Goal: Task Accomplishment & Management: Manage account settings

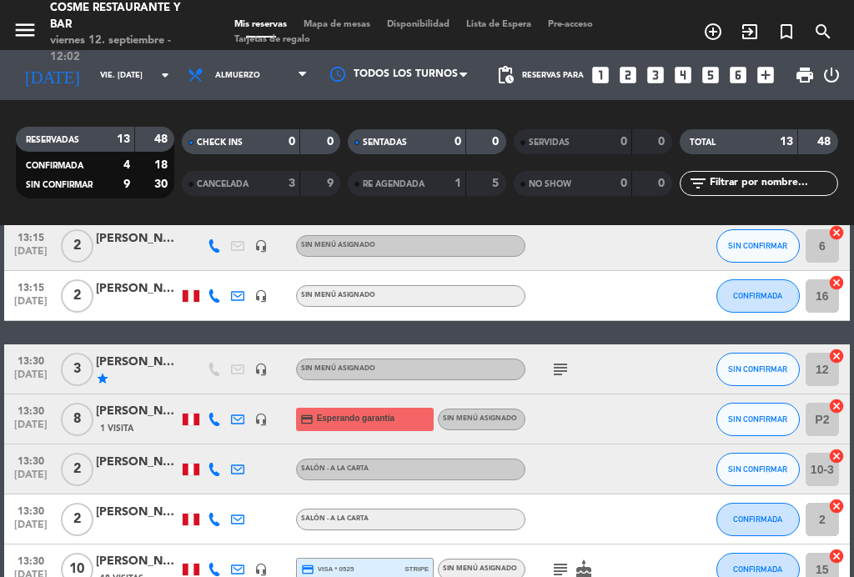
scroll to position [363, 0]
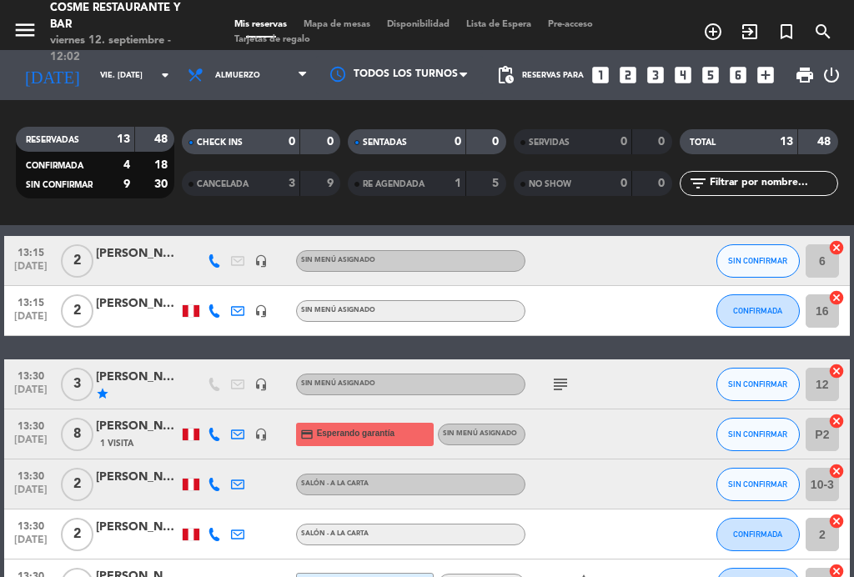
click at [136, 380] on div "[PERSON_NAME]" at bounding box center [137, 377] width 83 height 19
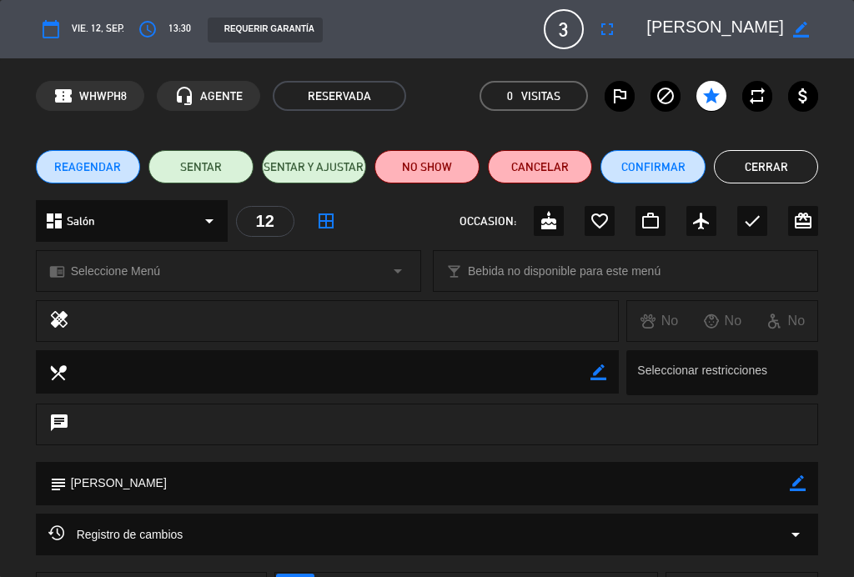
click at [184, 26] on span "13:30" at bounding box center [180, 29] width 23 height 17
click at [160, 23] on button "access_time" at bounding box center [148, 29] width 30 height 30
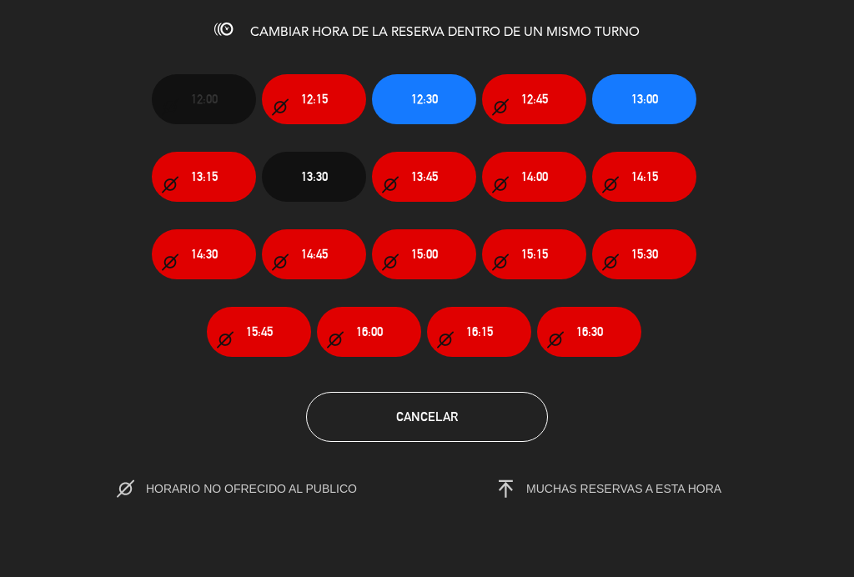
click at [639, 97] on span "13:00" at bounding box center [645, 98] width 27 height 19
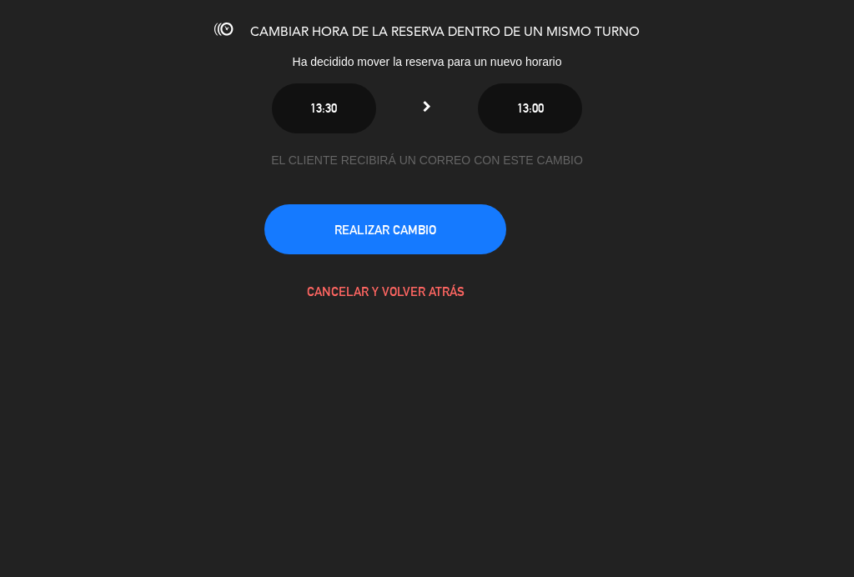
click at [434, 229] on button "REALIZAR CAMBIO" at bounding box center [386, 229] width 242 height 50
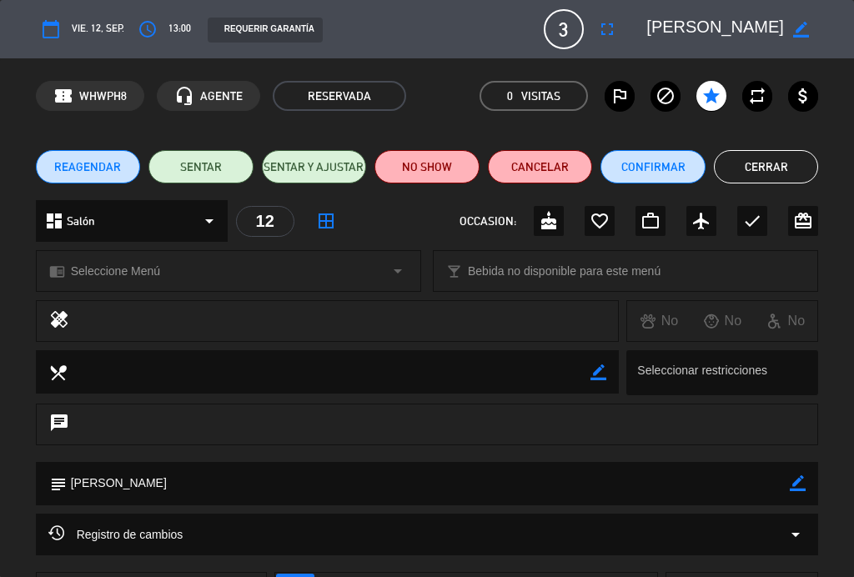
click at [782, 171] on button "Cerrar" at bounding box center [766, 166] width 105 height 33
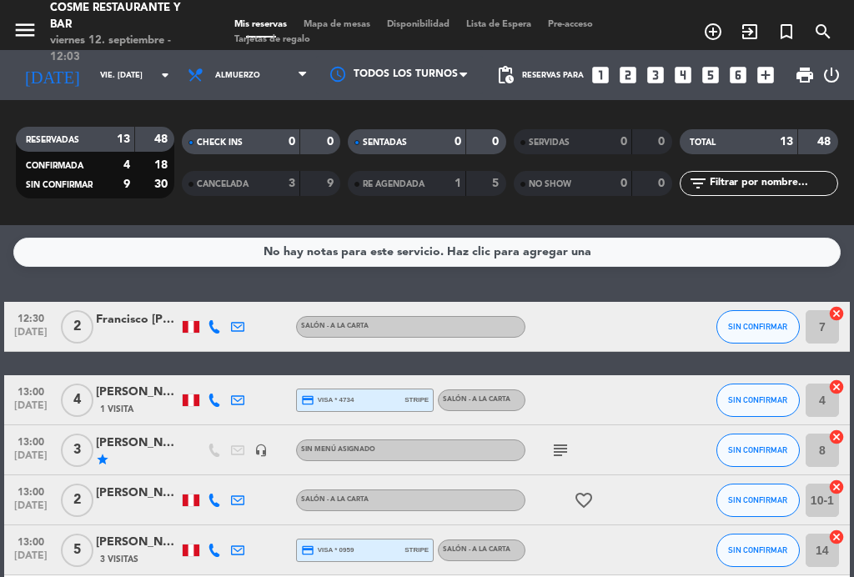
scroll to position [0, 0]
click at [358, 29] on span "Mapa de mesas" at bounding box center [336, 24] width 83 height 9
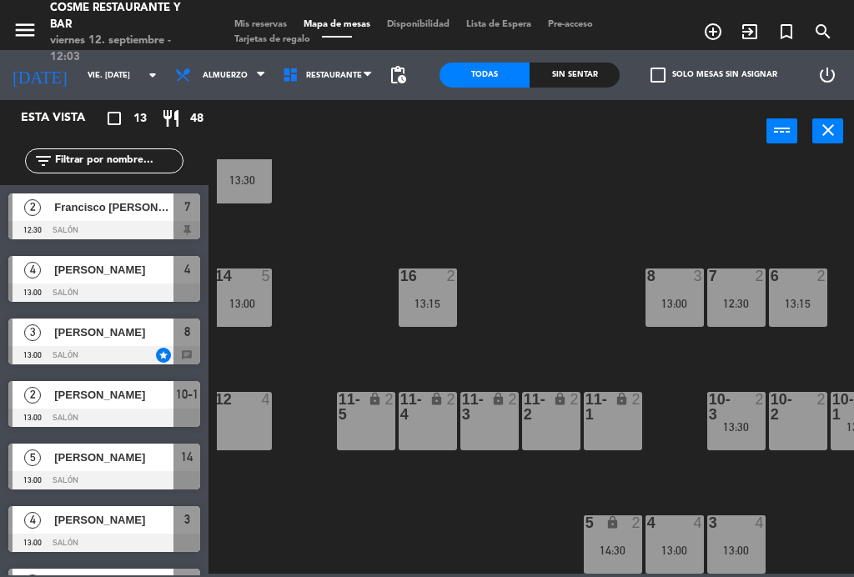
scroll to position [106, 7]
click at [674, 290] on div "8 3 13:00" at bounding box center [675, 298] width 58 height 58
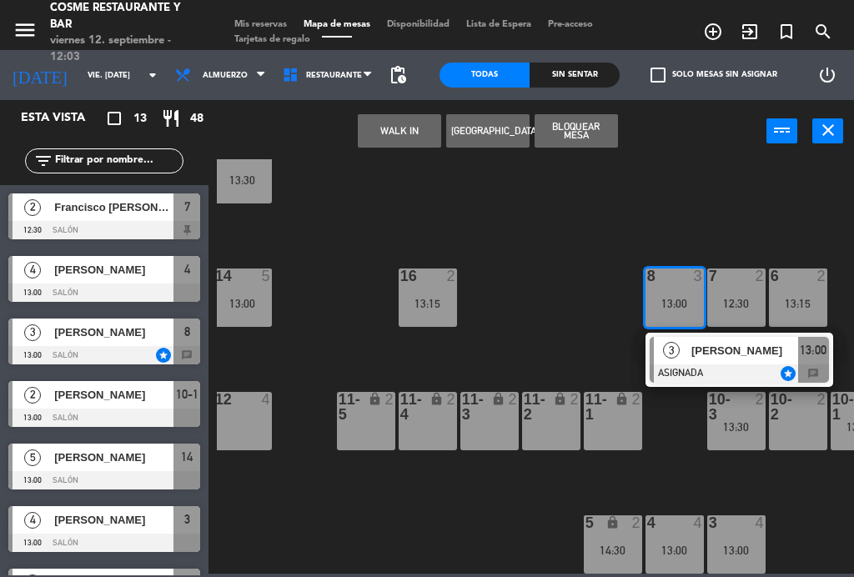
click at [245, 425] on div "12 4" at bounding box center [243, 421] width 58 height 58
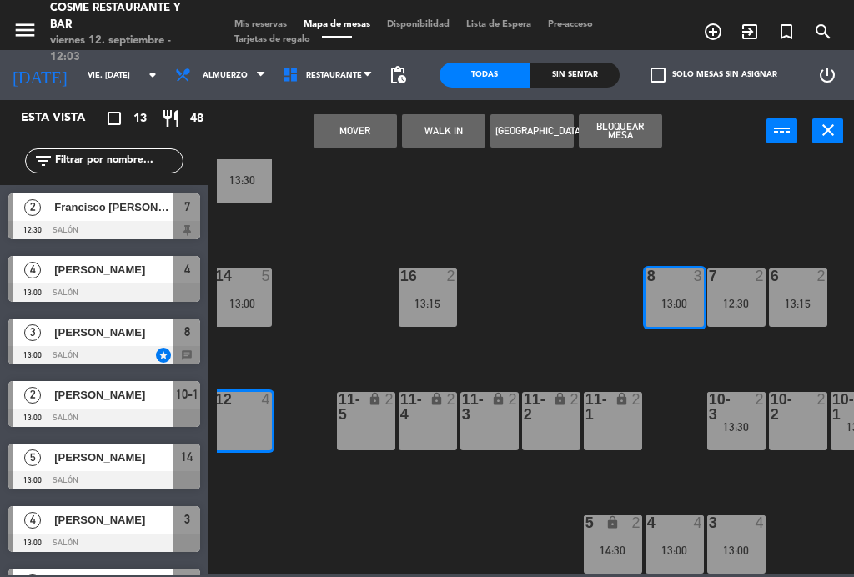
click at [371, 128] on button "Mover" at bounding box center [355, 130] width 83 height 33
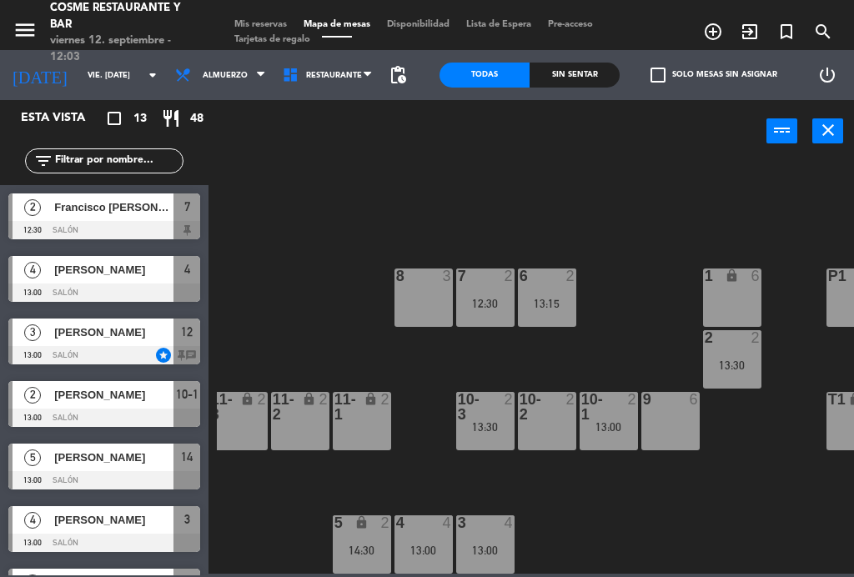
scroll to position [106, 258]
click at [608, 416] on div at bounding box center [609, 407] width 28 height 30
click at [639, 502] on div "B1 lock 2 B2 lock 2 B3 lock 2 B4 lock 2 15 10 13:30 14 5 13:00 8 3 7 2 12:30 6 …" at bounding box center [535, 366] width 637 height 415
click at [488, 422] on div "13:30" at bounding box center [485, 427] width 58 height 12
click at [632, 503] on div "B1 lock 2 B2 lock 2 B3 lock 2 B4 lock 2 15 10 13:30 14 5 13:00 8 3 7 2 12:30 6 …" at bounding box center [535, 366] width 637 height 415
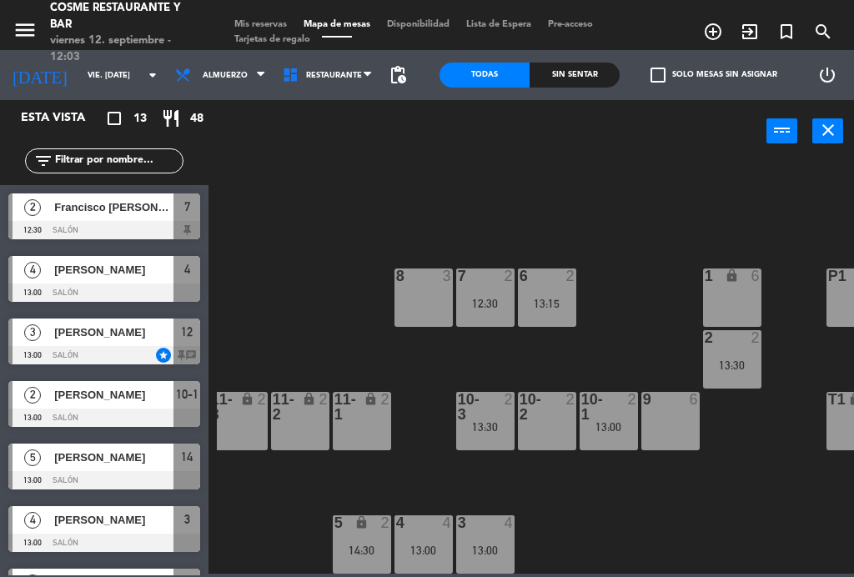
click at [617, 421] on div "13:00" at bounding box center [609, 427] width 58 height 12
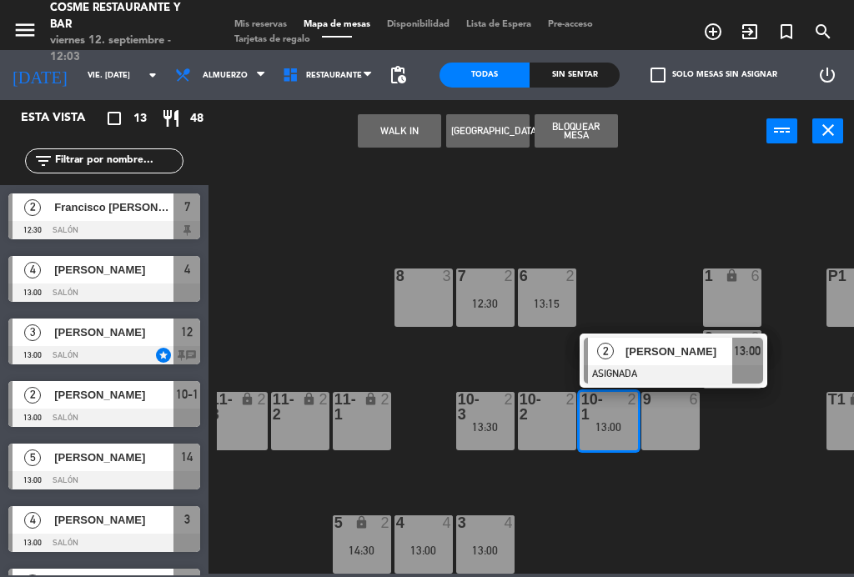
click at [426, 296] on div "8 3" at bounding box center [424, 298] width 58 height 58
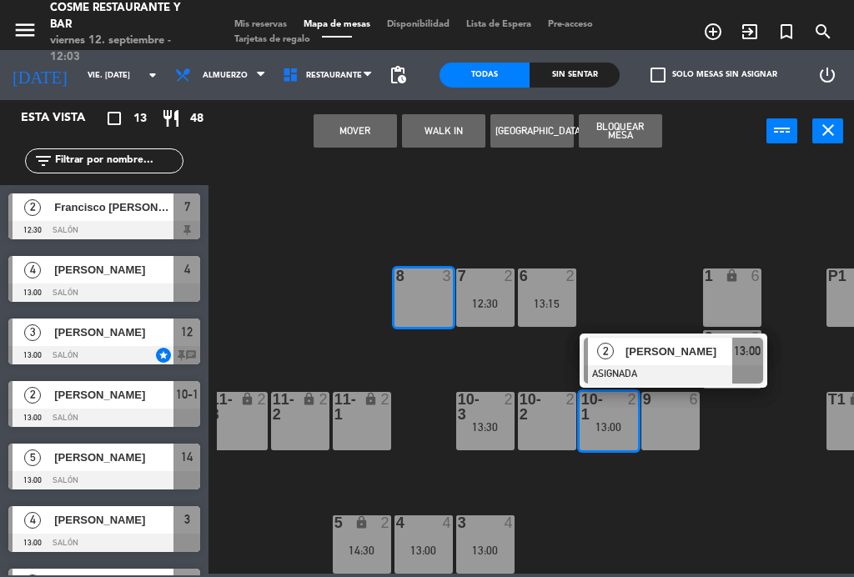
click at [359, 139] on button "Mover" at bounding box center [355, 130] width 83 height 33
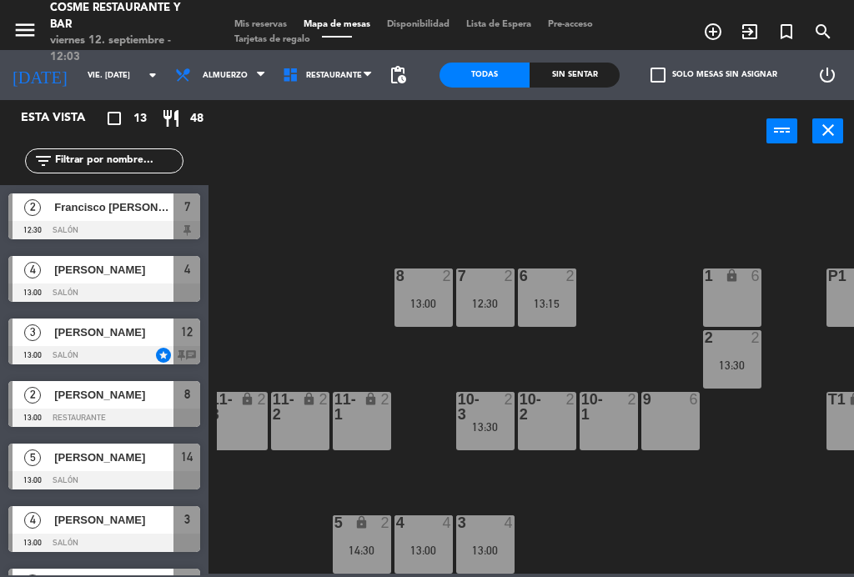
click at [287, 28] on span "Mis reservas" at bounding box center [260, 24] width 69 height 9
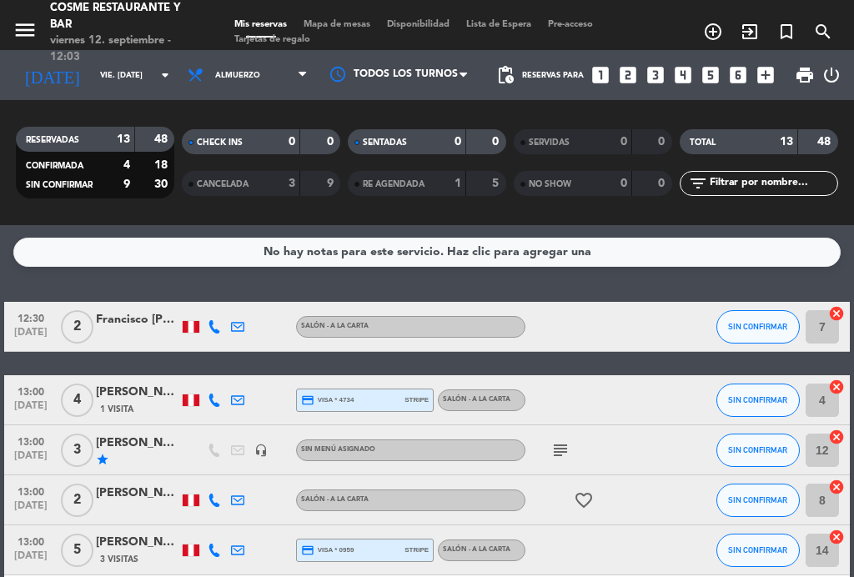
click at [340, 20] on span "Mapa de mesas" at bounding box center [336, 24] width 83 height 9
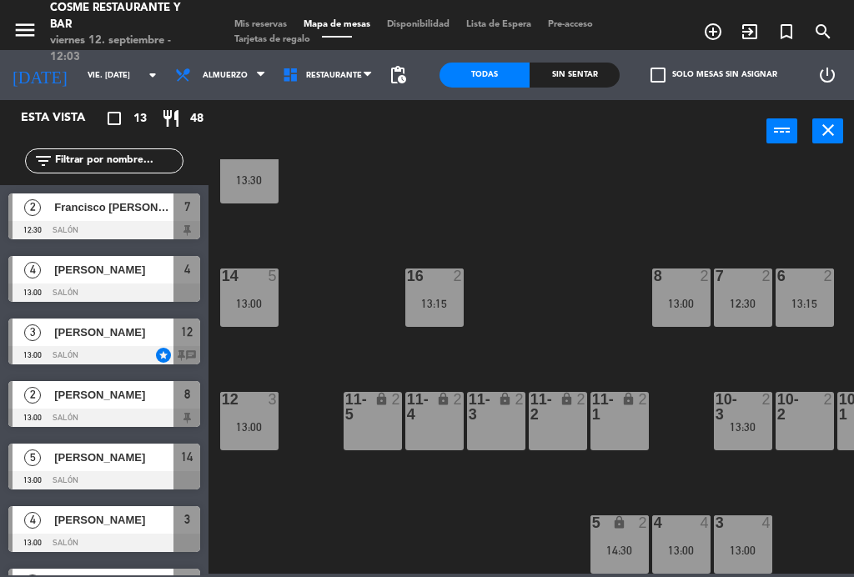
scroll to position [106, 0]
click at [251, 298] on div "13:00" at bounding box center [249, 304] width 58 height 12
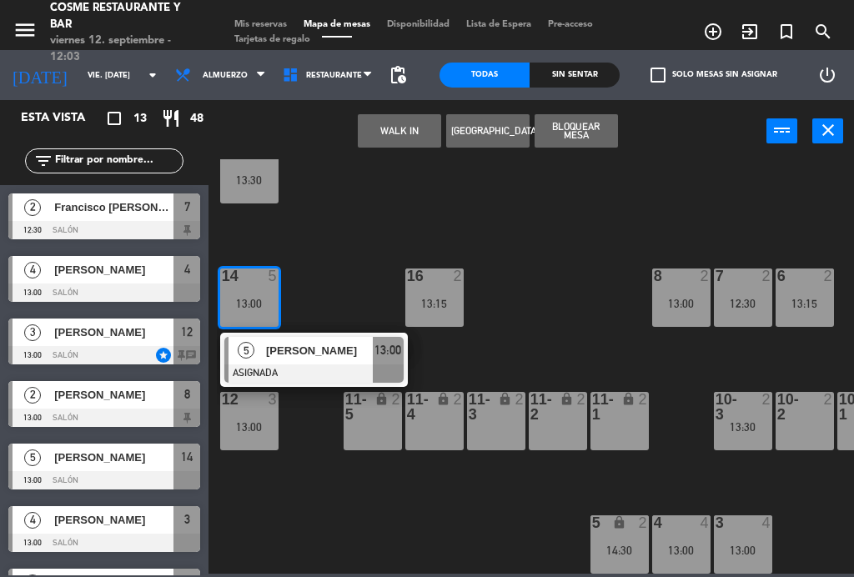
click at [329, 347] on span "[PERSON_NAME]" at bounding box center [319, 351] width 107 height 18
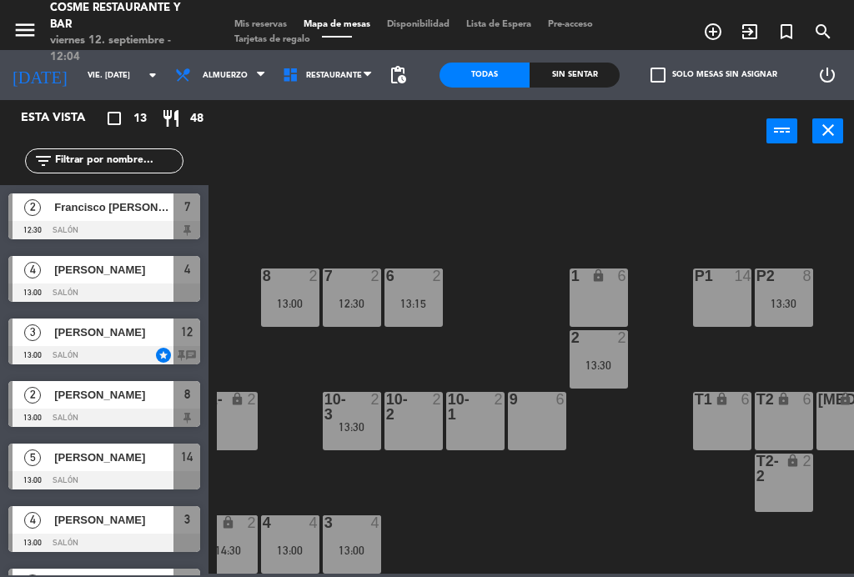
scroll to position [106, 391]
click at [715, 286] on div "P1 14" at bounding box center [722, 298] width 58 height 58
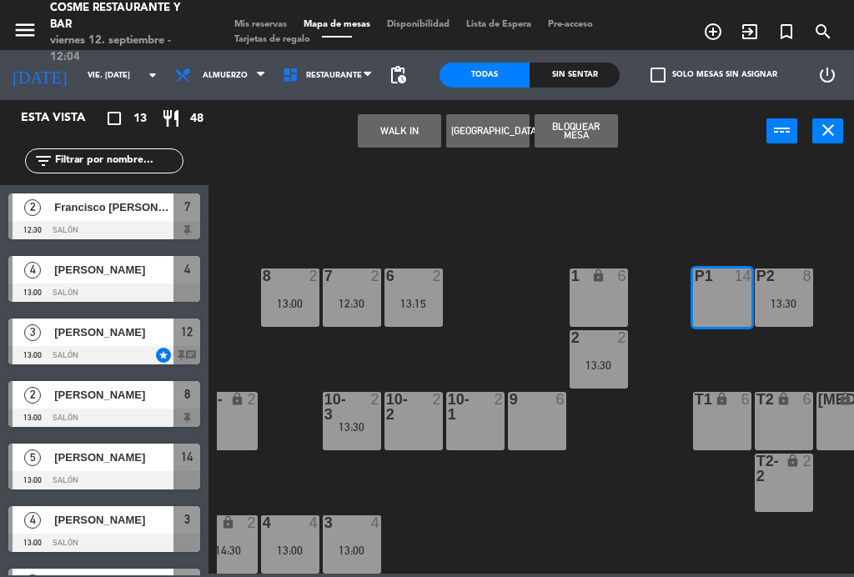
click at [796, 304] on div "13:30" at bounding box center [784, 304] width 58 height 12
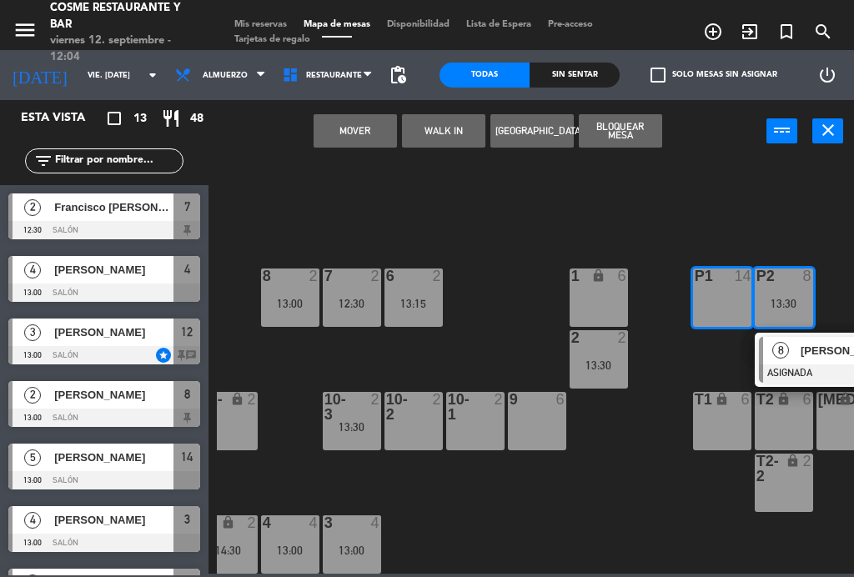
click at [357, 139] on button "Mover" at bounding box center [355, 130] width 83 height 33
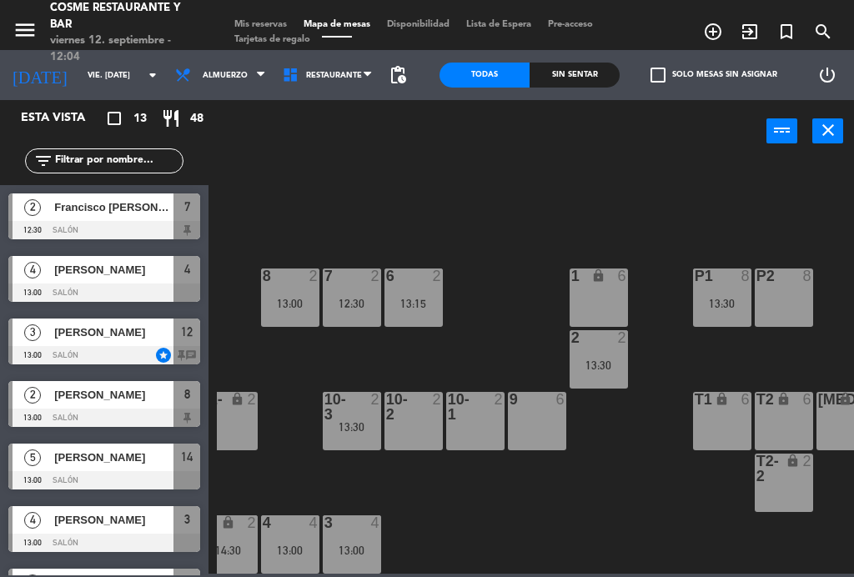
click at [725, 307] on div "13:30" at bounding box center [722, 304] width 58 height 12
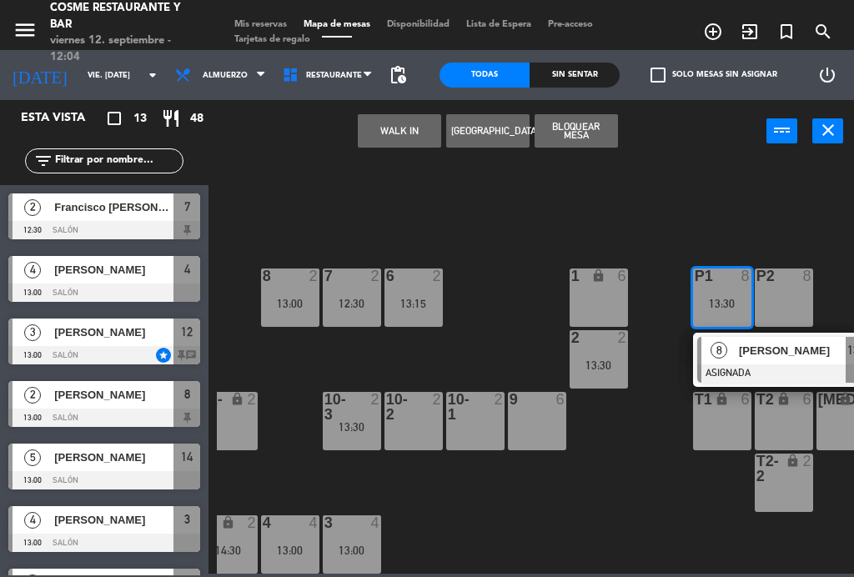
click at [781, 358] on span "[PERSON_NAME]" at bounding box center [792, 351] width 107 height 18
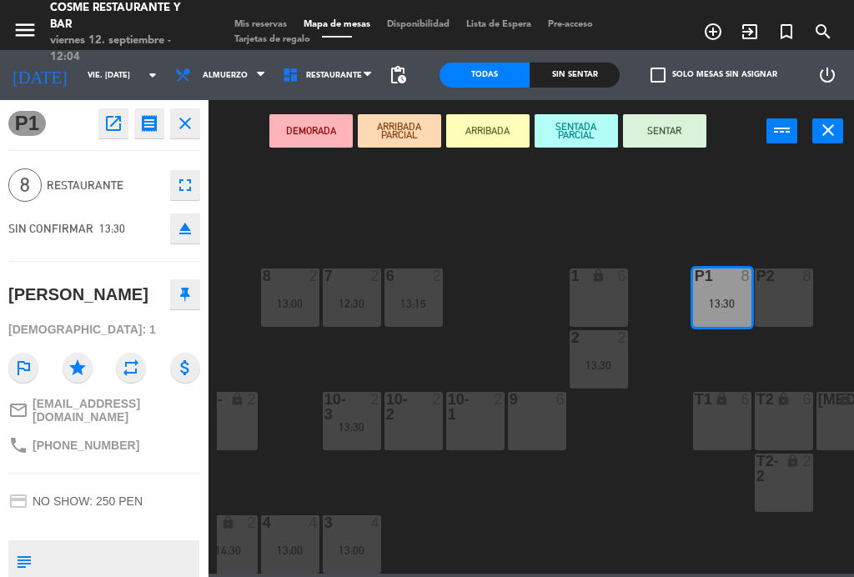
scroll to position [0, 0]
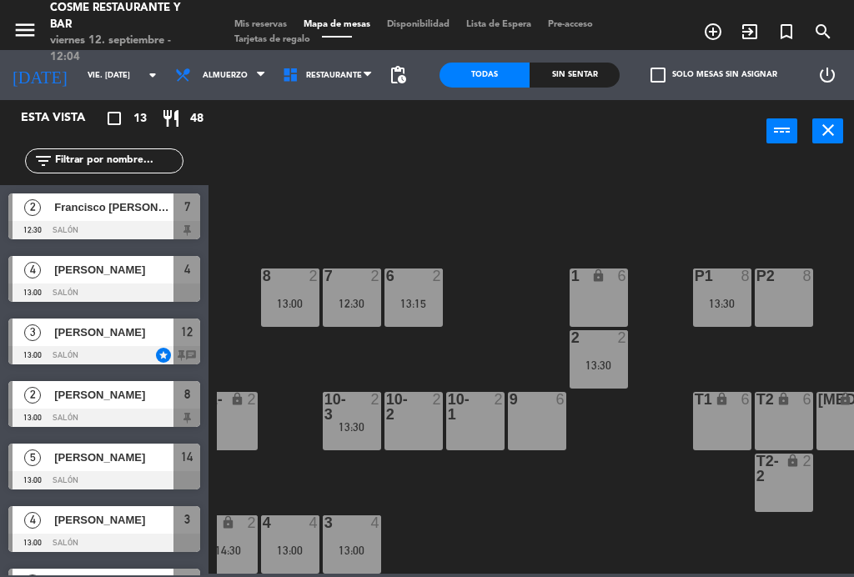
click at [546, 406] on div at bounding box center [537, 399] width 28 height 15
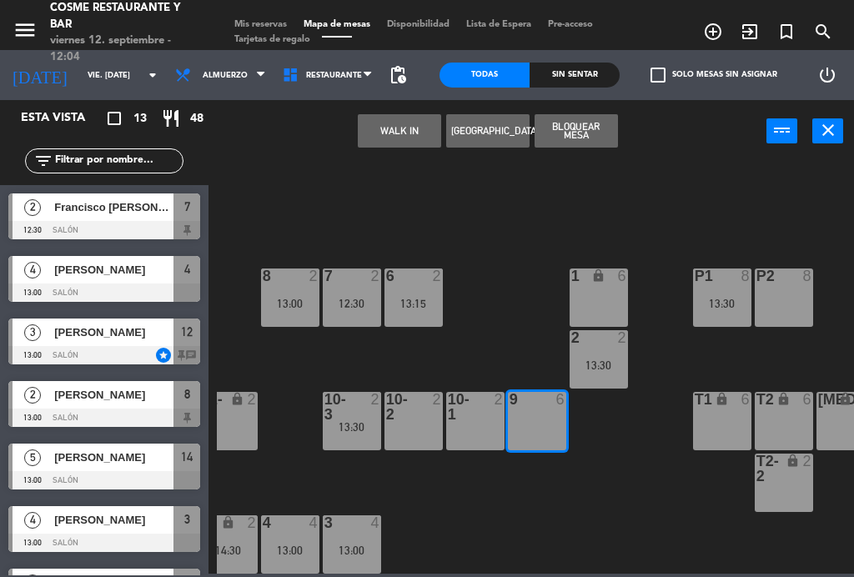
click at [385, 139] on button "WALK IN" at bounding box center [399, 130] width 83 height 33
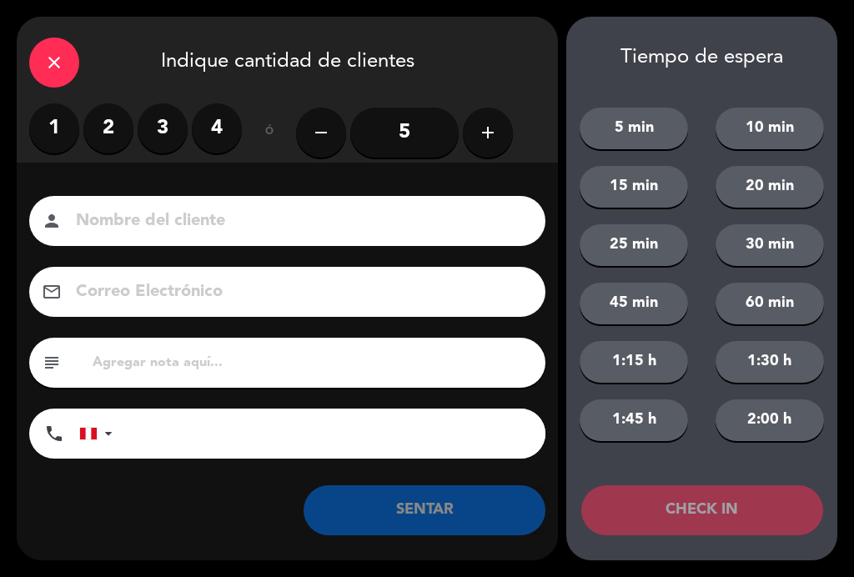
click at [48, 43] on div "close" at bounding box center [54, 63] width 50 height 50
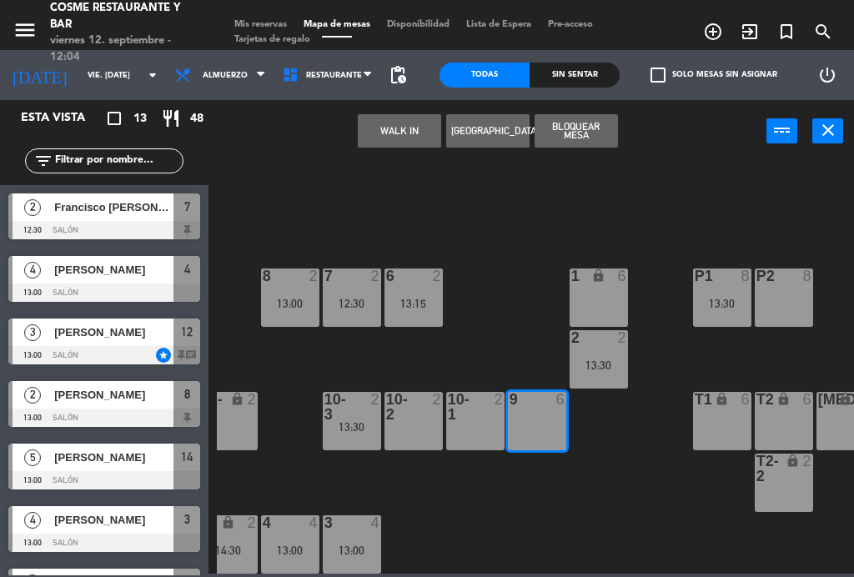
click at [496, 136] on button "[GEOGRAPHIC_DATA]" at bounding box center [487, 130] width 83 height 33
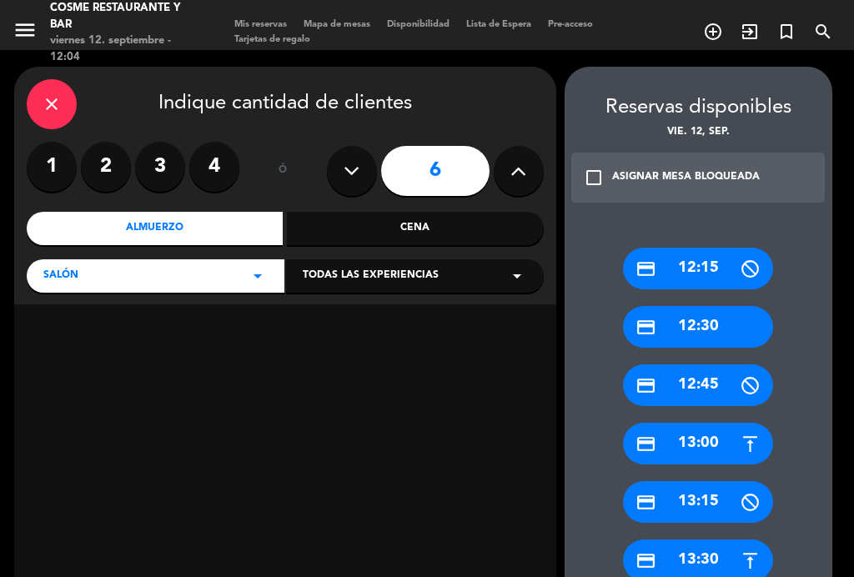
click at [714, 447] on div "credit_card 13:00" at bounding box center [698, 444] width 150 height 42
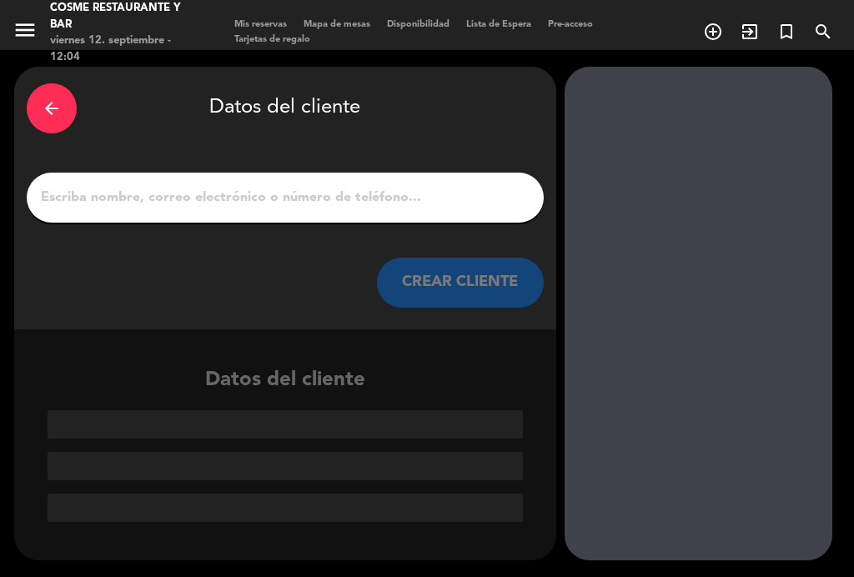
click at [195, 186] on input "1" at bounding box center [285, 197] width 492 height 23
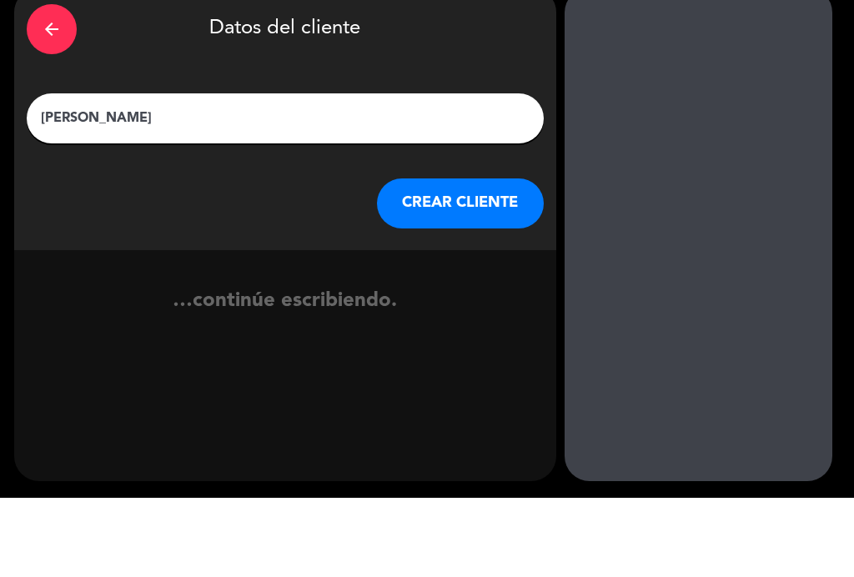
type input "[PERSON_NAME]"
click at [36, 258] on div "CREAR CLIENTE" at bounding box center [285, 283] width 517 height 50
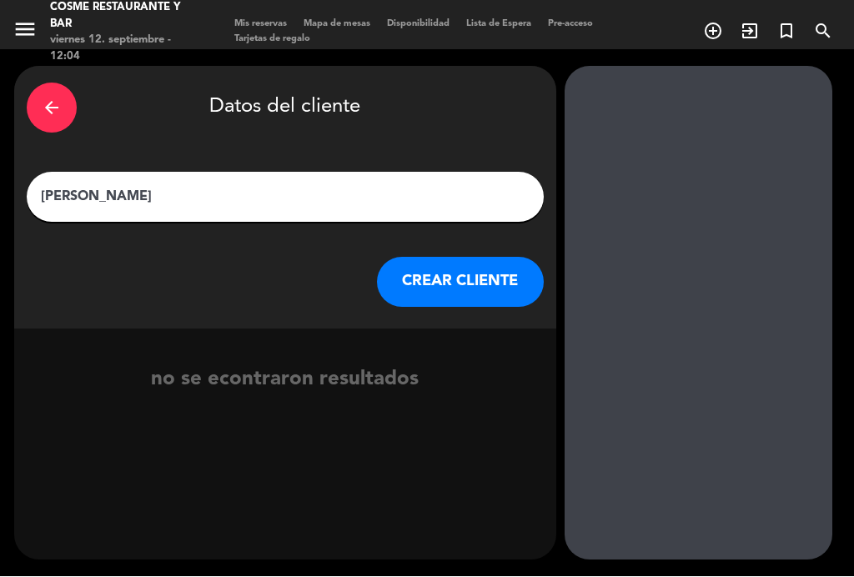
click at [486, 285] on button "CREAR CLIENTE" at bounding box center [460, 283] width 167 height 50
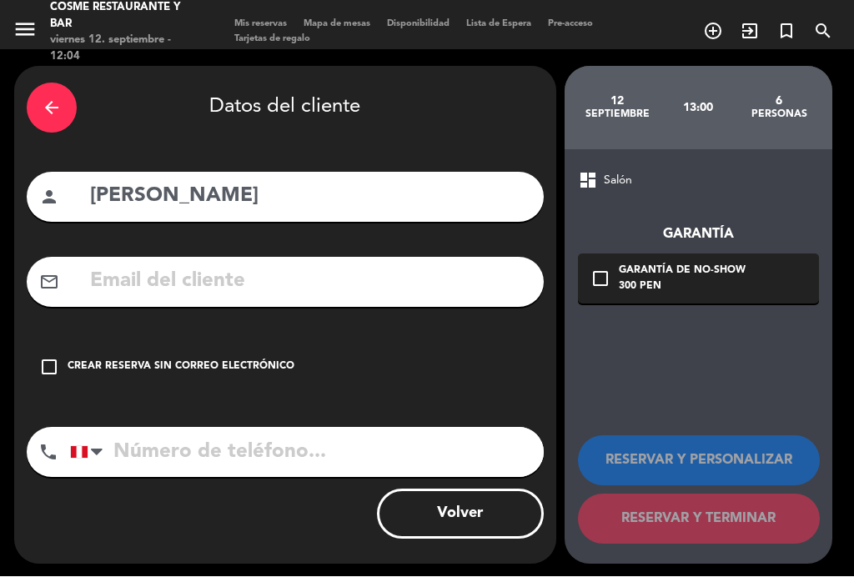
click at [234, 279] on input "text" at bounding box center [309, 282] width 443 height 34
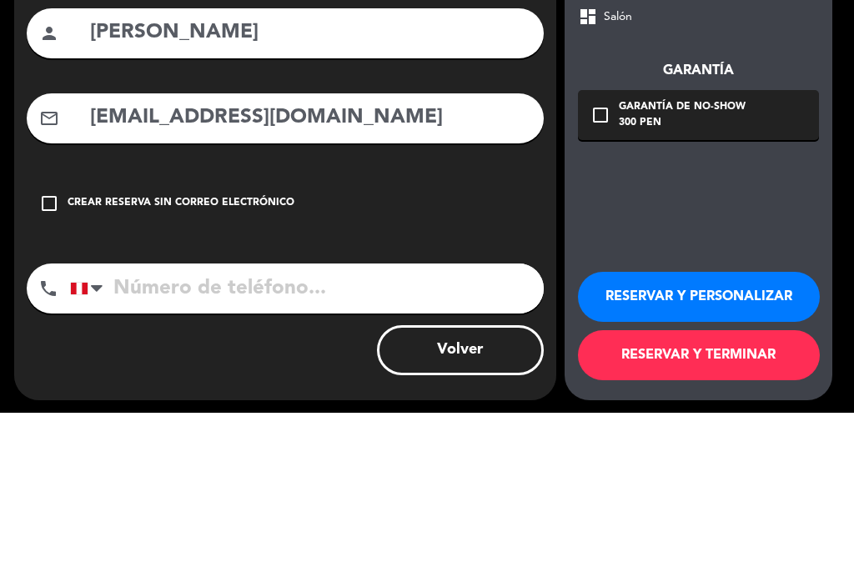
type input "Jnnyklin@yahoo.com"
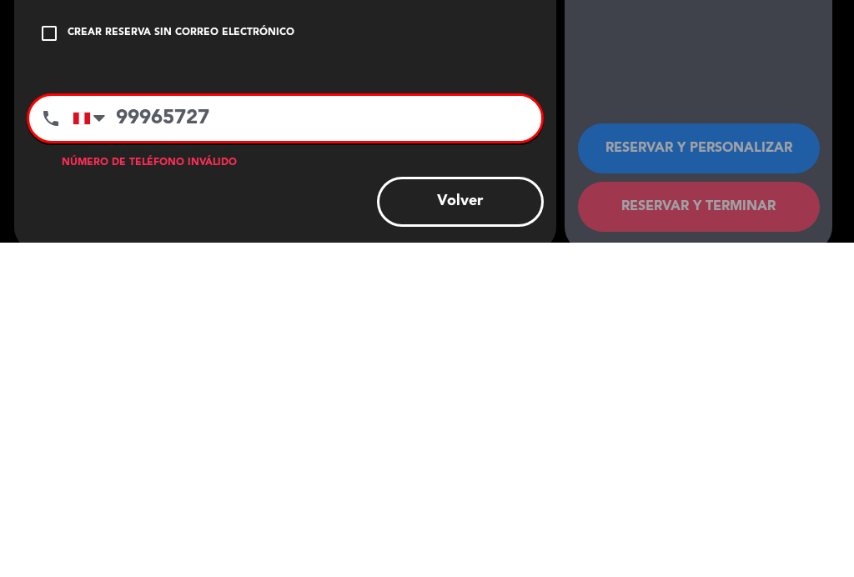
type input "99965727"
click at [521, 343] on div "check_box_outline_blank Crear reserva sin correo electrónico" at bounding box center [285, 368] width 517 height 50
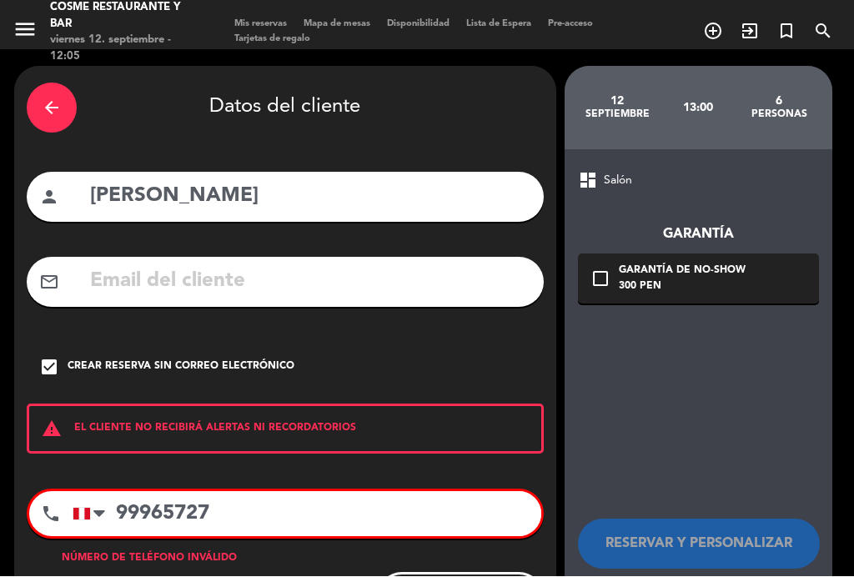
click at [61, 366] on div "check_box Crear reserva sin correo electrónico" at bounding box center [285, 368] width 517 height 50
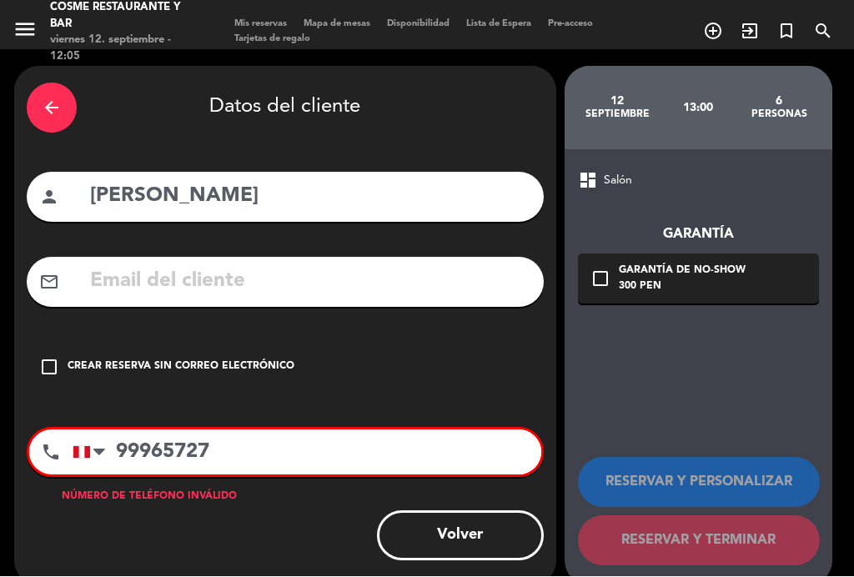
click at [97, 345] on div "check_box_outline_blank Crear reserva sin correo electrónico" at bounding box center [285, 368] width 517 height 50
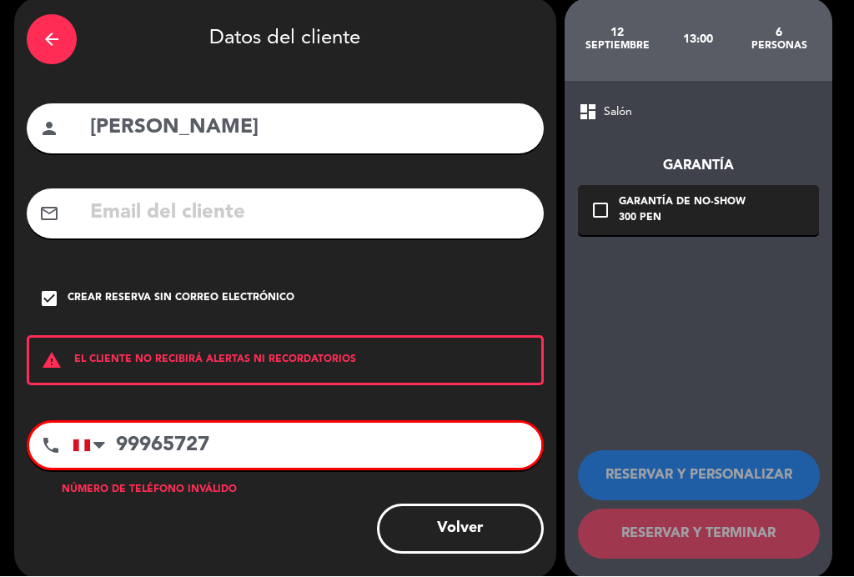
scroll to position [58, 0]
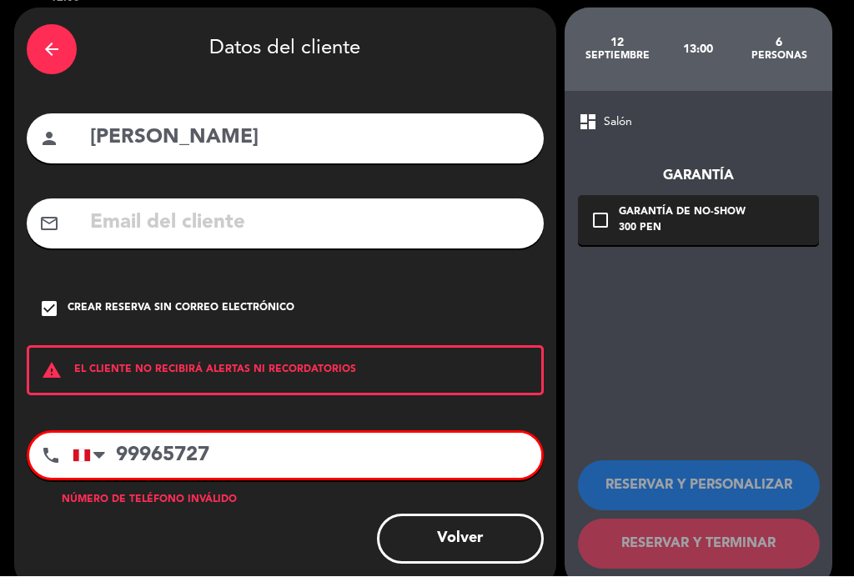
click at [446, 445] on input "99965727" at bounding box center [307, 456] width 469 height 45
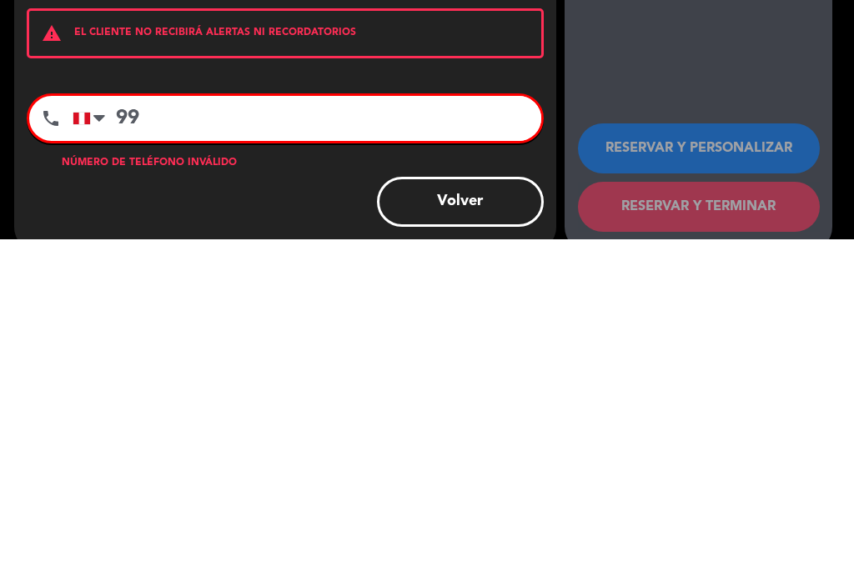
type input "9"
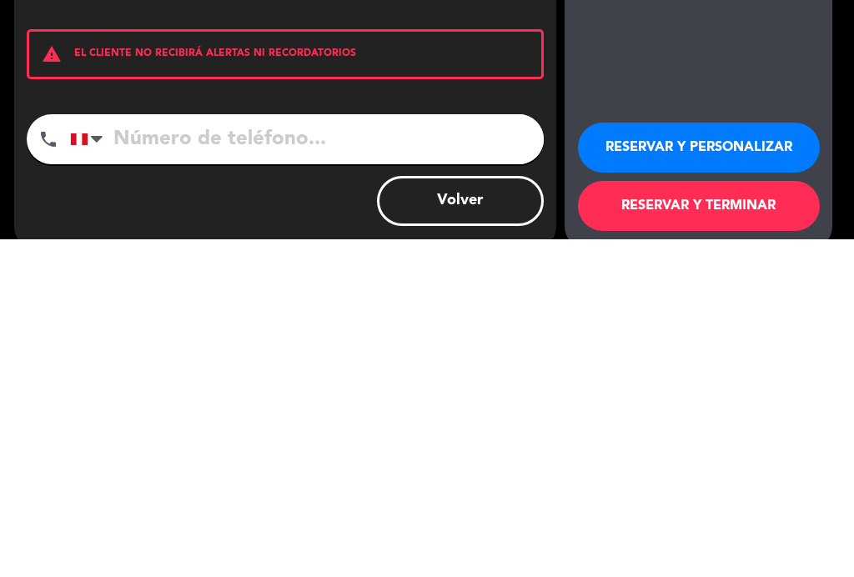
click at [22, 93] on div "arrow_back Datos del cliente person Jenny Lindey mail_outline check_box Crear r…" at bounding box center [285, 309] width 542 height 560
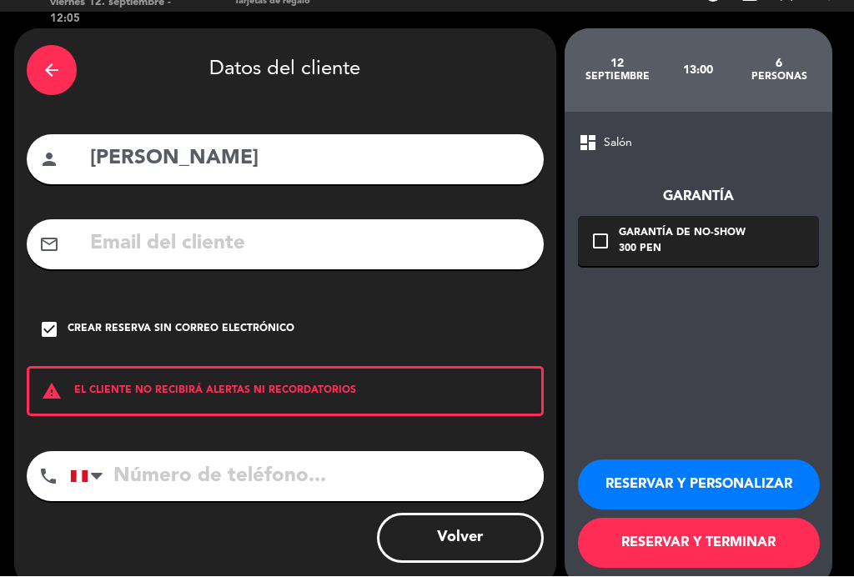
click at [735, 543] on button "RESERVAR Y TERMINAR" at bounding box center [699, 544] width 242 height 50
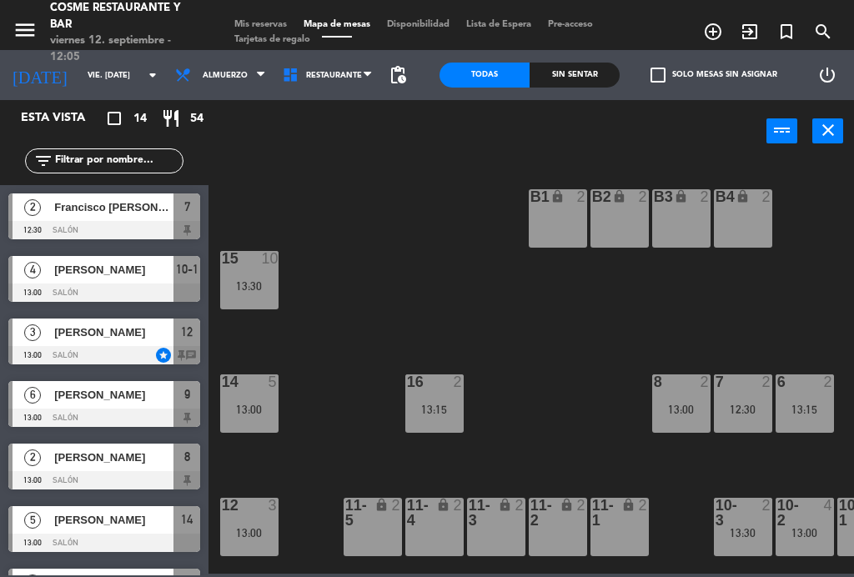
scroll to position [-1, 0]
click at [257, 20] on span "Mis reservas" at bounding box center [260, 24] width 69 height 9
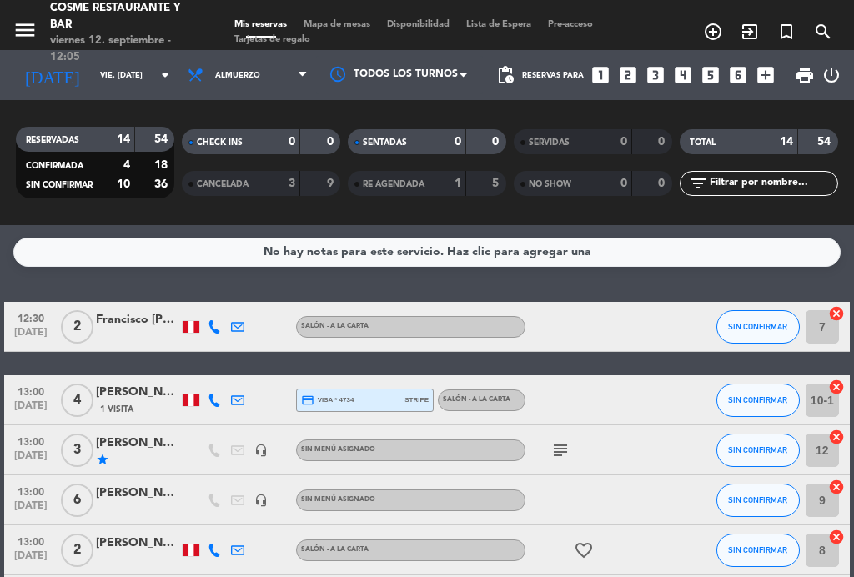
click at [353, 28] on span "Mapa de mesas" at bounding box center [336, 24] width 83 height 9
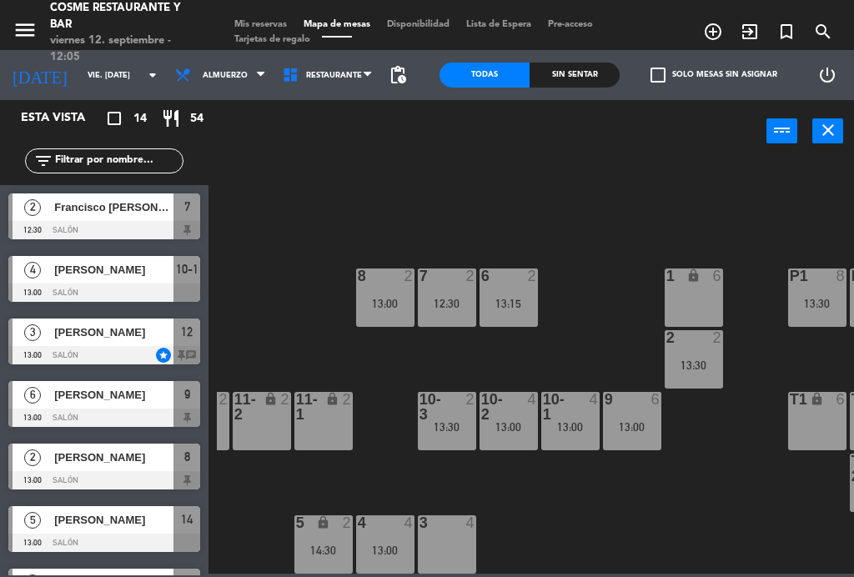
scroll to position [106, 296]
click at [442, 540] on div "3 4" at bounding box center [447, 545] width 58 height 58
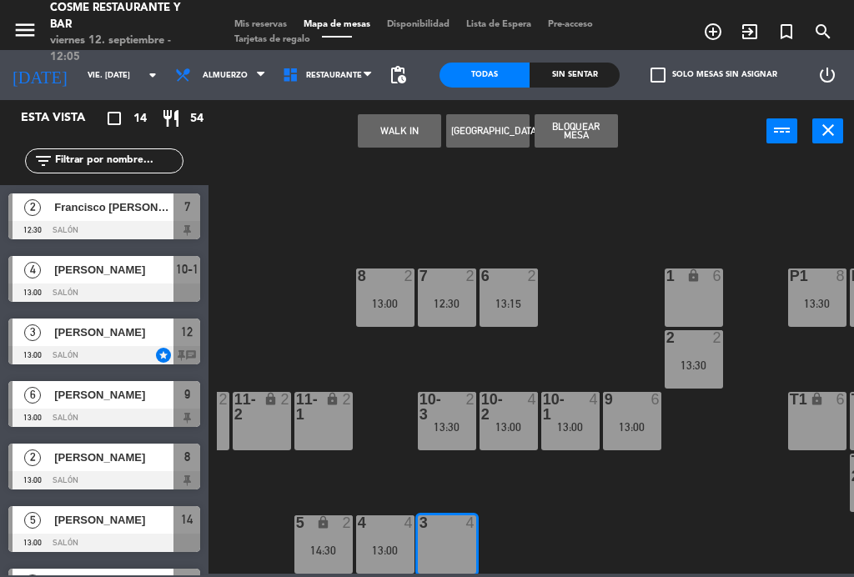
click at [520, 413] on div at bounding box center [509, 407] width 28 height 30
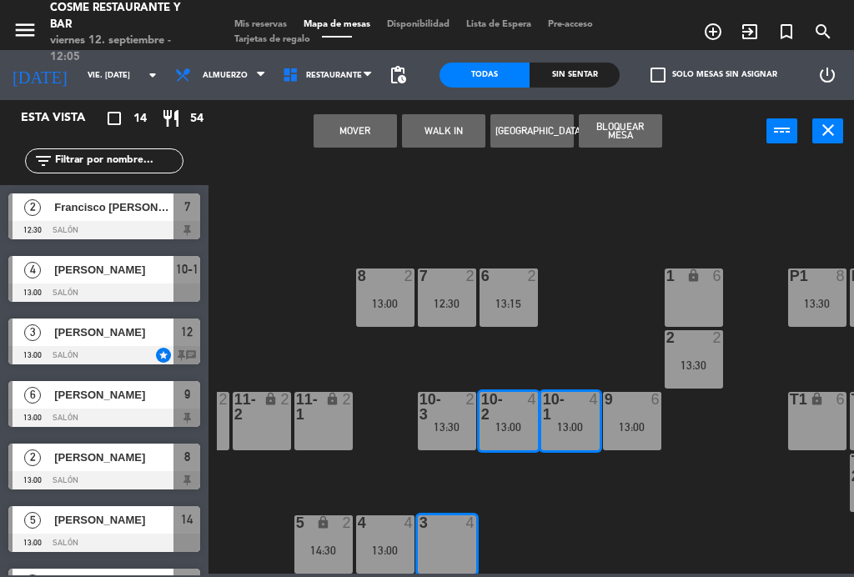
click at [352, 116] on button "Mover" at bounding box center [355, 130] width 83 height 33
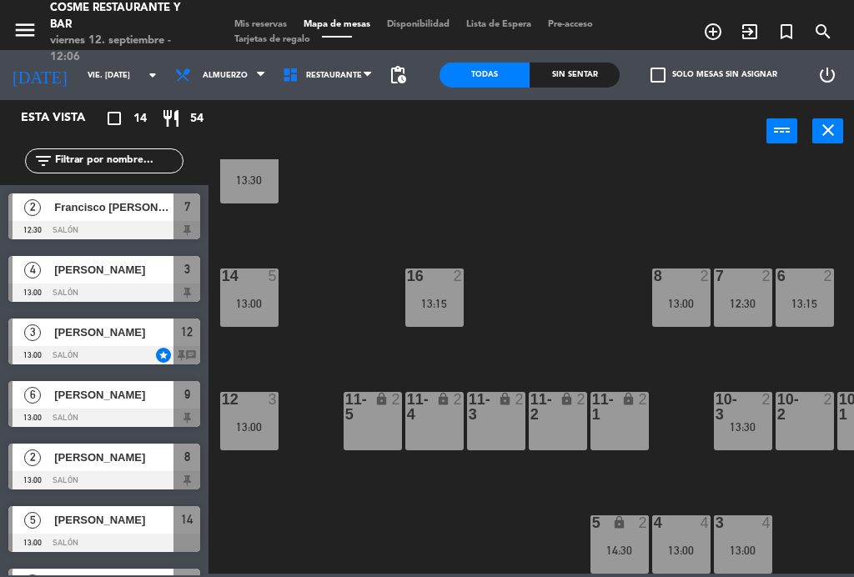
click at [277, 26] on span "Mis reservas" at bounding box center [260, 24] width 69 height 9
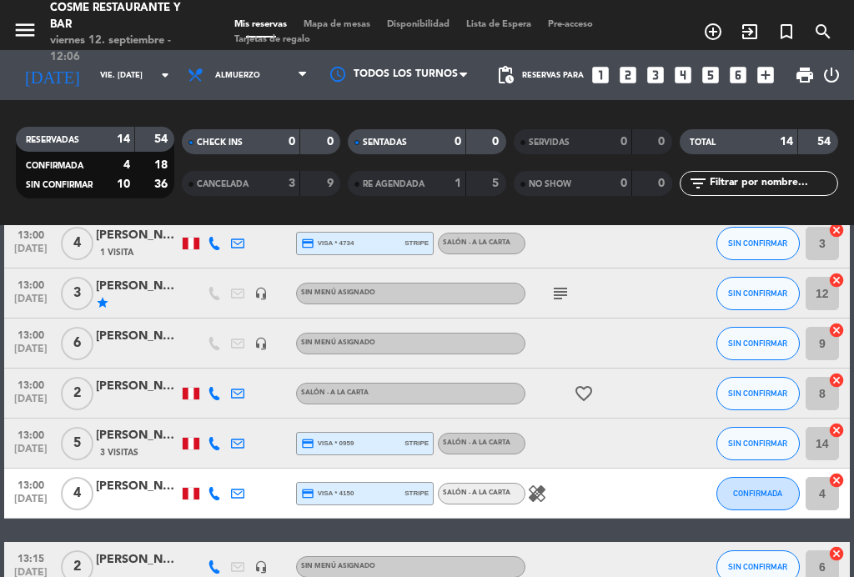
scroll to position [108, 0]
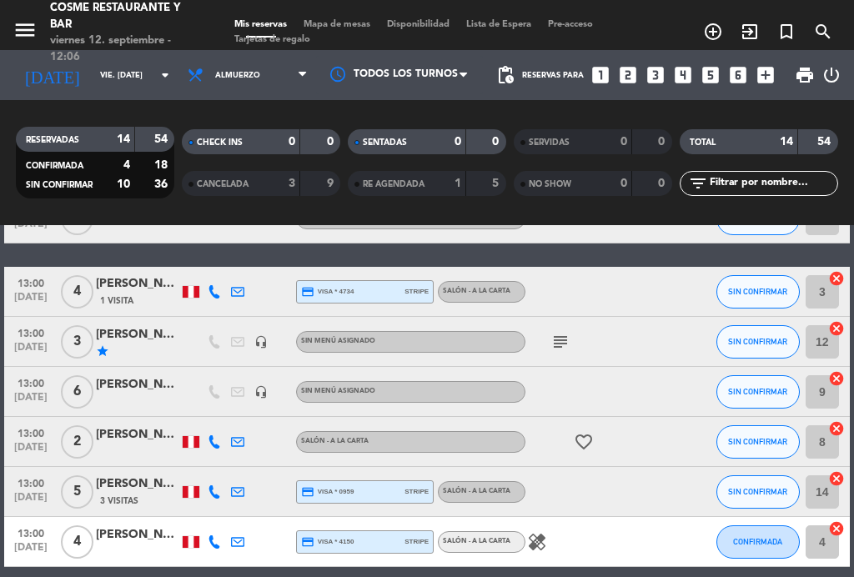
click at [562, 344] on icon "subject" at bounding box center [561, 342] width 20 height 20
click at [564, 345] on icon "subject" at bounding box center [561, 342] width 20 height 20
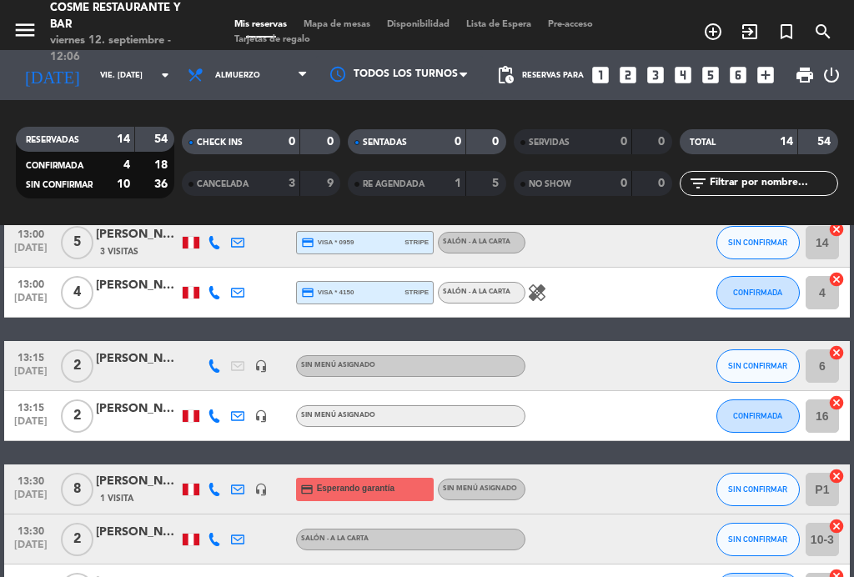
scroll to position [359, 0]
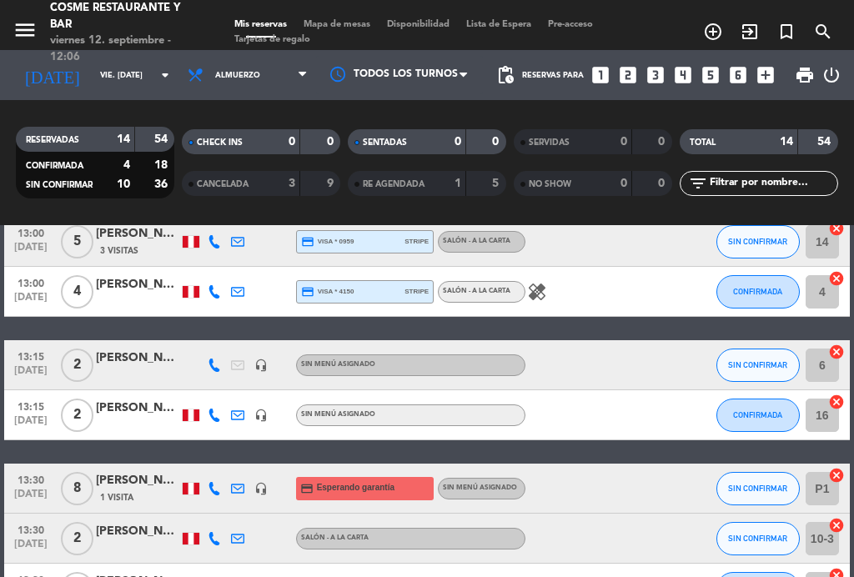
click at [536, 301] on icon "healing" at bounding box center [537, 292] width 20 height 20
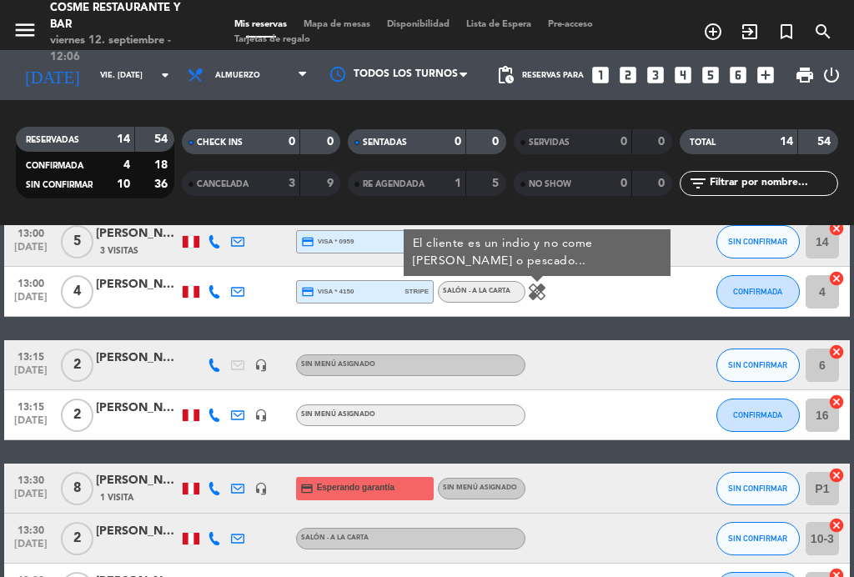
click at [539, 294] on icon "healing" at bounding box center [537, 292] width 20 height 20
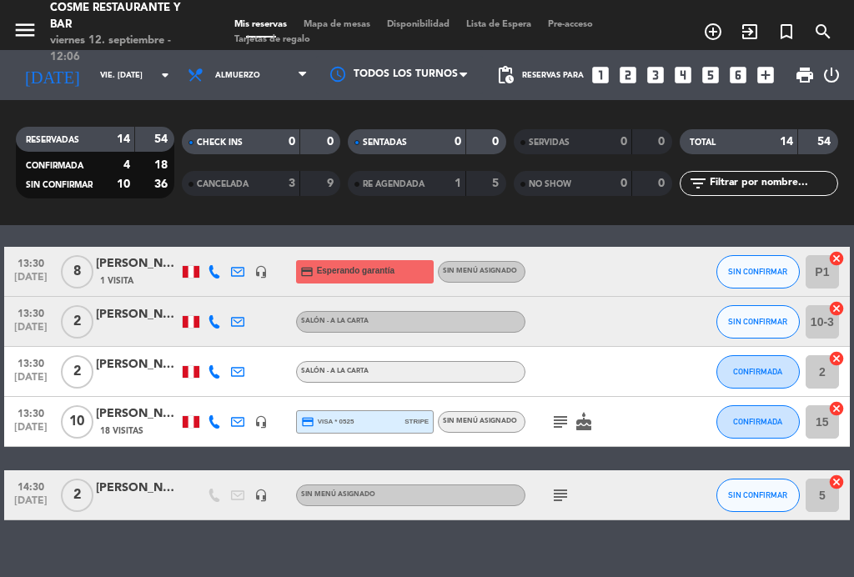
scroll to position [574, 0]
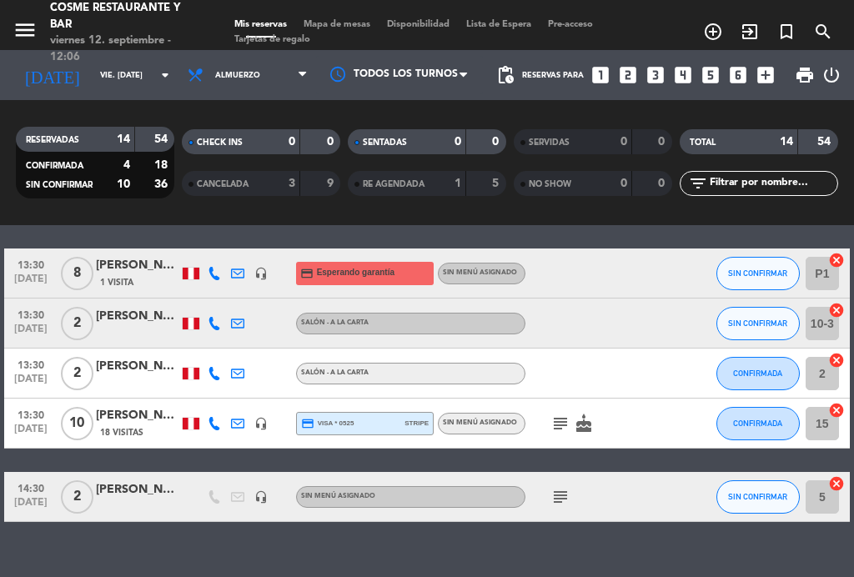
click at [557, 423] on icon "subject" at bounding box center [561, 424] width 20 height 20
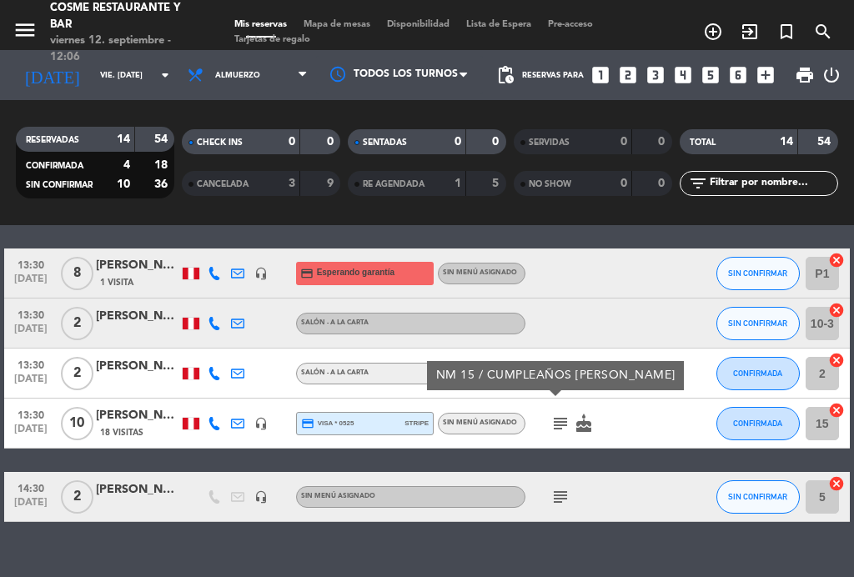
click at [557, 430] on icon "subject" at bounding box center [561, 424] width 20 height 20
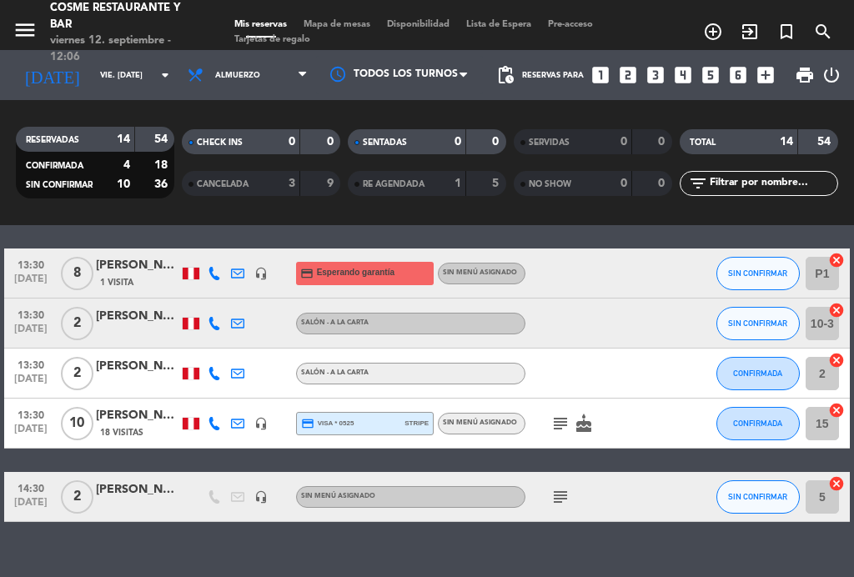
click at [570, 496] on icon "subject" at bounding box center [561, 497] width 20 height 20
click at [571, 497] on icon "subject" at bounding box center [561, 497] width 20 height 20
click at [255, 69] on span "Almuerzo" at bounding box center [247, 75] width 137 height 37
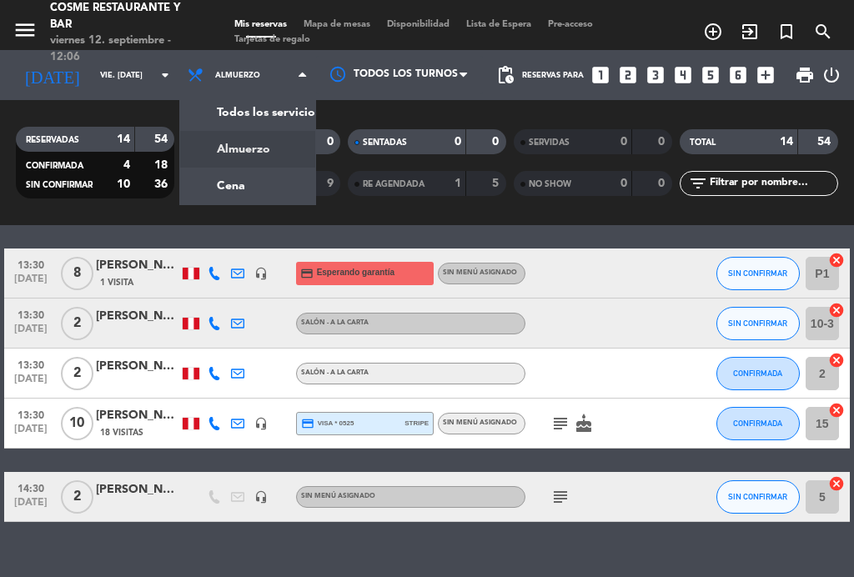
click at [259, 194] on div "menu Cosme Restaurante y Bar viernes 12. septiembre - 12:06 Mis reservas Mapa d…" at bounding box center [427, 112] width 854 height 225
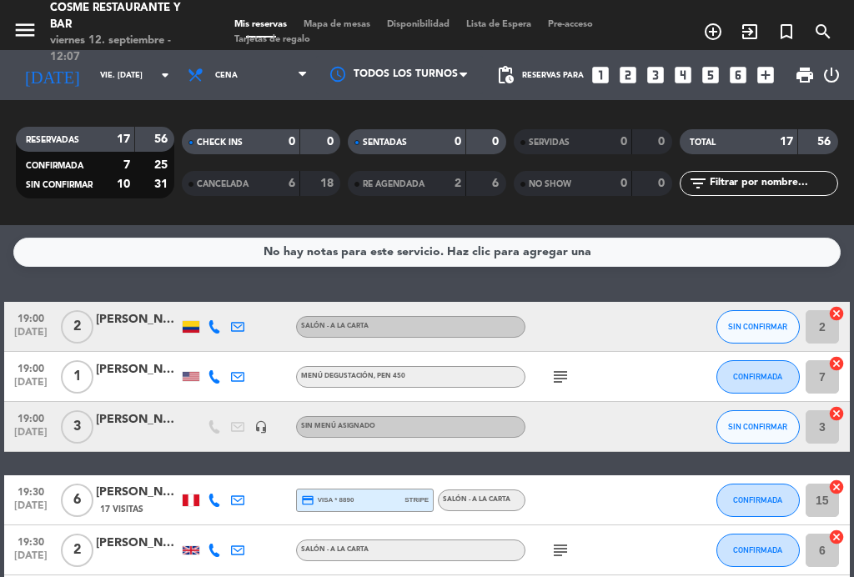
scroll to position [0, 0]
click at [555, 372] on icon "subject" at bounding box center [561, 377] width 20 height 20
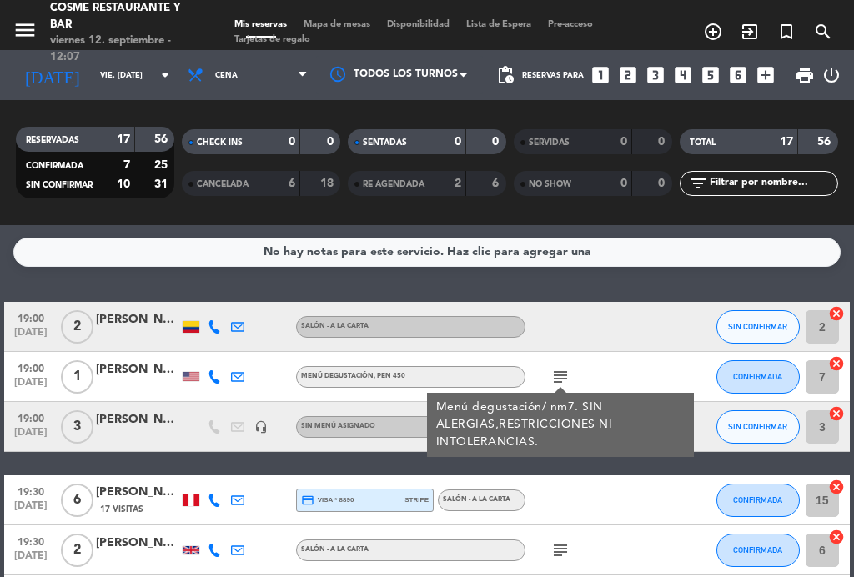
click at [559, 370] on icon "subject" at bounding box center [561, 377] width 20 height 20
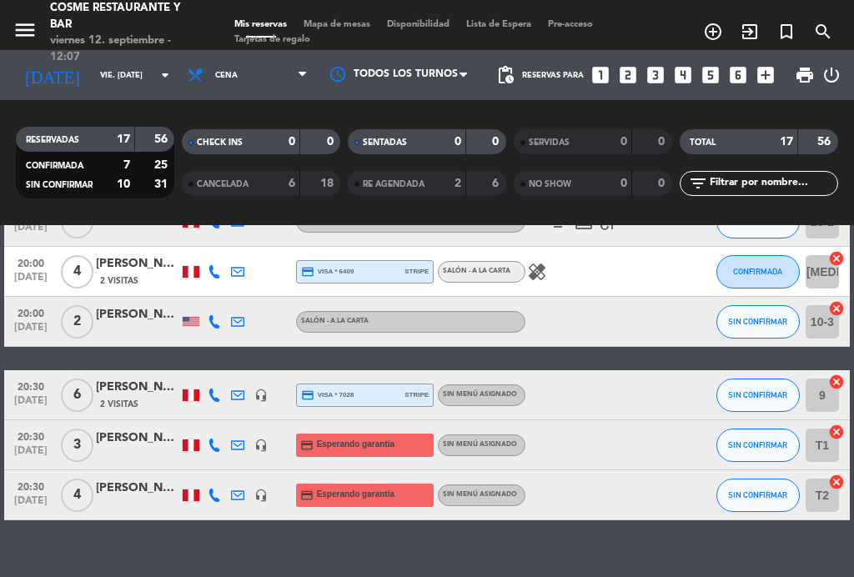
scroll to position [701, 0]
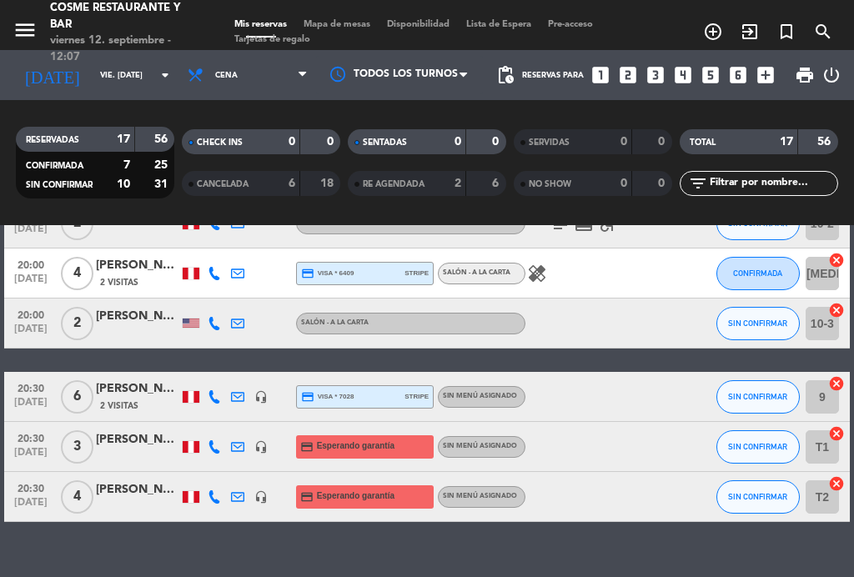
click at [30, 439] on span "20:30" at bounding box center [31, 437] width 42 height 19
click at [23, 435] on span "20:30" at bounding box center [31, 437] width 42 height 19
click at [23, 498] on span "[DATE]" at bounding box center [31, 506] width 42 height 19
click at [22, 490] on span "20:30" at bounding box center [31, 487] width 42 height 19
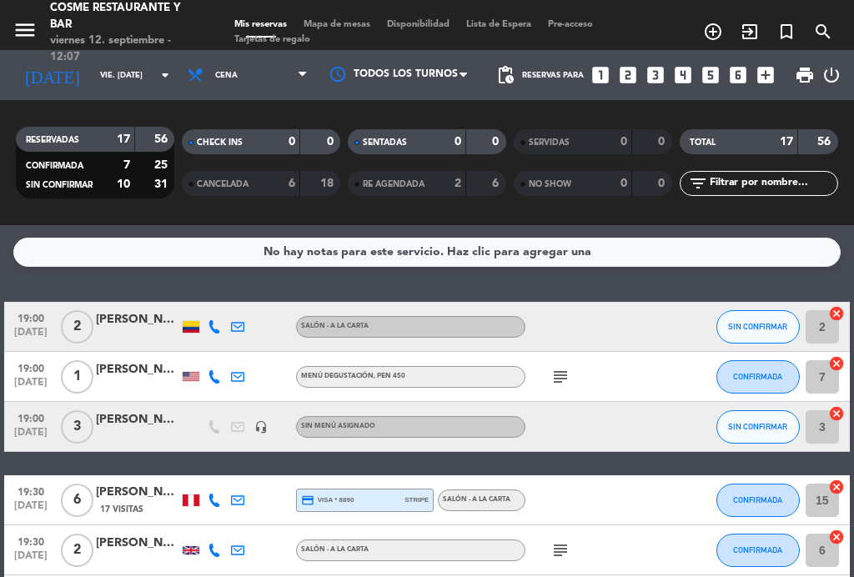
scroll to position [-5, 0]
click at [265, 75] on span "Cena" at bounding box center [247, 75] width 137 height 37
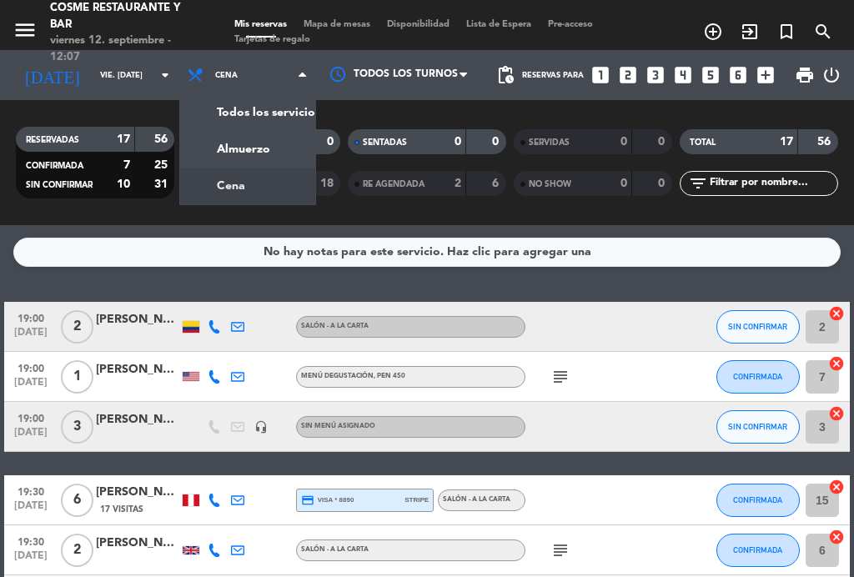
scroll to position [0, 0]
click at [271, 150] on div "menu Cosme Restaurante y Bar viernes 12. septiembre - 12:07 Mis reservas Mapa d…" at bounding box center [427, 112] width 854 height 225
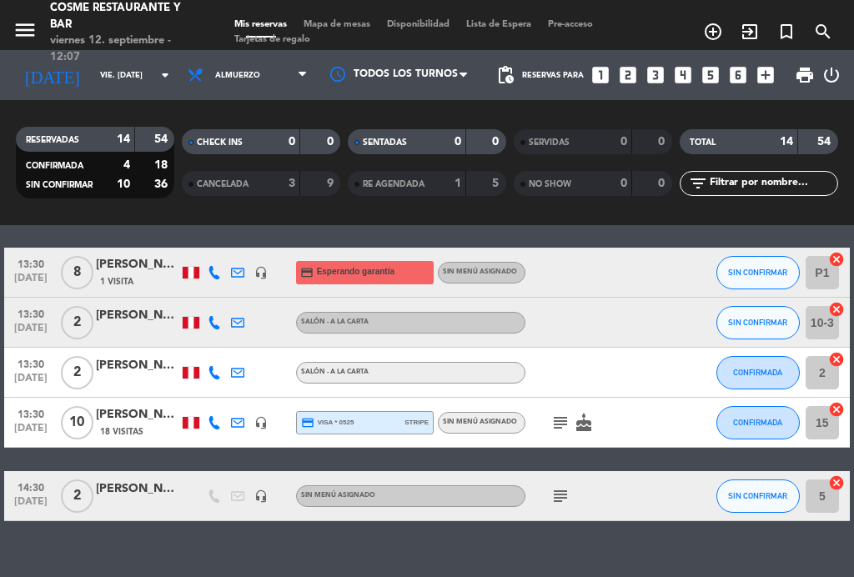
scroll to position [574, 0]
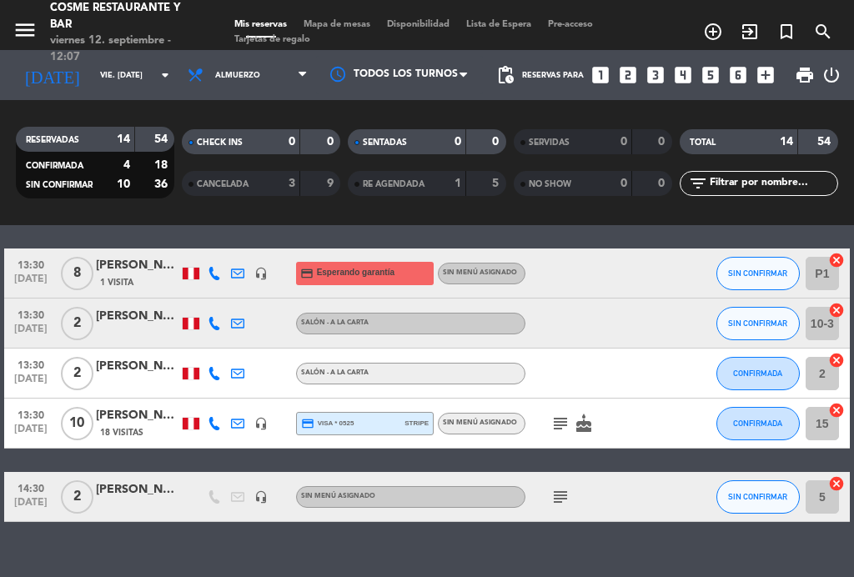
click at [128, 490] on div "[PERSON_NAME]" at bounding box center [137, 490] width 83 height 19
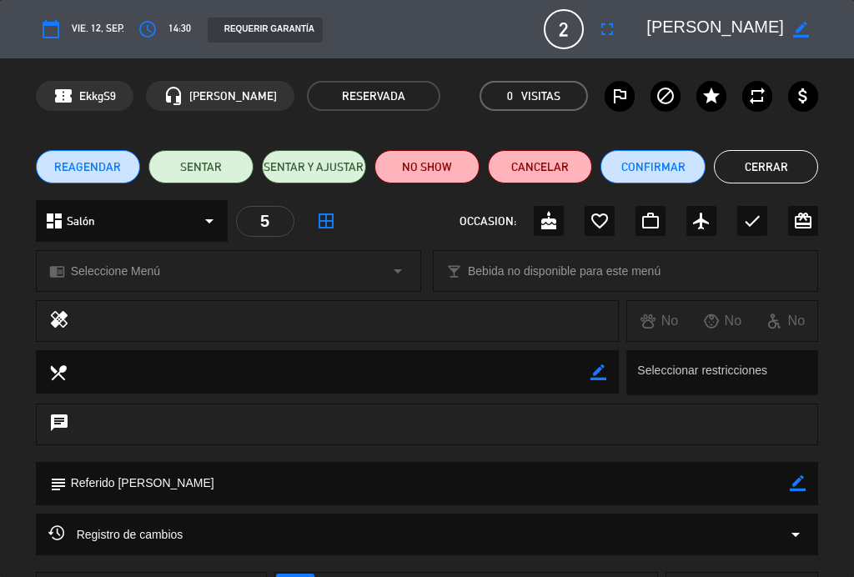
click at [718, 96] on icon "star" at bounding box center [712, 96] width 20 height 20
click at [784, 169] on button "Cerrar" at bounding box center [766, 166] width 105 height 33
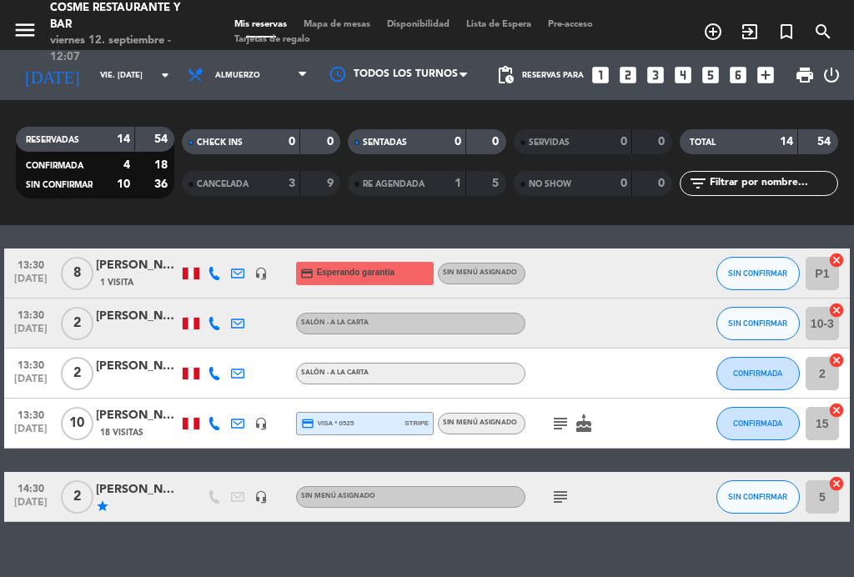
click at [557, 406] on div "subject cake" at bounding box center [596, 423] width 140 height 49
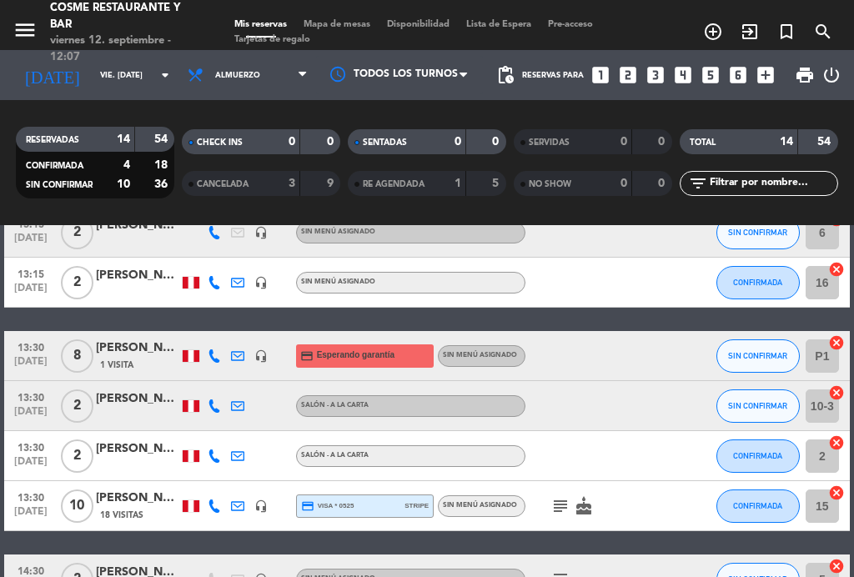
scroll to position [463, 0]
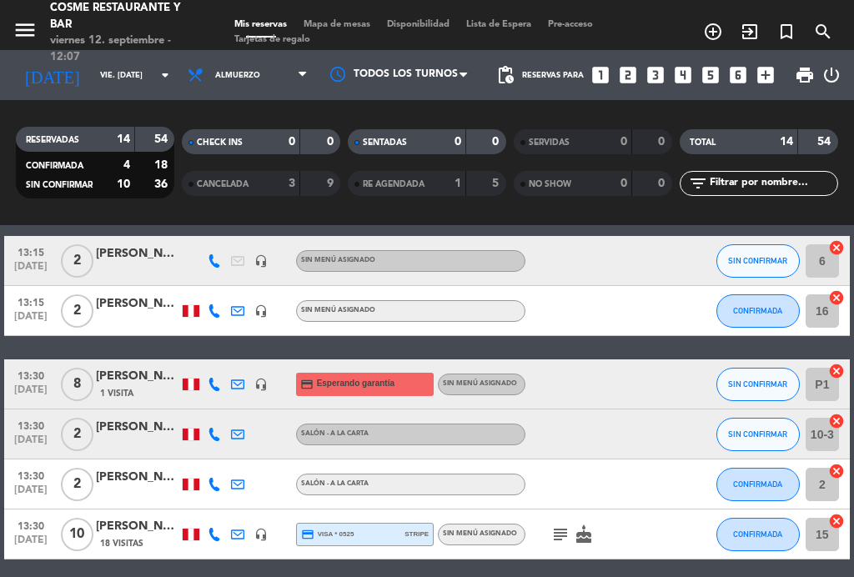
click at [34, 366] on span "13:30" at bounding box center [31, 374] width 42 height 19
click at [26, 373] on span "13:30" at bounding box center [31, 374] width 42 height 19
click at [136, 368] on div "[PERSON_NAME]" at bounding box center [137, 376] width 83 height 19
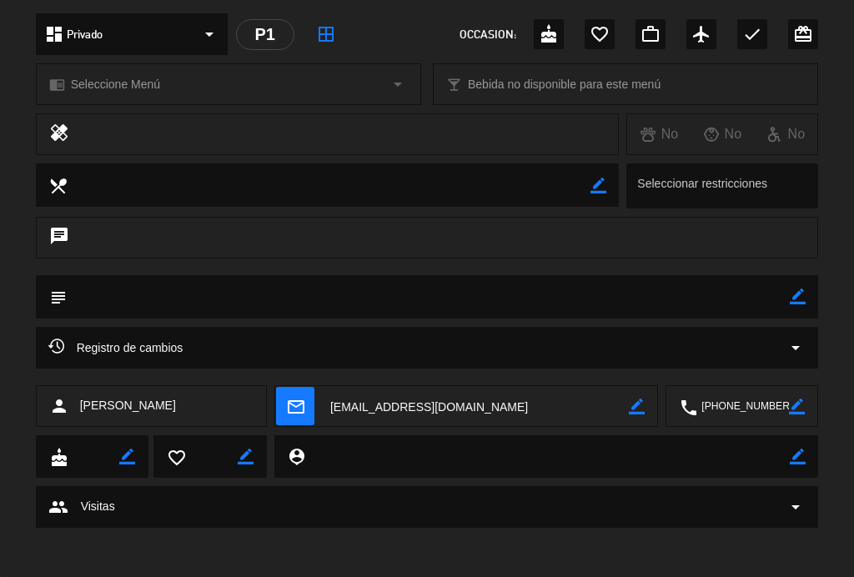
scroll to position [187, 0]
click at [806, 350] on icon "arrow_drop_down" at bounding box center [796, 348] width 20 height 20
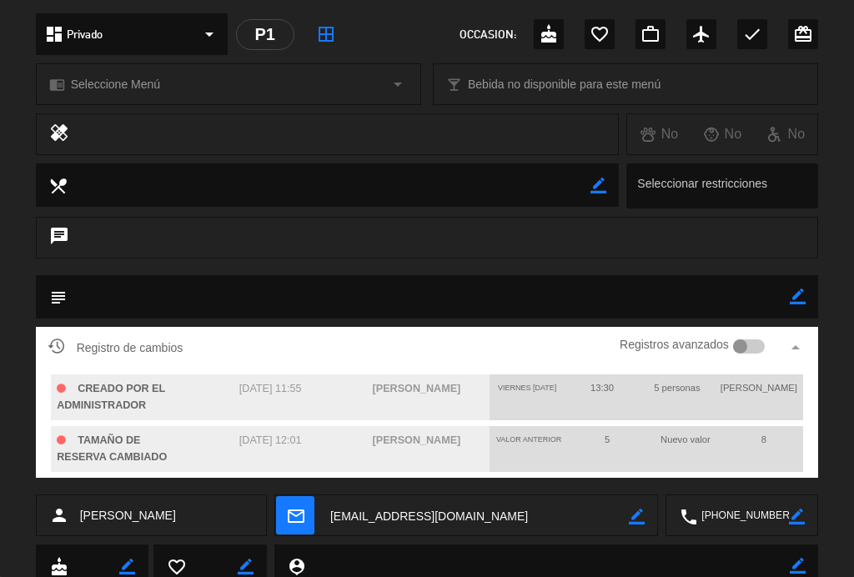
click at [800, 336] on span "Registros avanzados arrow_drop_up" at bounding box center [702, 347] width 207 height 25
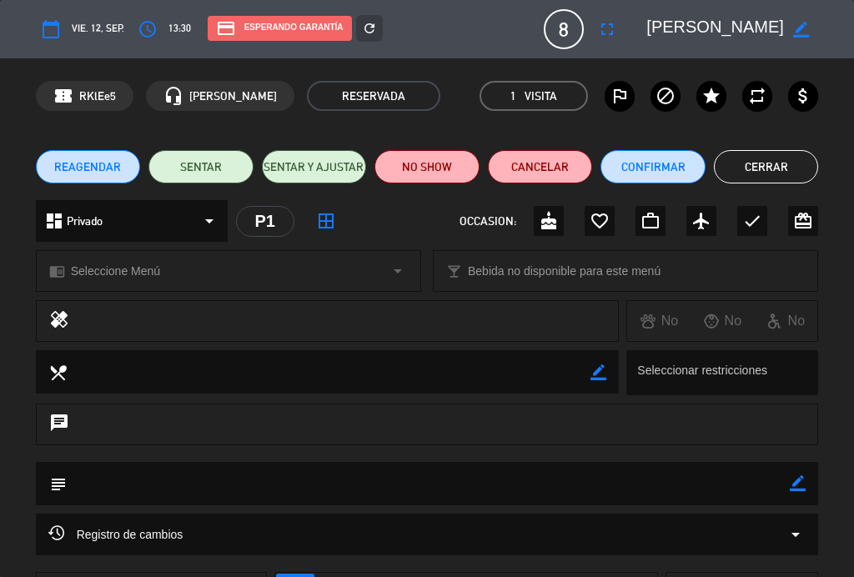
scroll to position [0, 0]
click at [789, 172] on button "Cerrar" at bounding box center [766, 166] width 105 height 33
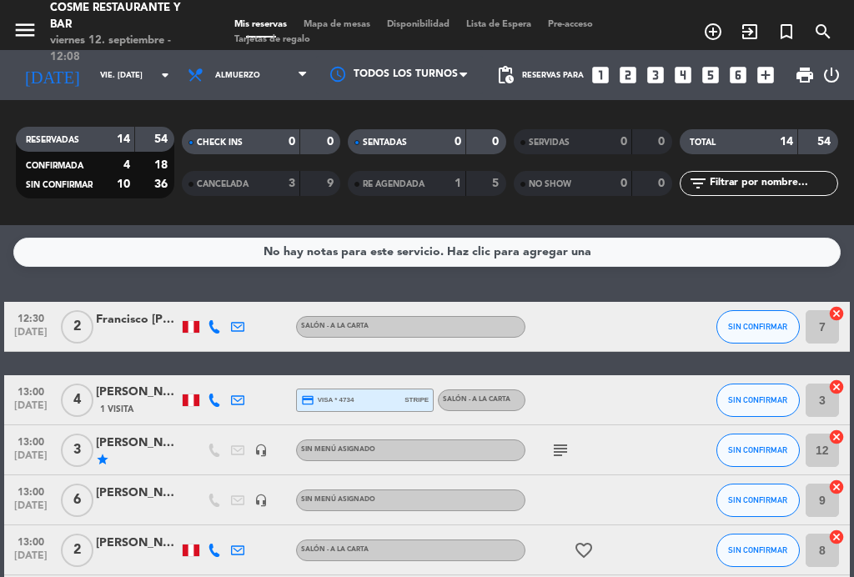
click at [369, 20] on span "Mapa de mesas" at bounding box center [336, 24] width 83 height 9
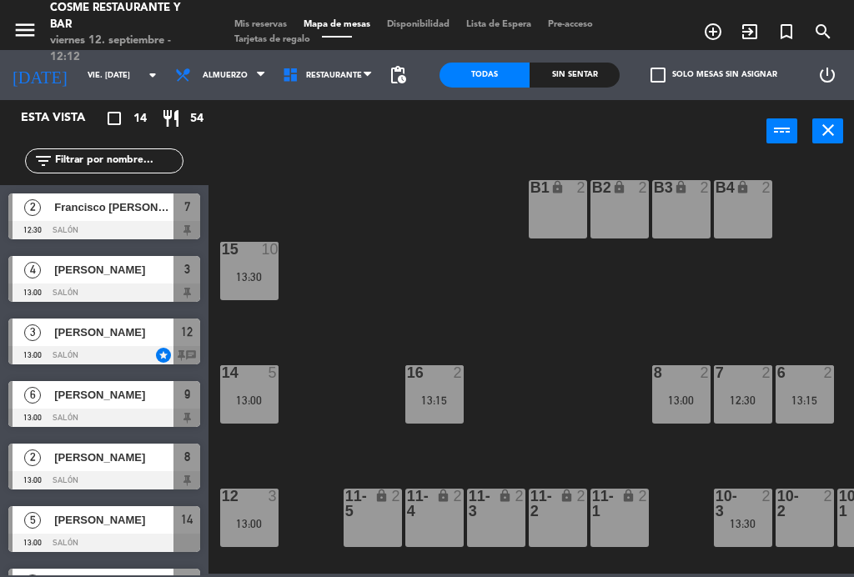
click at [230, 85] on span "Almuerzo" at bounding box center [221, 75] width 108 height 37
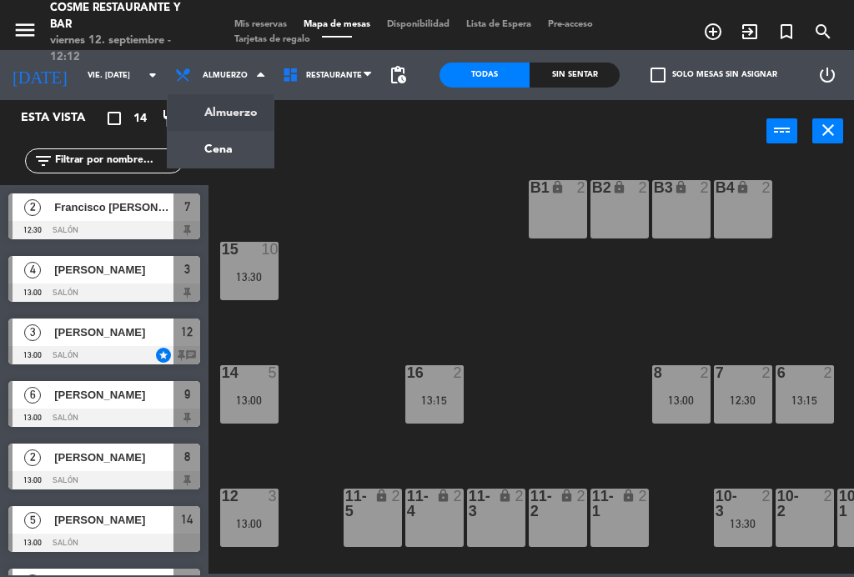
click at [313, 179] on div "B1 lock 2 B2 lock 2 B3 lock 2 B4 lock 2 15 10 13:30 14 5 13:00 8 2 13:00 7 2 12…" at bounding box center [535, 366] width 637 height 415
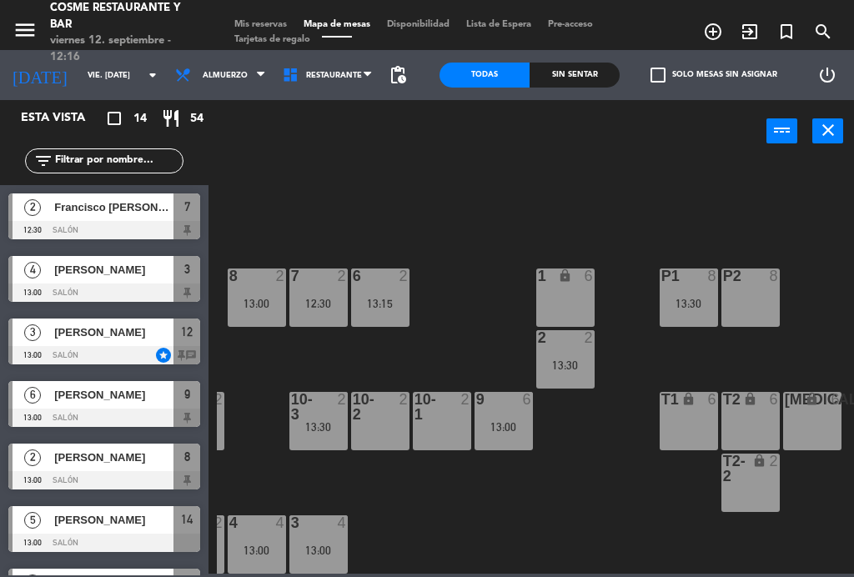
click at [511, 431] on div "13:00" at bounding box center [504, 427] width 58 height 12
click at [554, 501] on div "B1 lock 2 B2 lock 2 B3 lock 2 B4 lock 2 15 10 13:30 14 5 13:00 8 2 13:00 7 2 12…" at bounding box center [535, 366] width 637 height 415
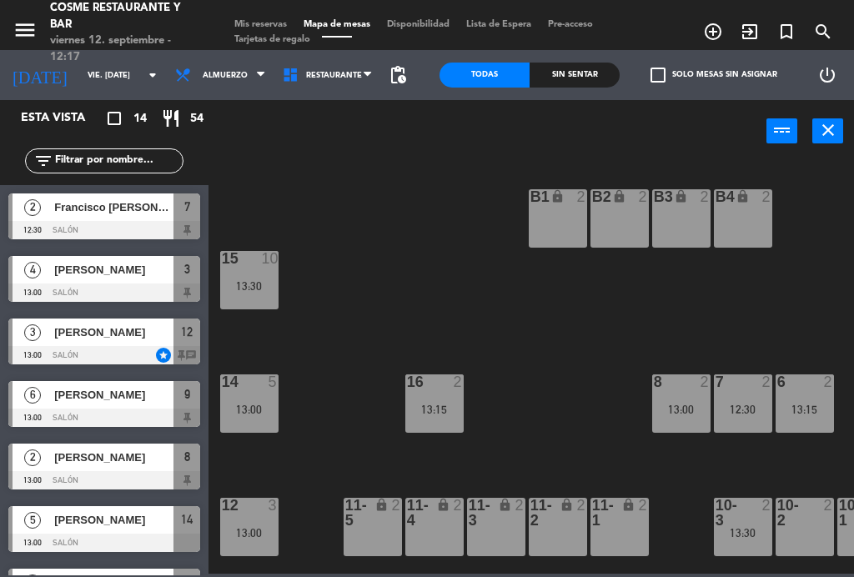
click at [553, 350] on div "B1 lock 2 B2 lock 2 B3 lock 2 B4 lock 2 15 10 13:30 14 5 13:00 8 2 13:00 7 2 12…" at bounding box center [535, 366] width 637 height 415
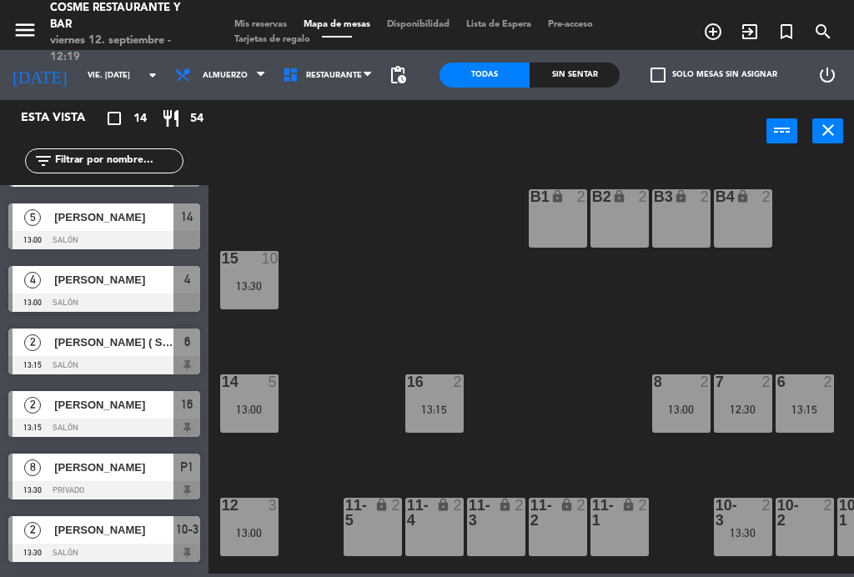
scroll to position [300, 0]
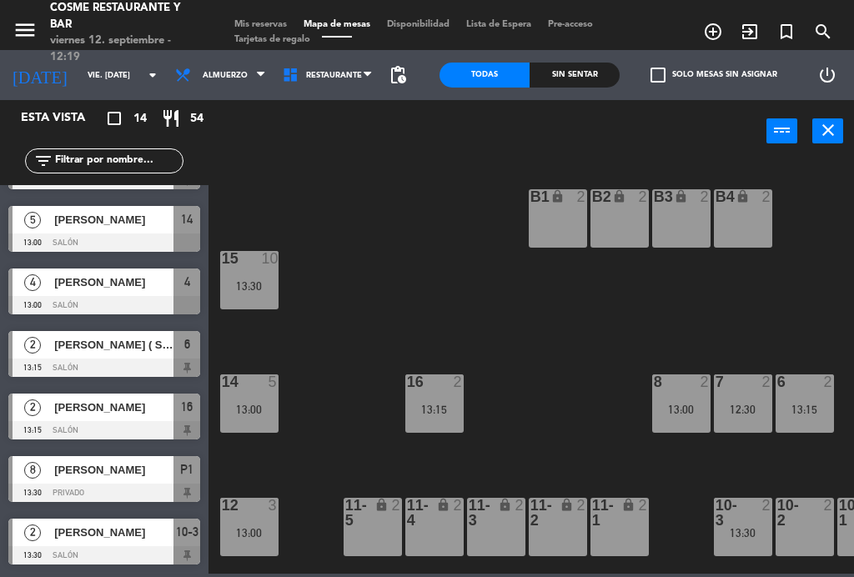
click at [60, 283] on span "[PERSON_NAME]" at bounding box center [113, 283] width 119 height 18
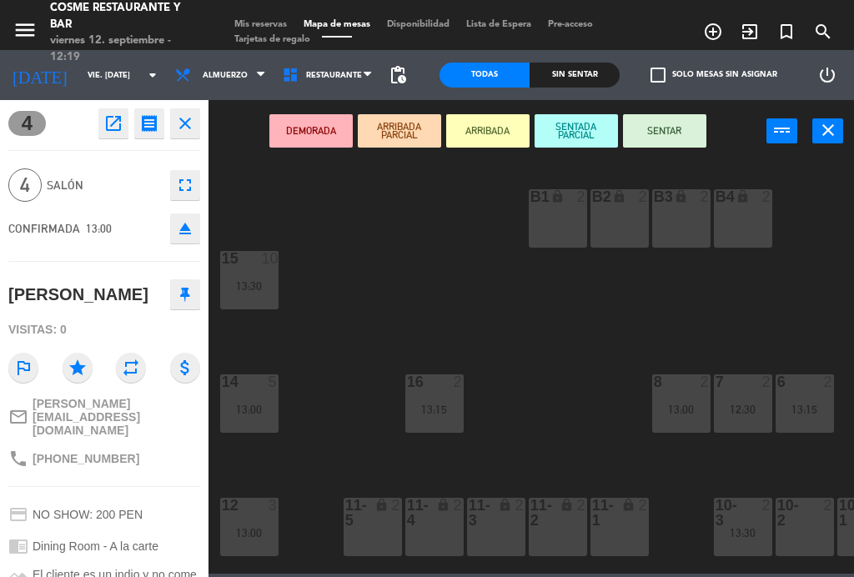
scroll to position [0, 0]
click at [188, 119] on icon "close" at bounding box center [185, 123] width 20 height 20
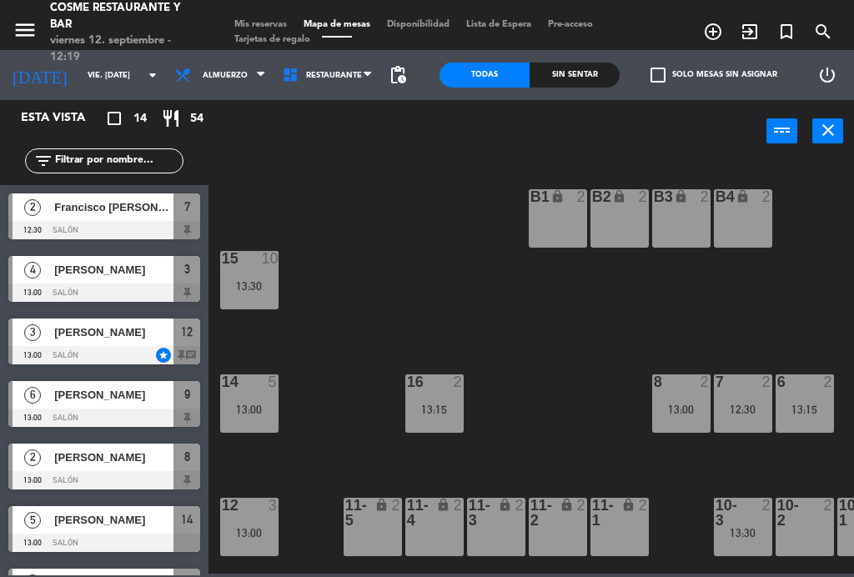
click at [64, 266] on span "[PERSON_NAME]" at bounding box center [113, 270] width 119 height 18
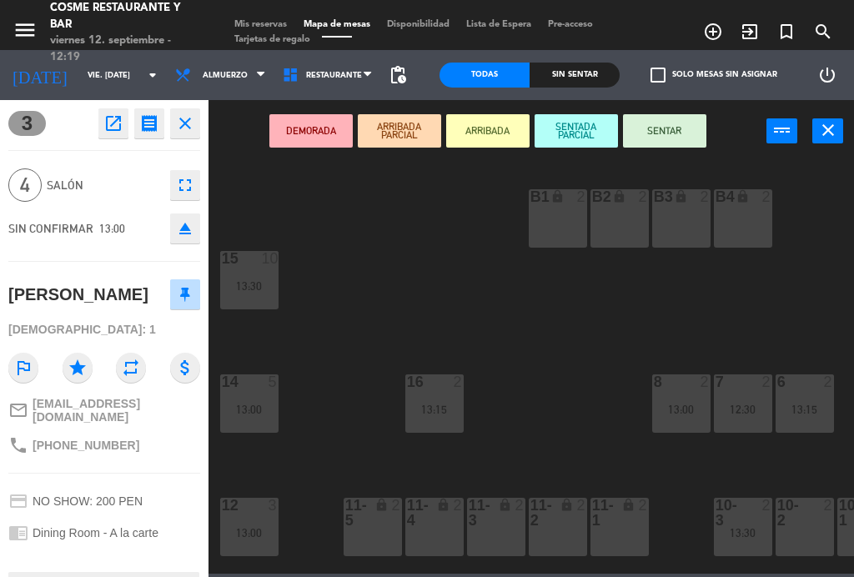
click at [190, 125] on icon "close" at bounding box center [185, 123] width 20 height 20
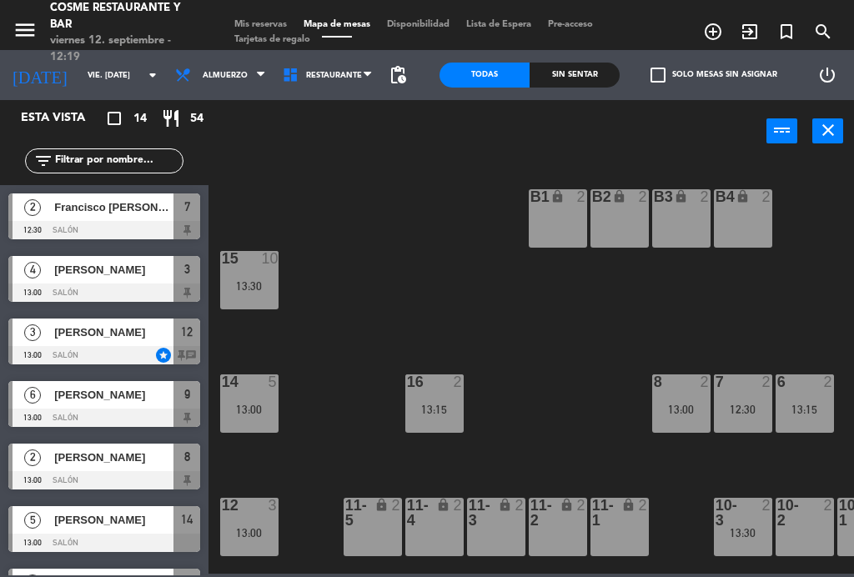
click at [433, 406] on div "13:15" at bounding box center [435, 410] width 58 height 12
click at [555, 343] on div "B1 lock 2 B2 lock 2 B3 lock 2 B4 lock 2 15 10 13:30 14 5 13:00 8 2 13:00 7 2 12…" at bounding box center [535, 366] width 637 height 415
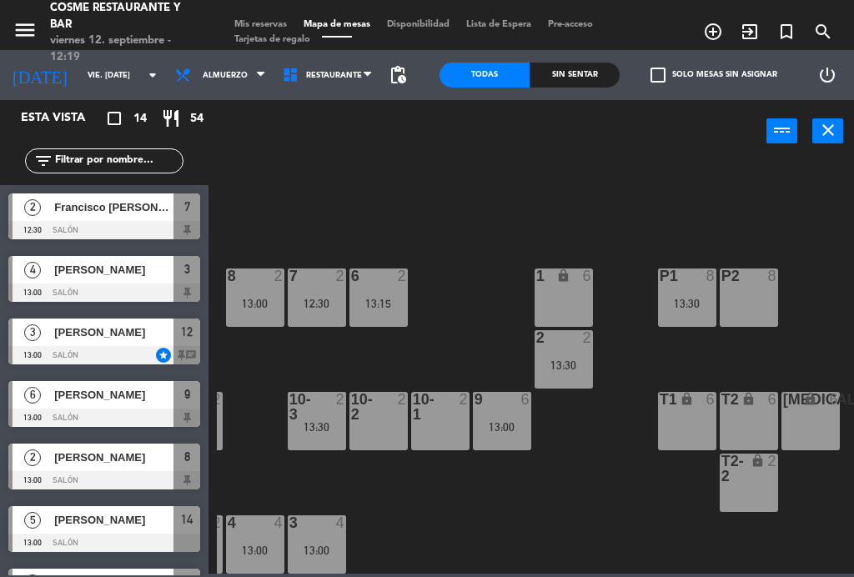
scroll to position [106, 425]
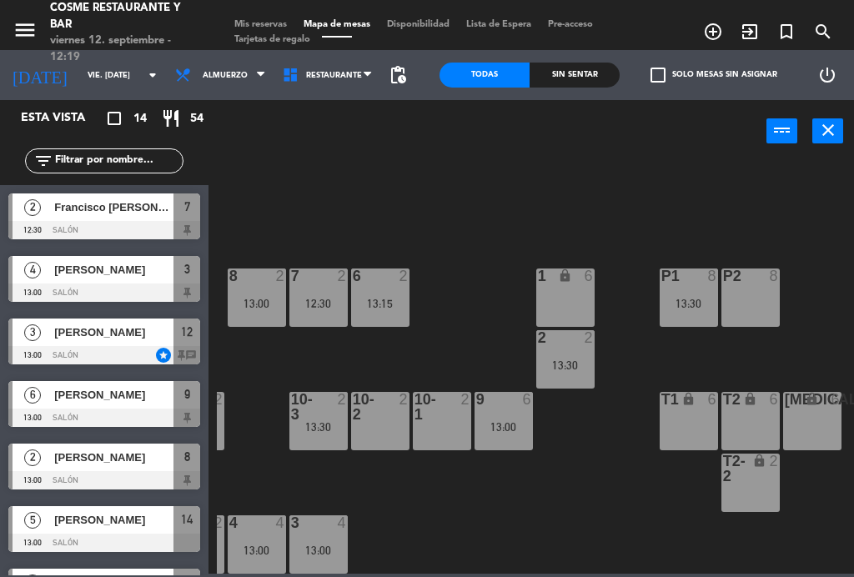
click at [702, 293] on div "P1 8 13:30" at bounding box center [689, 298] width 58 height 58
click at [762, 209] on div "B1 lock 2 B2 lock 2 B3 lock 2 B4 lock 2 15 10 13:30 14 5 13:00 8 2 13:00 7 2 12…" at bounding box center [535, 366] width 637 height 415
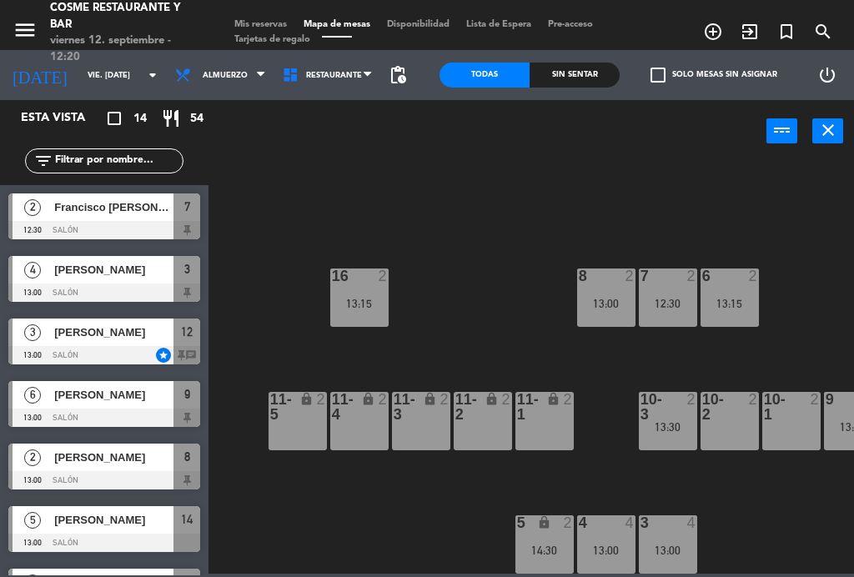
scroll to position [106, 77]
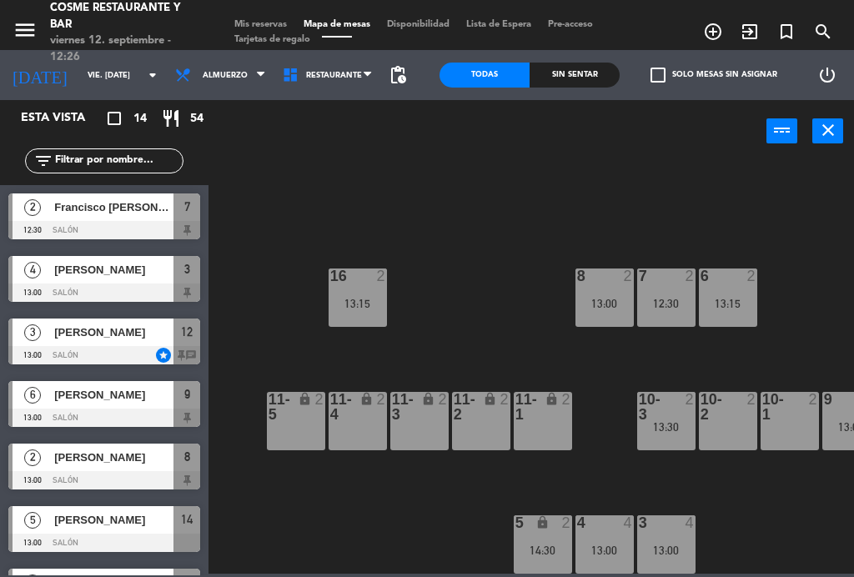
click at [747, 273] on div "2" at bounding box center [752, 276] width 10 height 15
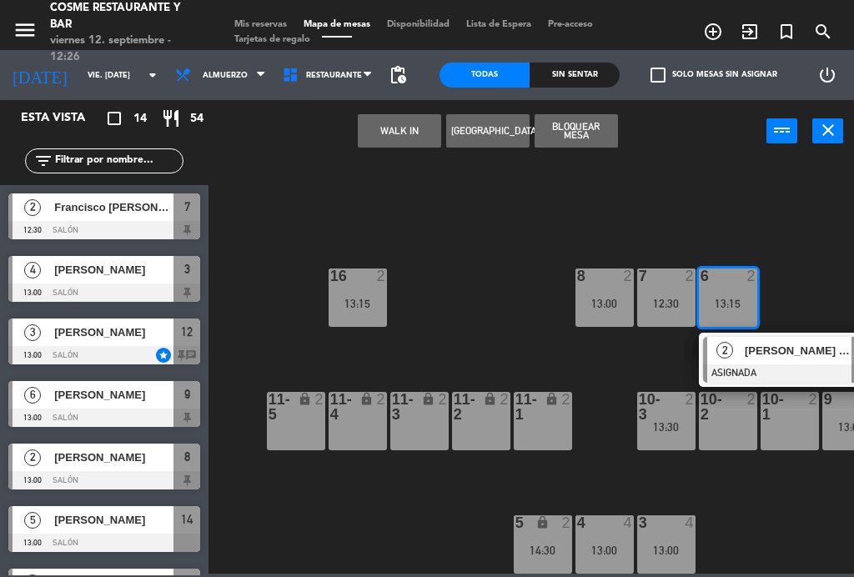
click at [788, 345] on span "[PERSON_NAME] ( Sociedad Nacional Pesqueria)" at bounding box center [798, 351] width 107 height 18
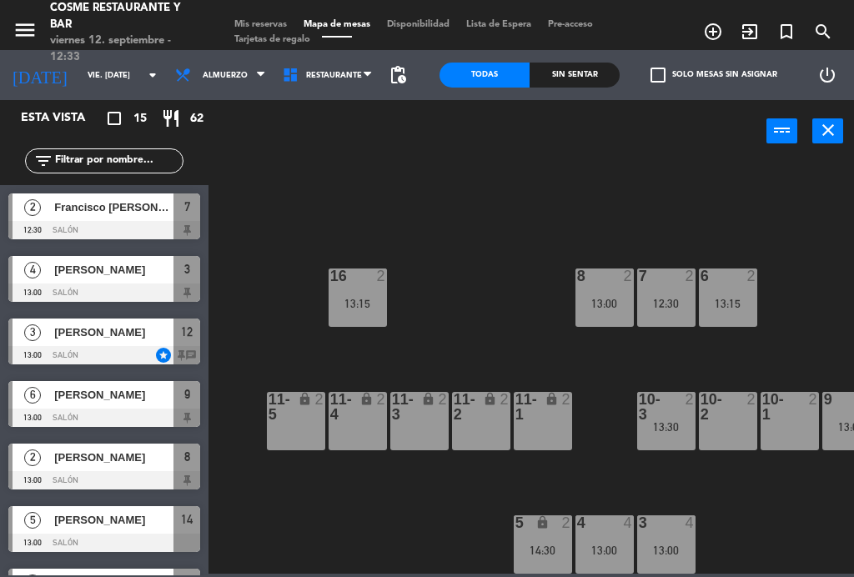
scroll to position [0, 0]
click at [106, 219] on div "Francisco [PERSON_NAME] [PERSON_NAME]" at bounding box center [113, 208] width 121 height 28
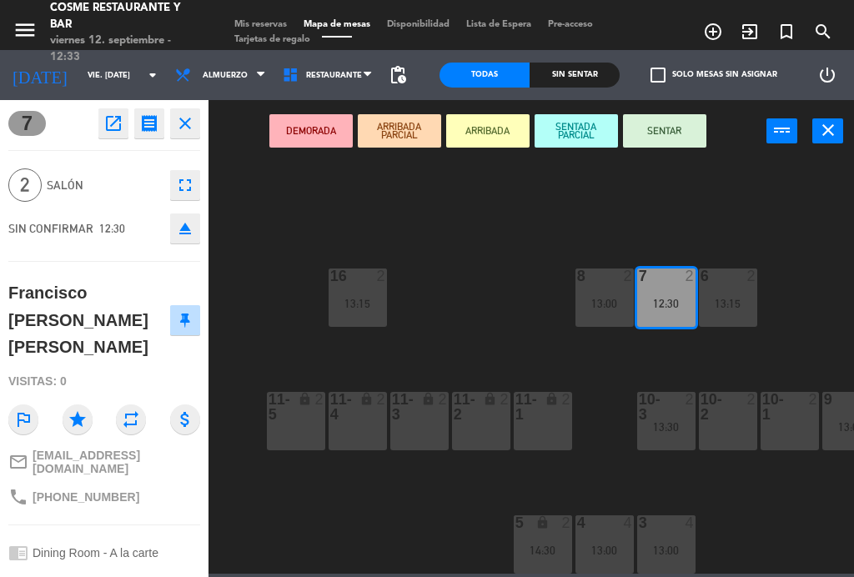
click at [319, 437] on div "11-5 lock 2" at bounding box center [296, 421] width 58 height 58
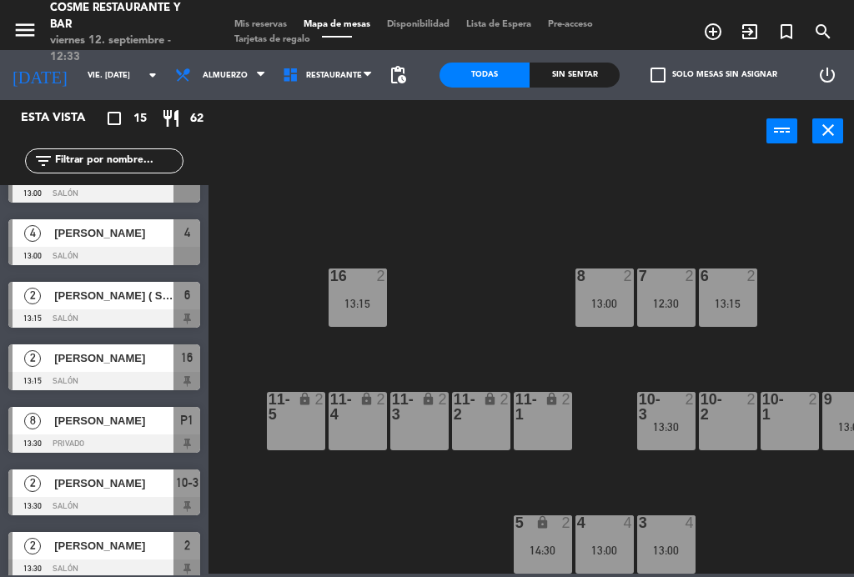
scroll to position [350, 0]
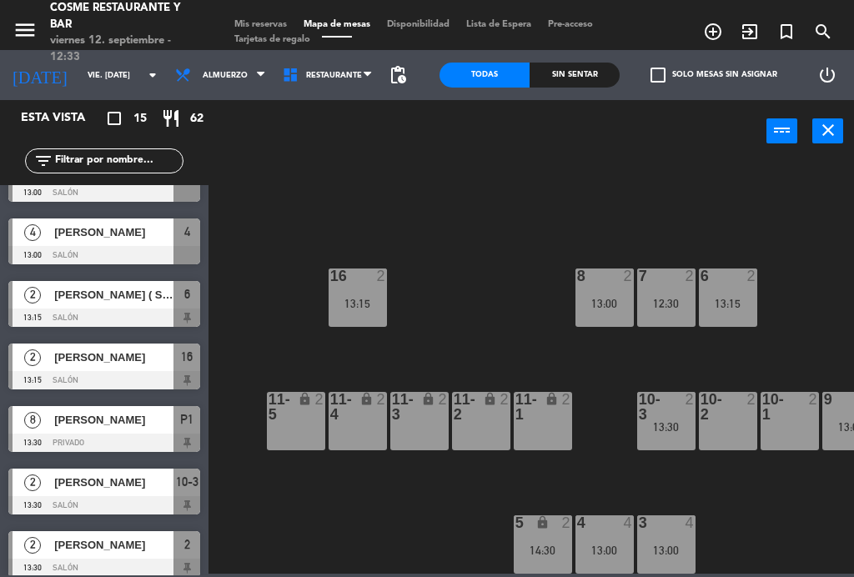
click at [96, 365] on span "[PERSON_NAME]" at bounding box center [113, 358] width 119 height 18
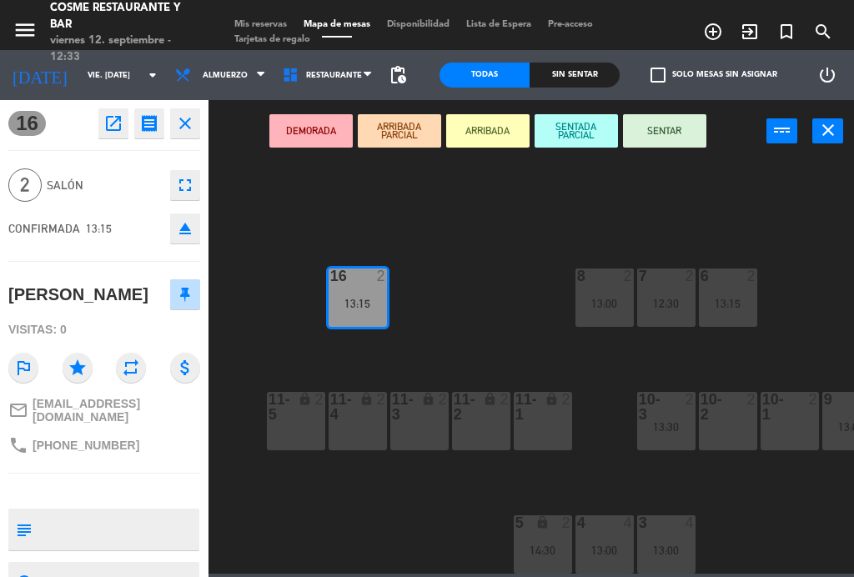
click at [678, 141] on button "SENTAR" at bounding box center [664, 130] width 83 height 33
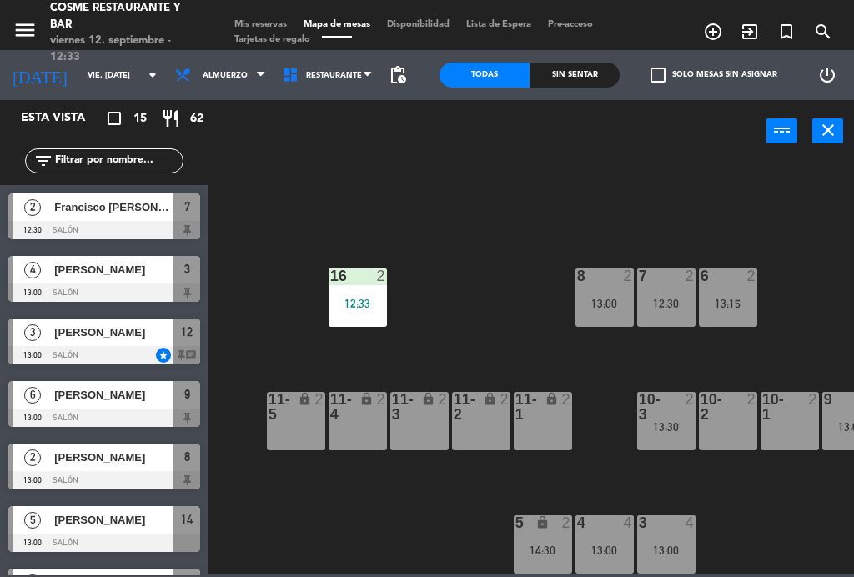
scroll to position [0, 0]
click at [610, 301] on div "13:00" at bounding box center [605, 304] width 58 height 12
click at [486, 310] on div "B1 lock 2 B2 lock 2 B3 lock 2 B4 lock 2 15 10 13:30 14 5 13:00 8 2 13:00 7 2 12…" at bounding box center [535, 366] width 637 height 415
click at [748, 287] on div "6 2 13:15" at bounding box center [728, 298] width 58 height 58
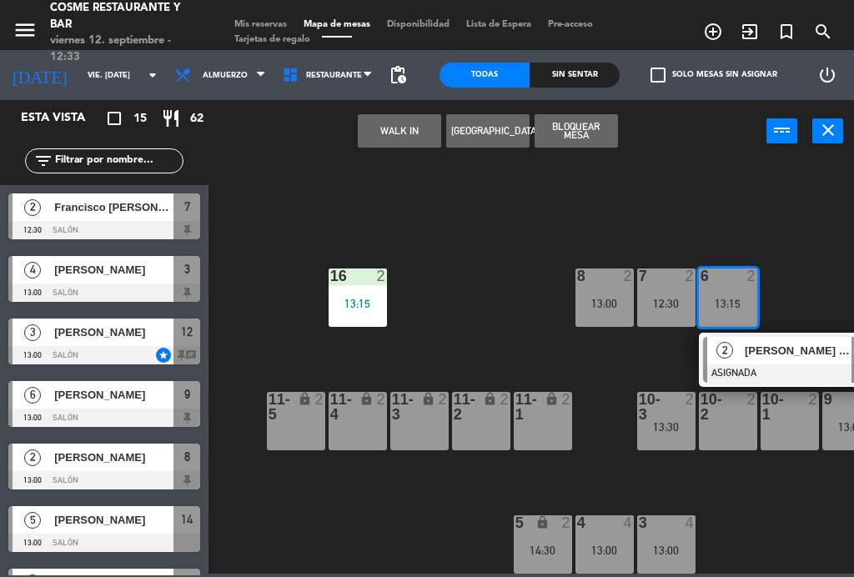
click at [786, 348] on span "[PERSON_NAME] ( Sociedad Nacional Pesqueria)" at bounding box center [798, 351] width 107 height 18
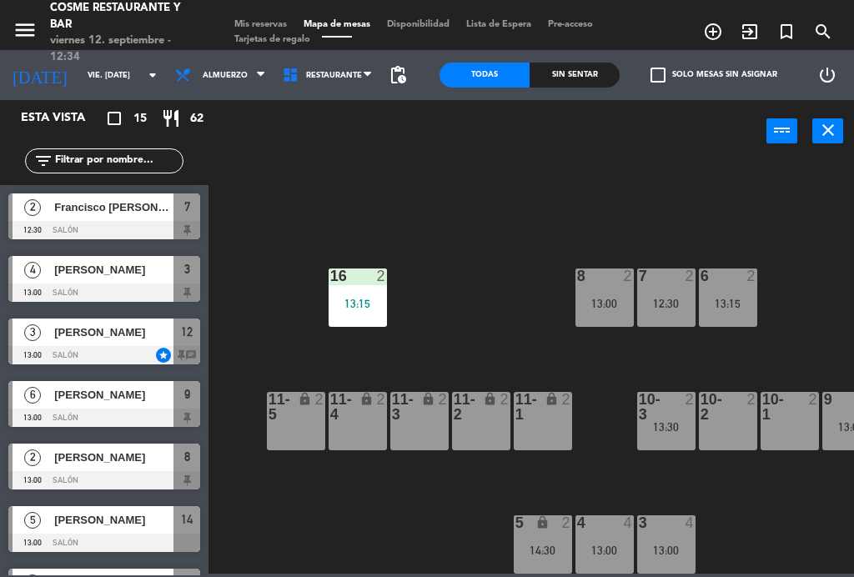
click at [607, 294] on div "8 2 13:00" at bounding box center [605, 298] width 58 height 58
click at [521, 310] on div "B1 lock 2 B2 lock 2 B3 lock 2 B4 lock 2 15 10 13:30 14 5 13:00 8 2 13:00 7 2 12…" at bounding box center [535, 366] width 637 height 415
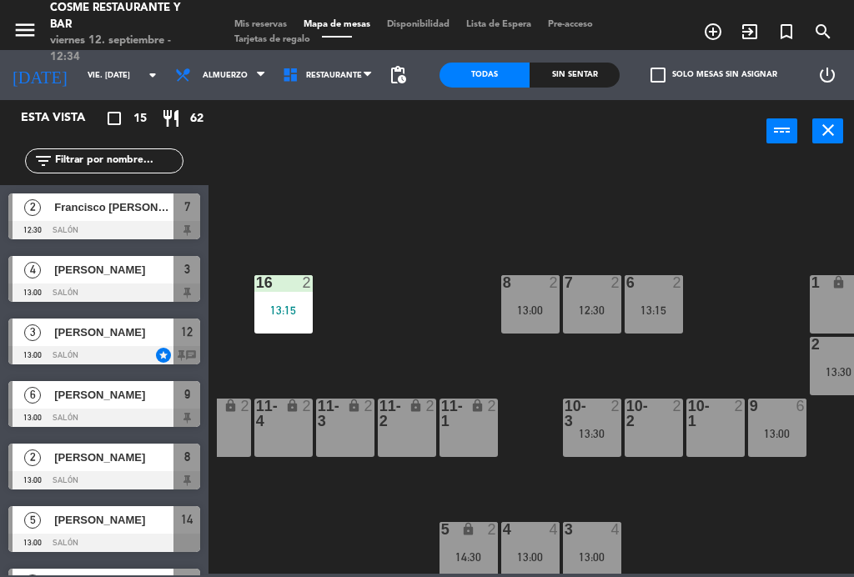
scroll to position [99, 146]
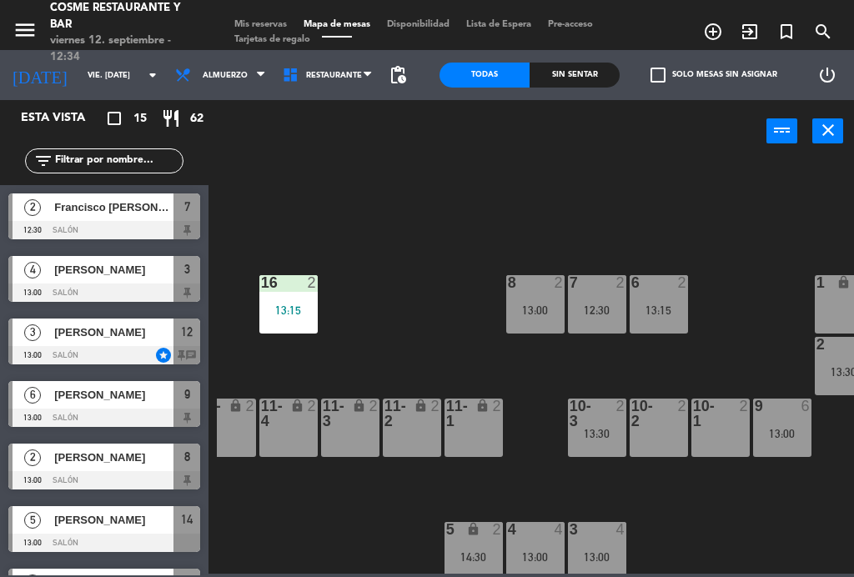
click at [529, 310] on div "13:00" at bounding box center [535, 311] width 58 height 12
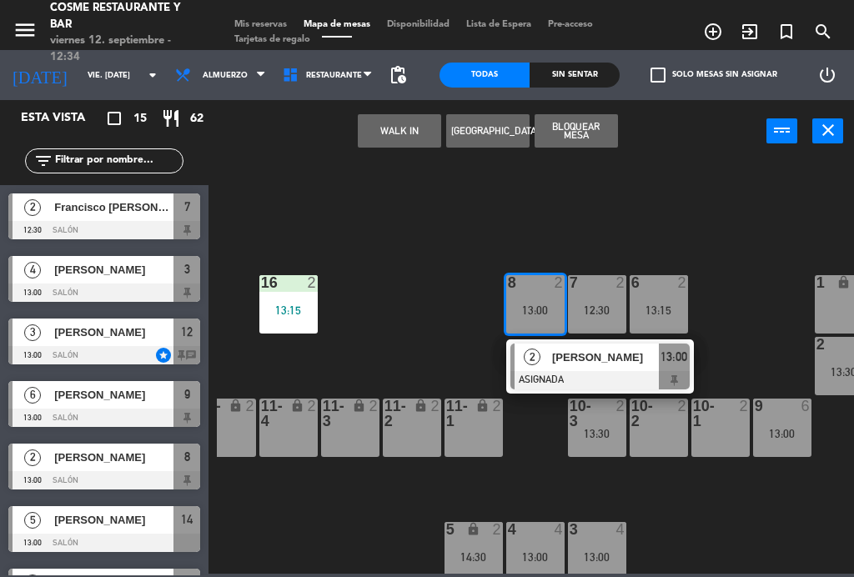
click at [572, 350] on span "[PERSON_NAME]" at bounding box center [605, 358] width 107 height 18
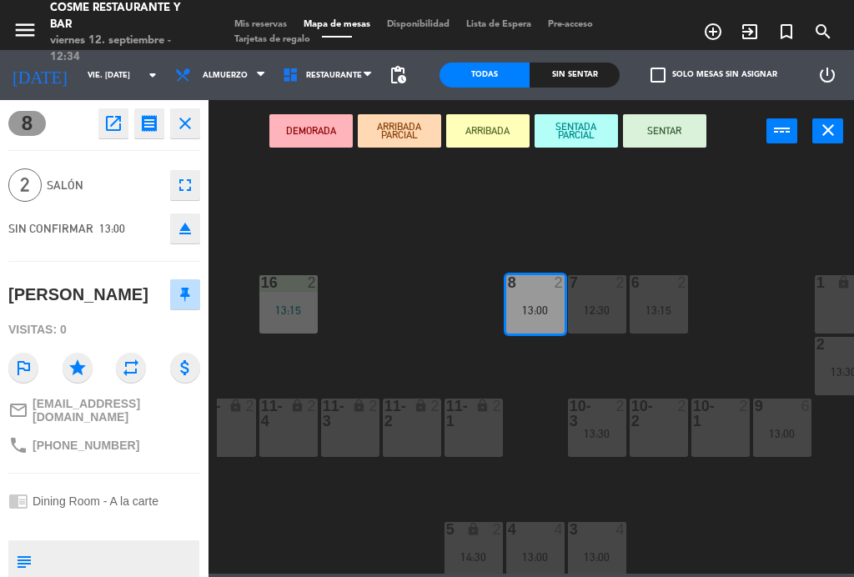
scroll to position [0, 0]
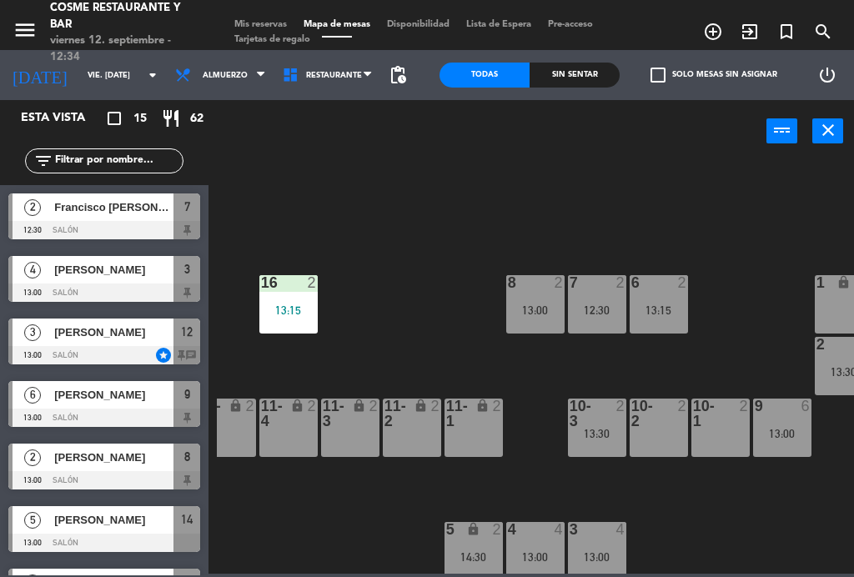
click at [295, 292] on div "16 2 13:15" at bounding box center [288, 304] width 58 height 58
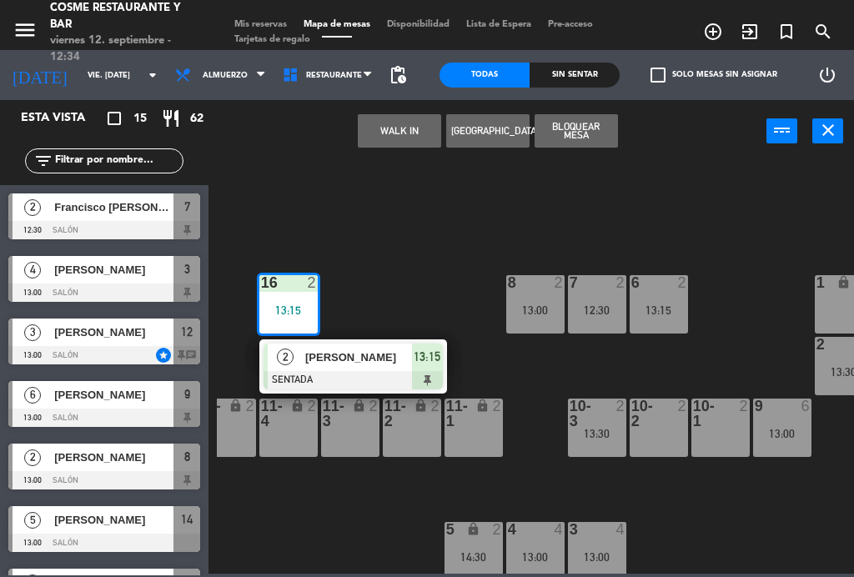
click at [677, 311] on div "13:15" at bounding box center [659, 311] width 58 height 12
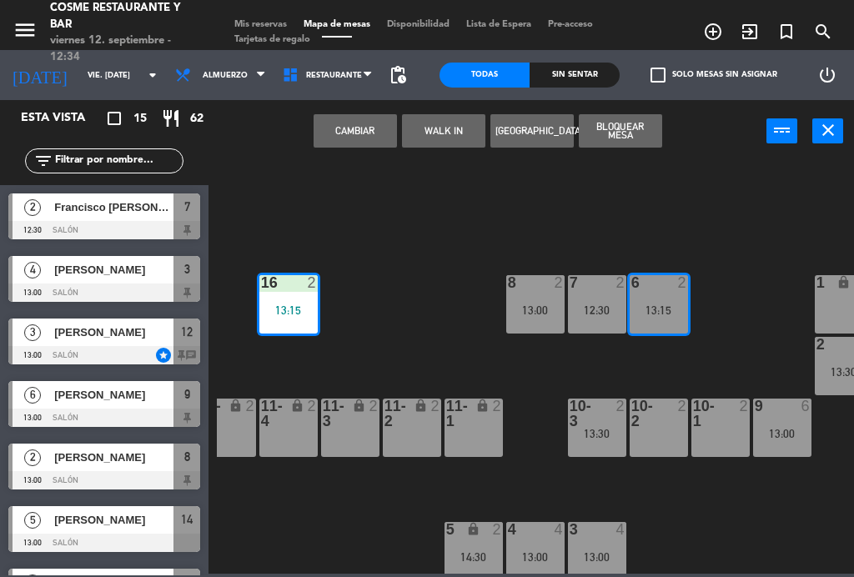
click at [372, 125] on button "Cambiar" at bounding box center [355, 130] width 83 height 33
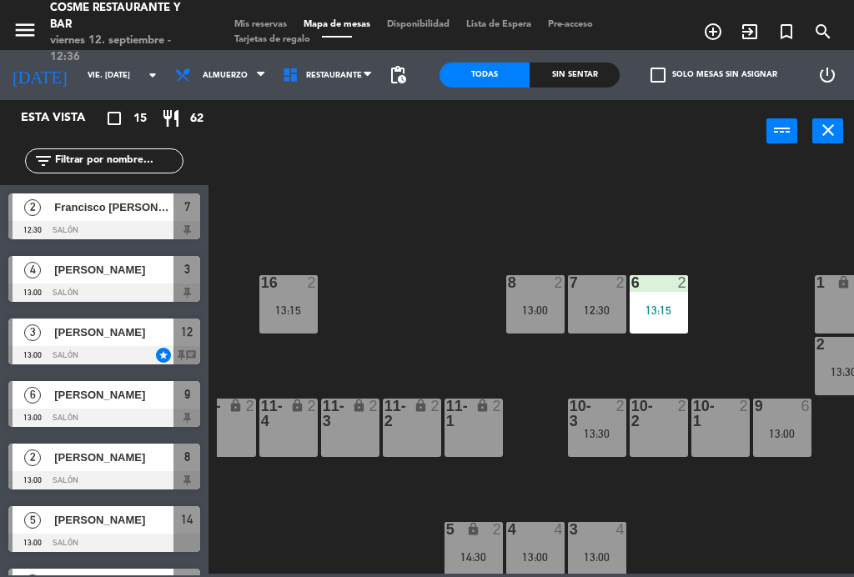
click at [823, 24] on icon "search" at bounding box center [824, 32] width 20 height 20
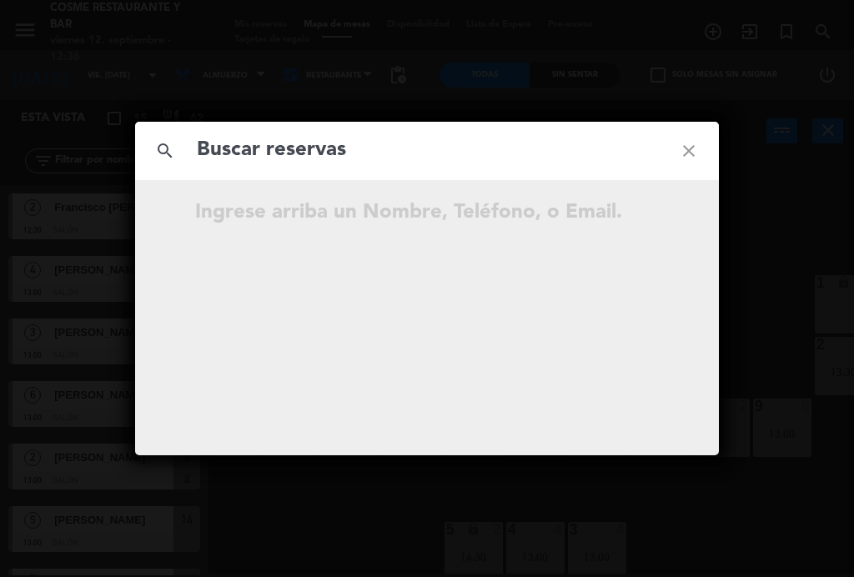
click at [677, 155] on icon "close" at bounding box center [689, 151] width 60 height 60
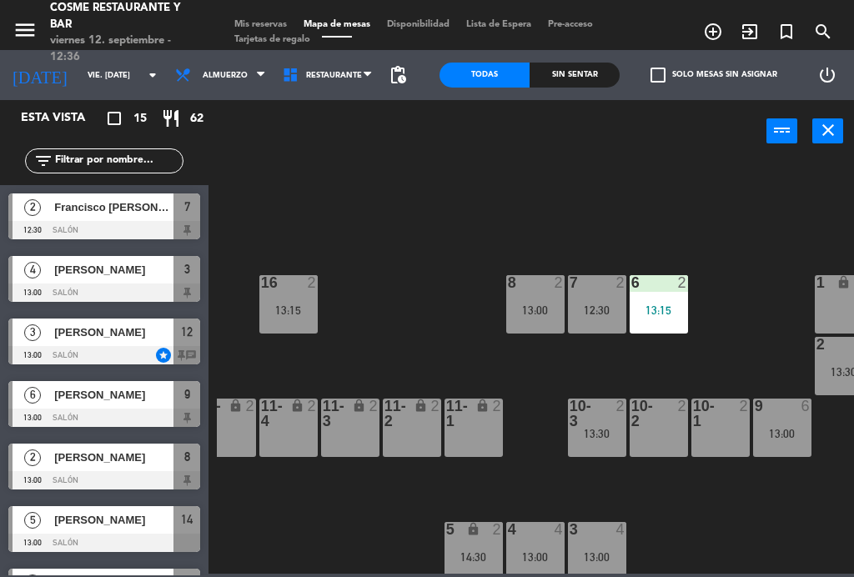
click at [135, 210] on span "Francisco [PERSON_NAME] [PERSON_NAME]" at bounding box center [113, 208] width 119 height 18
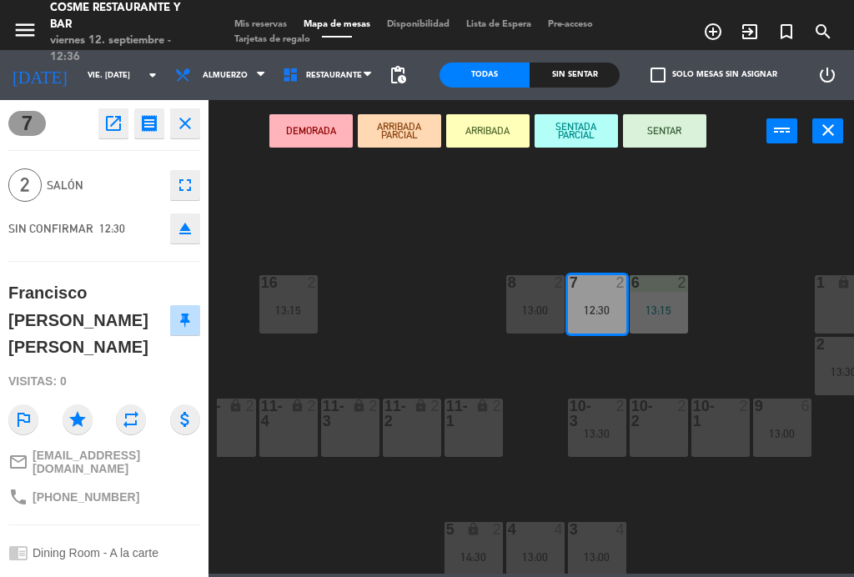
click at [678, 127] on button "SENTAR" at bounding box center [664, 130] width 83 height 33
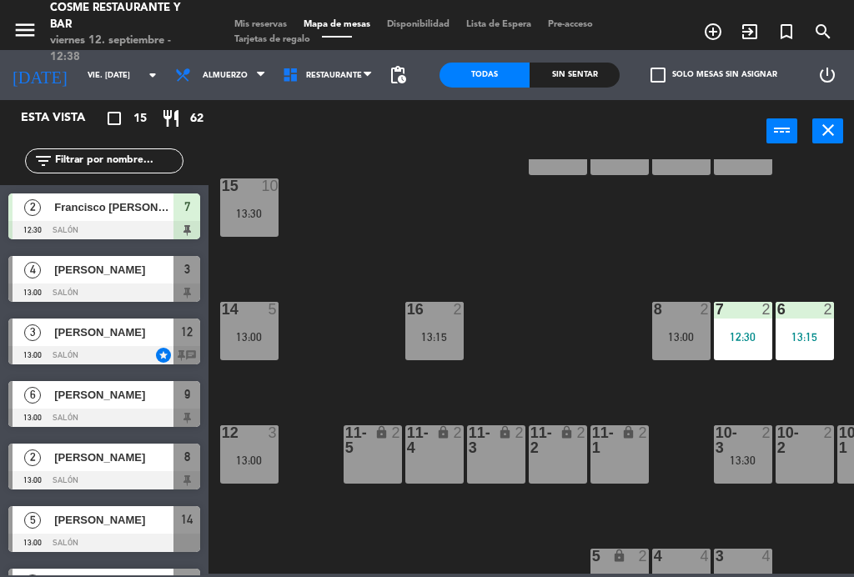
scroll to position [73, 0]
click at [376, 450] on div "lock" at bounding box center [373, 441] width 28 height 30
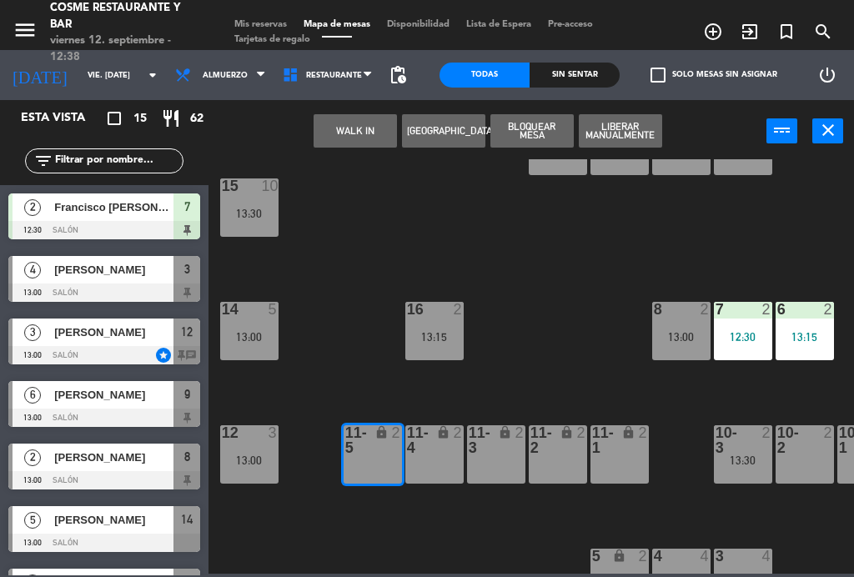
click at [423, 443] on div "lock" at bounding box center [435, 441] width 28 height 30
click at [325, 145] on button "WALK IN" at bounding box center [355, 130] width 83 height 33
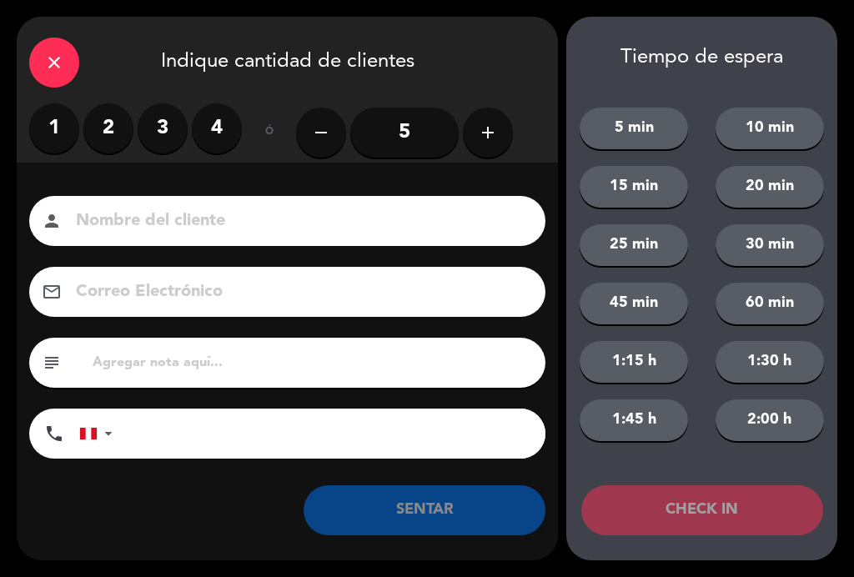
click at [168, 208] on input at bounding box center [299, 221] width 450 height 29
click at [169, 127] on label "3" at bounding box center [163, 128] width 50 height 50
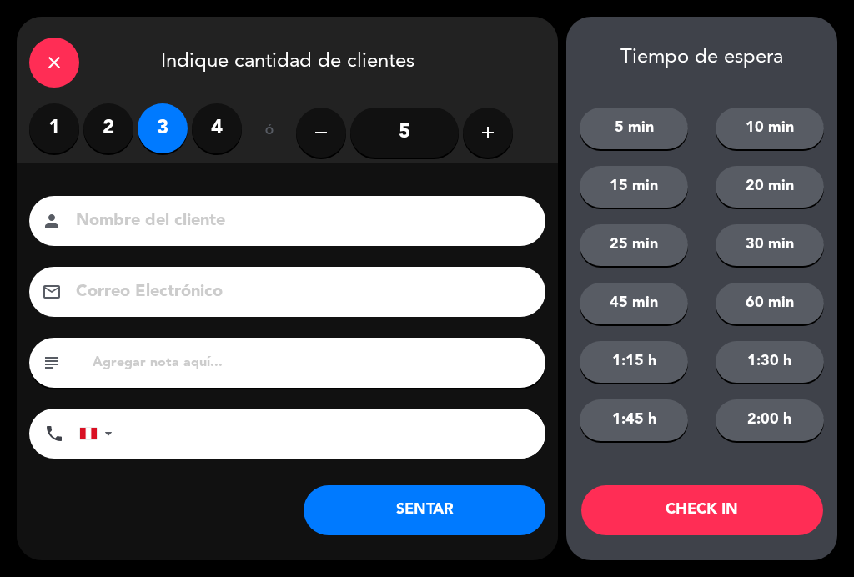
click at [174, 220] on input at bounding box center [299, 221] width 450 height 29
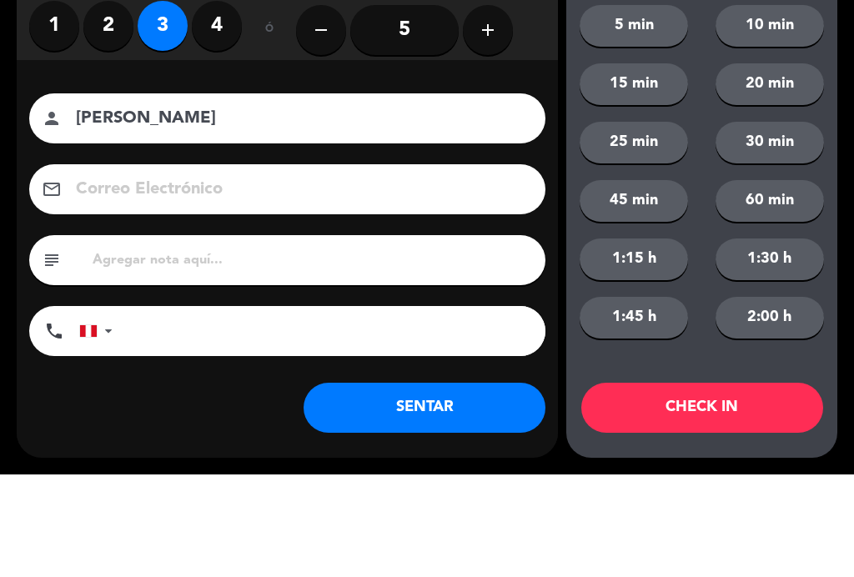
type input "[PERSON_NAME]"
click at [4, 173] on div "close Indique cantidad de clientes 1 2 3 4 ó remove 5 add Nombre del cliente pe…" at bounding box center [427, 288] width 854 height 577
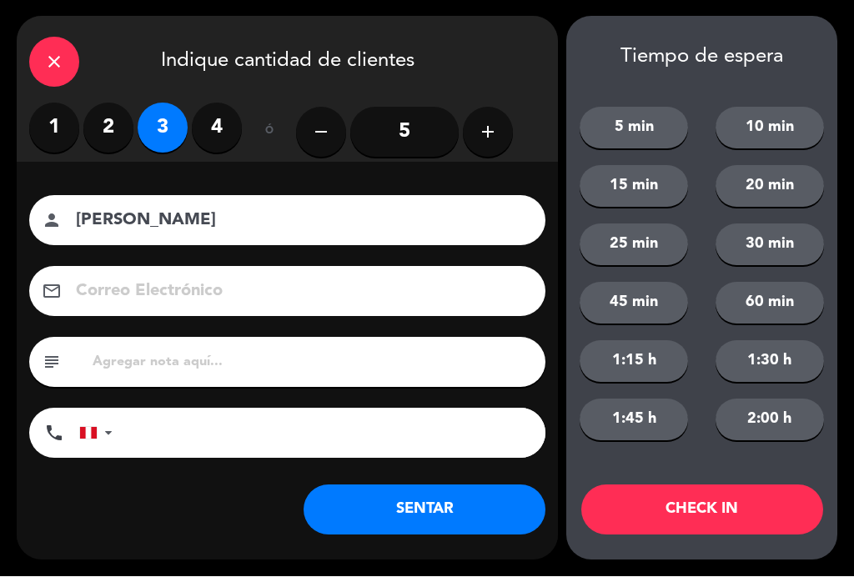
click at [411, 503] on button "SENTAR" at bounding box center [425, 511] width 242 height 50
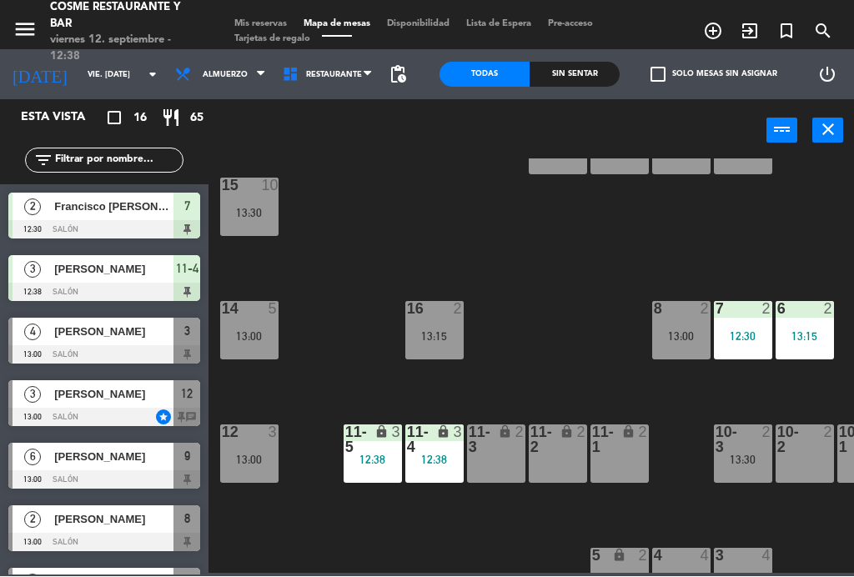
click at [429, 457] on div "12:38" at bounding box center [435, 461] width 58 height 12
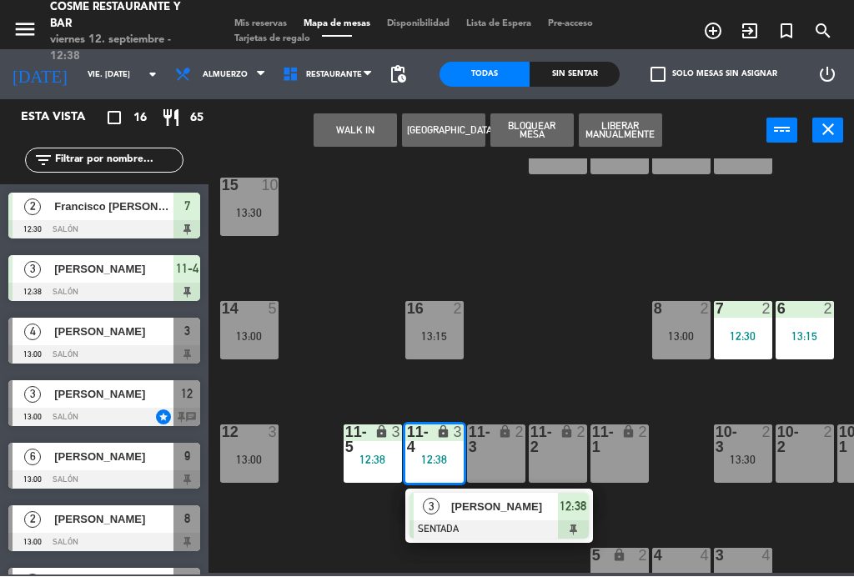
click at [575, 457] on div "11-2 lock 2" at bounding box center [558, 455] width 58 height 58
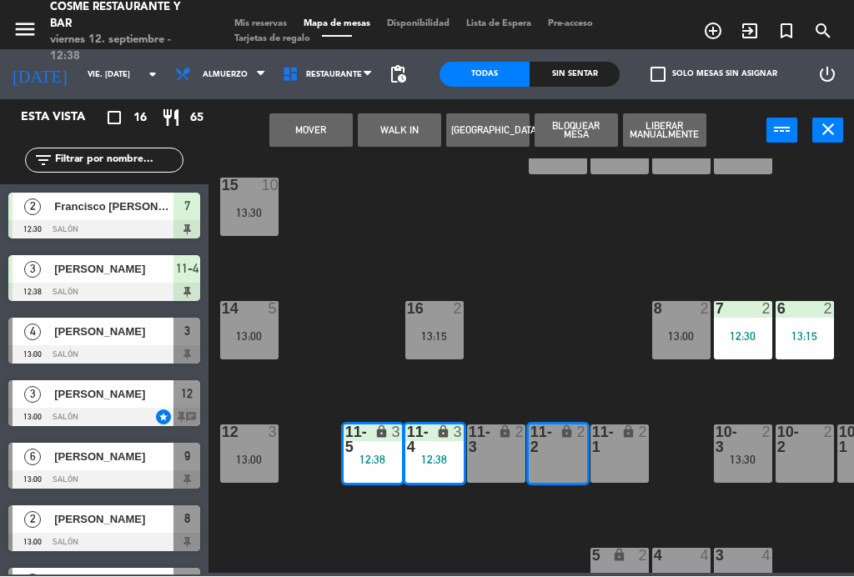
click at [627, 458] on div "11-1 lock 2" at bounding box center [620, 455] width 58 height 58
click at [300, 136] on button "Mover y Unir" at bounding box center [311, 130] width 83 height 33
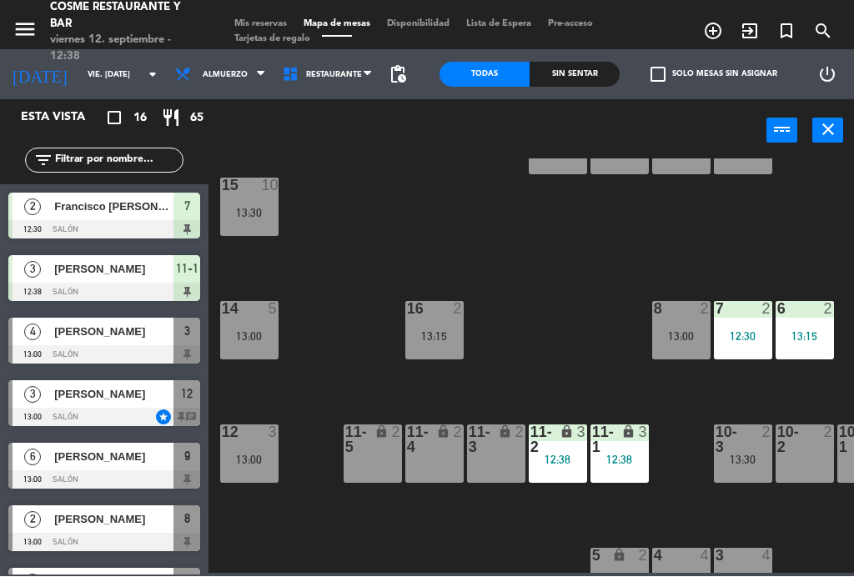
click at [593, 375] on div "B1 lock 2 B2 lock 2 B3 lock 2 B4 lock 2 15 10 13:30 14 5 13:00 8 2 13:00 7 2 12…" at bounding box center [535, 366] width 637 height 415
click at [87, 339] on span "[PERSON_NAME]" at bounding box center [113, 333] width 119 height 18
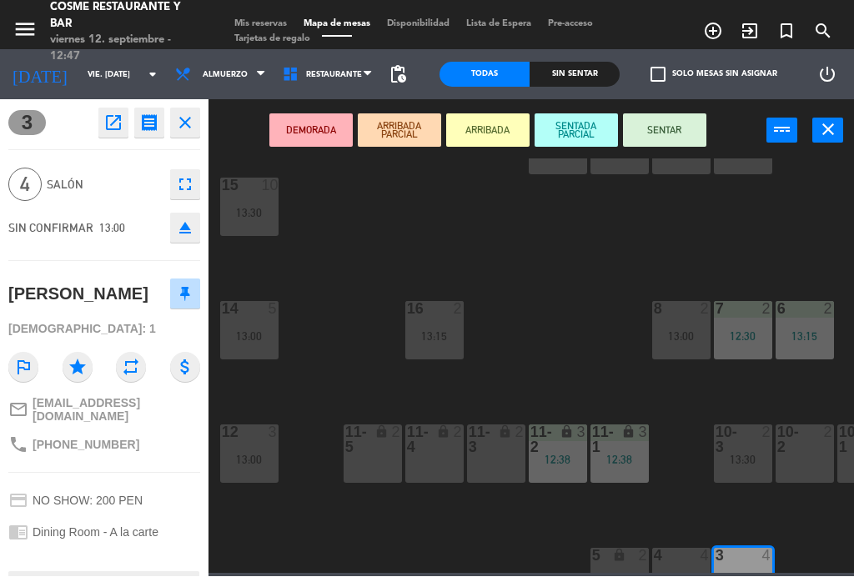
click at [670, 134] on button "SENTAR" at bounding box center [664, 130] width 83 height 33
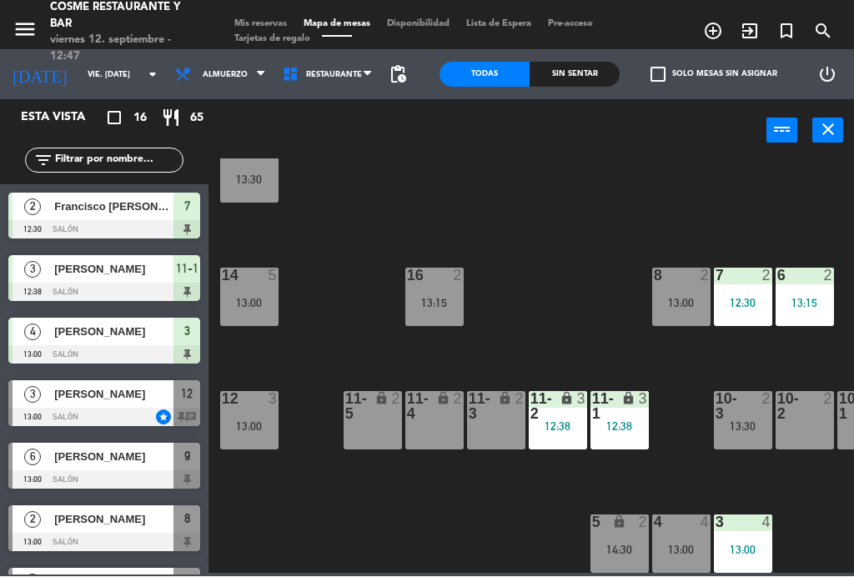
scroll to position [106, 0]
click at [738, 540] on div "3 4 13:00" at bounding box center [743, 545] width 58 height 58
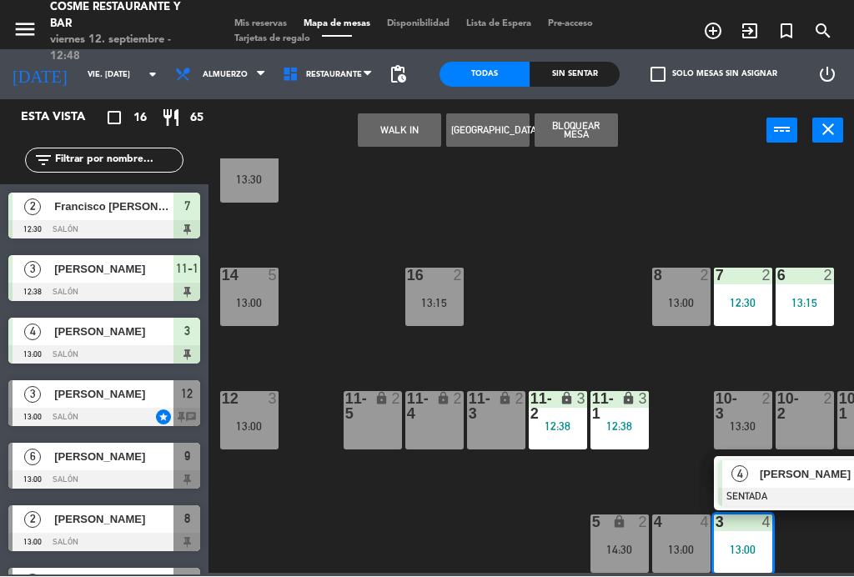
click at [679, 545] on div "13:00" at bounding box center [682, 551] width 58 height 12
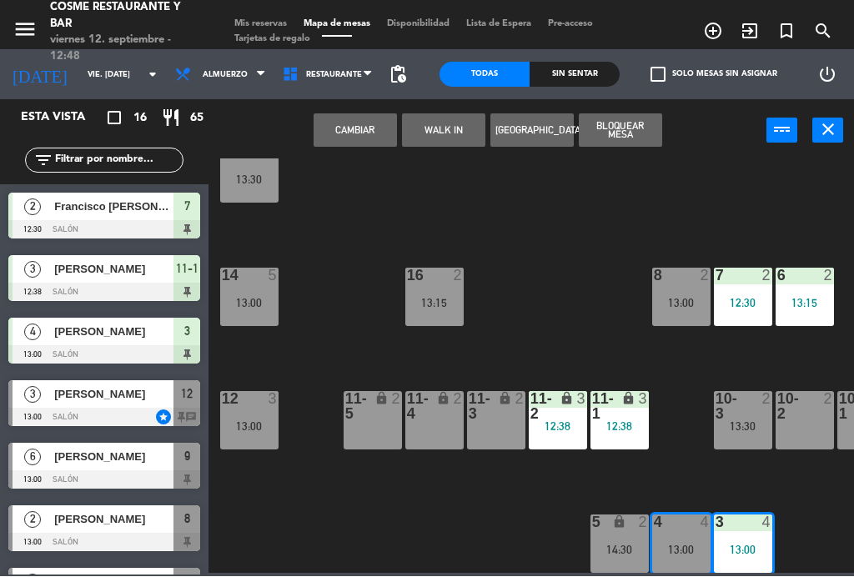
click at [356, 118] on button "Cambiar" at bounding box center [355, 130] width 83 height 33
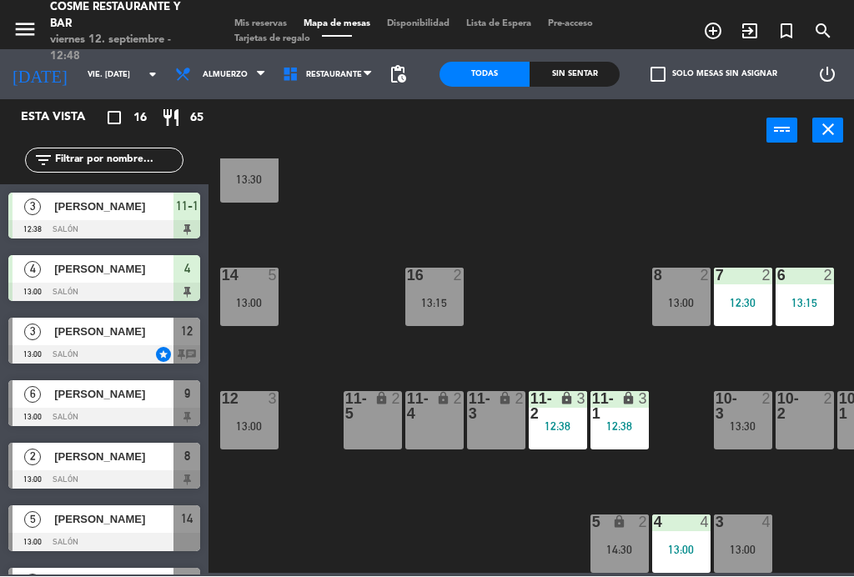
scroll to position [80, 0]
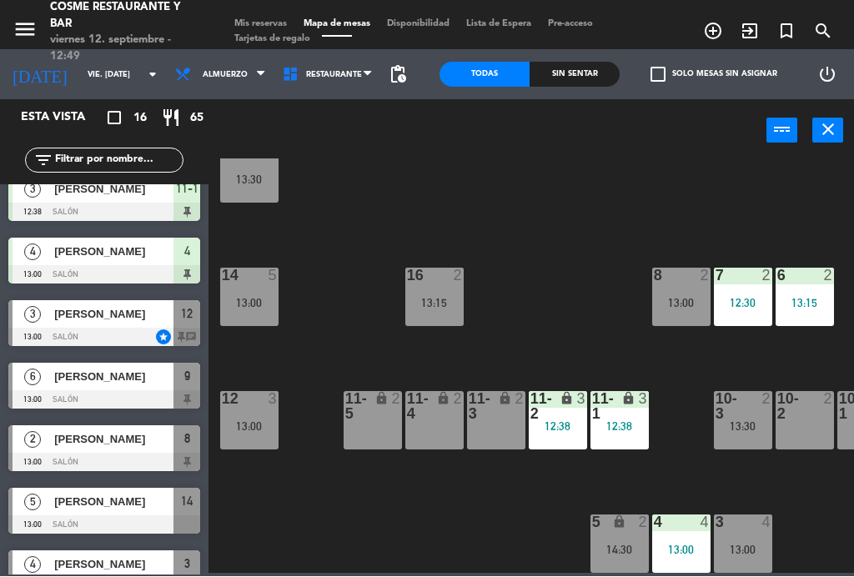
click at [111, 325] on div "[PERSON_NAME]" at bounding box center [113, 315] width 121 height 28
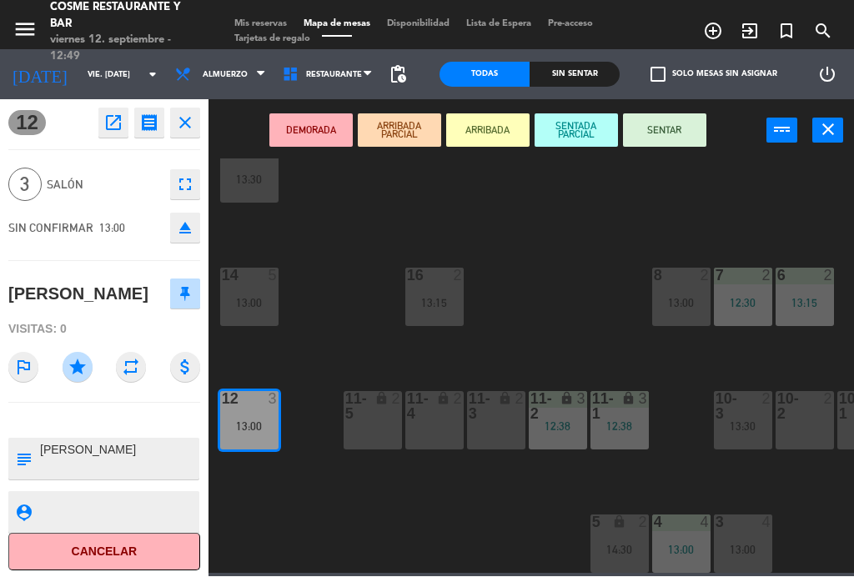
click at [685, 135] on button "SENTAR" at bounding box center [664, 130] width 83 height 33
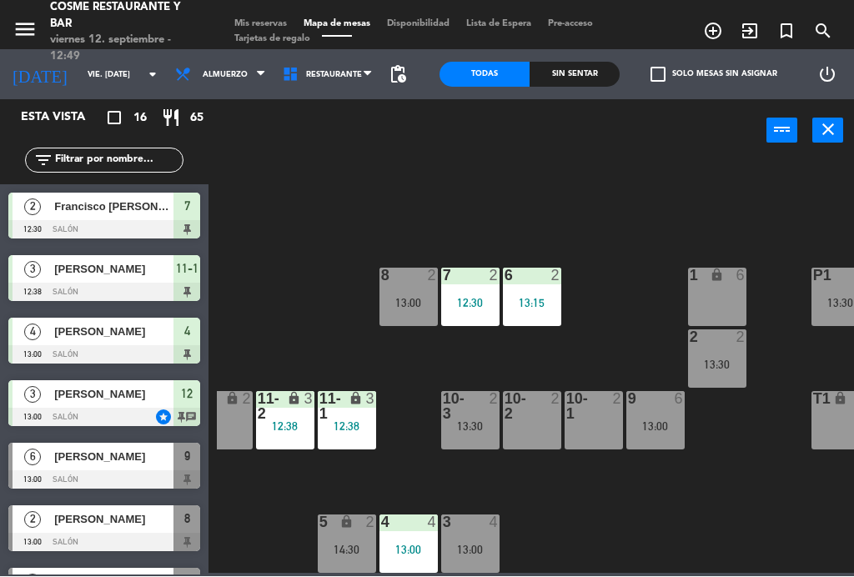
scroll to position [106, 290]
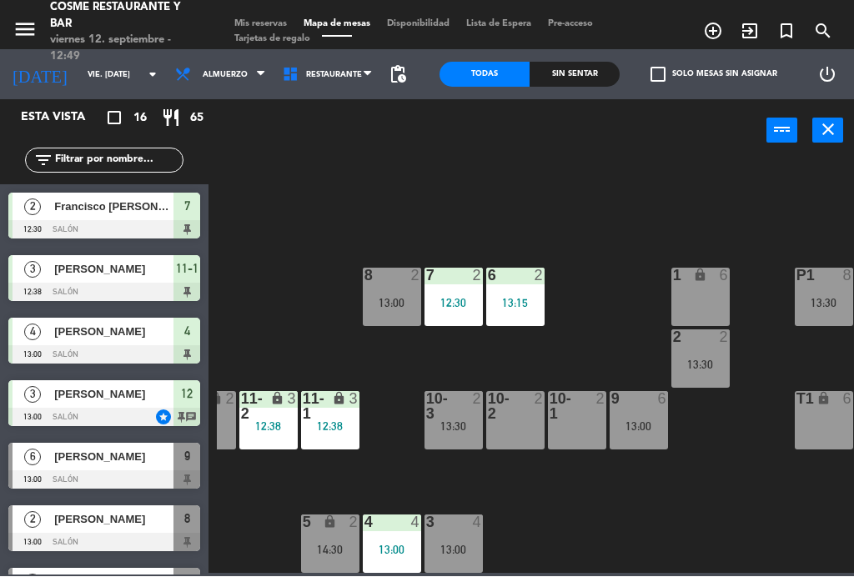
click at [389, 532] on div "4 4 13:00" at bounding box center [392, 545] width 58 height 58
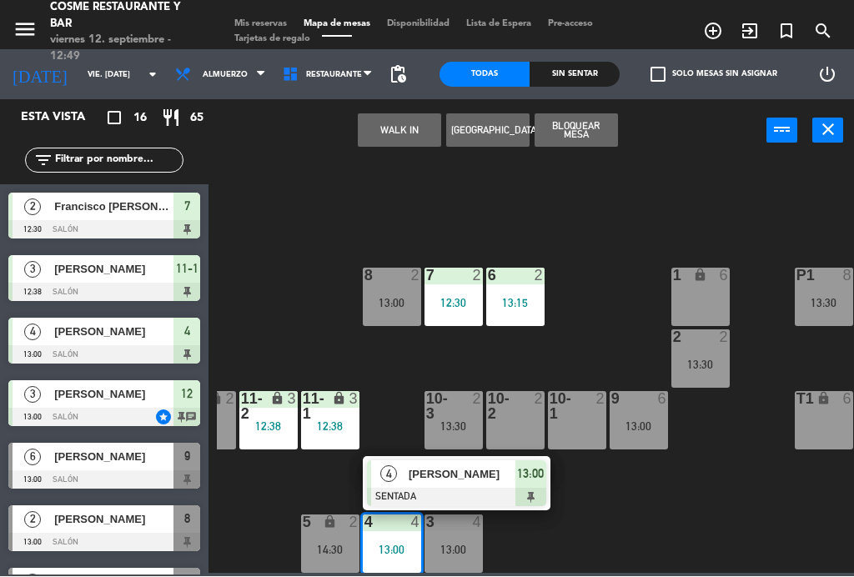
click at [461, 548] on div "13:00" at bounding box center [454, 551] width 58 height 12
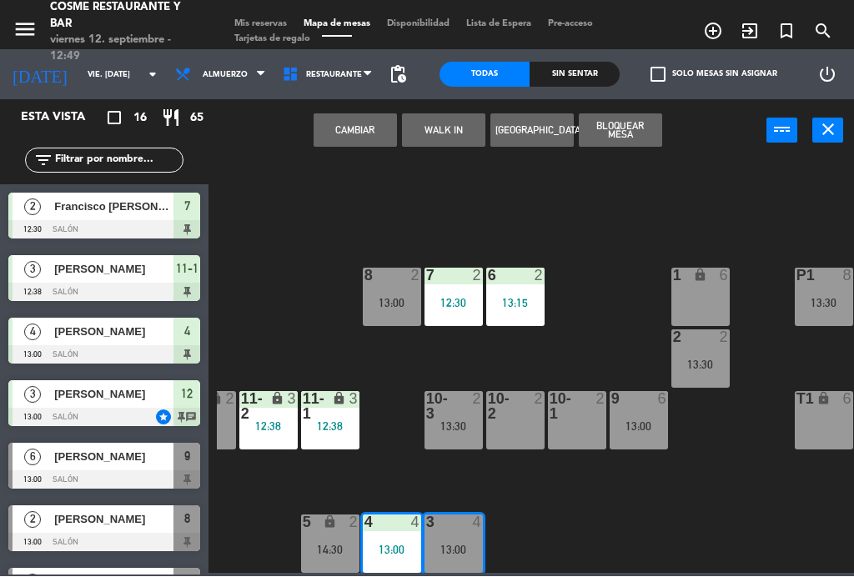
click at [365, 127] on button "Cambiar" at bounding box center [355, 130] width 83 height 33
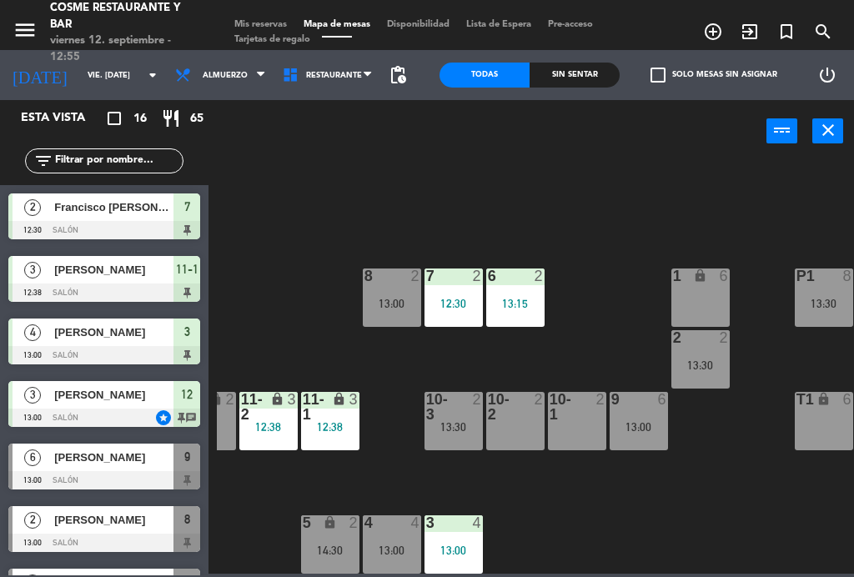
click at [639, 423] on div "13:00" at bounding box center [639, 427] width 58 height 12
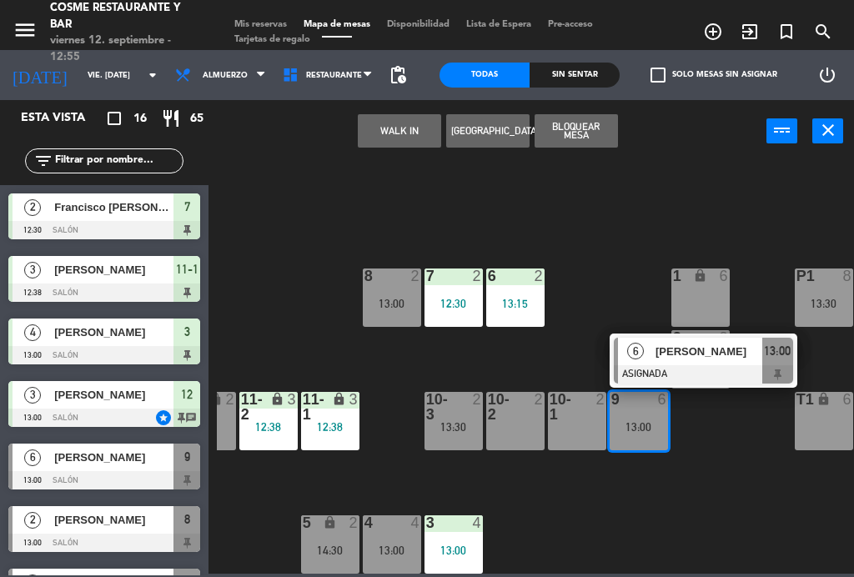
click at [656, 349] on span "[PERSON_NAME]" at bounding box center [709, 352] width 107 height 18
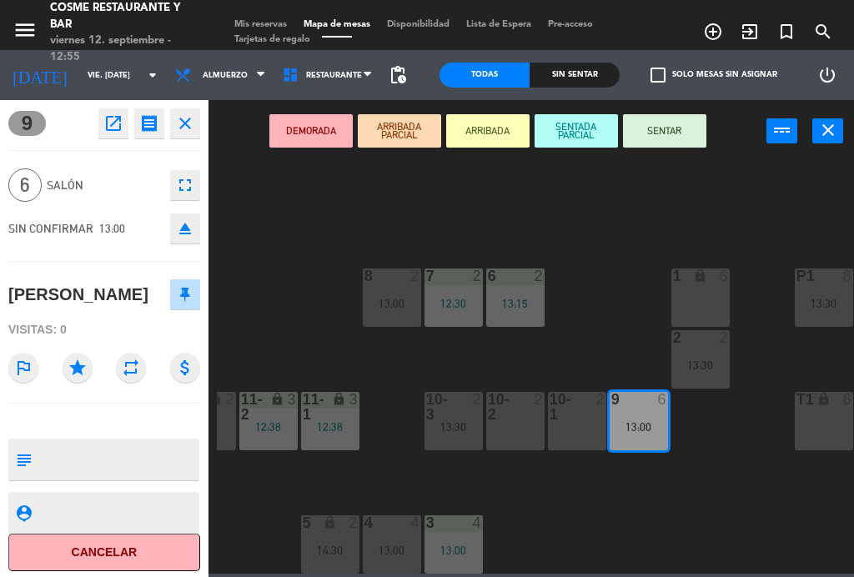
click at [680, 134] on button "SENTAR" at bounding box center [664, 130] width 83 height 33
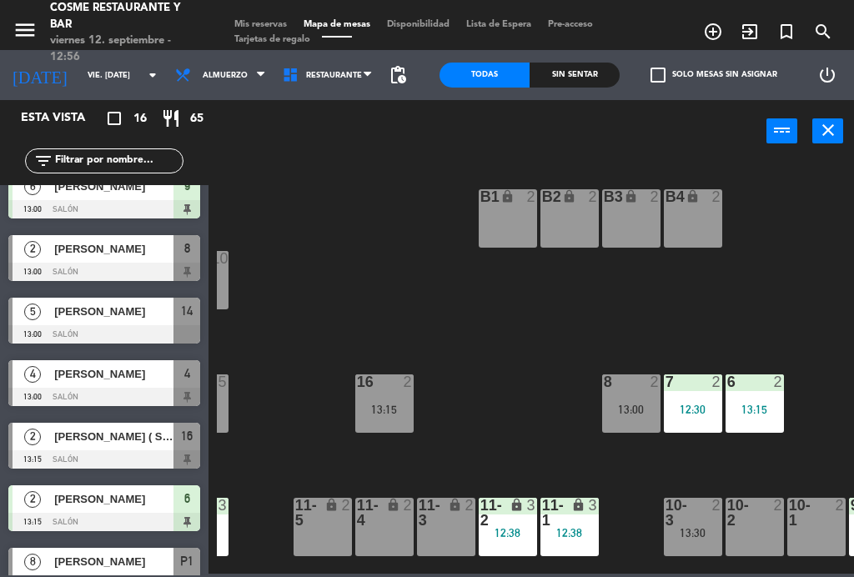
scroll to position [0, 50]
click at [582, 326] on div "B1 lock 2 B2 lock 2 B3 lock 2 B4 lock 2 15 10 13:30 14 5 13:00 8 2 13:00 7 2 12…" at bounding box center [535, 366] width 637 height 415
click at [644, 202] on div "lock" at bounding box center [631, 197] width 28 height 16
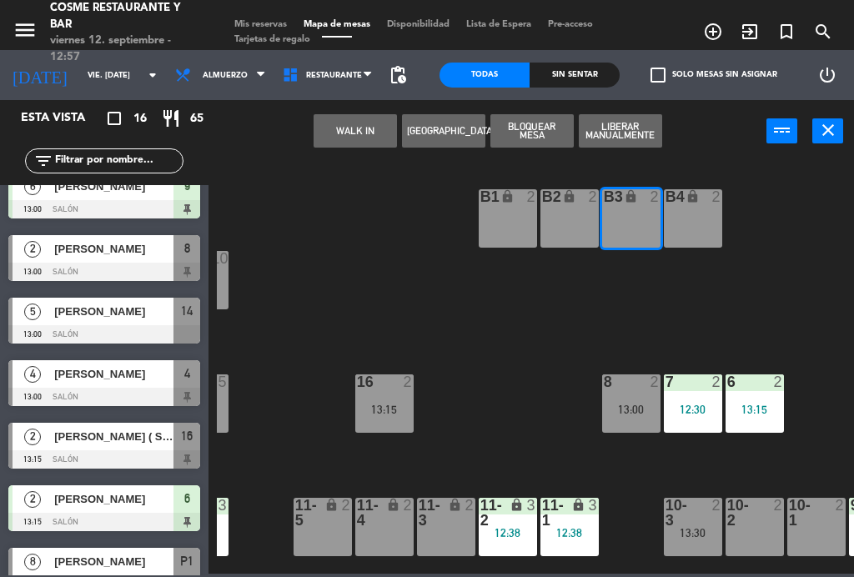
click at [685, 210] on div "B4 lock 2" at bounding box center [693, 218] width 58 height 58
click at [570, 207] on div "B2 lock 2" at bounding box center [570, 218] width 58 height 58
click at [350, 125] on button "WALK IN" at bounding box center [355, 130] width 83 height 33
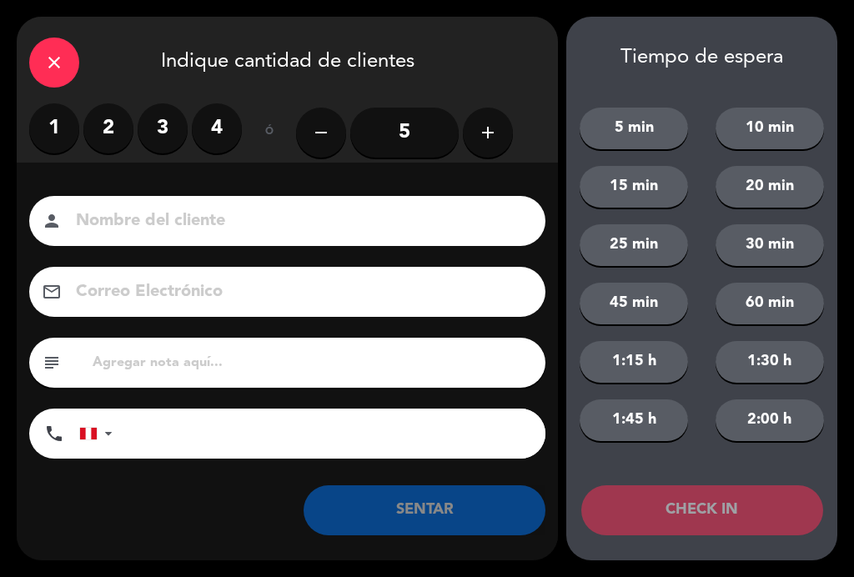
click at [421, 130] on input "5" at bounding box center [404, 133] width 108 height 50
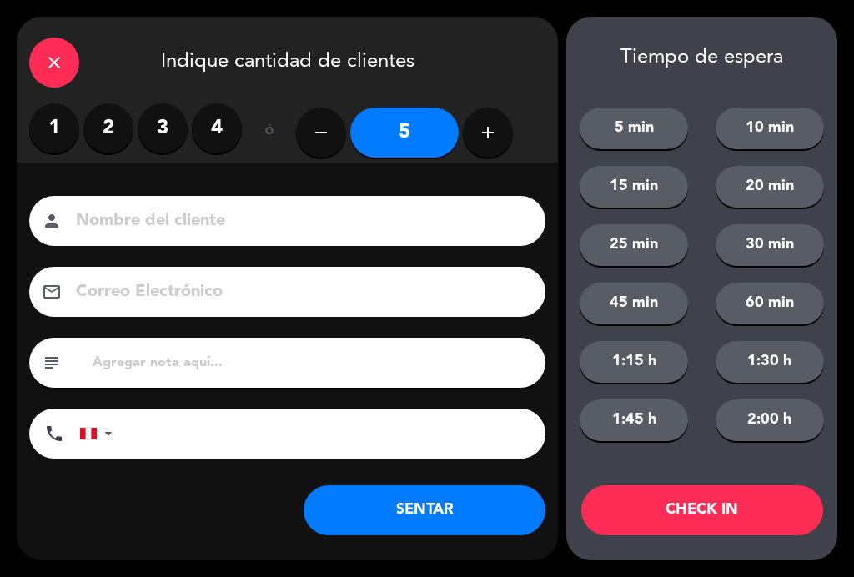
click at [238, 236] on input at bounding box center [299, 221] width 450 height 29
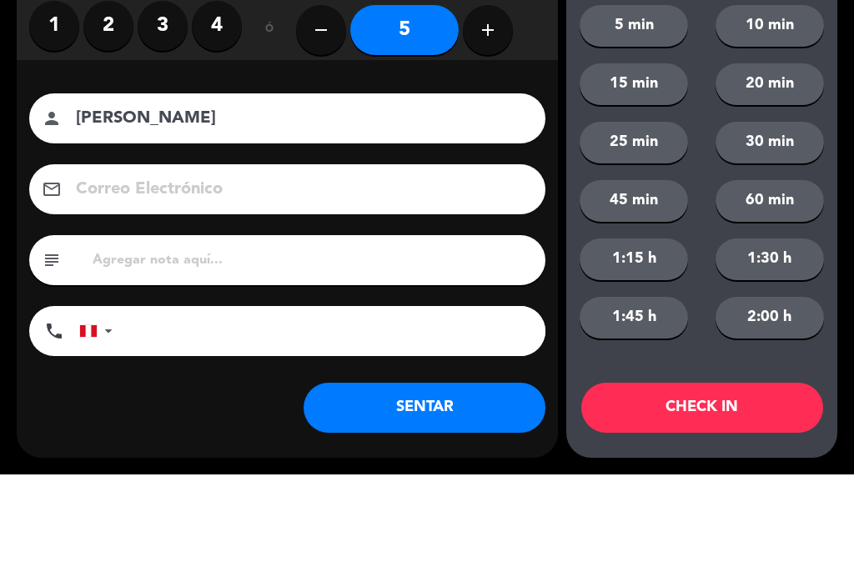
type input "[PERSON_NAME]"
click at [12, 87] on div "close Indique cantidad de clientes 1 2 3 4 ó remove 5 add Nombre del cliente pe…" at bounding box center [427, 288] width 854 height 577
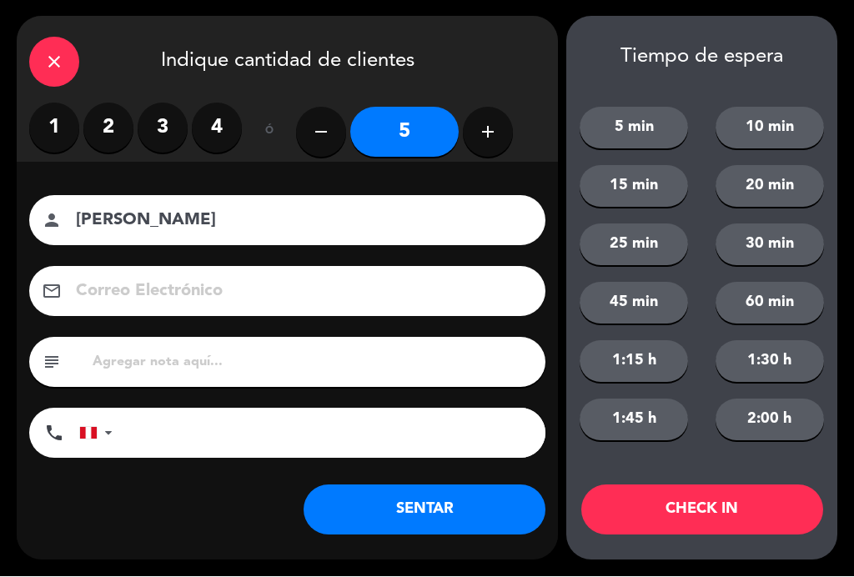
click at [466, 518] on button "SENTAR" at bounding box center [425, 511] width 242 height 50
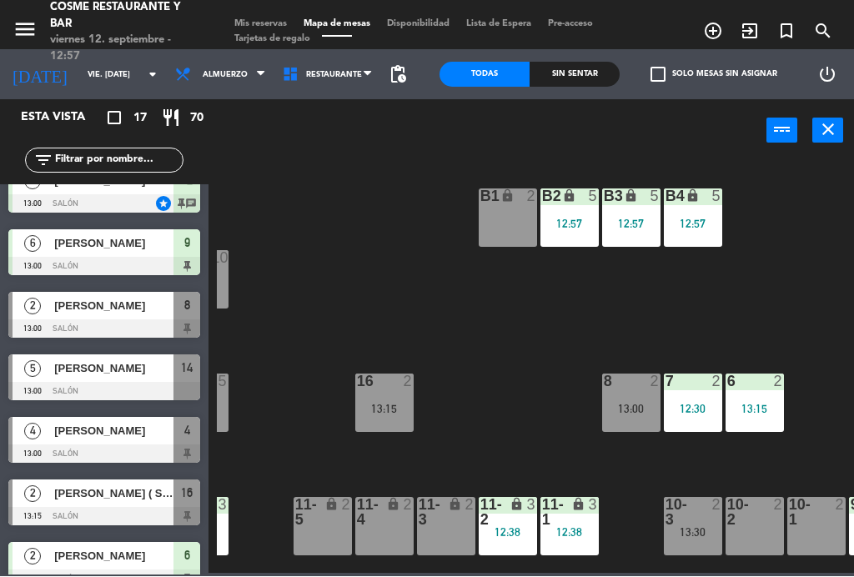
scroll to position [276, 0]
click at [123, 441] on div "[PERSON_NAME]" at bounding box center [113, 432] width 121 height 28
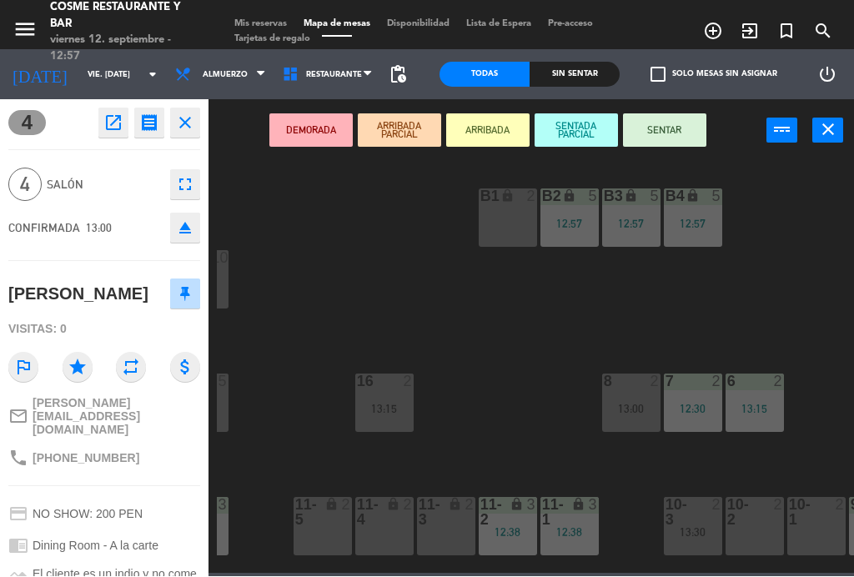
click at [683, 131] on button "SENTAR" at bounding box center [664, 130] width 83 height 33
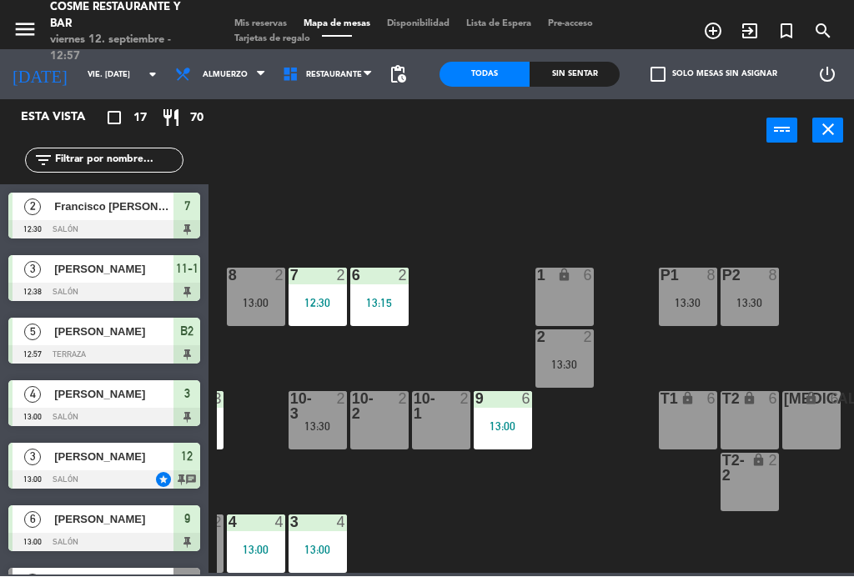
scroll to position [106, 425]
click at [753, 306] on div "13:30" at bounding box center [751, 304] width 58 height 12
click at [752, 216] on div "B1 lock 2 B2 lock 5 12:57 B3 lock 5 12:57 B4 lock 5 12:57 15 10 13:30 14 5 13:0…" at bounding box center [535, 366] width 637 height 415
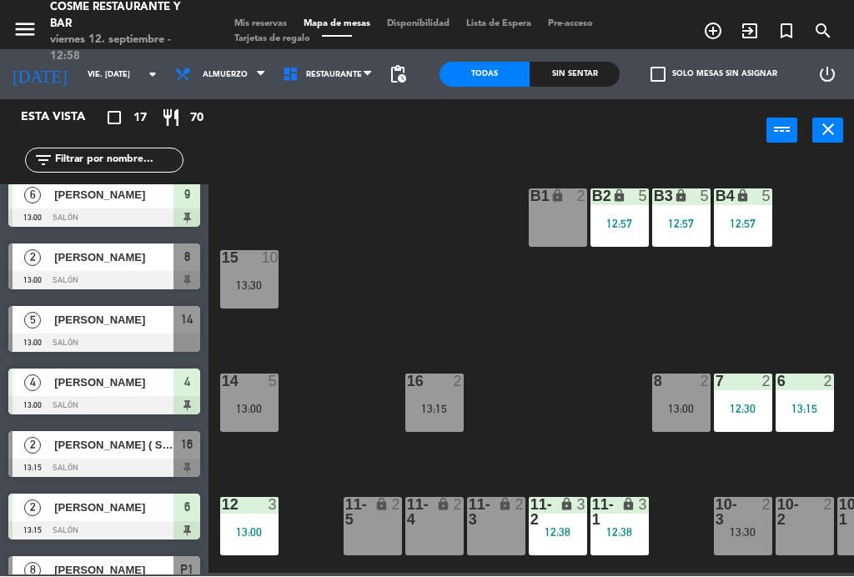
scroll to position [326, 0]
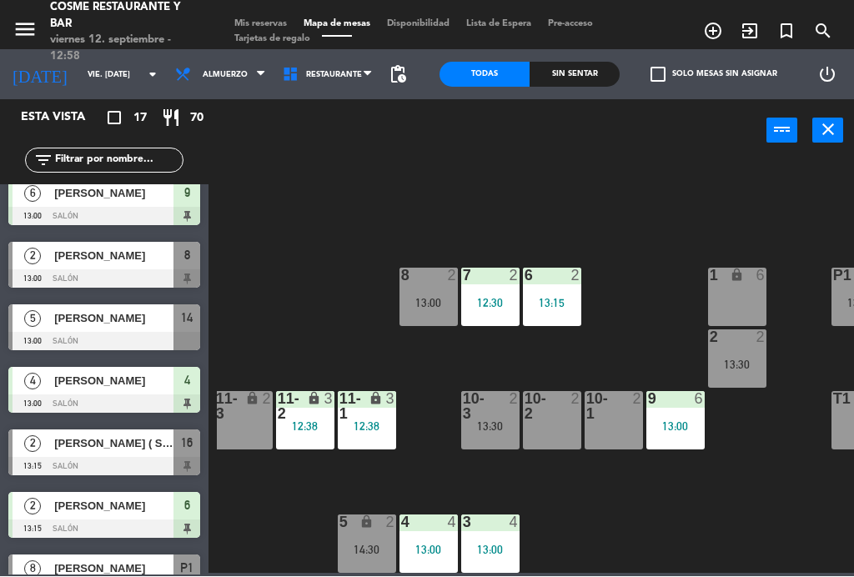
click at [491, 540] on div "3 4 13:00" at bounding box center [490, 545] width 58 height 58
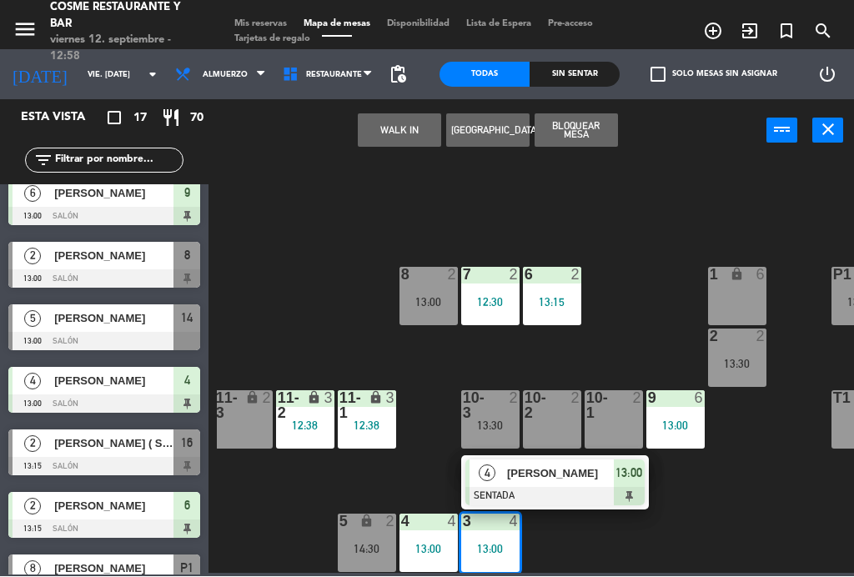
scroll to position [106, 253]
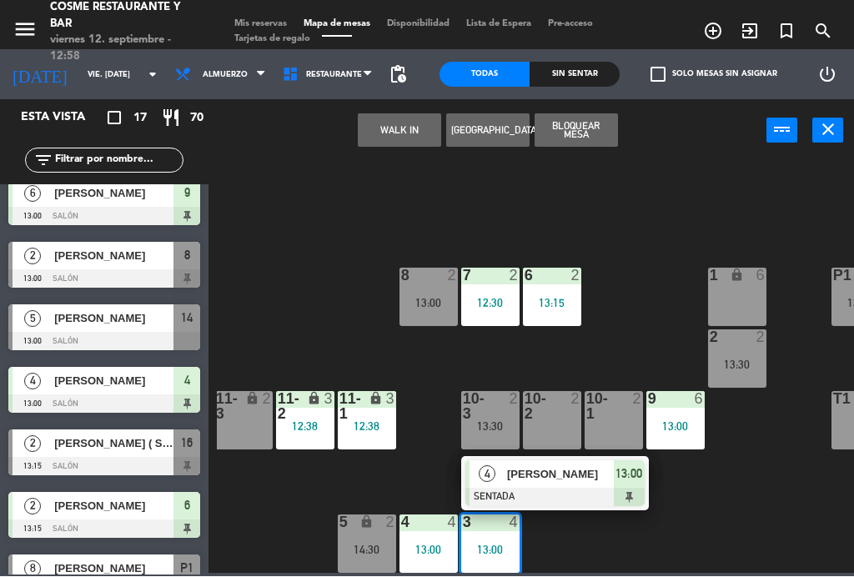
click at [428, 539] on div "4 4 13:00" at bounding box center [429, 545] width 58 height 58
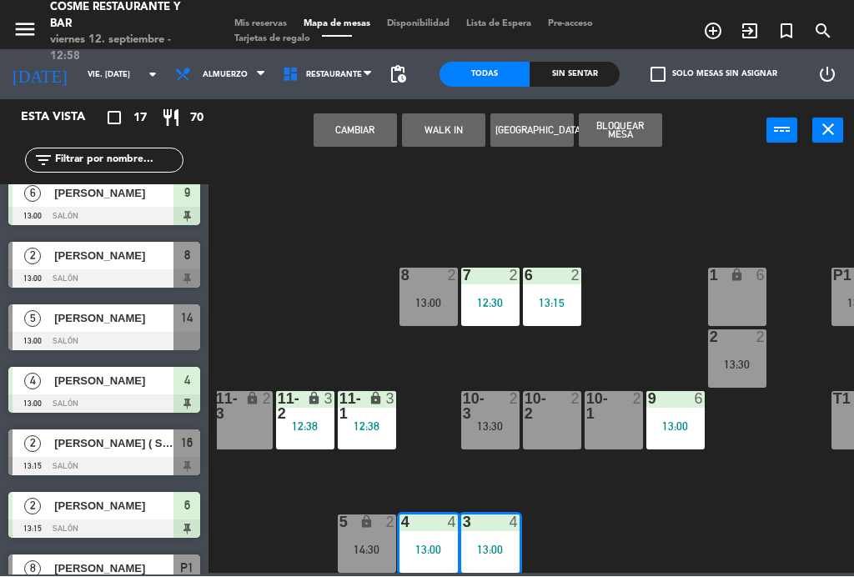
click at [357, 124] on button "Cambiar" at bounding box center [355, 130] width 83 height 33
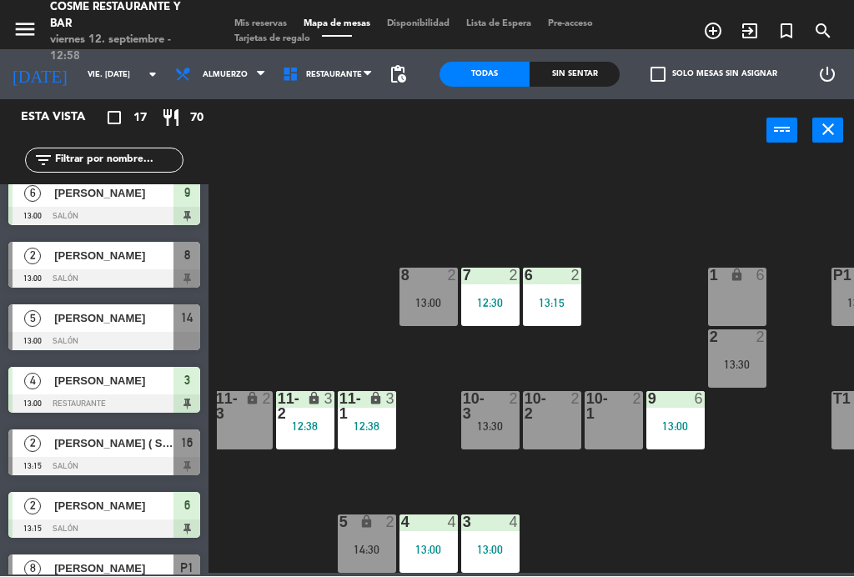
click at [501, 545] on div "13:00" at bounding box center [490, 551] width 58 height 12
click at [718, 495] on div "B1 lock 2 B2 lock 5 12:57 B3 lock 5 12:57 B4 lock 5 12:57 15 10 13:30 14 5 13:0…" at bounding box center [535, 366] width 637 height 415
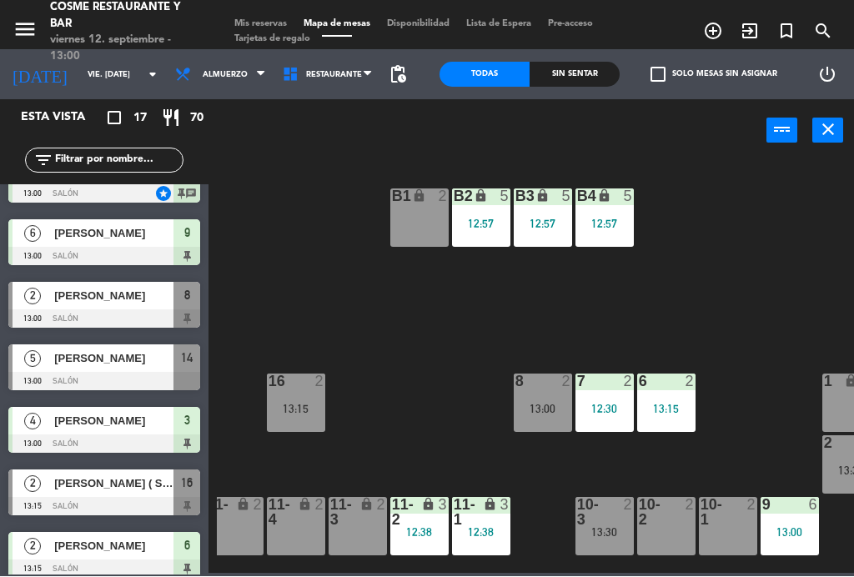
scroll to position [284, 0]
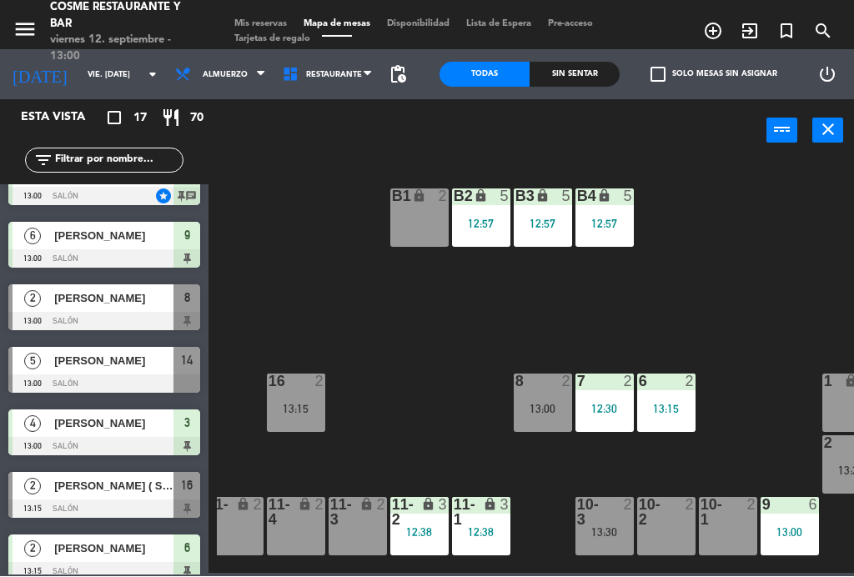
click at [63, 358] on span "[PERSON_NAME]" at bounding box center [113, 362] width 119 height 18
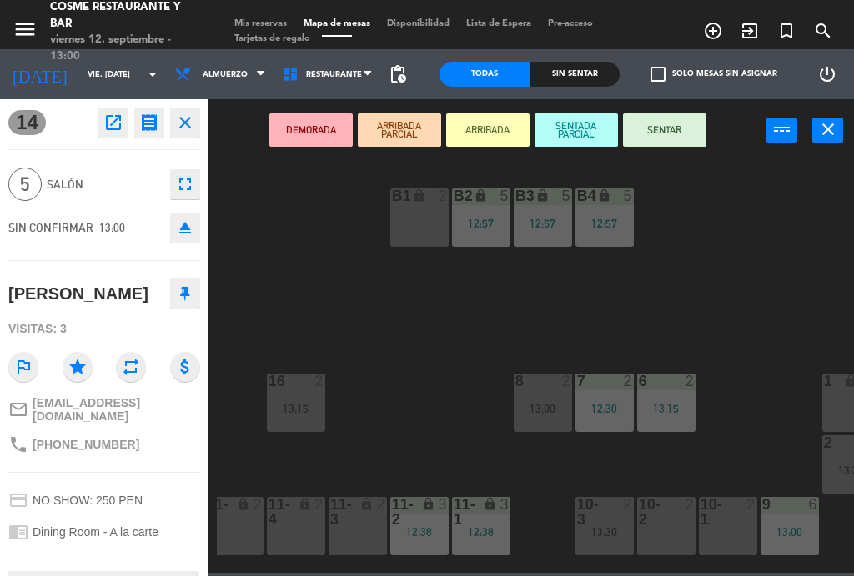
click at [188, 130] on icon "close" at bounding box center [185, 123] width 20 height 20
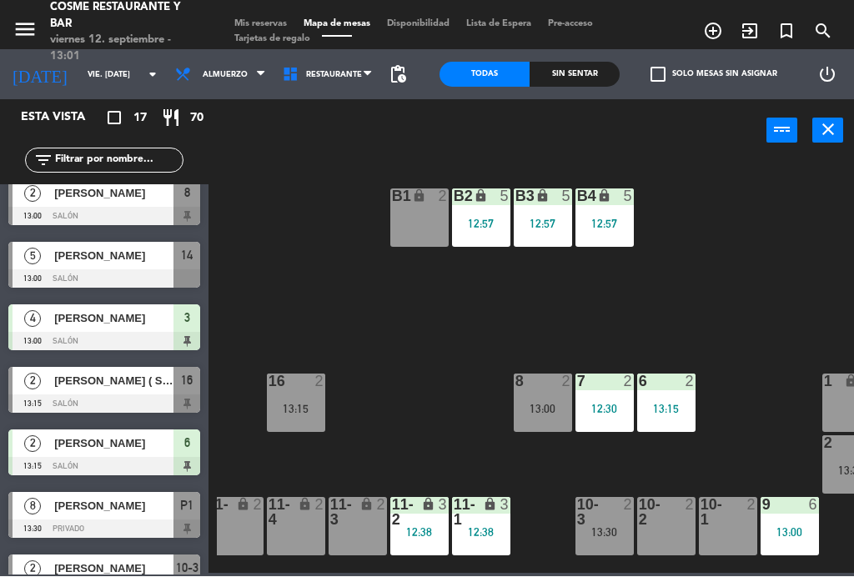
scroll to position [376, 0]
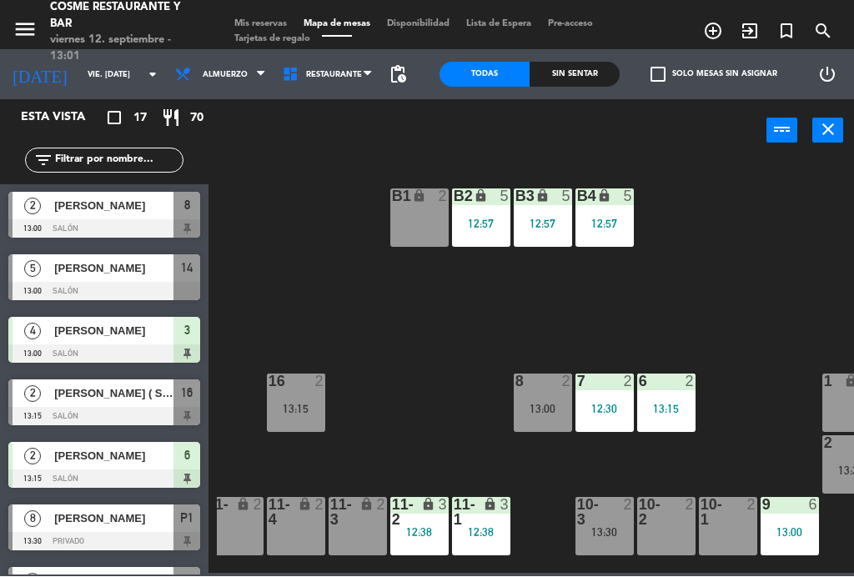
click at [106, 272] on span "[PERSON_NAME]" at bounding box center [113, 269] width 119 height 18
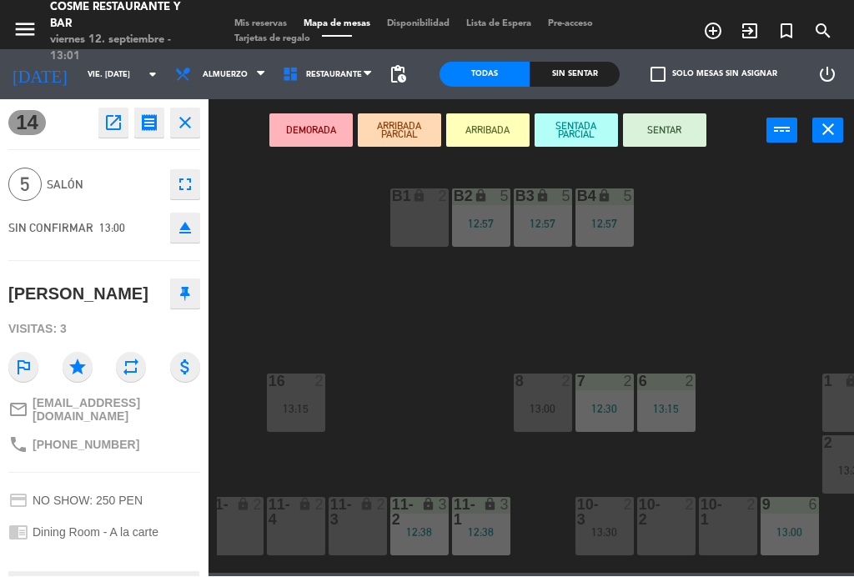
click at [676, 135] on button "SENTAR" at bounding box center [664, 130] width 83 height 33
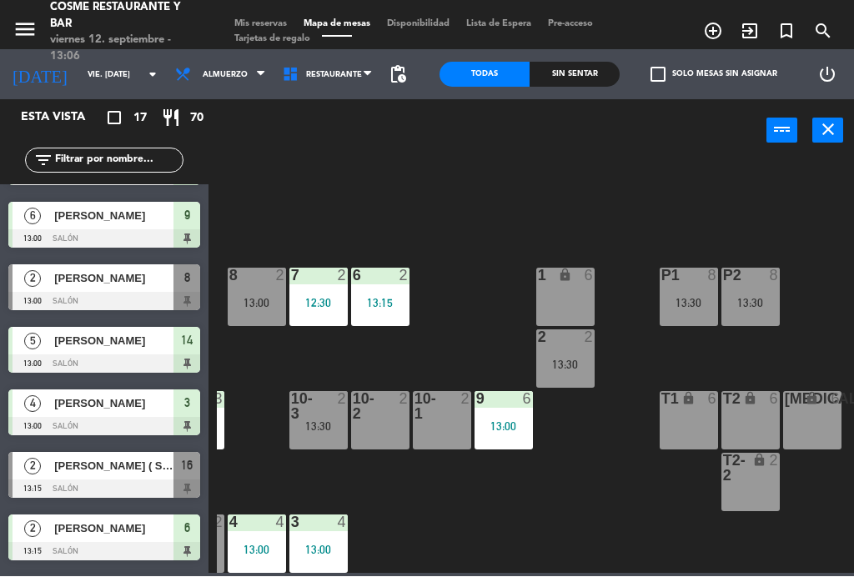
scroll to position [303, 0]
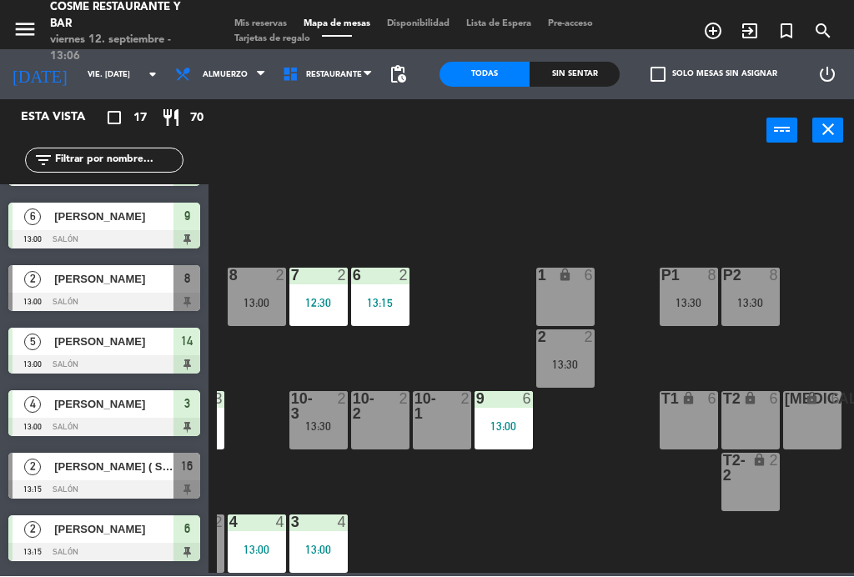
click at [97, 285] on span "[PERSON_NAME]" at bounding box center [113, 280] width 119 height 18
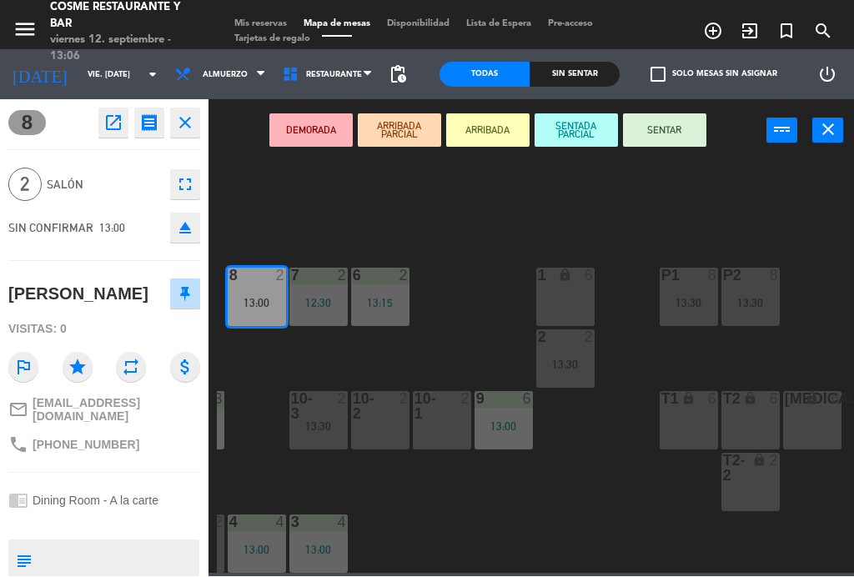
click at [679, 128] on button "SENTAR" at bounding box center [664, 130] width 83 height 33
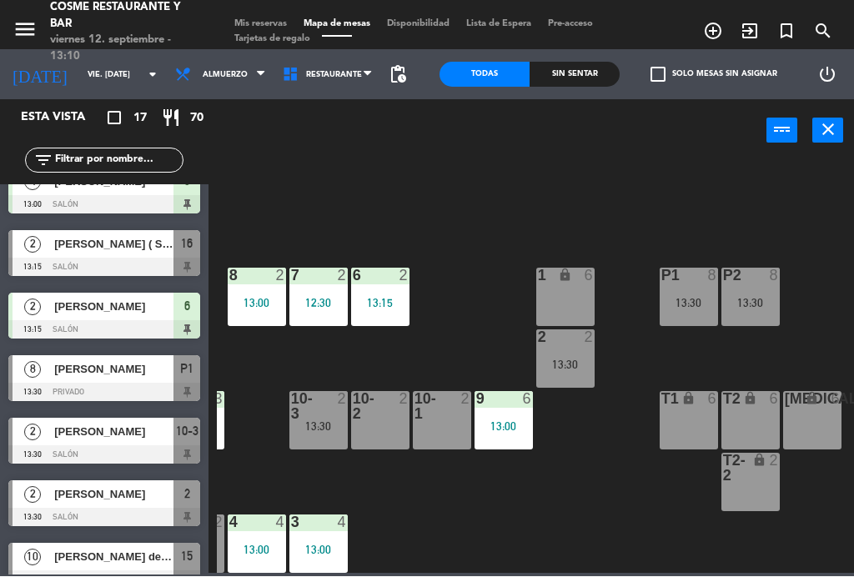
scroll to position [527, 0]
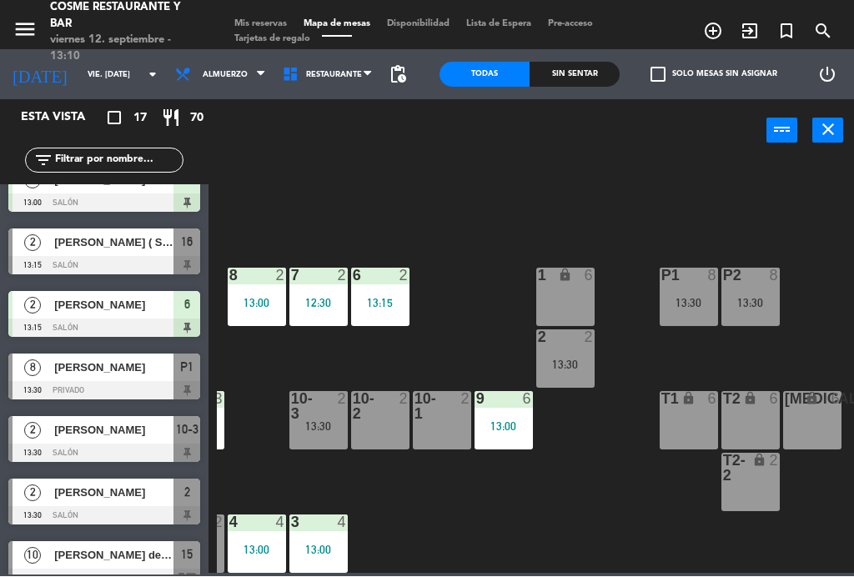
click at [128, 439] on div "[PERSON_NAME]" at bounding box center [113, 431] width 121 height 28
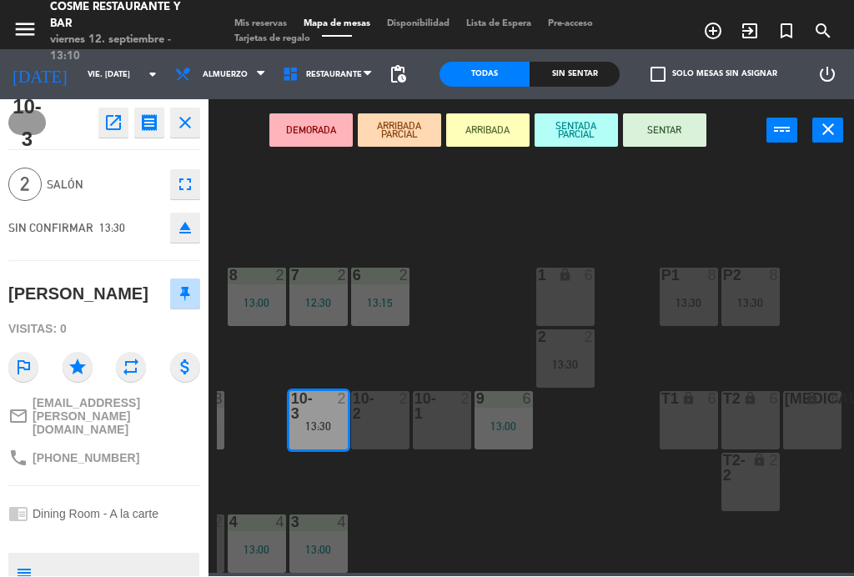
click at [680, 131] on button "SENTAR" at bounding box center [664, 130] width 83 height 33
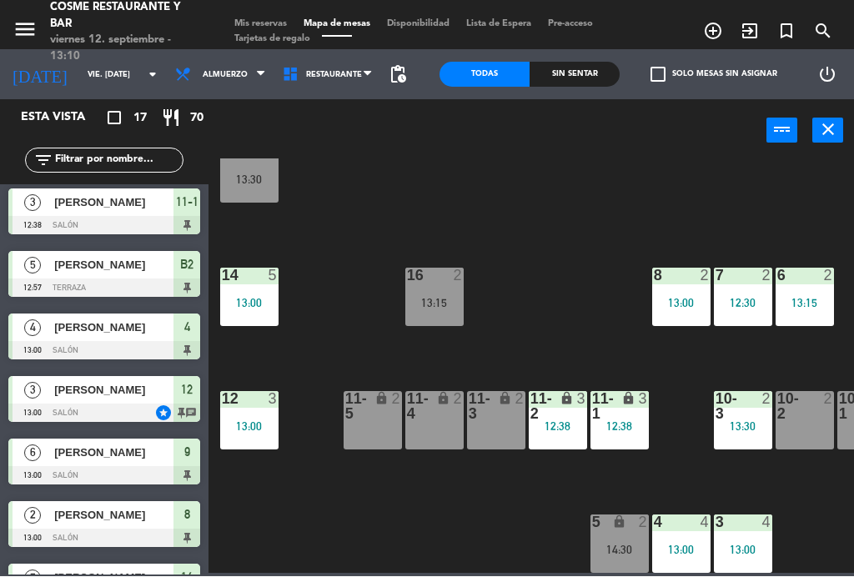
scroll to position [106, 0]
click at [745, 428] on div "13:30" at bounding box center [743, 427] width 58 height 12
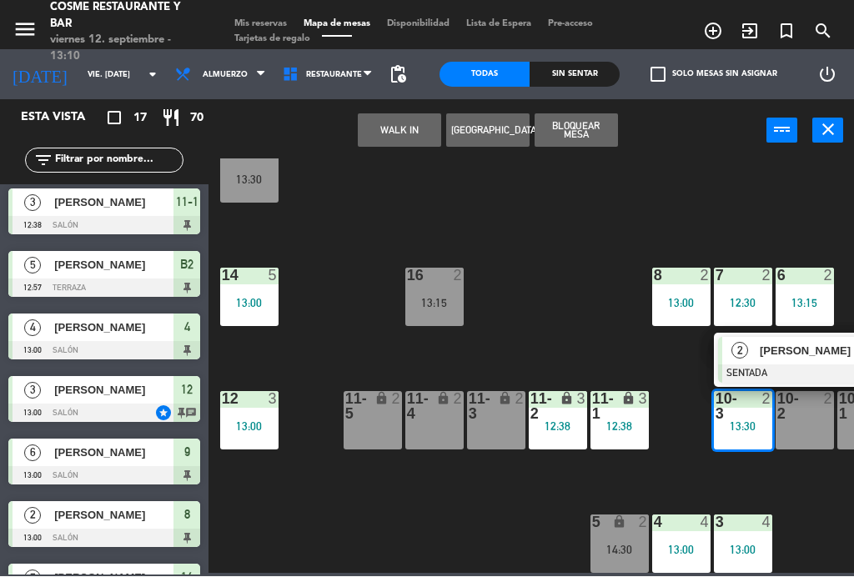
click at [421, 300] on div "13:15" at bounding box center [435, 304] width 58 height 12
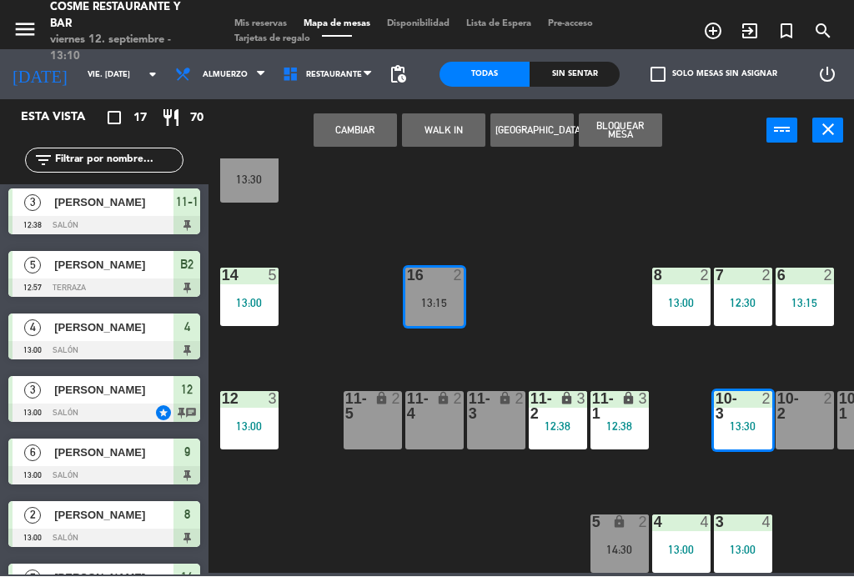
click at [344, 140] on button "Cambiar" at bounding box center [355, 130] width 83 height 33
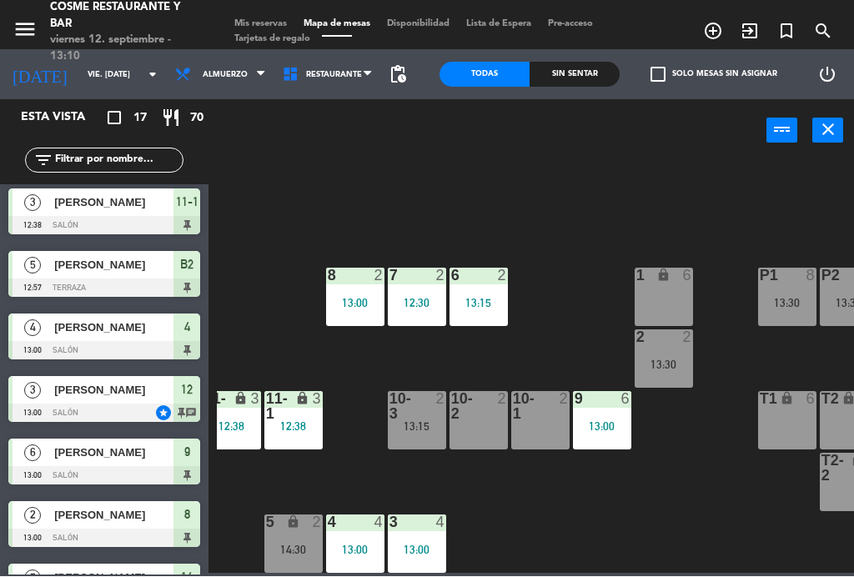
scroll to position [106, 326]
click at [660, 350] on div "2 2 13:30" at bounding box center [664, 359] width 58 height 58
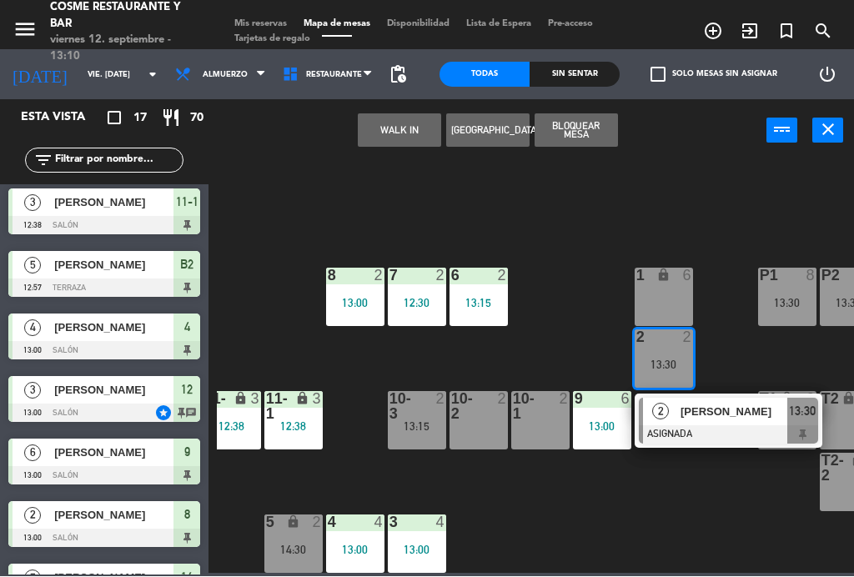
click at [420, 426] on div "13:15" at bounding box center [417, 427] width 58 height 12
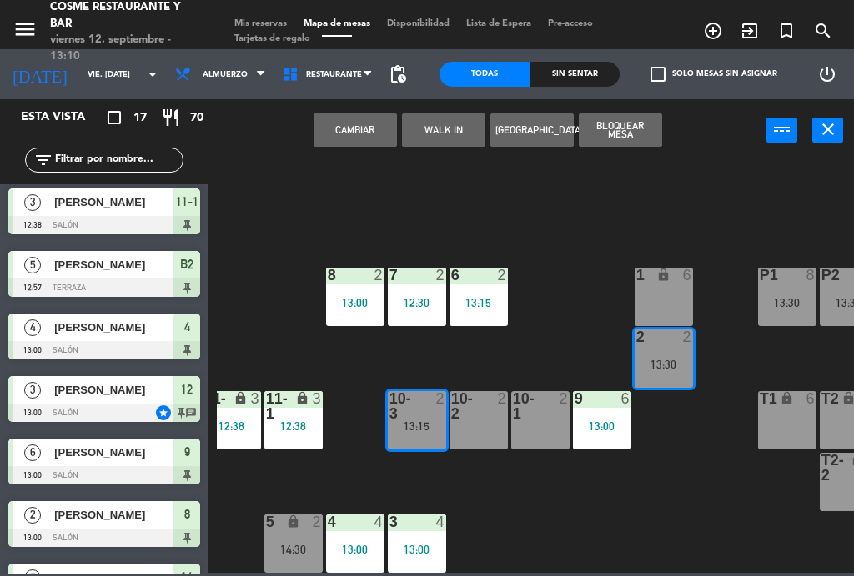
click at [340, 134] on button "Cambiar" at bounding box center [355, 130] width 83 height 33
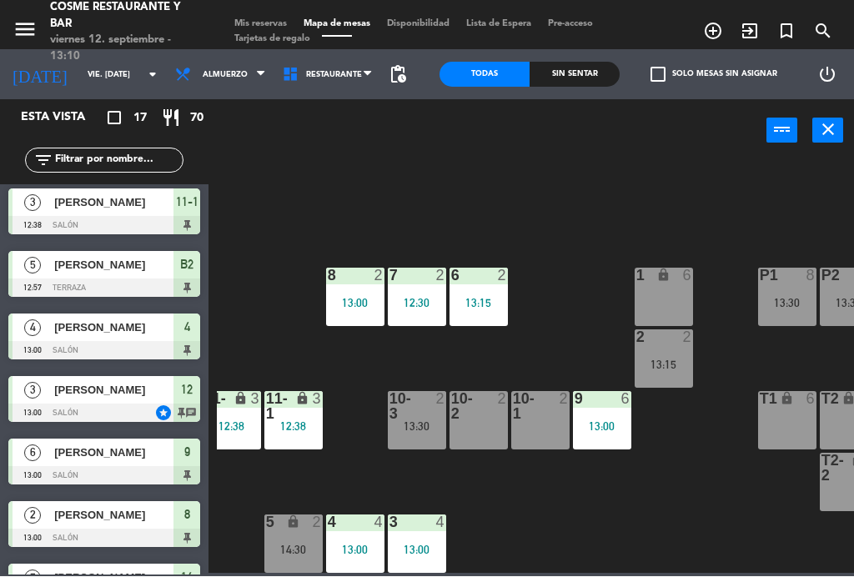
click at [257, 22] on span "Mis reservas" at bounding box center [260, 24] width 69 height 9
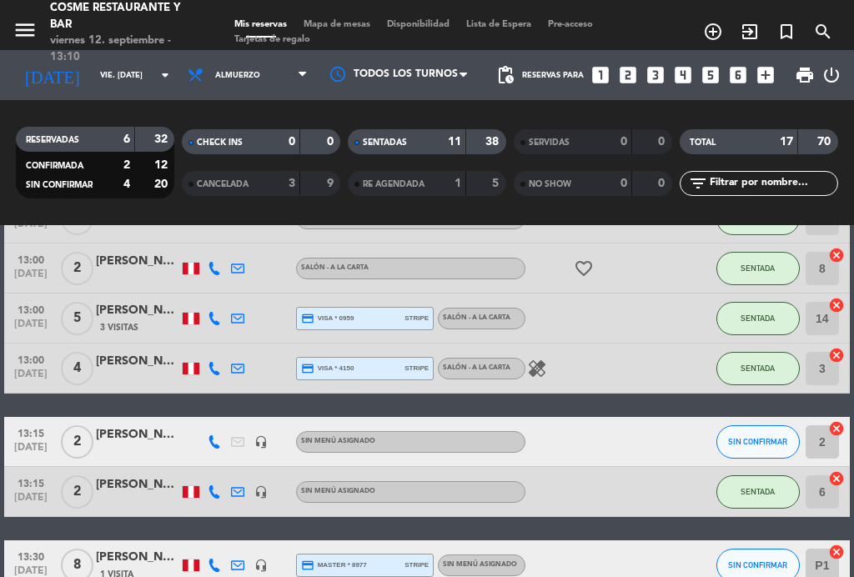
scroll to position [428, 0]
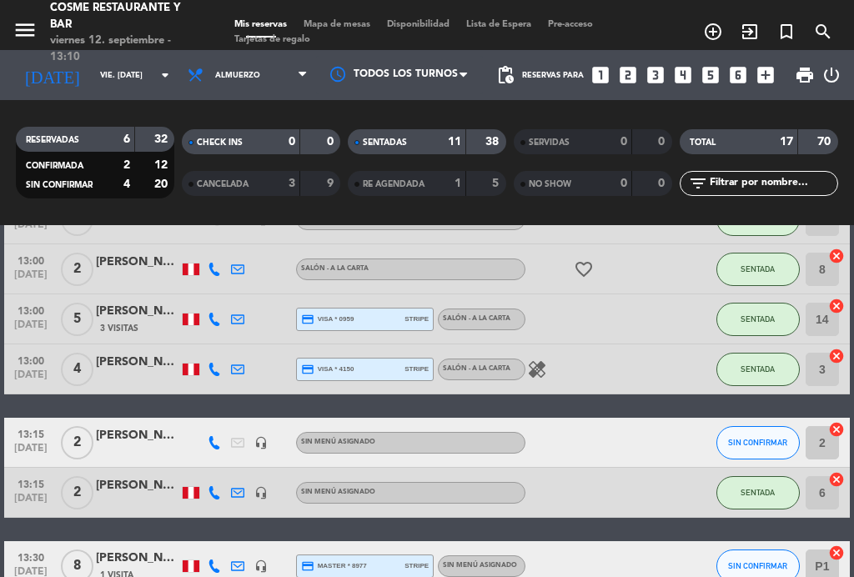
click at [547, 376] on icon "healing" at bounding box center [537, 370] width 20 height 20
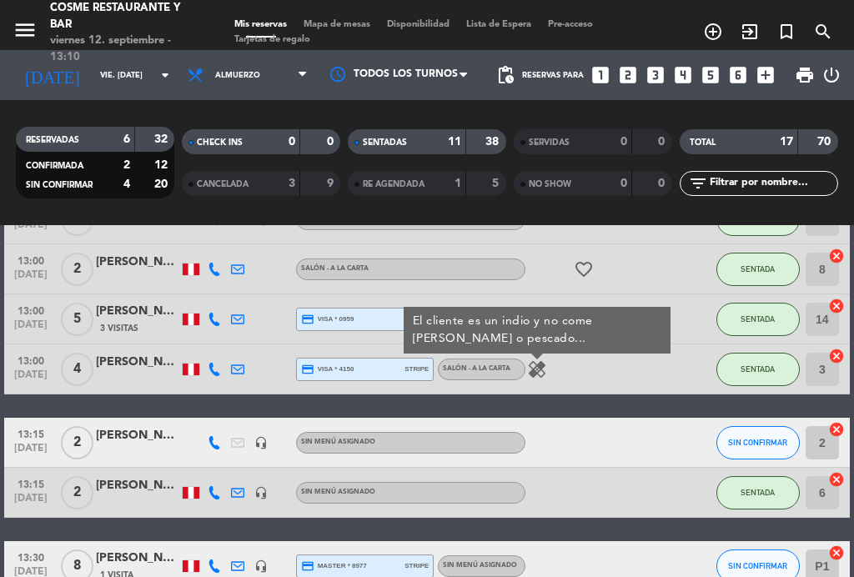
click at [538, 369] on icon "healing" at bounding box center [537, 370] width 20 height 20
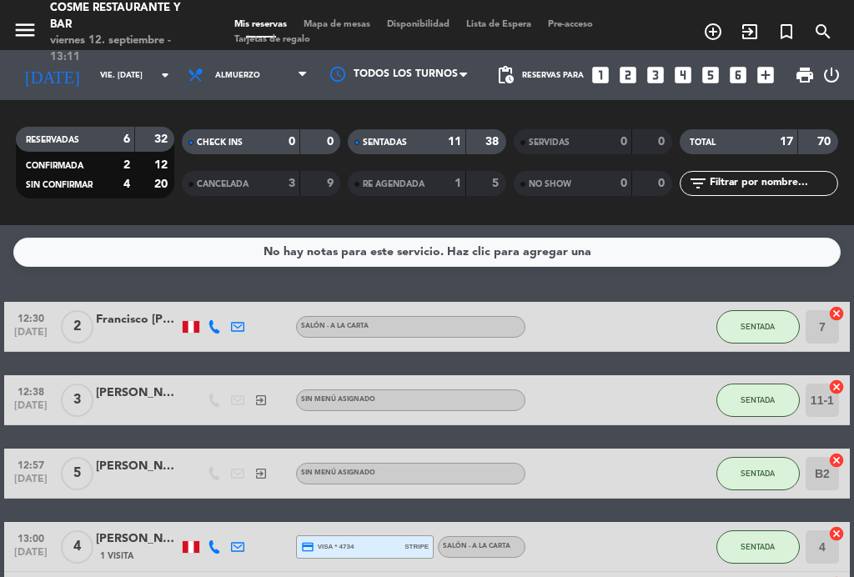
scroll to position [0, 0]
click at [350, 22] on span "Mapa de mesas" at bounding box center [336, 24] width 83 height 9
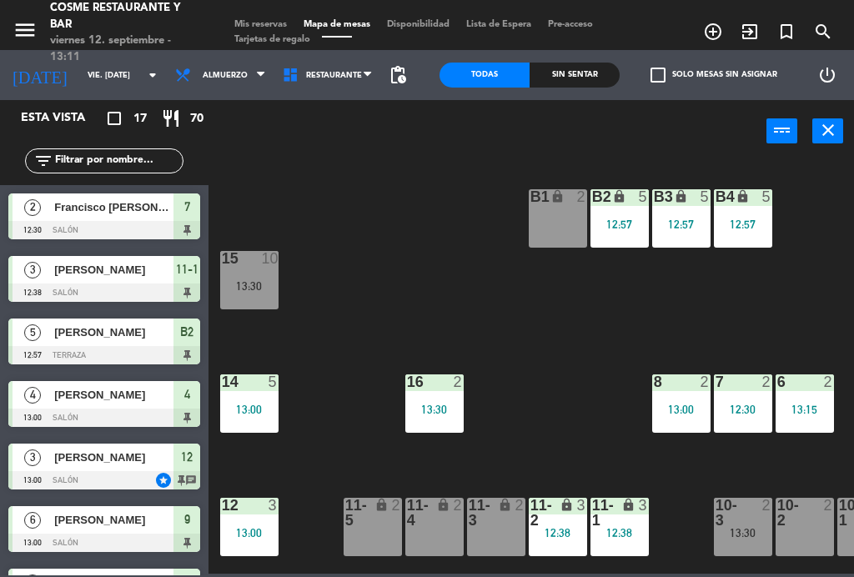
click at [695, 383] on div "2" at bounding box center [709, 382] width 28 height 15
click at [588, 309] on div "B1 lock 2 B2 lock 5 12:57 B3 lock 5 12:57 B4 lock 5 12:57 15 10 13:30 14 5 13:0…" at bounding box center [535, 366] width 637 height 415
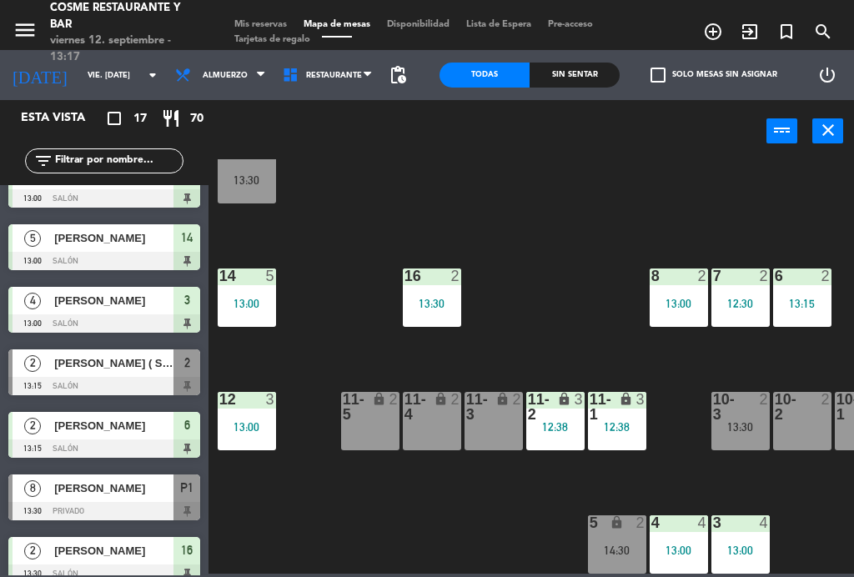
scroll to position [410, 0]
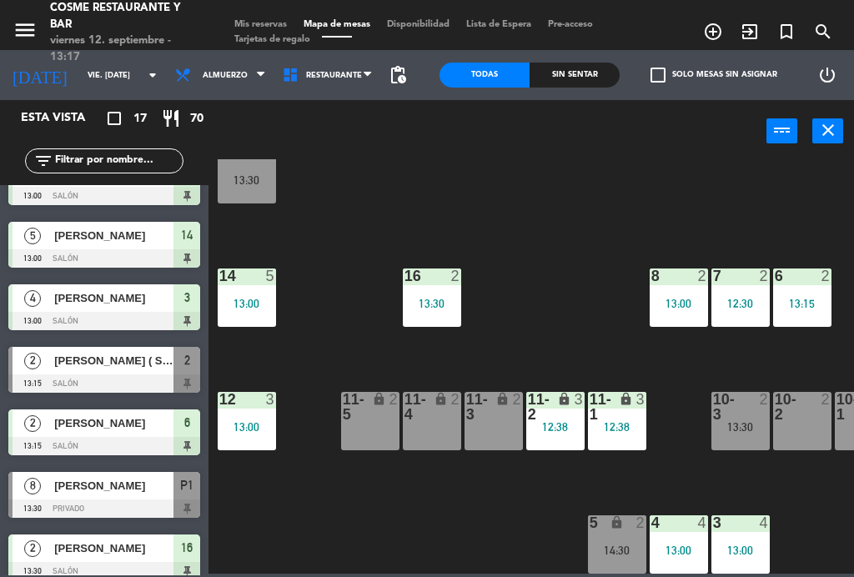
click at [118, 365] on span "[PERSON_NAME] ( Sociedad Nacional Pesqueria)" at bounding box center [113, 361] width 119 height 18
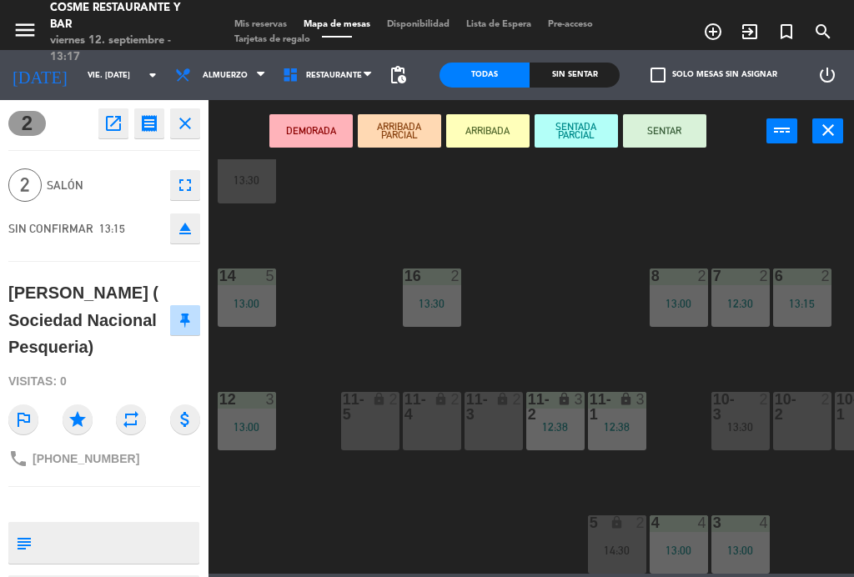
click at [673, 123] on button "SENTAR" at bounding box center [664, 130] width 83 height 33
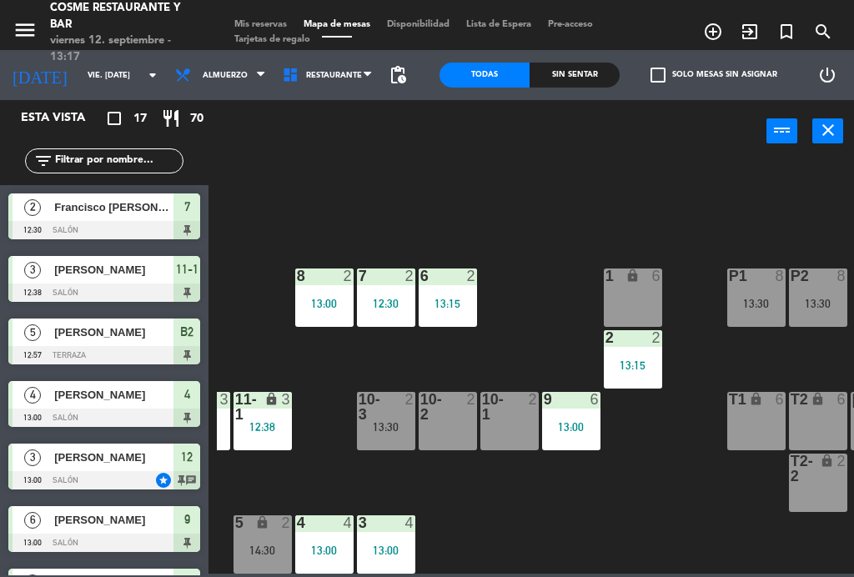
scroll to position [106, 374]
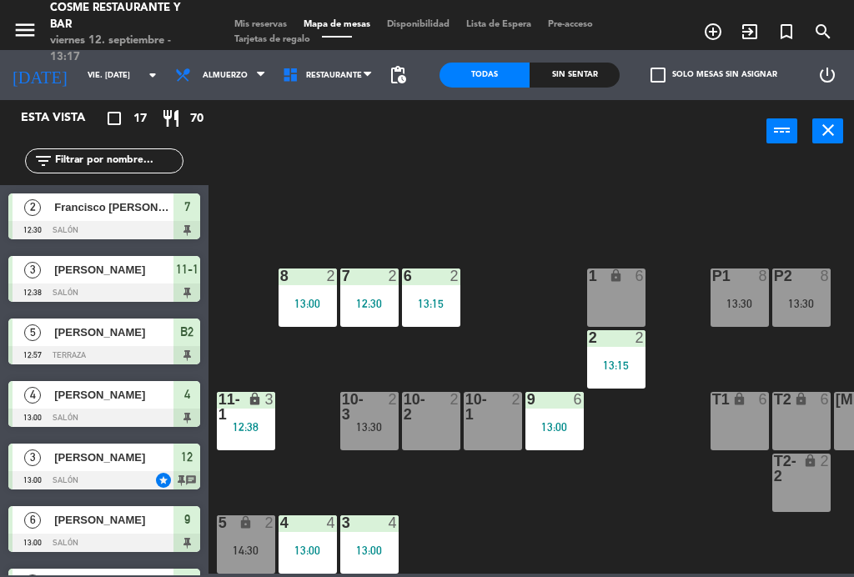
click at [641, 371] on div "13:15" at bounding box center [616, 366] width 58 height 12
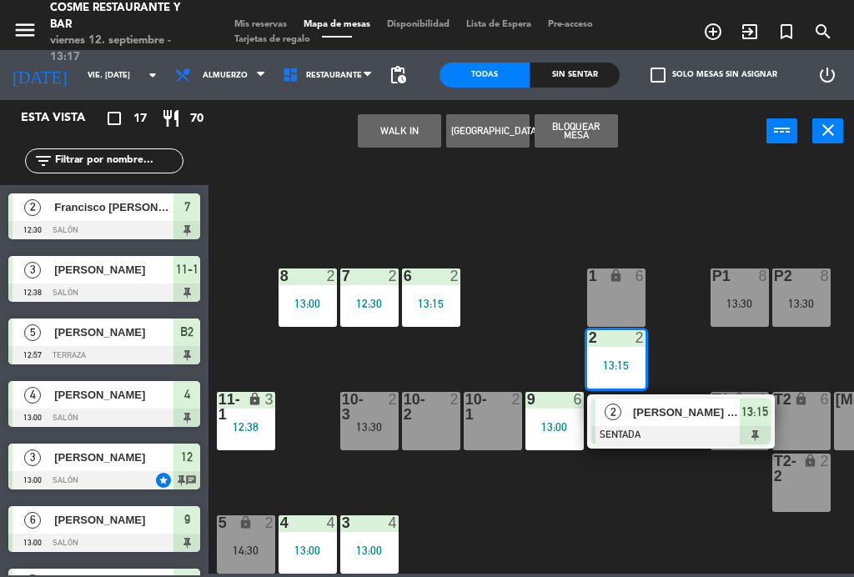
click at [661, 426] on div at bounding box center [681, 435] width 179 height 18
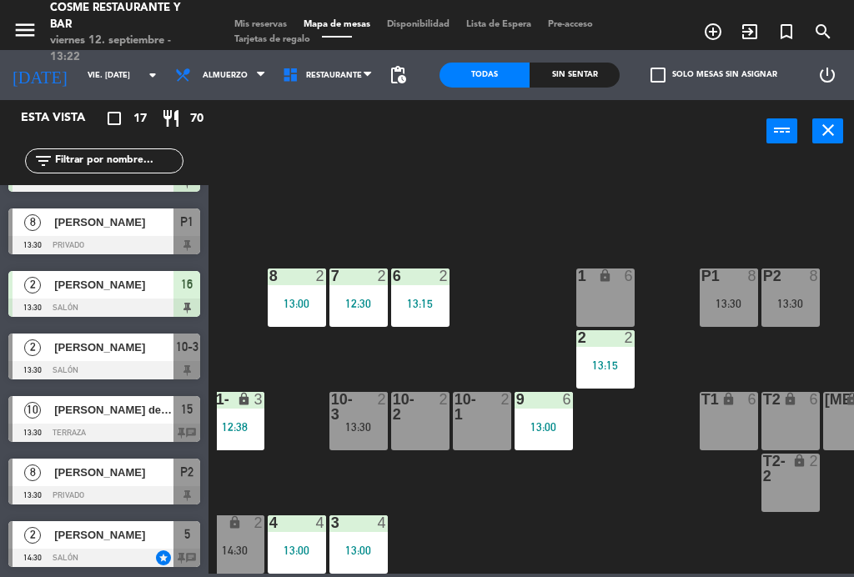
scroll to position [673, 0]
click at [98, 477] on span "[PERSON_NAME]" at bounding box center [113, 473] width 119 height 18
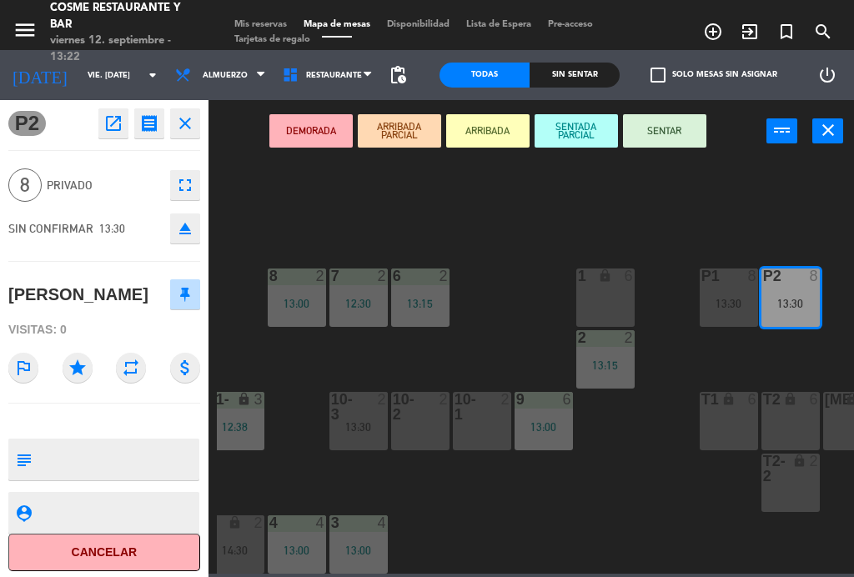
click at [688, 145] on button "SENTAR" at bounding box center [664, 130] width 83 height 33
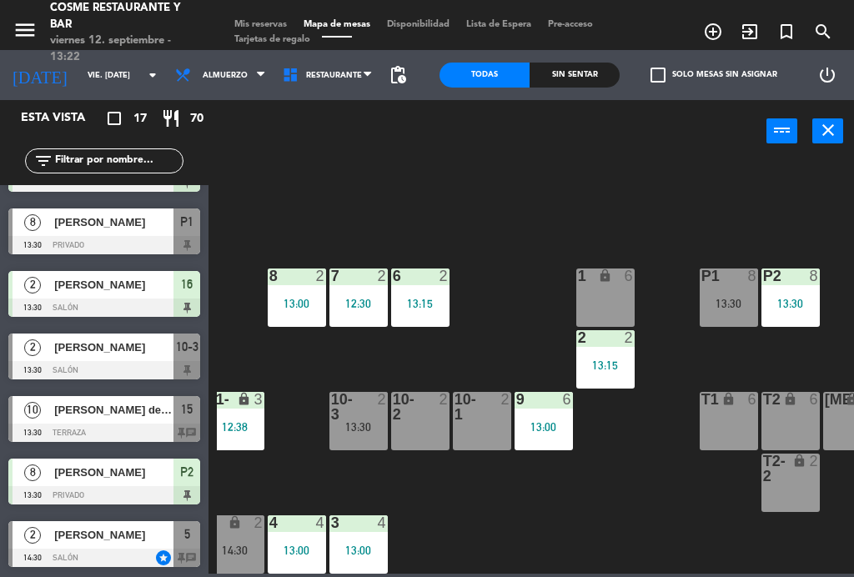
click at [72, 428] on div at bounding box center [104, 433] width 192 height 18
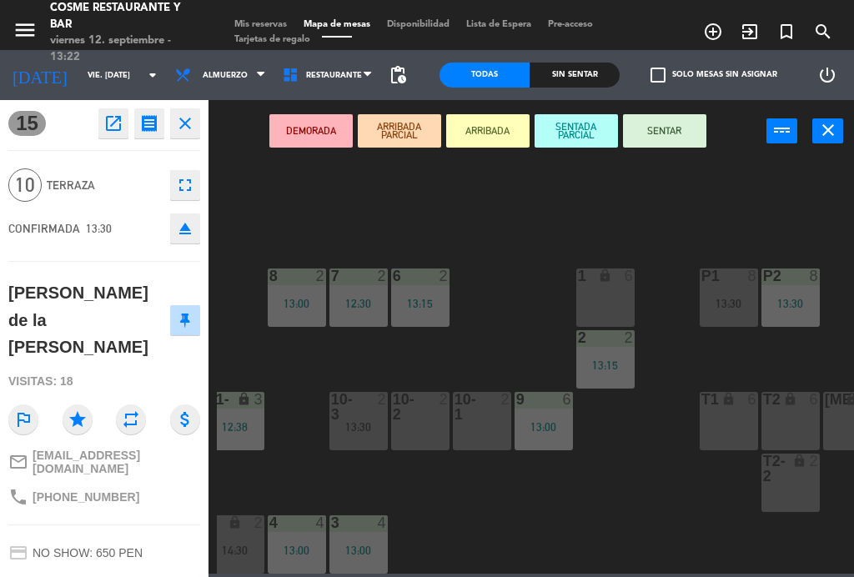
click at [679, 138] on button "SENTAR" at bounding box center [664, 130] width 83 height 33
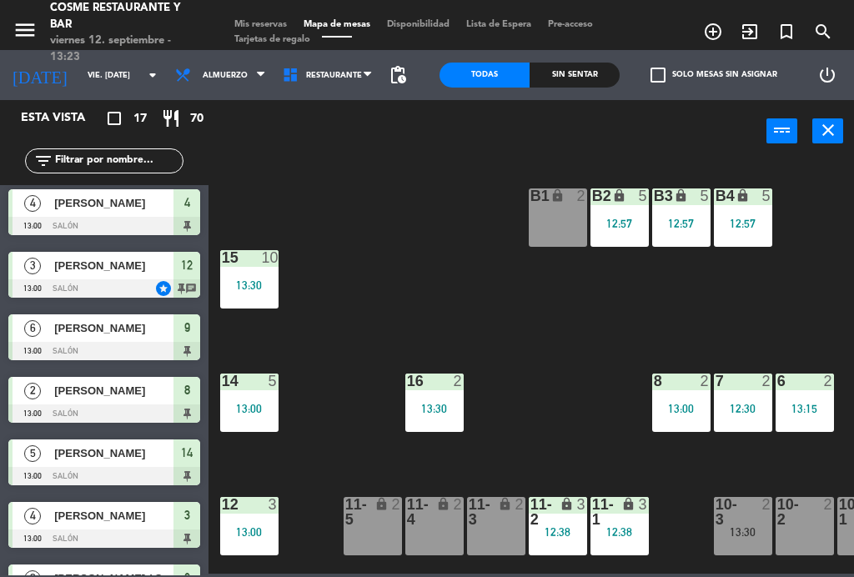
scroll to position [1, 0]
click at [240, 289] on div "13:30" at bounding box center [249, 286] width 58 height 12
click at [426, 273] on div "B1 lock 2 B2 lock 5 12:57 B3 lock 5 12:57 B4 lock 5 12:57 15 10 13:30 14 5 13:0…" at bounding box center [535, 366] width 637 height 415
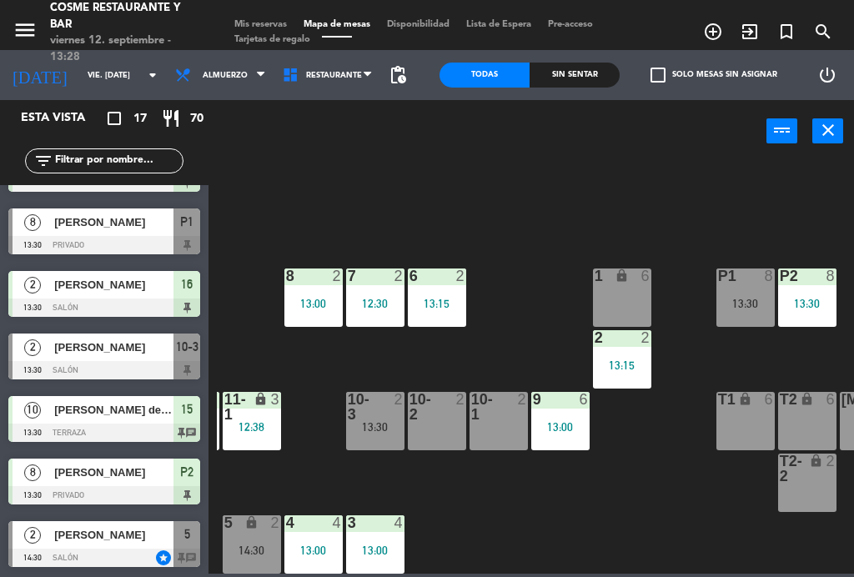
scroll to position [106, 368]
click at [634, 360] on div "13:15" at bounding box center [622, 366] width 58 height 12
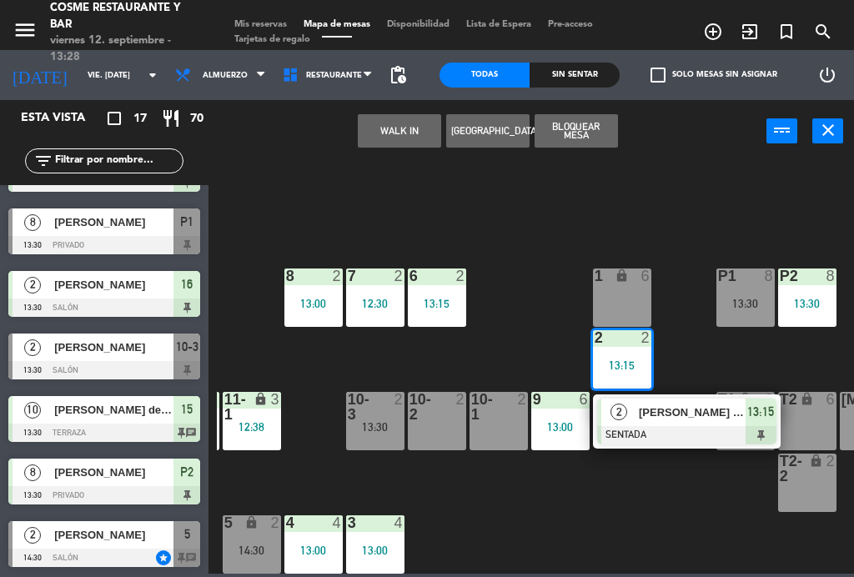
click at [662, 421] on div "[PERSON_NAME] ( Sociedad Nacional Pesqueria)" at bounding box center [691, 413] width 108 height 28
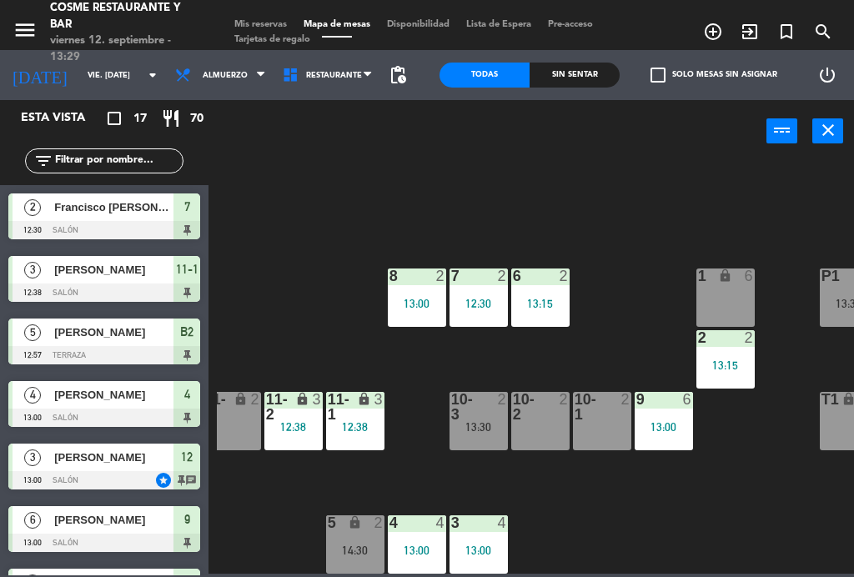
scroll to position [106, 265]
click at [617, 411] on div "2" at bounding box center [630, 407] width 28 height 30
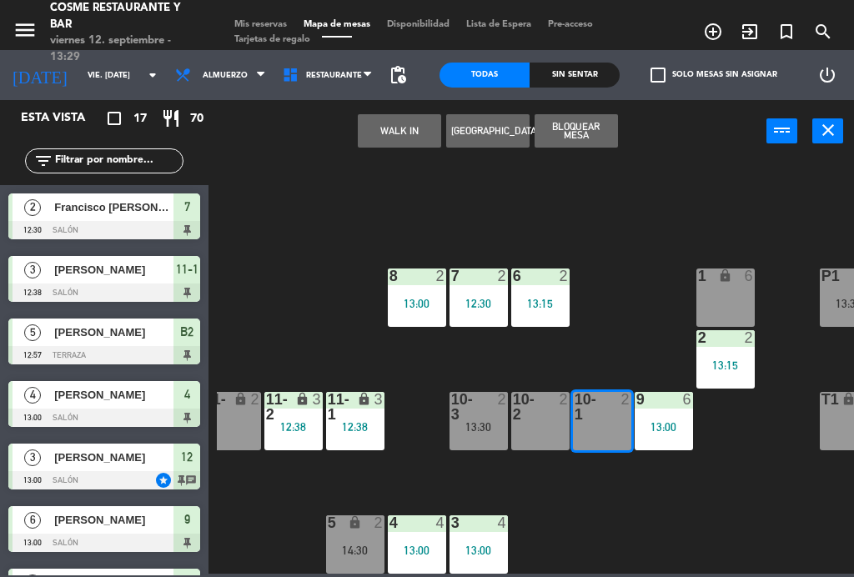
click at [548, 410] on div at bounding box center [541, 407] width 28 height 30
click at [411, 134] on button "WALK IN" at bounding box center [399, 130] width 83 height 33
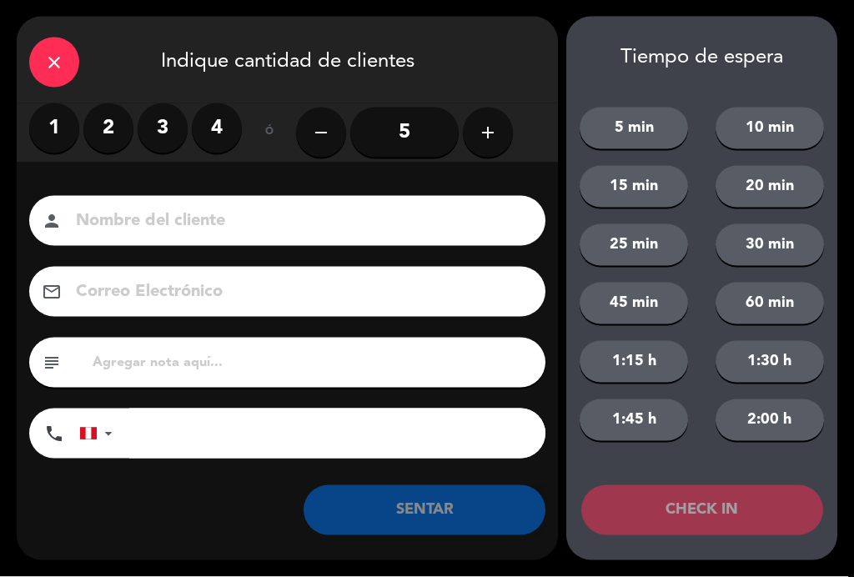
click at [56, 53] on icon "close" at bounding box center [54, 63] width 20 height 20
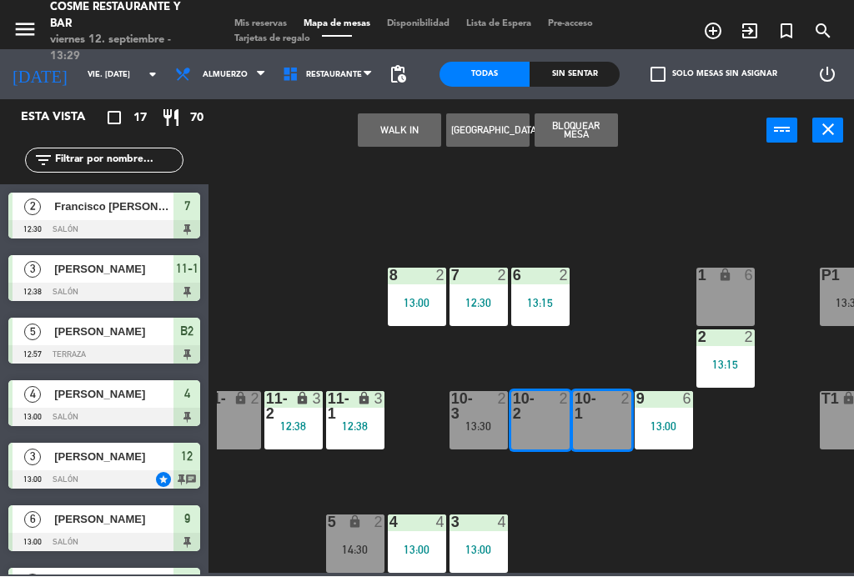
click at [507, 126] on button "[GEOGRAPHIC_DATA]" at bounding box center [487, 130] width 83 height 33
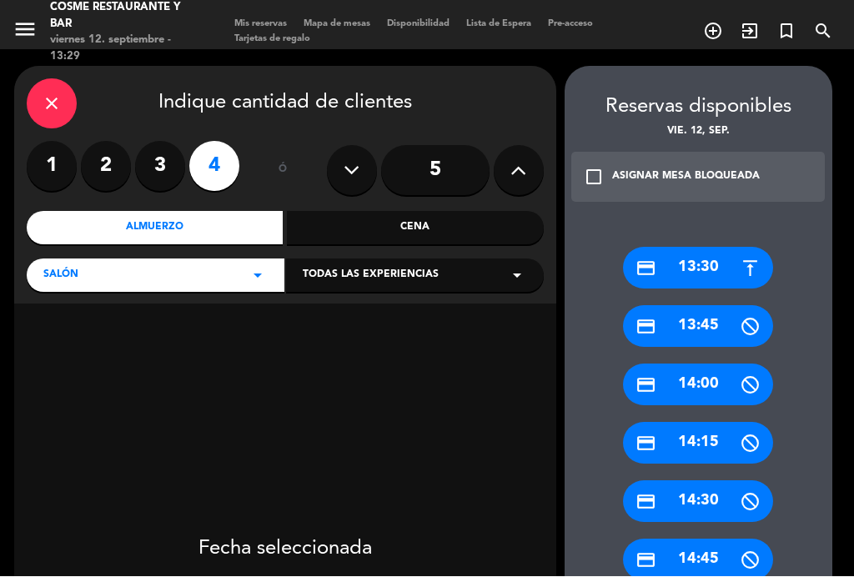
click at [164, 175] on label "3" at bounding box center [160, 167] width 50 height 50
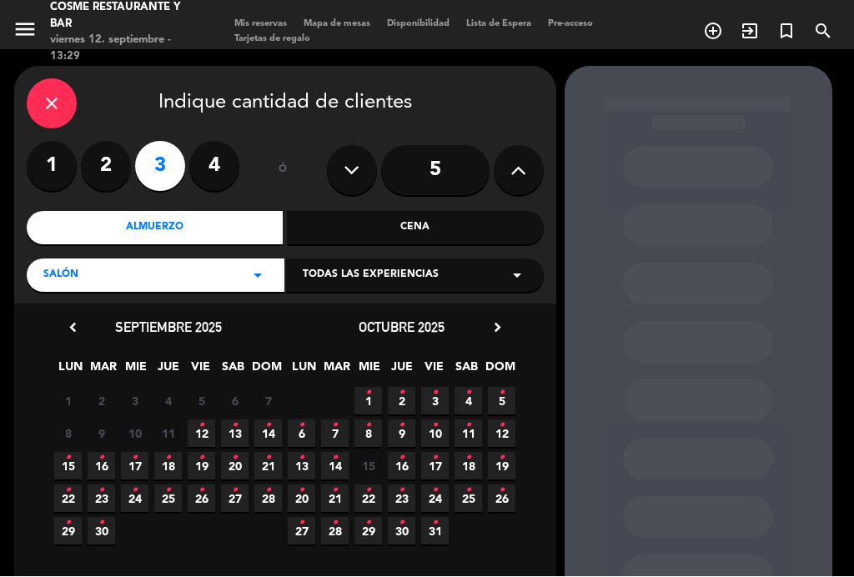
click at [205, 429] on span "12 •" at bounding box center [202, 435] width 28 height 28
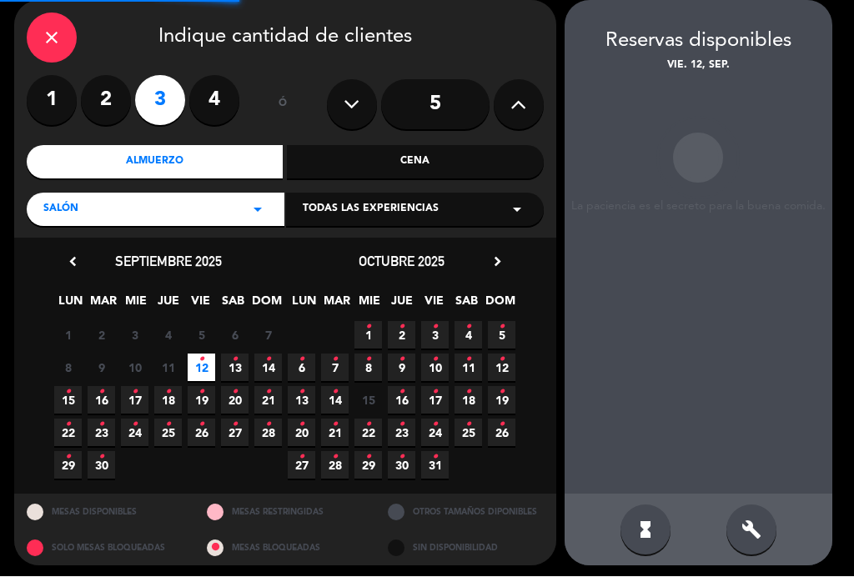
scroll to position [67, 0]
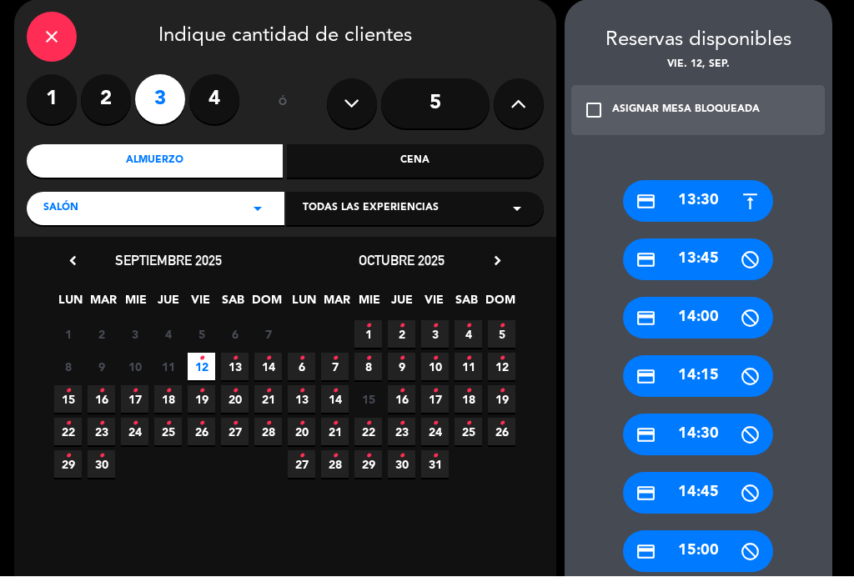
click at [718, 199] on div "credit_card 13:30" at bounding box center [698, 202] width 150 height 42
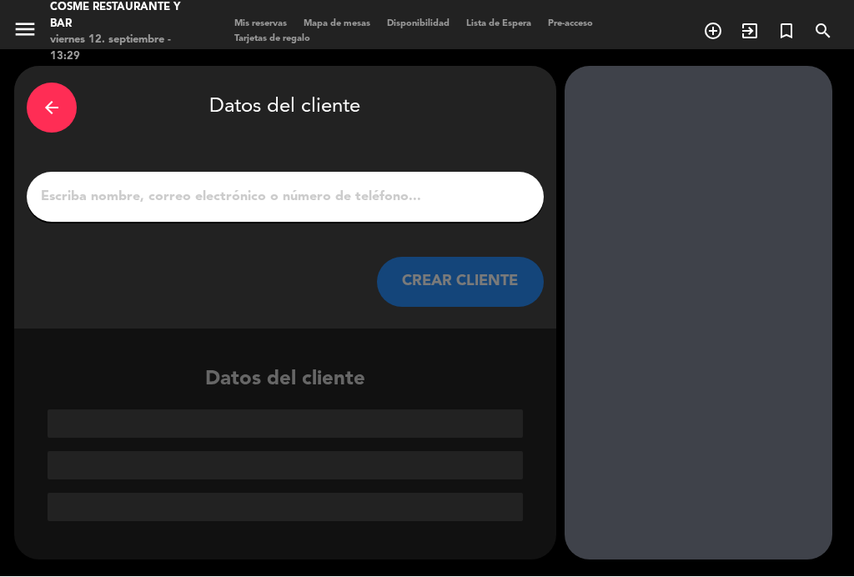
click at [275, 205] on input "1" at bounding box center [285, 197] width 492 height 23
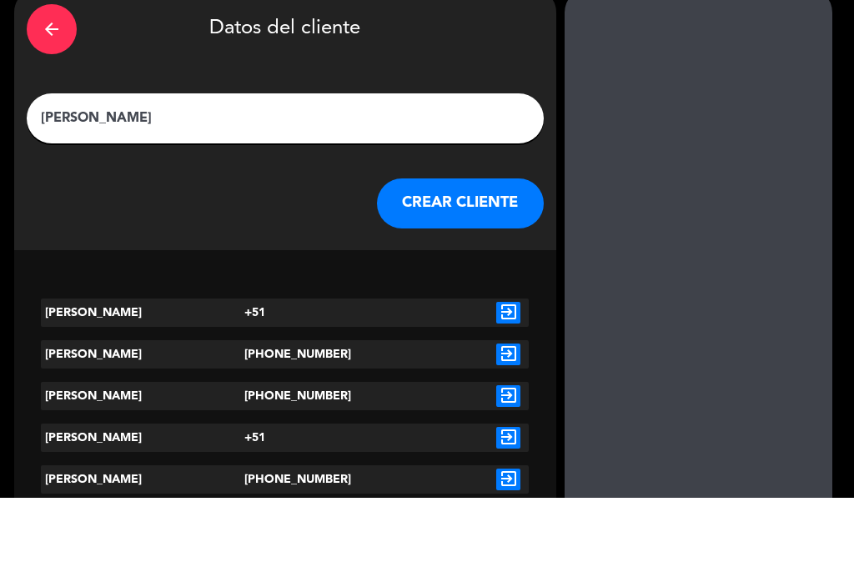
type input "[PERSON_NAME]"
click at [22, 178] on div "arrow_back Datos del cliente Jose Bertello CREAR CLIENTE" at bounding box center [285, 198] width 542 height 263
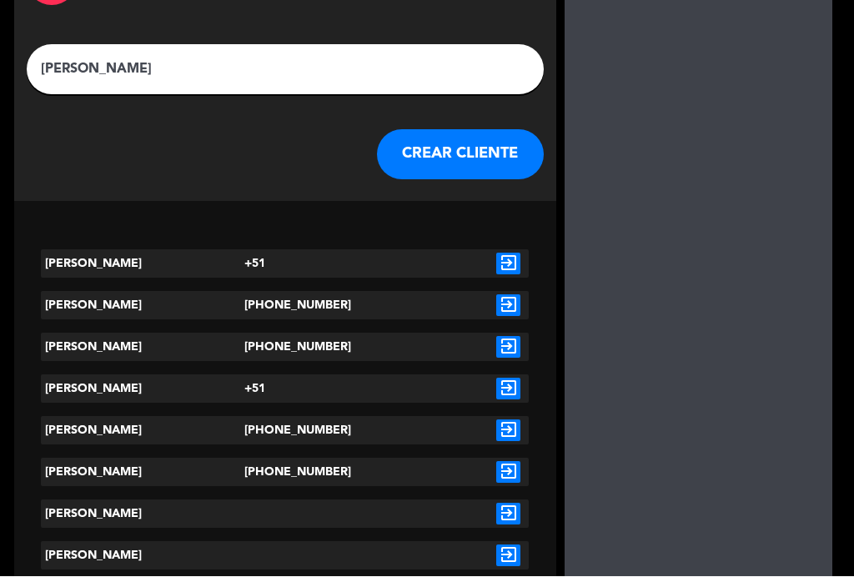
scroll to position [128, 0]
click at [506, 508] on icon "exit_to_app" at bounding box center [508, 515] width 24 height 22
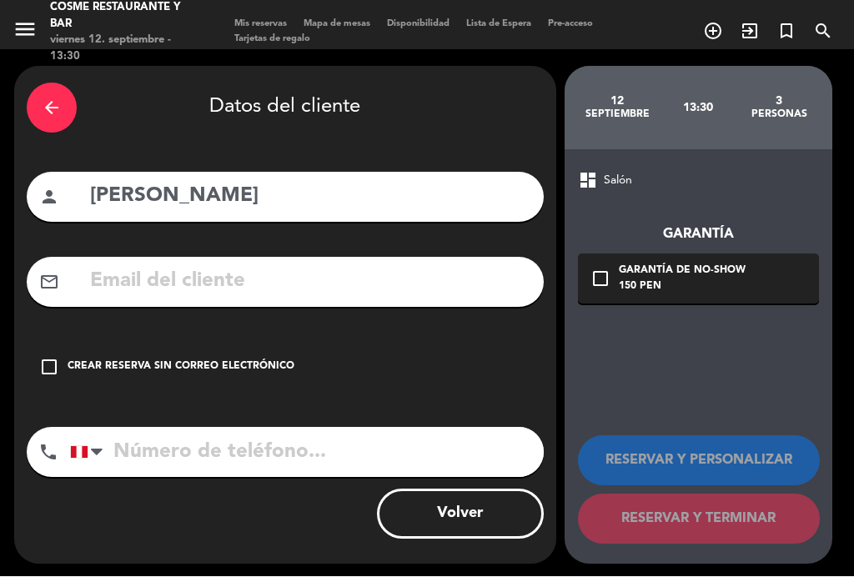
click at [59, 365] on div "check_box_outline_blank Crear reserva sin correo electrónico" at bounding box center [285, 368] width 517 height 50
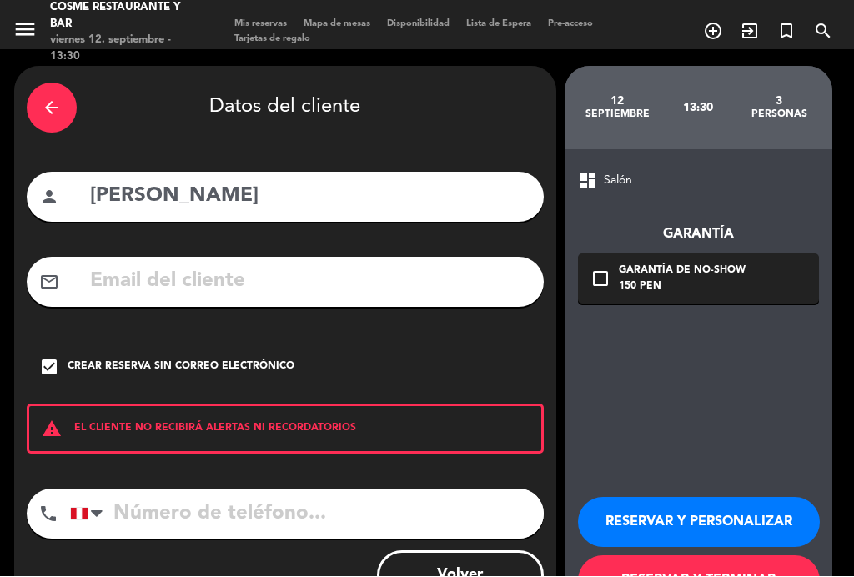
click at [718, 572] on button "RESERVAR Y TERMINAR" at bounding box center [699, 582] width 242 height 50
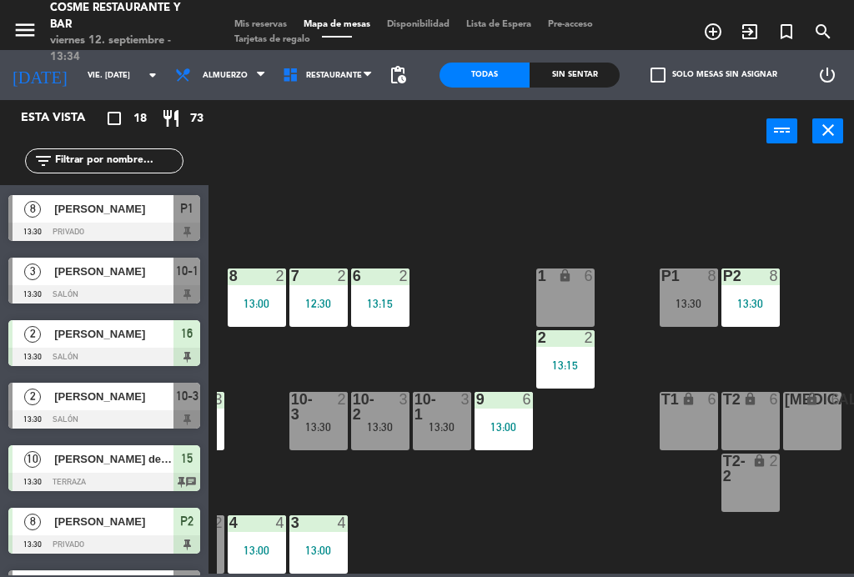
scroll to position [690, 0]
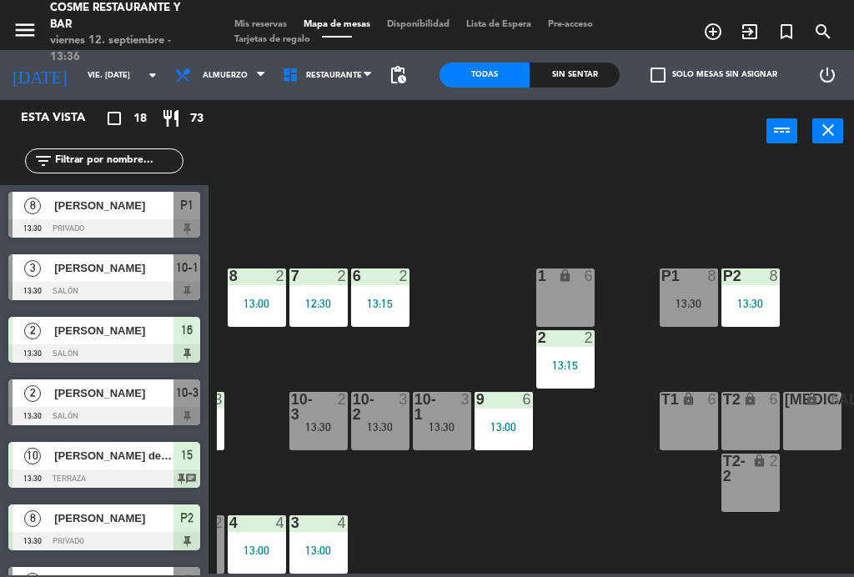
click at [575, 296] on div "1 lock 6" at bounding box center [566, 298] width 58 height 58
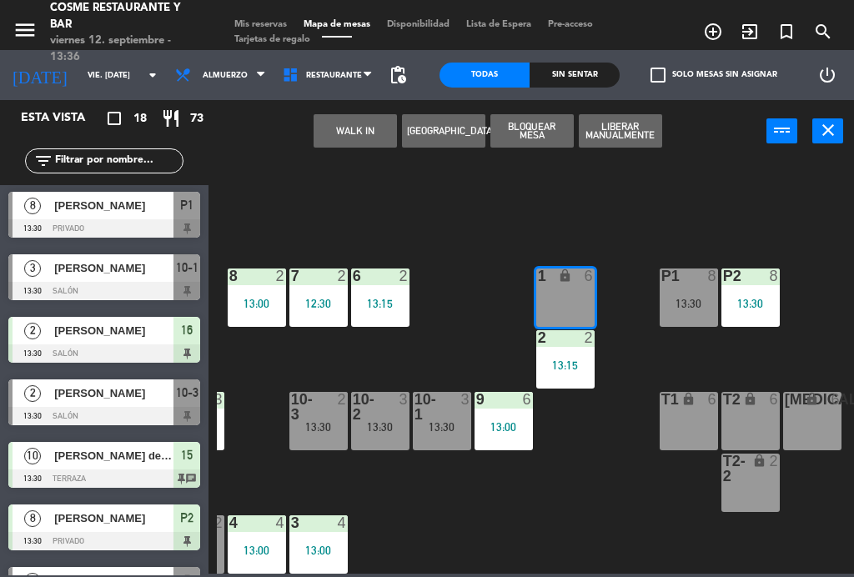
click at [363, 141] on button "WALK IN" at bounding box center [355, 130] width 83 height 33
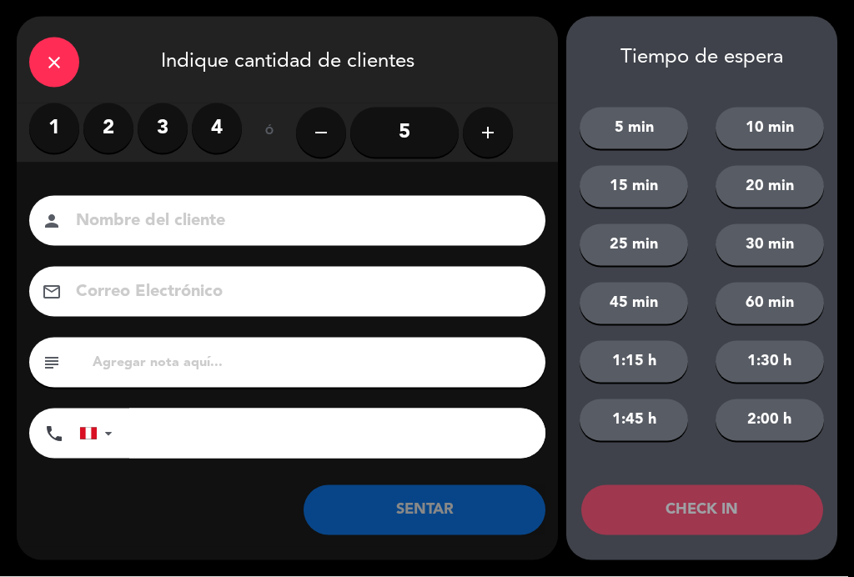
click at [53, 132] on label "1" at bounding box center [54, 128] width 50 height 50
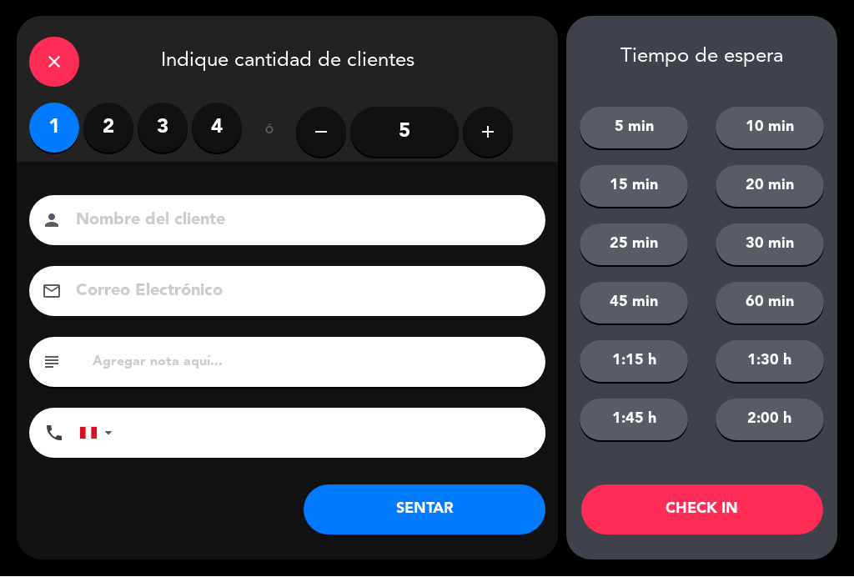
click at [168, 219] on input at bounding box center [299, 221] width 450 height 29
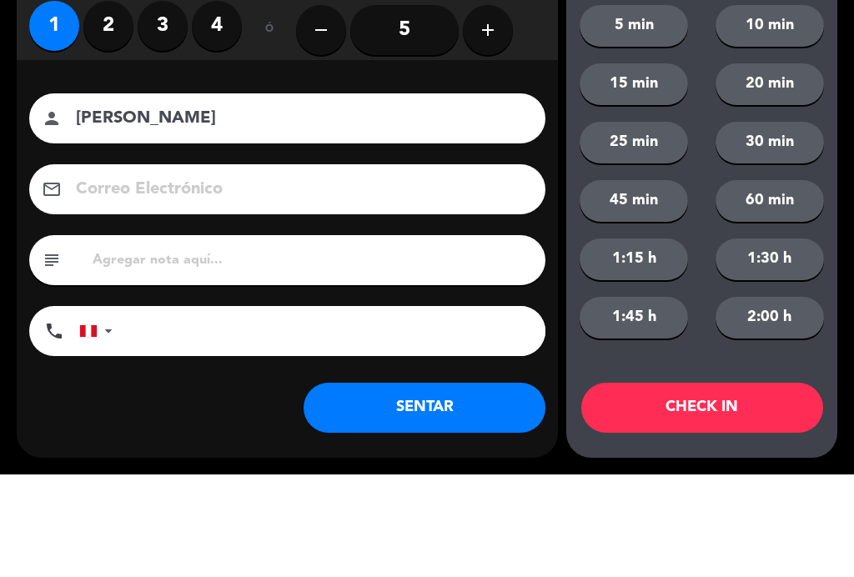
type input "[PERSON_NAME]"
click at [49, 267] on div "email" at bounding box center [287, 292] width 516 height 50
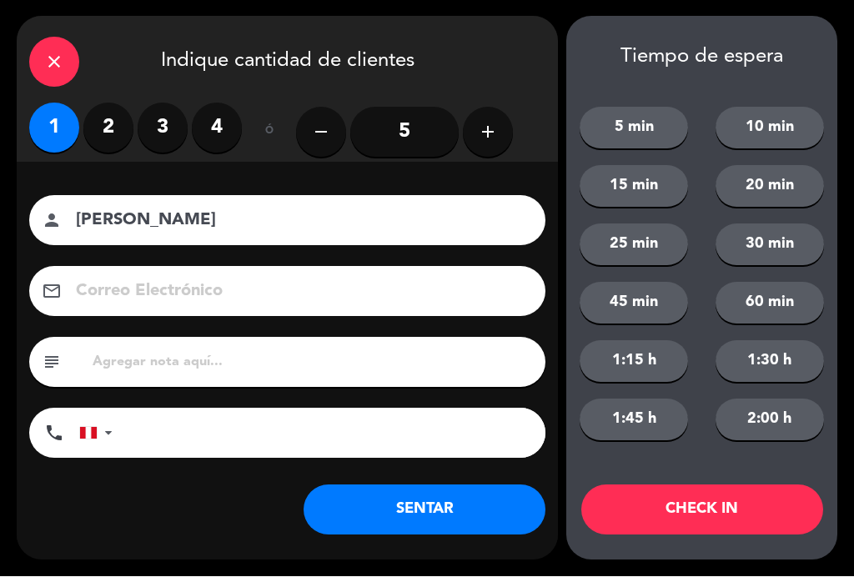
click at [409, 504] on button "SENTAR" at bounding box center [425, 511] width 242 height 50
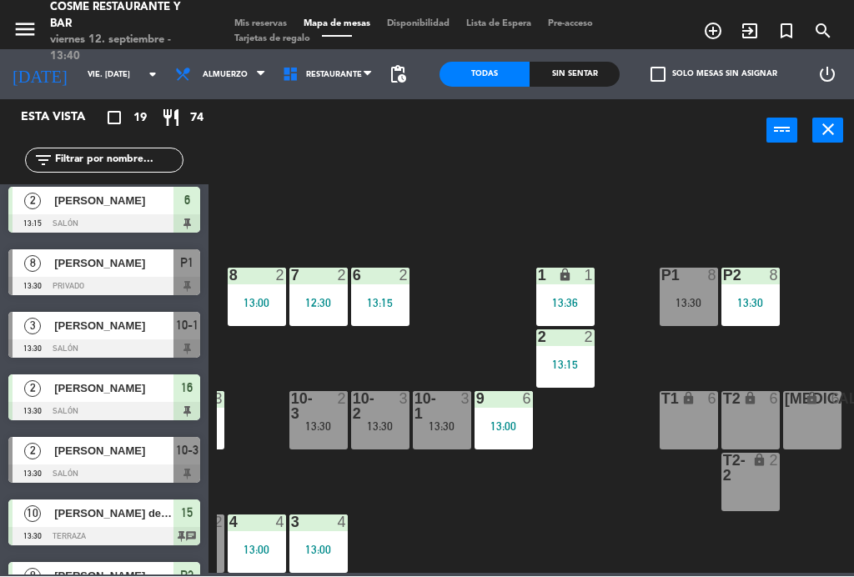
scroll to position [631, 0]
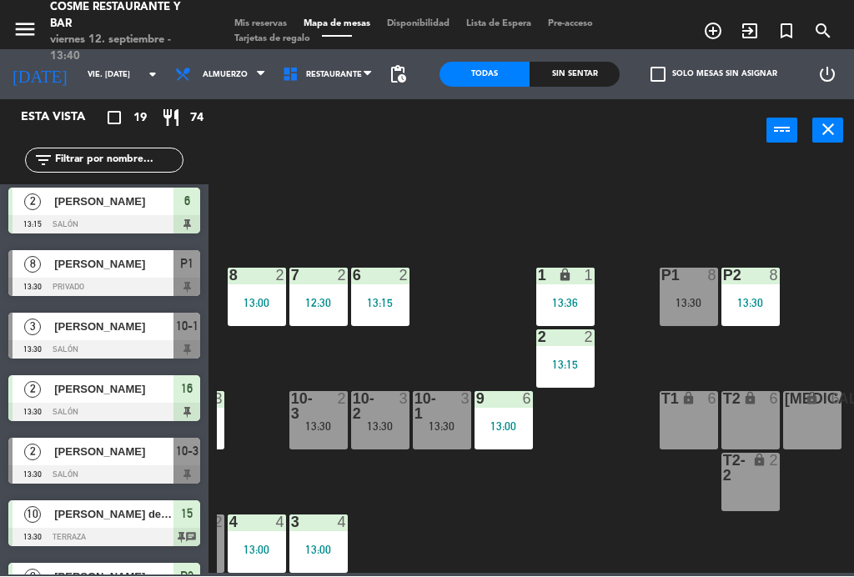
click at [92, 453] on span "[PERSON_NAME]" at bounding box center [113, 453] width 119 height 18
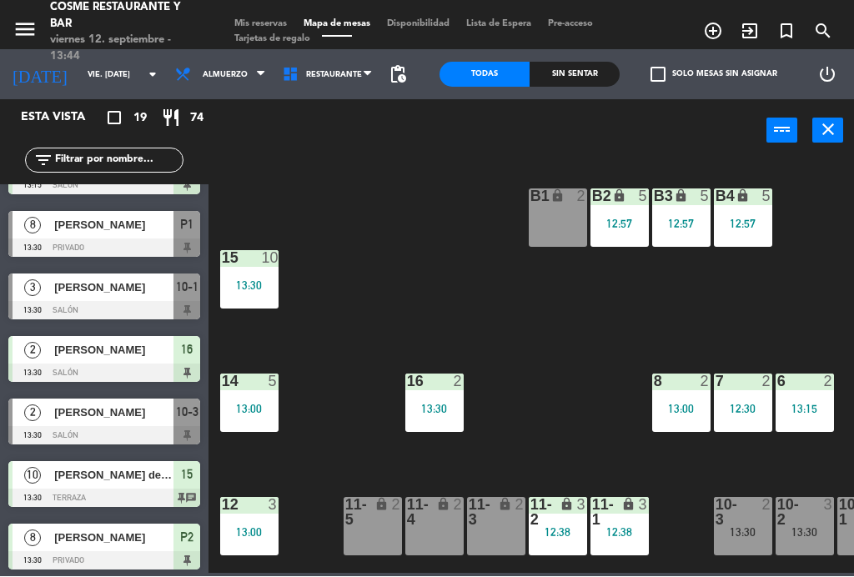
scroll to position [656, 0]
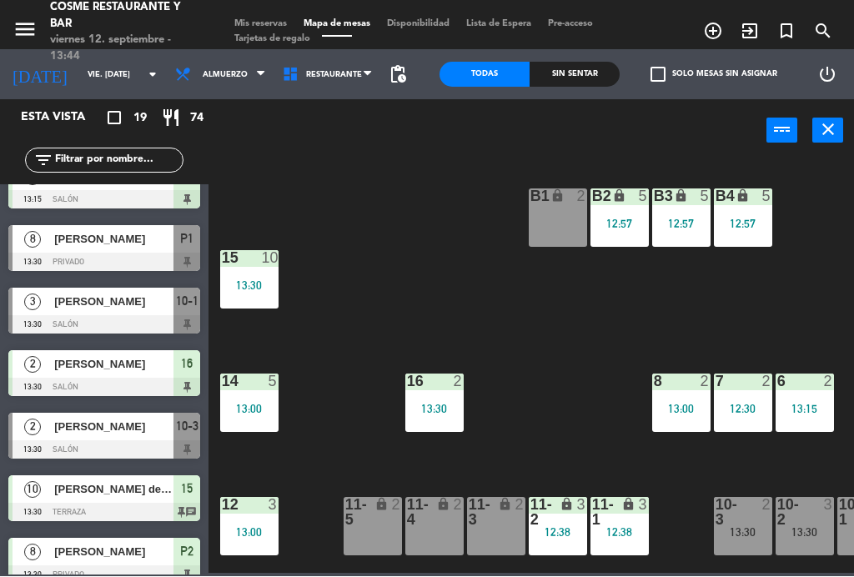
click at [108, 241] on span "[PERSON_NAME]" at bounding box center [113, 240] width 119 height 18
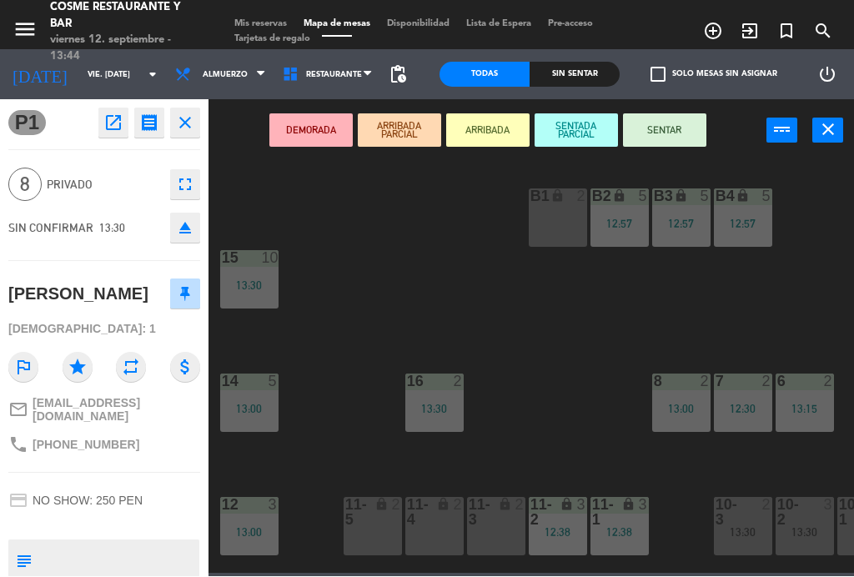
click at [673, 124] on button "SENTAR" at bounding box center [664, 130] width 83 height 33
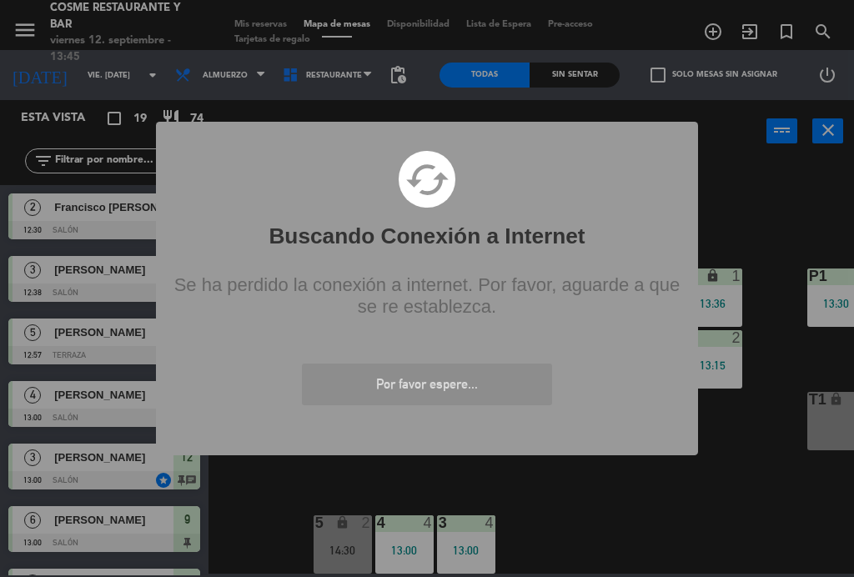
scroll to position [106, 279]
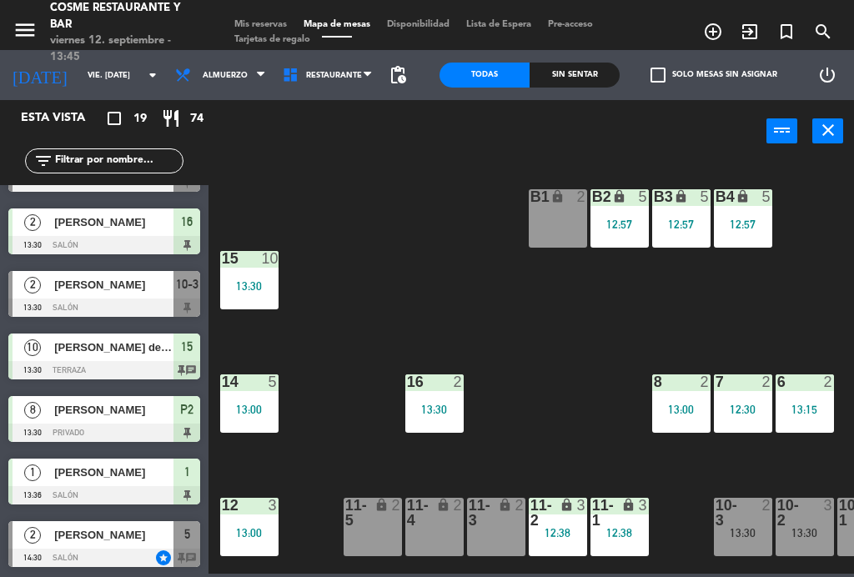
scroll to position [799, 0]
click at [98, 297] on div "[PERSON_NAME]" at bounding box center [113, 285] width 121 height 28
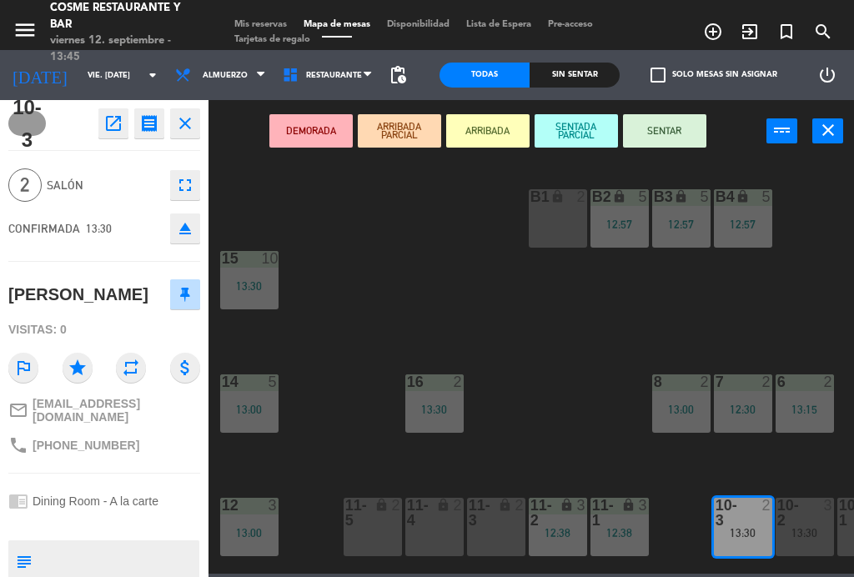
click at [116, 119] on icon "open_in_new" at bounding box center [113, 123] width 20 height 20
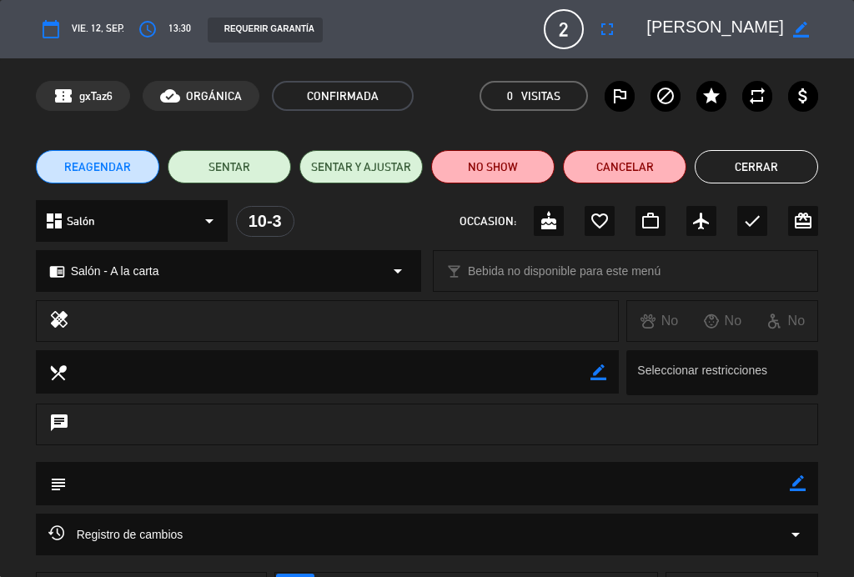
click at [512, 163] on button "NO SHOW" at bounding box center [492, 166] width 123 height 33
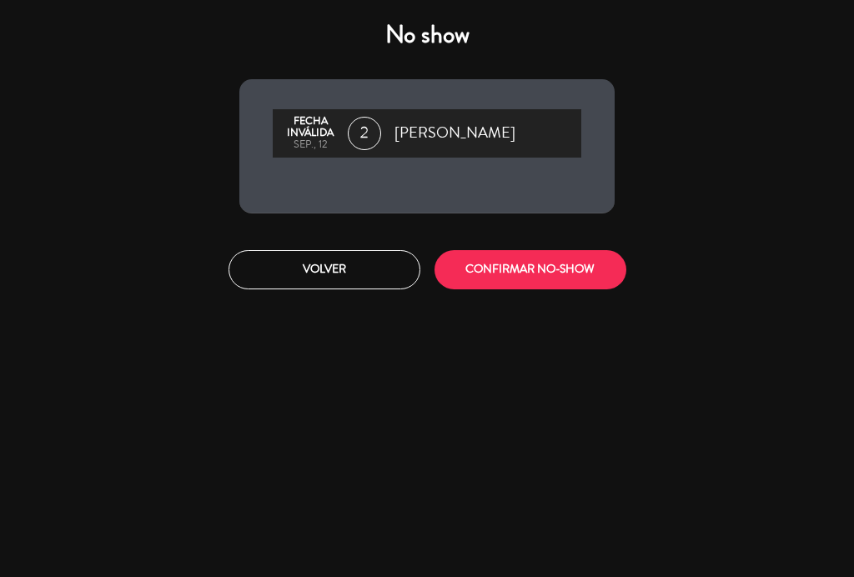
click at [572, 275] on button "CONFIRMAR NO-SHOW" at bounding box center [531, 269] width 192 height 39
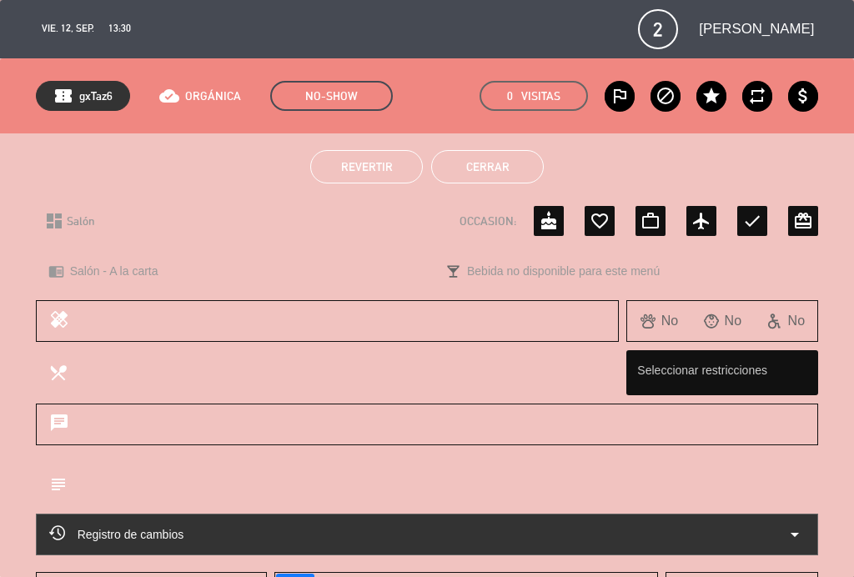
click at [502, 164] on button "Cerrar" at bounding box center [487, 166] width 113 height 33
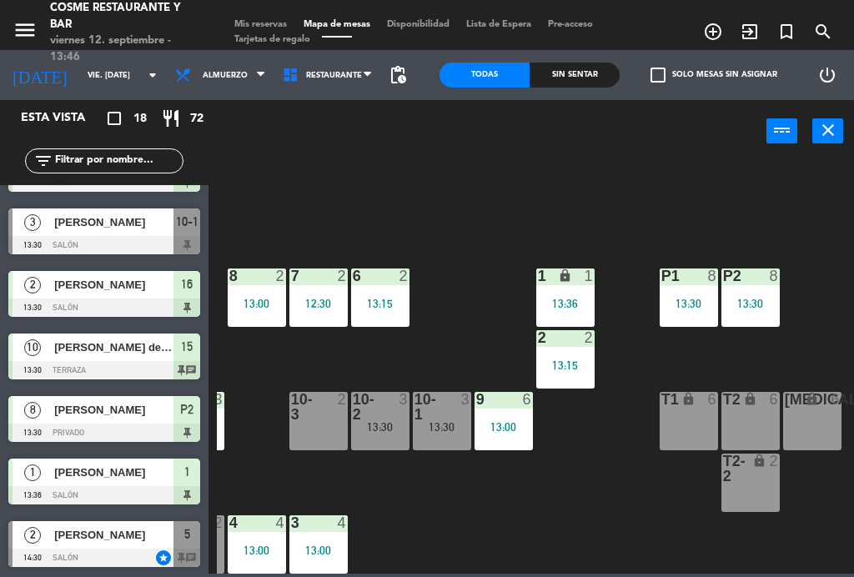
scroll to position [736, 0]
click at [441, 397] on div at bounding box center [442, 407] width 28 height 30
click at [527, 523] on div "B1 lock 2 B2 lock 5 12:57 B3 lock 5 12:57 B4 lock 5 12:57 15 10 13:30 14 5 13:0…" at bounding box center [535, 366] width 637 height 415
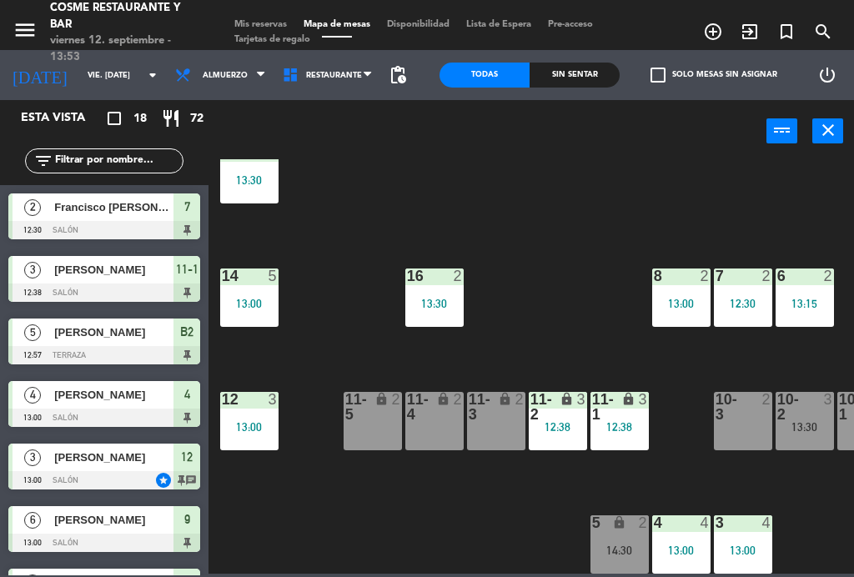
scroll to position [106, 0]
click at [270, 13] on div "menu [PERSON_NAME] Restaurante y Bar viernes 12. septiembre - 13:53 Mis reserva…" at bounding box center [427, 25] width 854 height 50
click at [266, 29] on span "Mis reservas" at bounding box center [260, 24] width 69 height 9
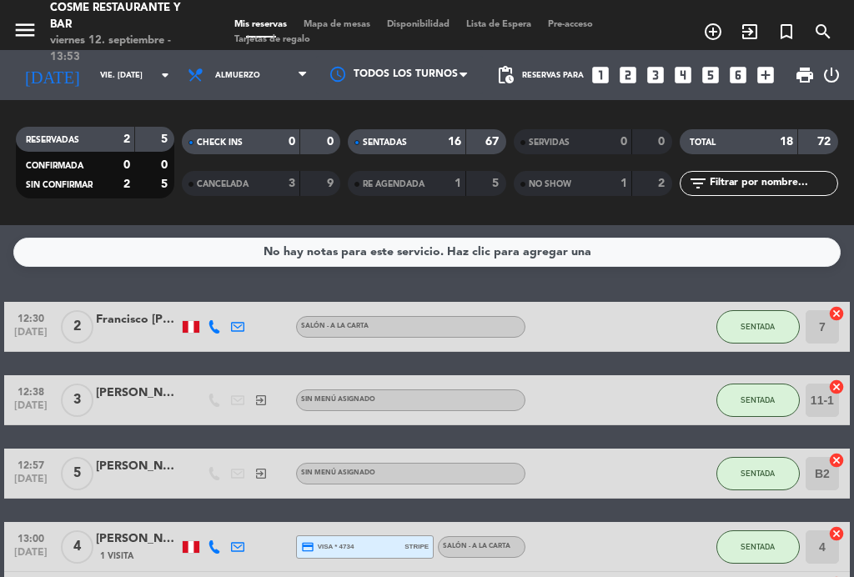
click at [592, 193] on div "NO SHOW 1 2" at bounding box center [593, 183] width 159 height 25
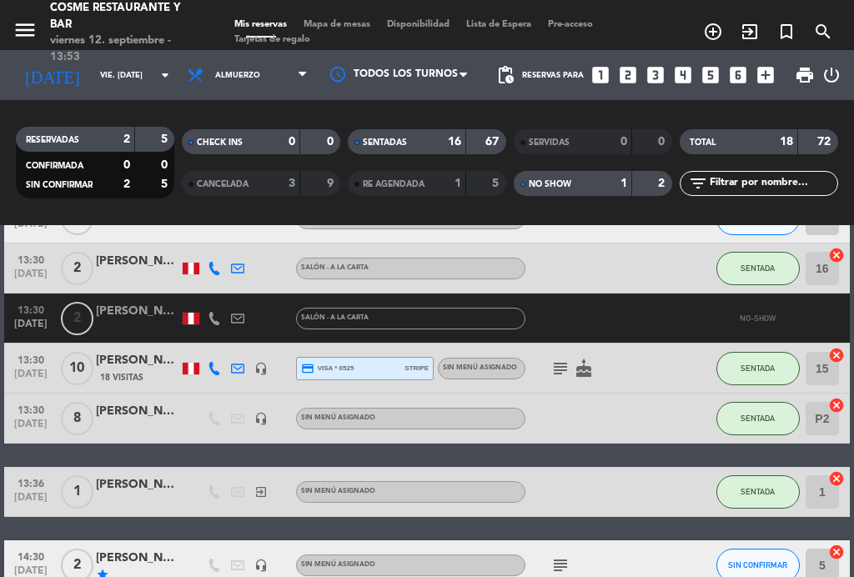
scroll to position [811, 0]
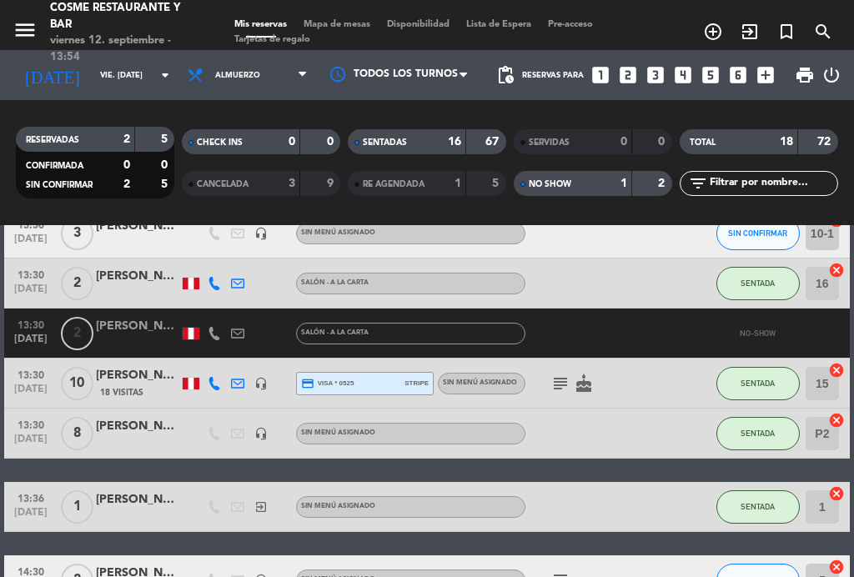
click at [149, 330] on div "[PERSON_NAME]" at bounding box center [137, 326] width 83 height 19
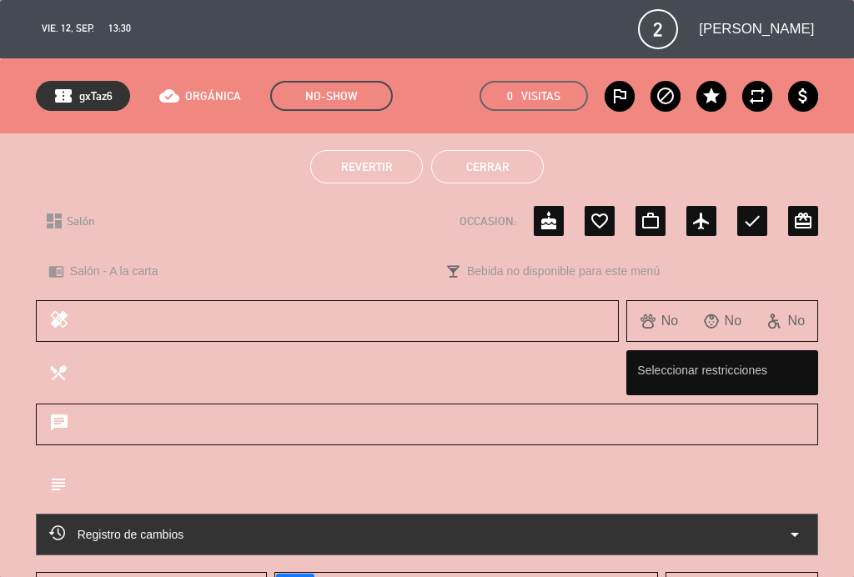
click at [377, 163] on span "Revertir" at bounding box center [367, 166] width 52 height 13
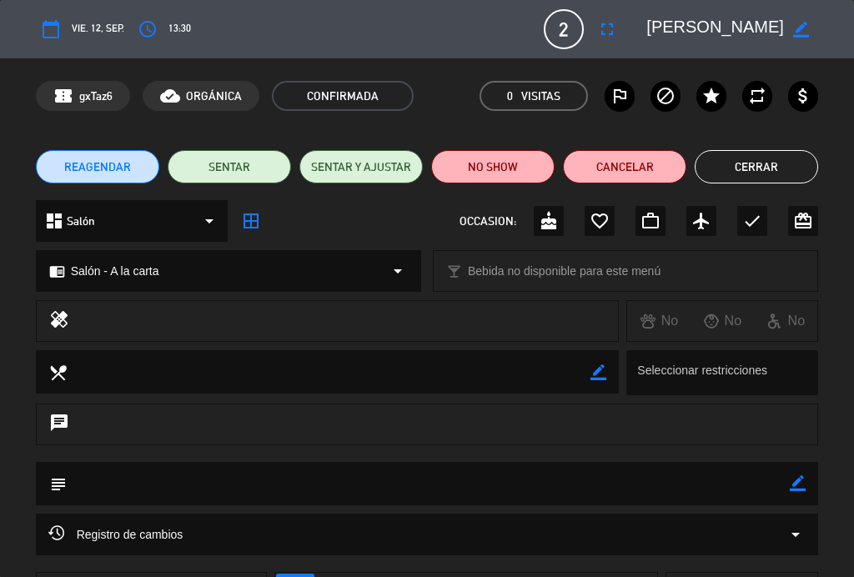
click at [776, 164] on button "Cerrar" at bounding box center [756, 166] width 123 height 33
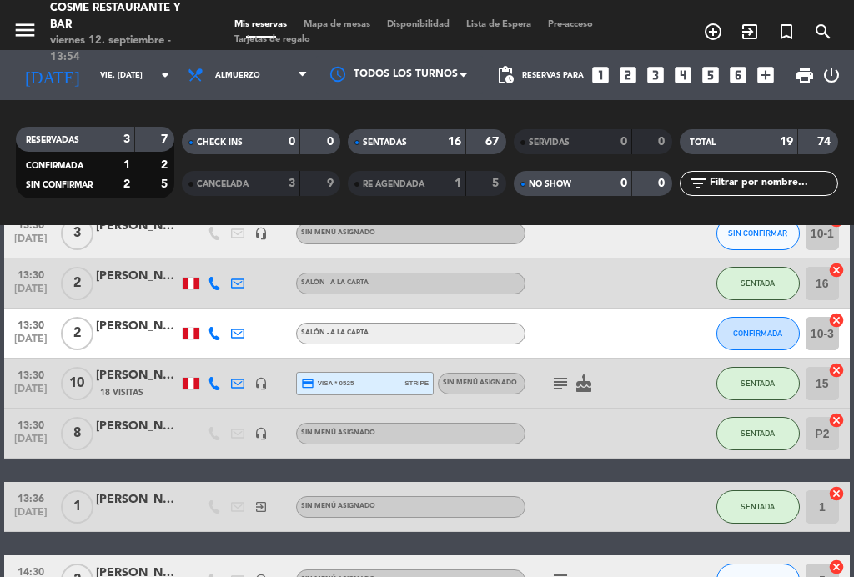
click at [344, 27] on span "Mapa de mesas" at bounding box center [336, 24] width 83 height 9
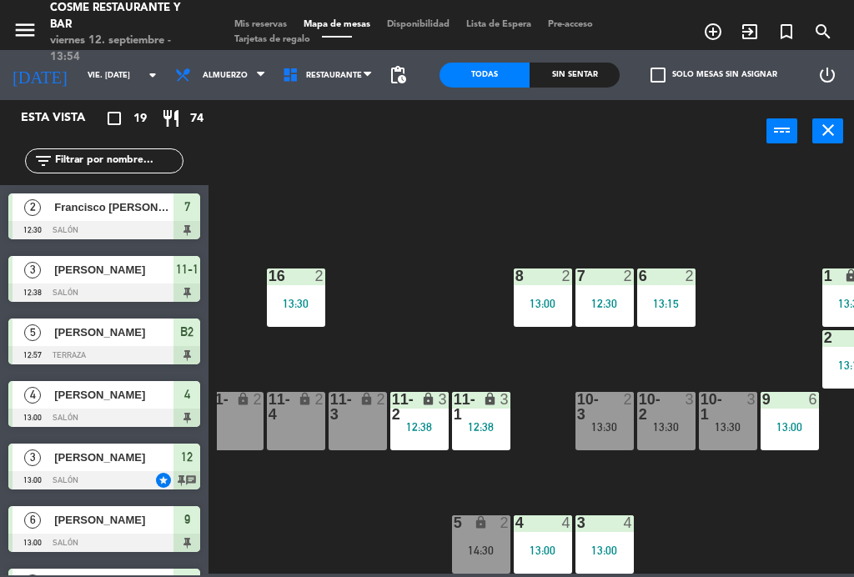
scroll to position [106, 139]
click at [621, 421] on div "13:30" at bounding box center [605, 427] width 58 height 13
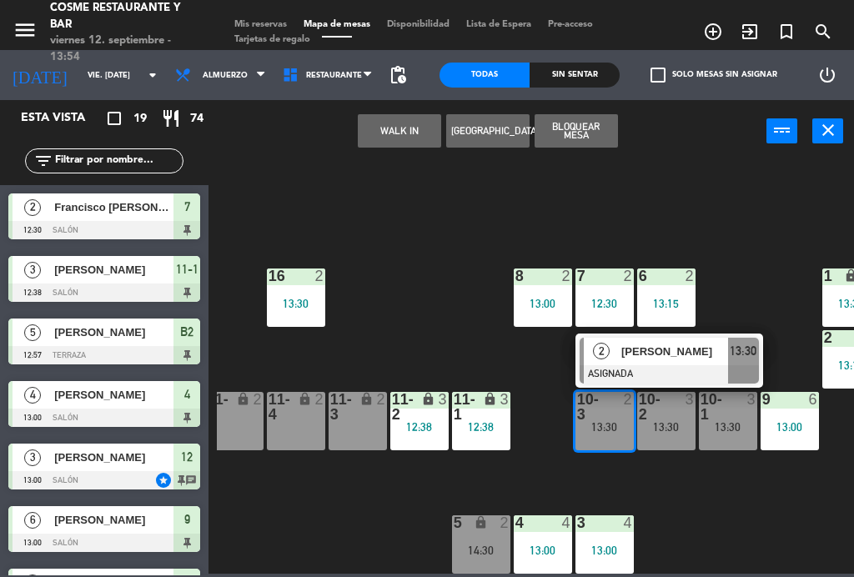
click at [236, 415] on div "lock" at bounding box center [234, 407] width 28 height 30
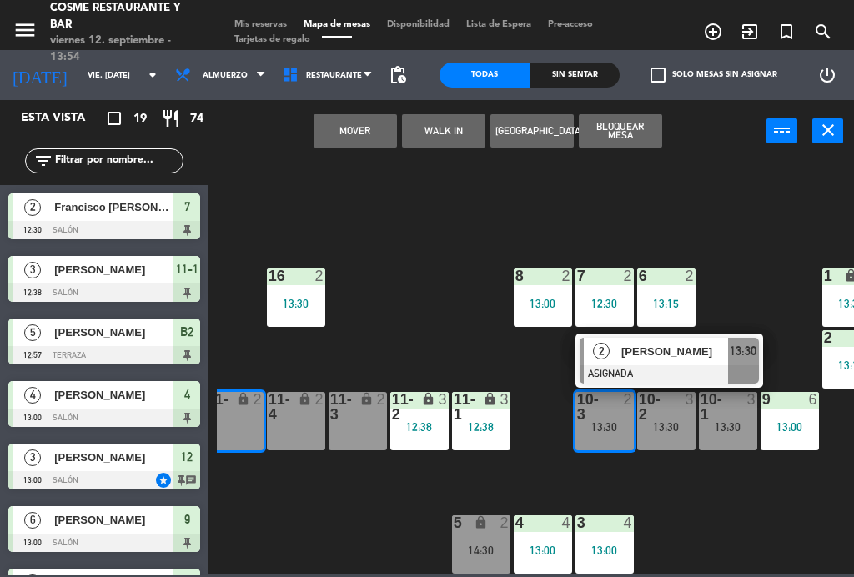
click at [352, 128] on button "Mover" at bounding box center [355, 130] width 83 height 33
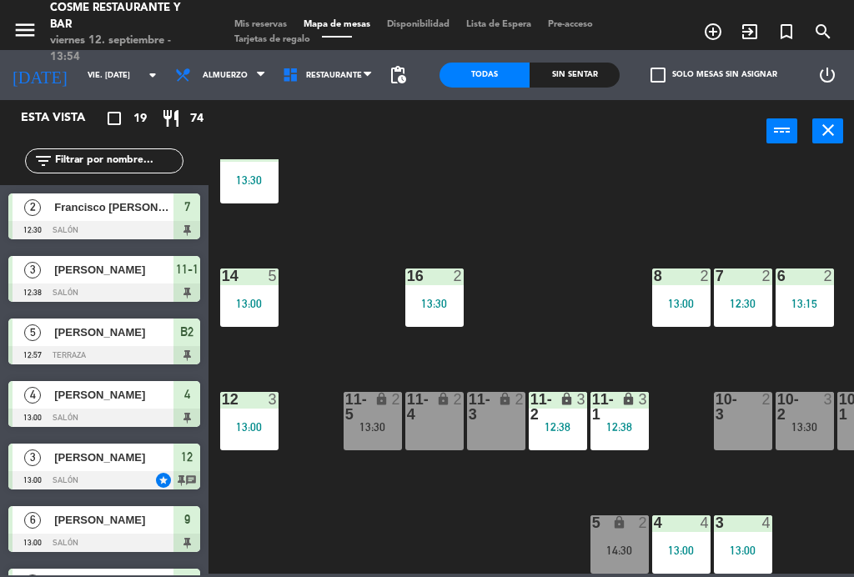
scroll to position [106, 0]
click at [376, 409] on div "lock" at bounding box center [373, 407] width 28 height 30
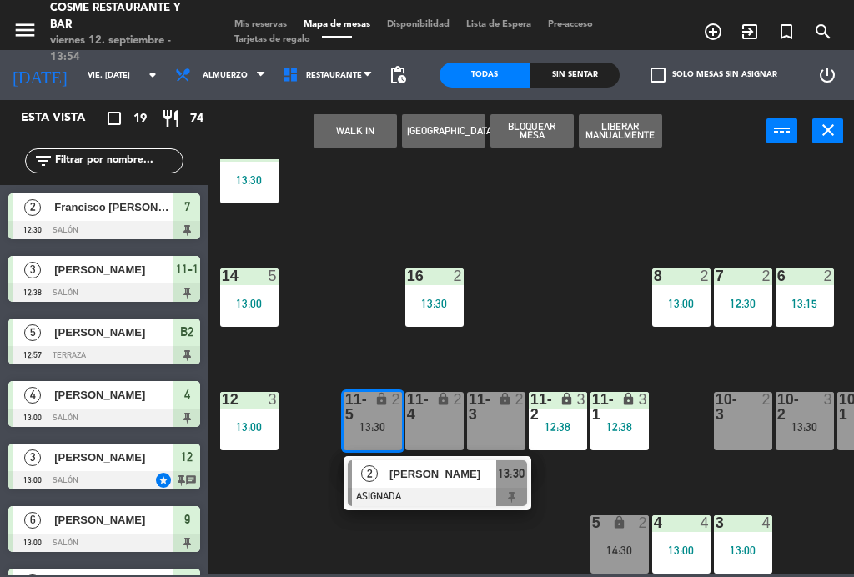
click at [425, 476] on span "[PERSON_NAME]" at bounding box center [443, 475] width 107 height 18
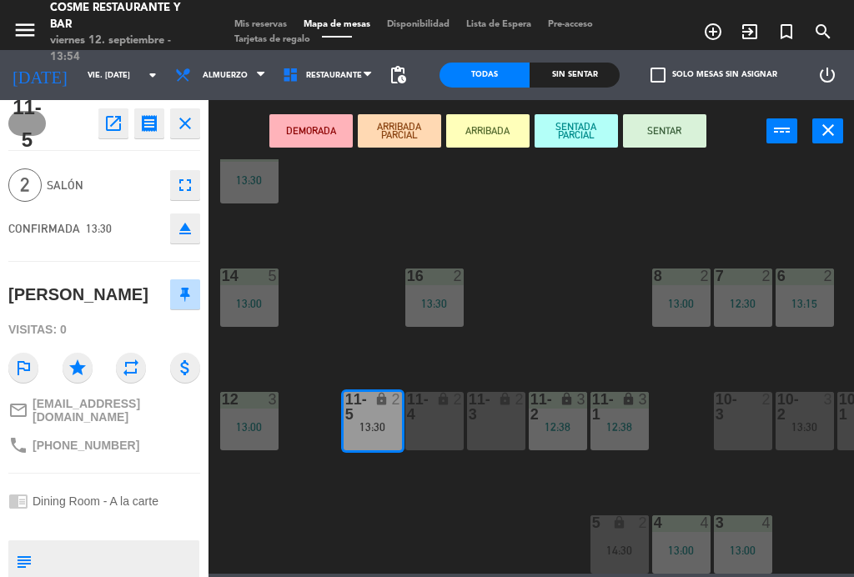
click at [690, 115] on button "SENTAR" at bounding box center [664, 130] width 83 height 33
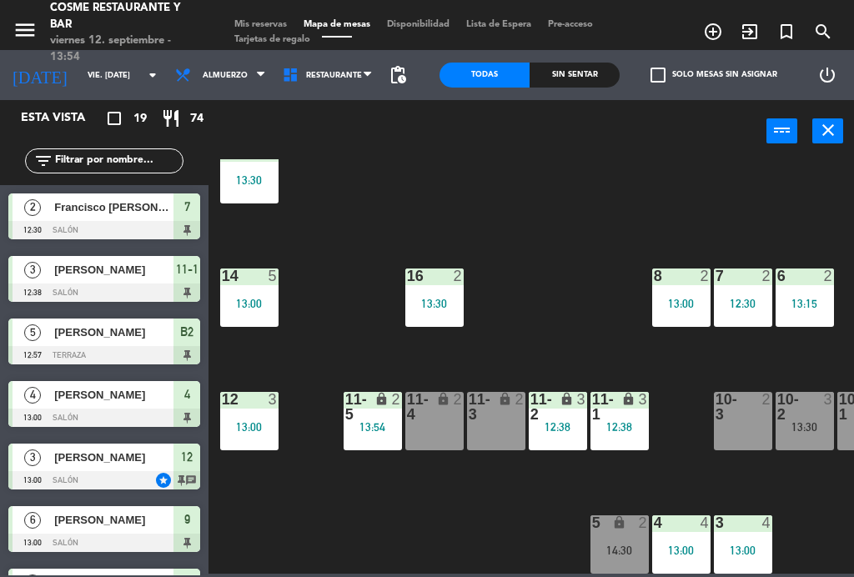
scroll to position [110, 0]
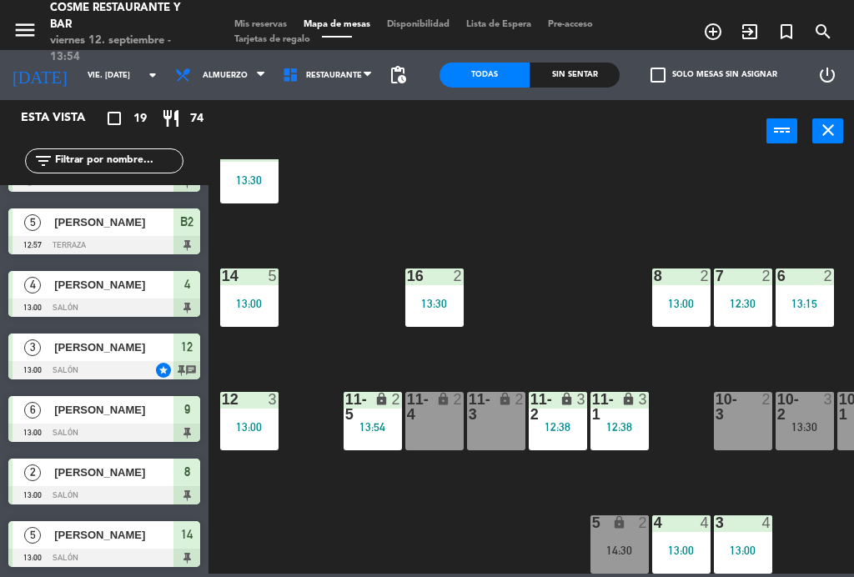
click at [269, 26] on span "Mis reservas" at bounding box center [260, 24] width 69 height 9
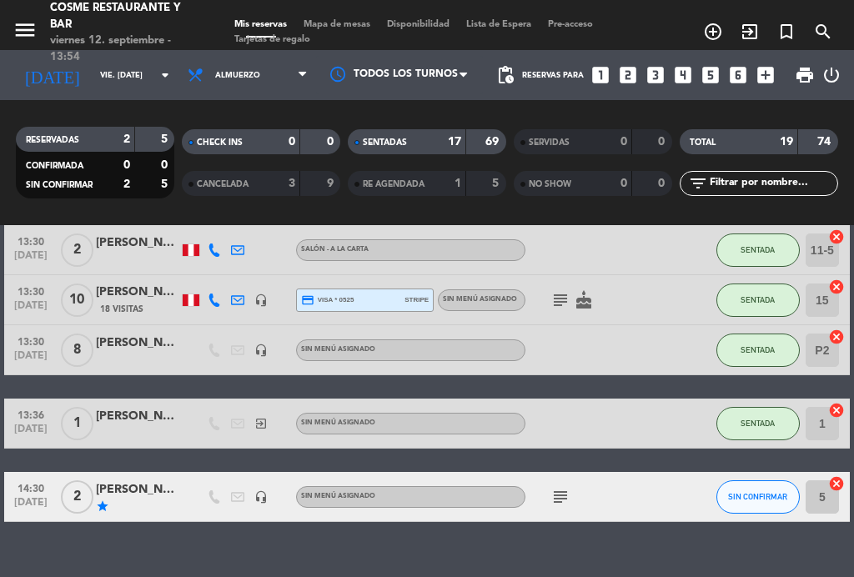
scroll to position [7, 0]
click at [561, 277] on div "subject cake" at bounding box center [596, 299] width 140 height 49
click at [551, 293] on icon "subject" at bounding box center [561, 300] width 20 height 20
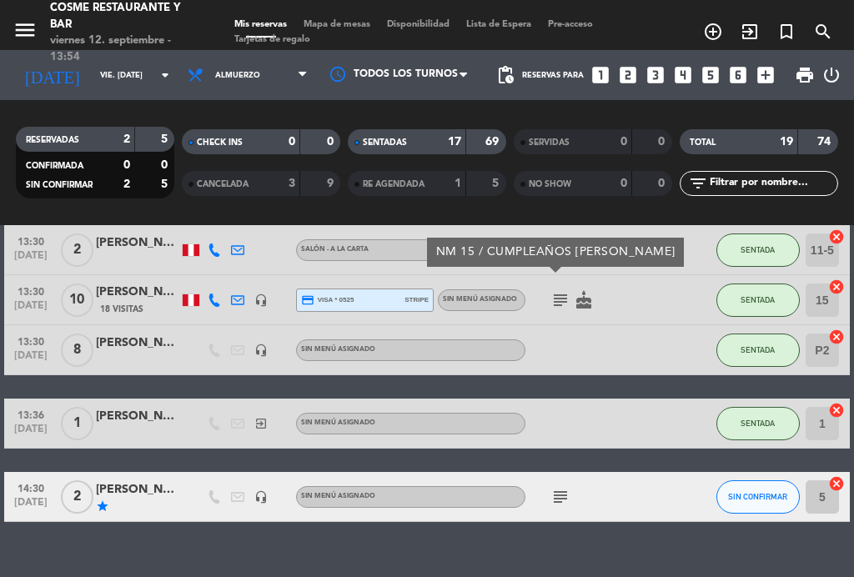
click at [559, 290] on icon "subject" at bounding box center [561, 300] width 20 height 20
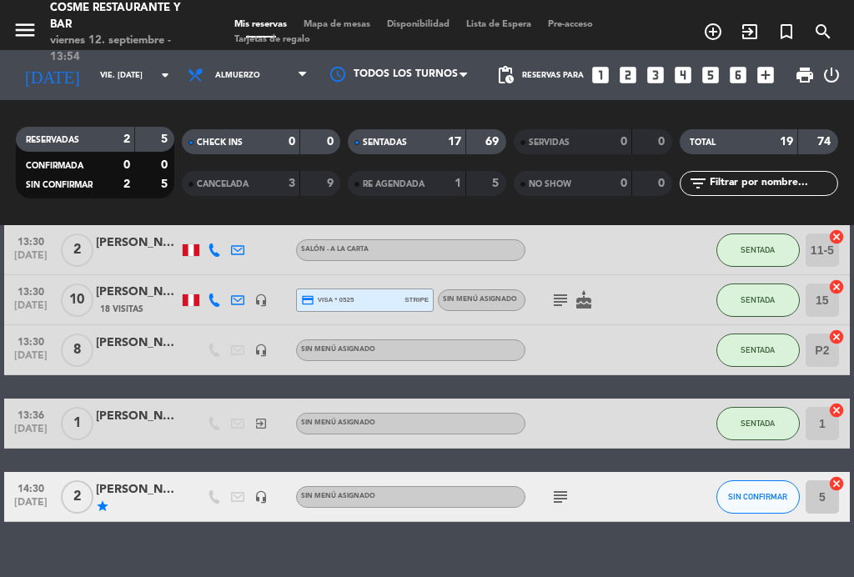
click at [552, 296] on icon "subject" at bounding box center [561, 300] width 20 height 20
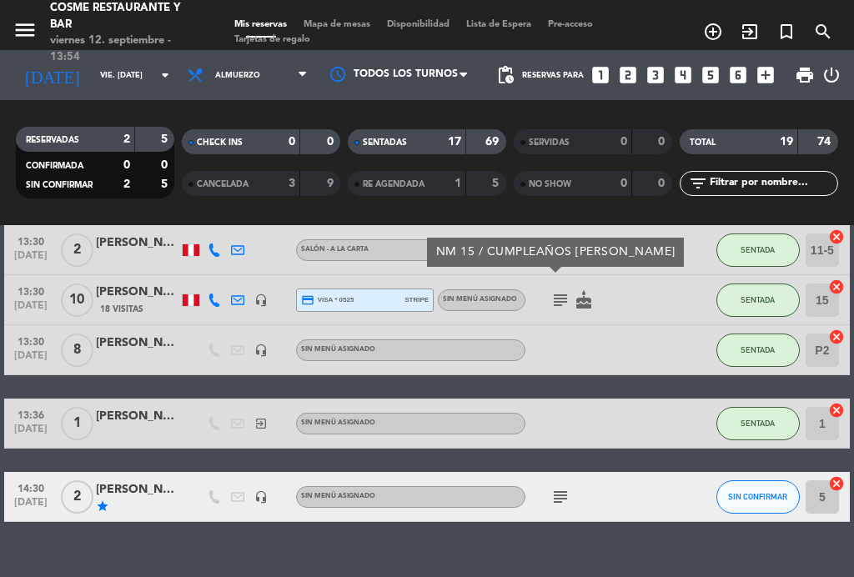
click at [553, 290] on icon "subject" at bounding box center [561, 300] width 20 height 20
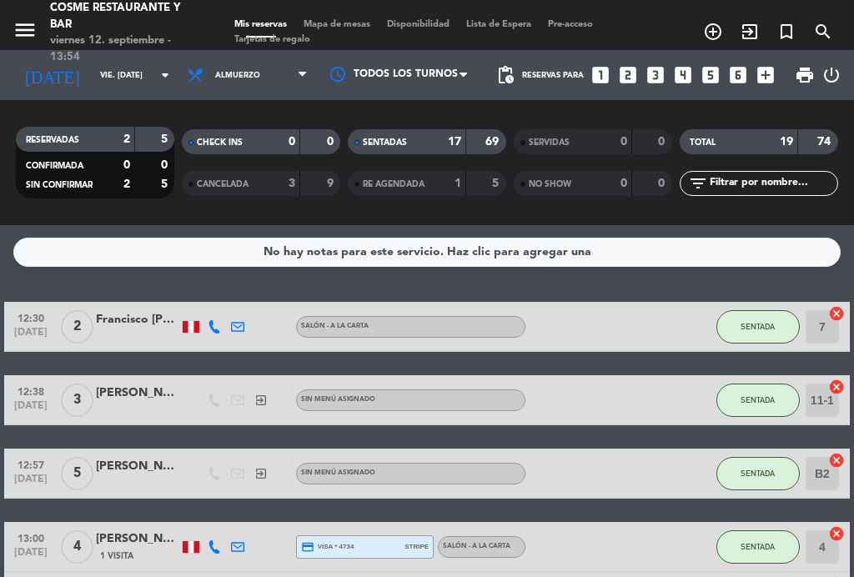
scroll to position [0, 0]
click at [346, 26] on span "Mapa de mesas" at bounding box center [336, 24] width 83 height 9
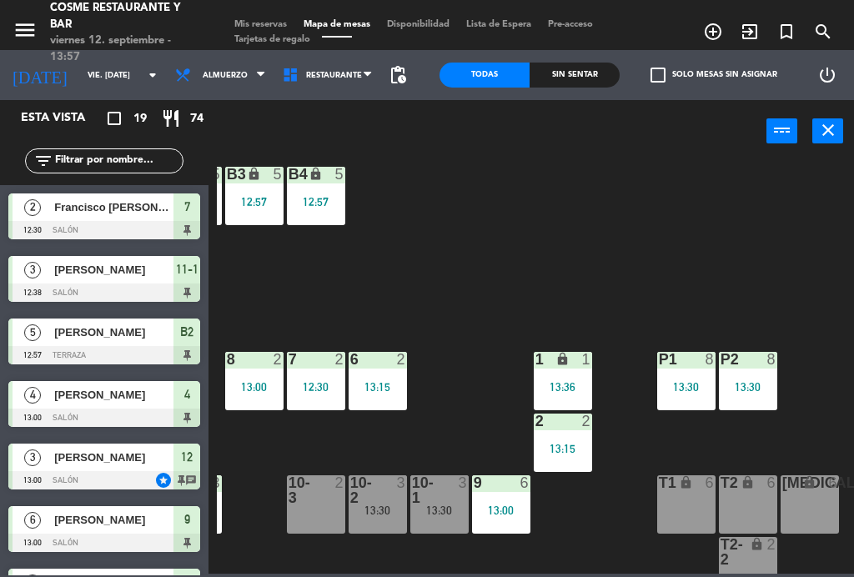
scroll to position [19, 425]
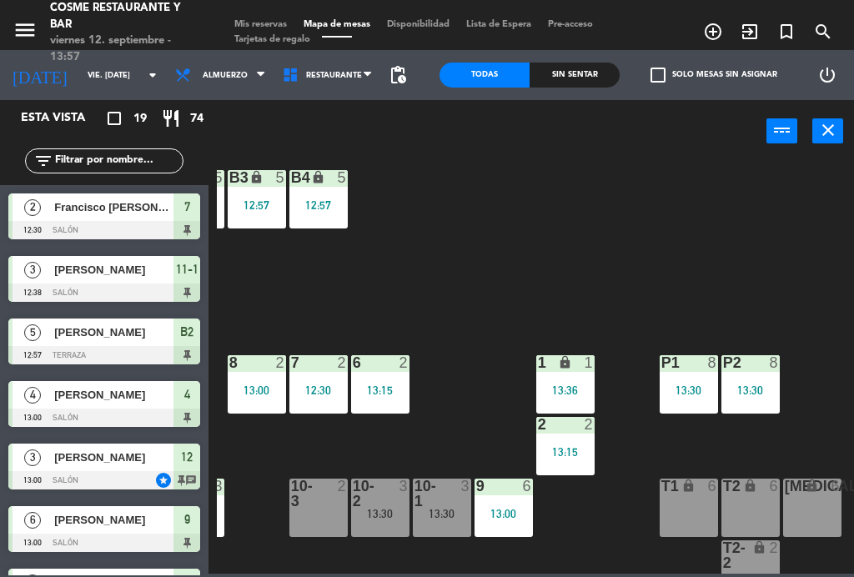
click at [694, 380] on div "P1 8 13:30" at bounding box center [689, 384] width 58 height 58
click at [605, 527] on div "B1 lock 2 B2 lock 5 12:57 B3 lock 5 12:57 B4 lock 5 12:57 15 10 13:30 14 5 13:0…" at bounding box center [535, 366] width 637 height 415
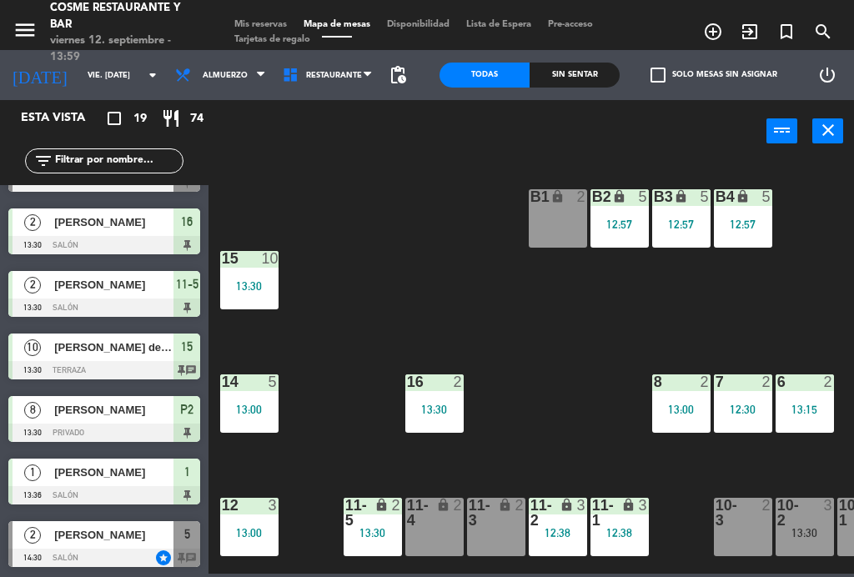
scroll to position [0, 0]
click at [506, 531] on div "11-3 lock 2" at bounding box center [496, 527] width 58 height 58
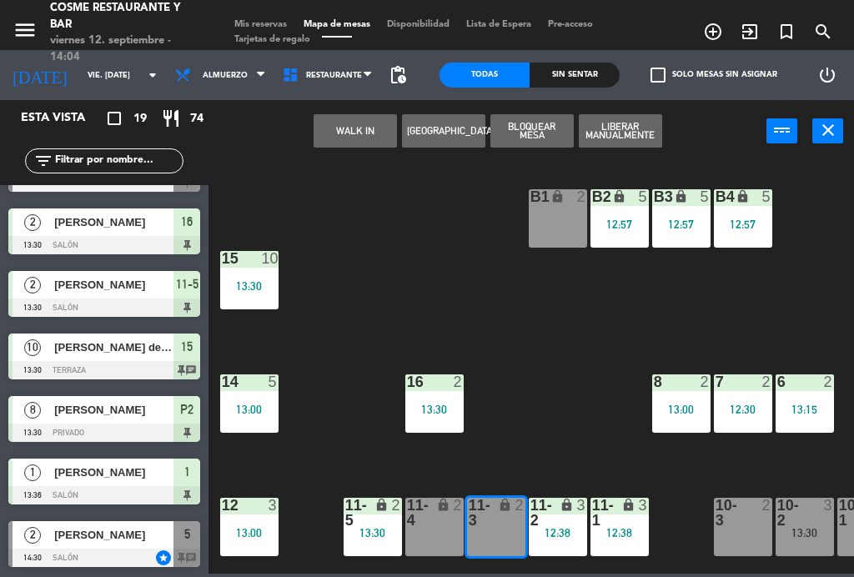
click at [350, 143] on button "WALK IN" at bounding box center [355, 130] width 83 height 33
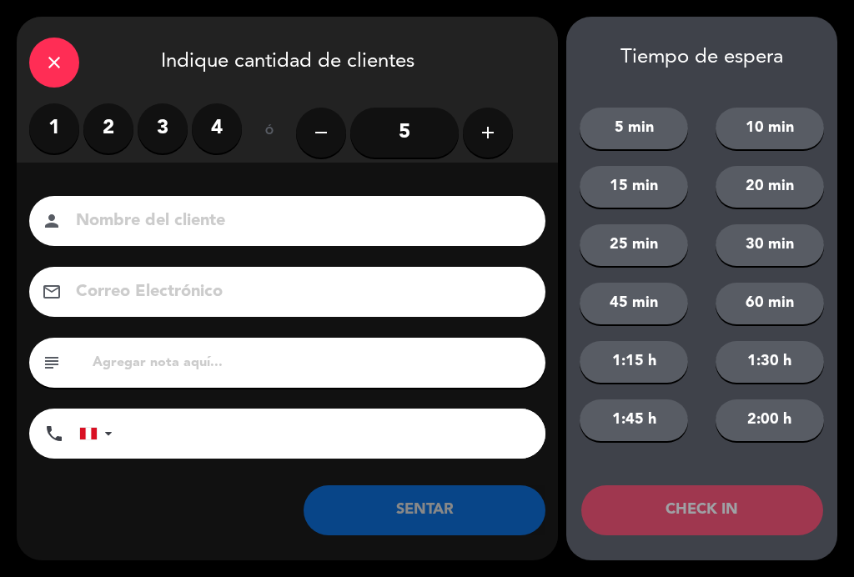
click at [119, 116] on label "2" at bounding box center [108, 128] width 50 height 50
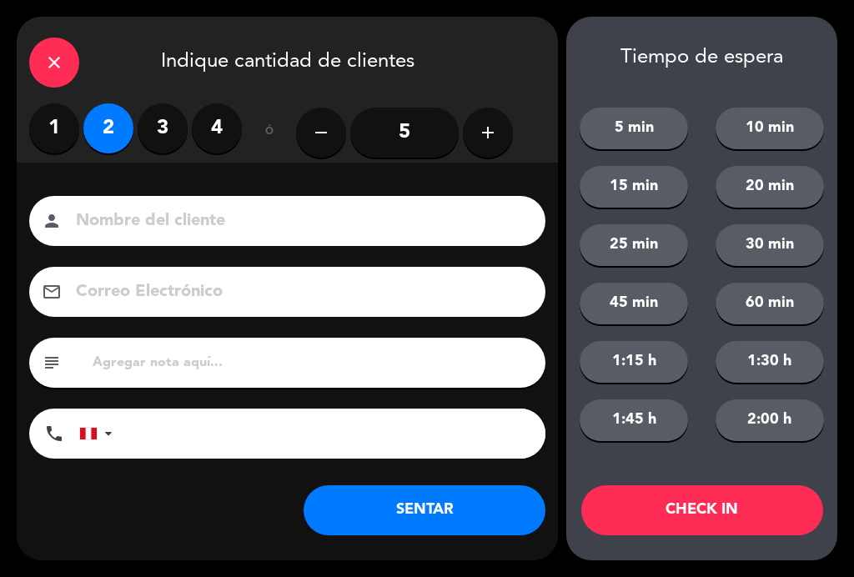
click at [186, 213] on input at bounding box center [299, 221] width 450 height 29
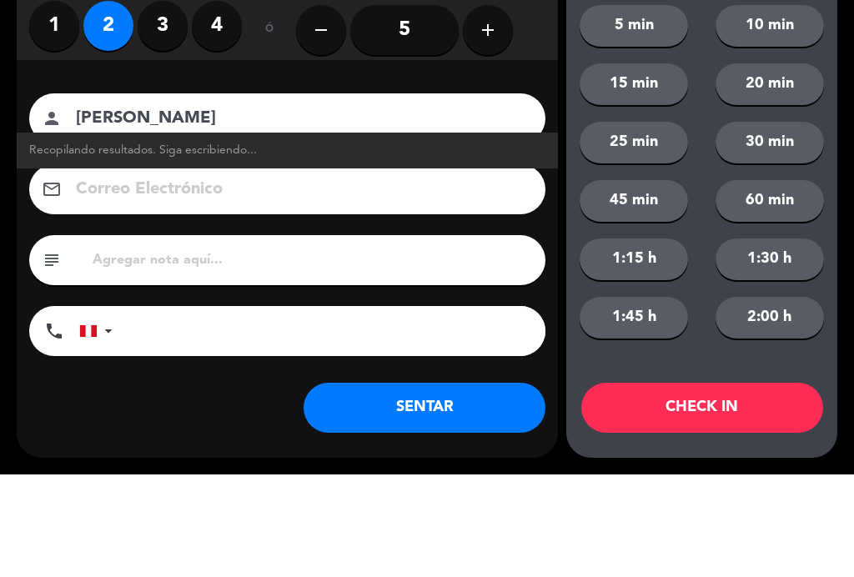
type input "[PERSON_NAME]"
click at [25, 267] on div "Correo Electrónico email" at bounding box center [288, 292] width 542 height 50
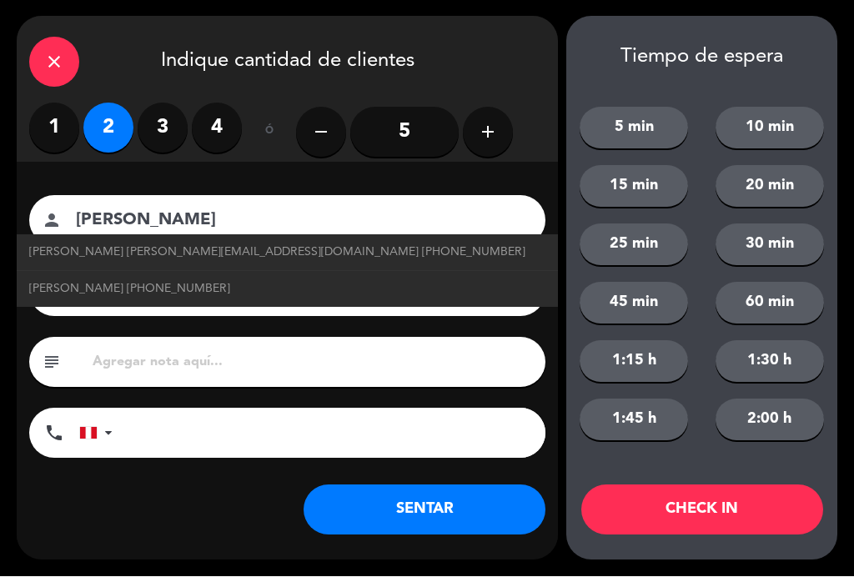
click at [472, 491] on button "SENTAR" at bounding box center [425, 511] width 242 height 50
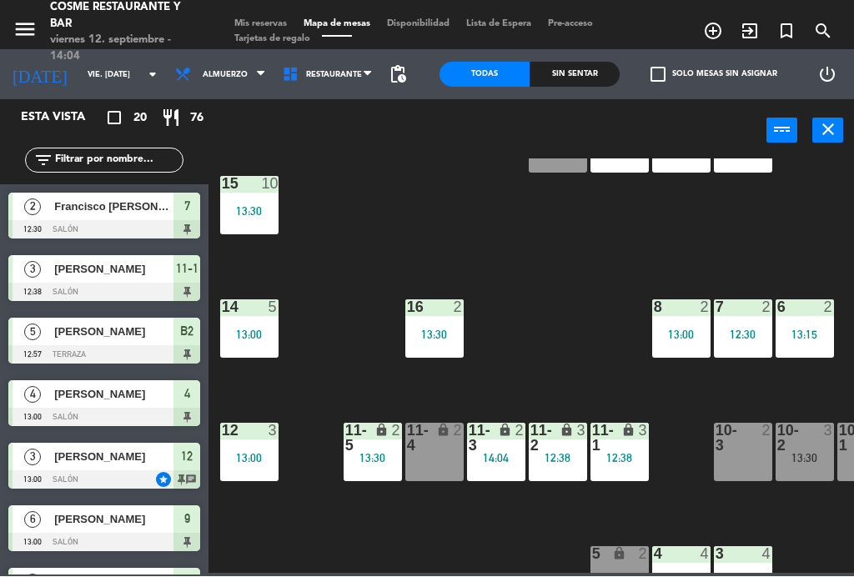
scroll to position [73, 0]
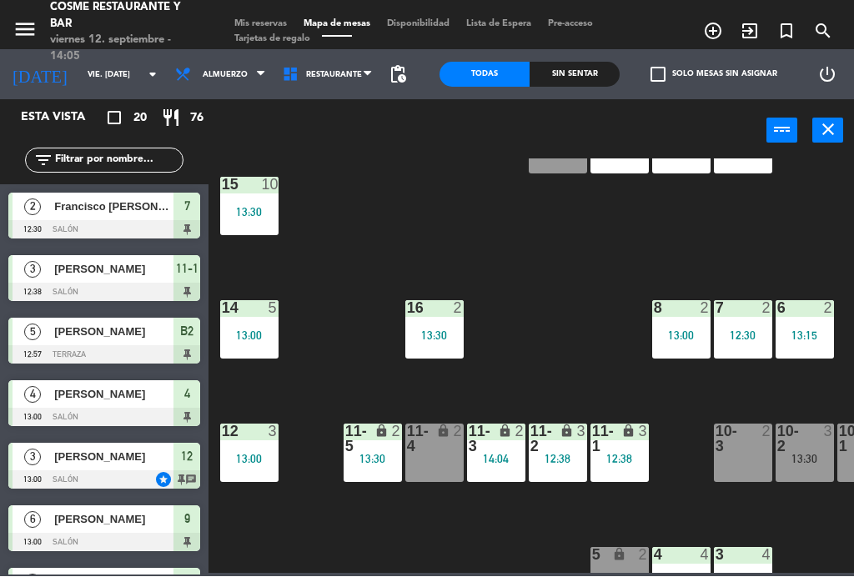
click at [488, 451] on div "lock" at bounding box center [496, 440] width 28 height 30
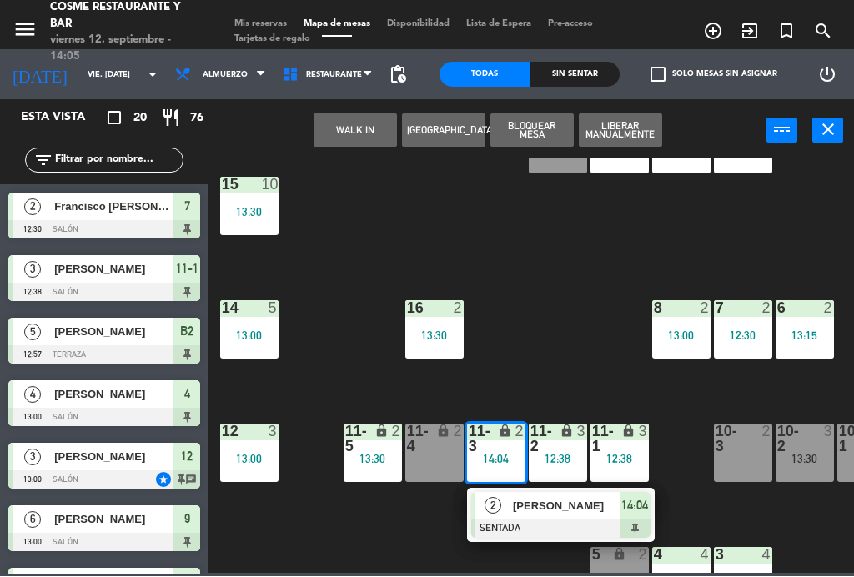
click at [750, 443] on div at bounding box center [743, 440] width 28 height 30
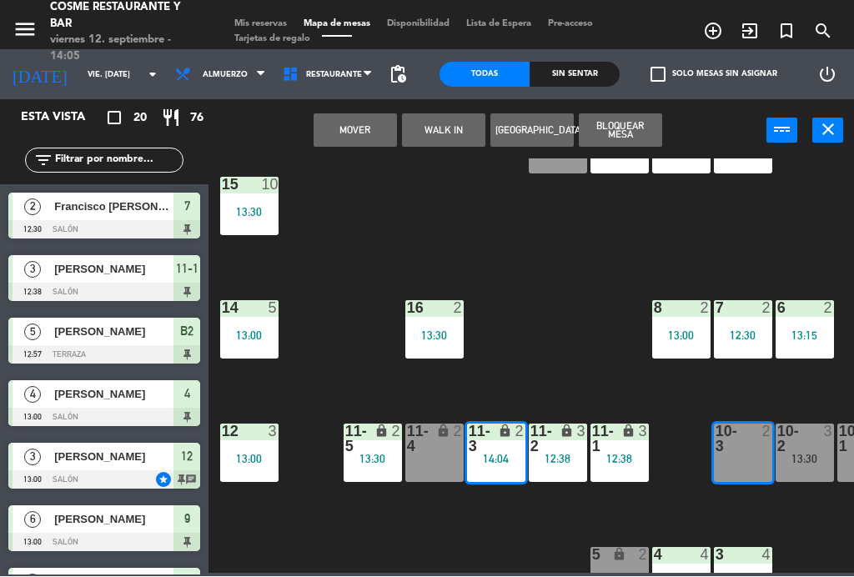
click at [345, 133] on button "Mover" at bounding box center [355, 130] width 83 height 33
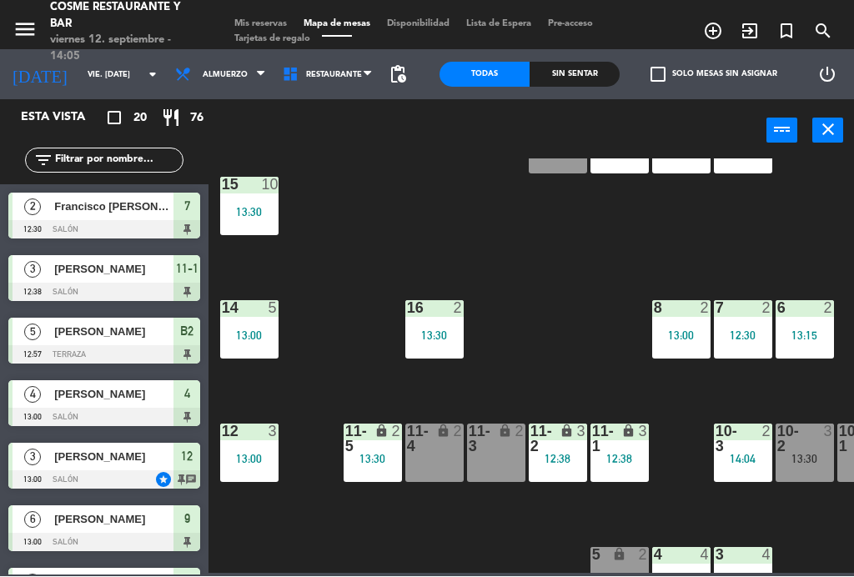
click at [504, 446] on div "lock" at bounding box center [496, 440] width 28 height 30
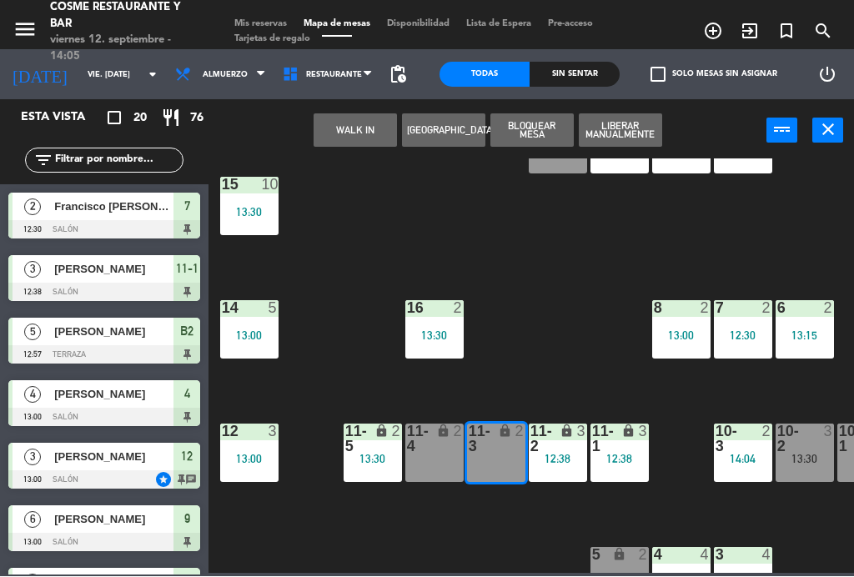
click at [355, 134] on button "WALK IN" at bounding box center [355, 130] width 83 height 33
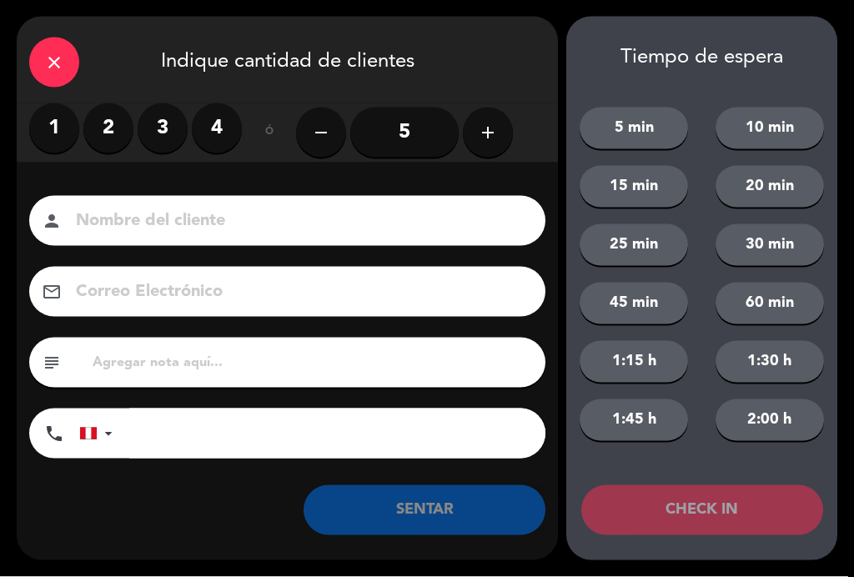
click at [115, 130] on label "2" at bounding box center [108, 128] width 50 height 50
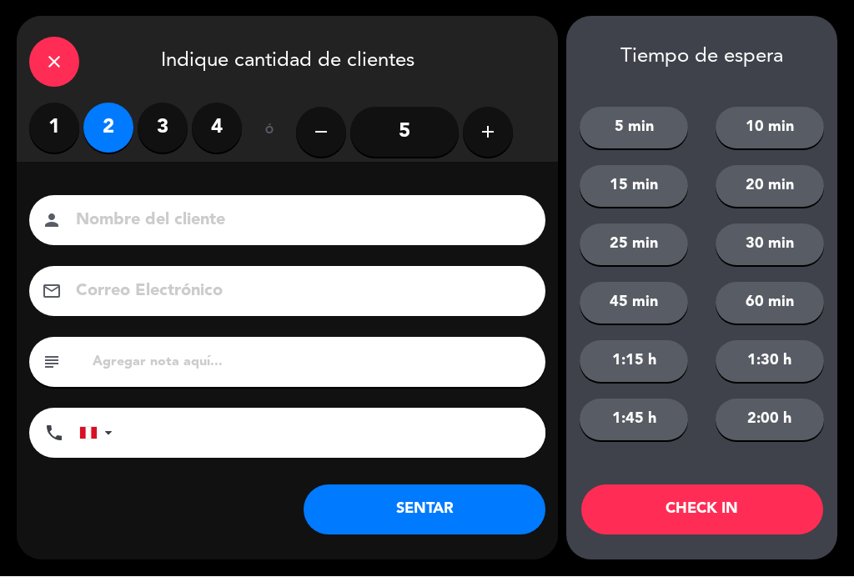
click at [262, 218] on input at bounding box center [299, 221] width 450 height 29
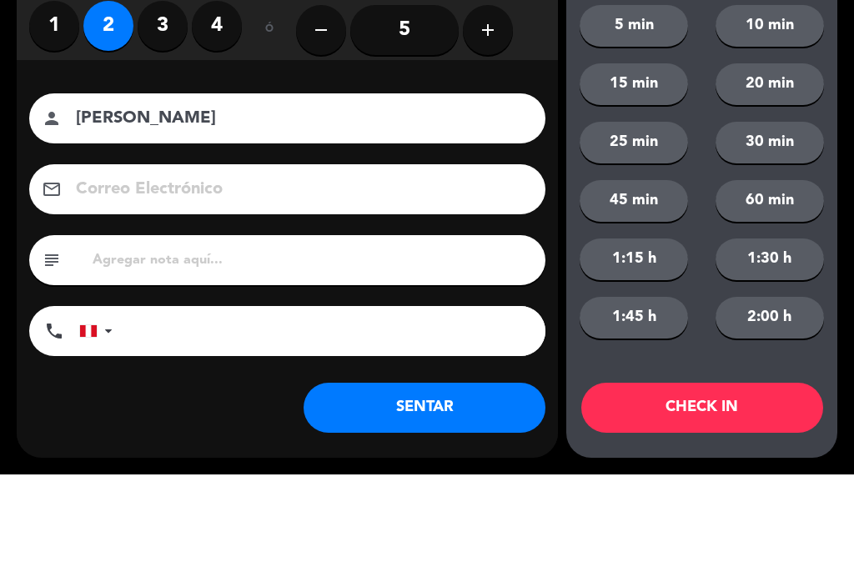
click at [240, 207] on input "[PERSON_NAME]" at bounding box center [299, 221] width 450 height 29
click at [235, 207] on input "[PERSON_NAME]" at bounding box center [299, 221] width 450 height 29
type input "[PERSON_NAME]"
click at [27, 196] on div "Nombre del cliente person [PERSON_NAME]" at bounding box center [288, 221] width 542 height 50
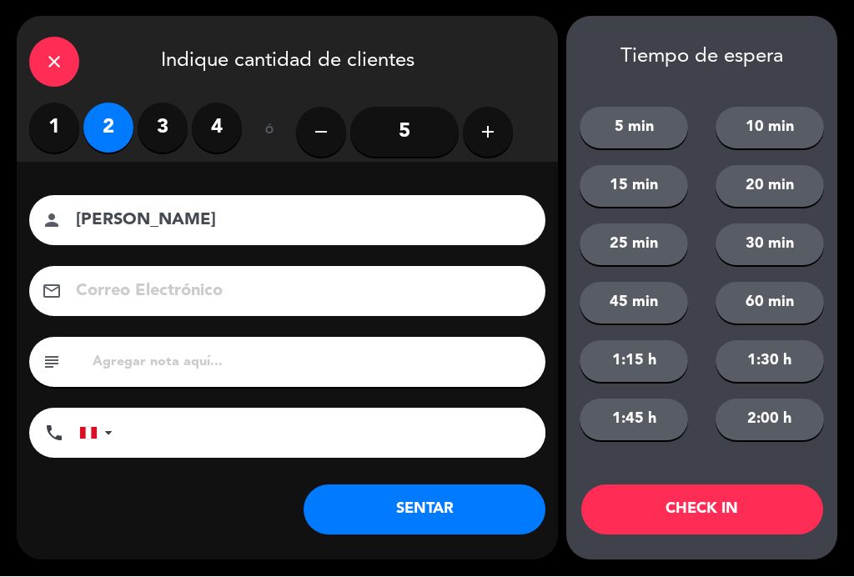
click at [456, 511] on button "SENTAR" at bounding box center [425, 511] width 242 height 50
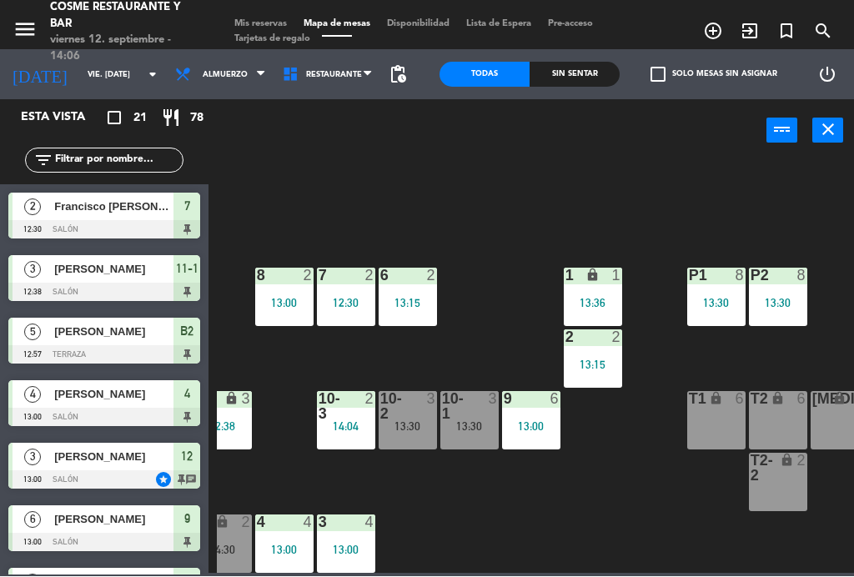
scroll to position [106, 398]
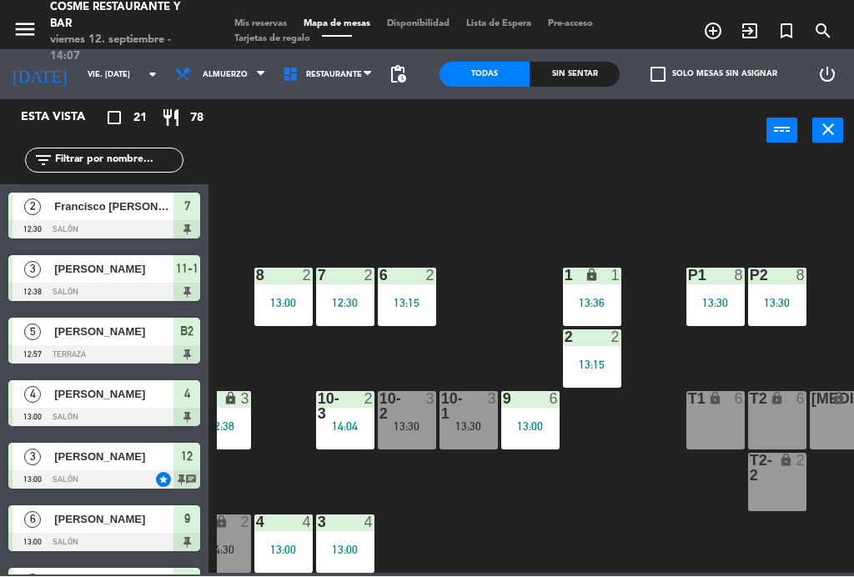
click at [511, 23] on span "Lista de Espera" at bounding box center [499, 24] width 82 height 9
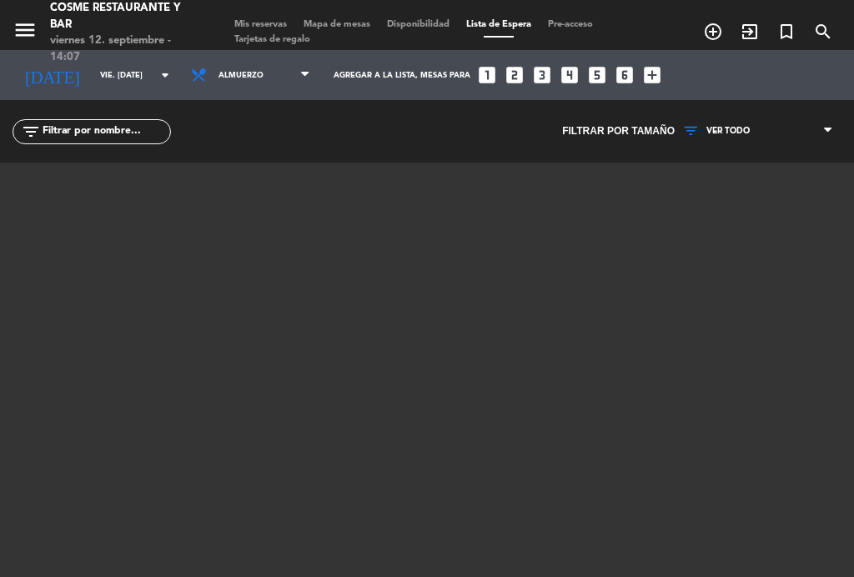
click at [334, 21] on span "Mapa de mesas" at bounding box center [336, 24] width 83 height 9
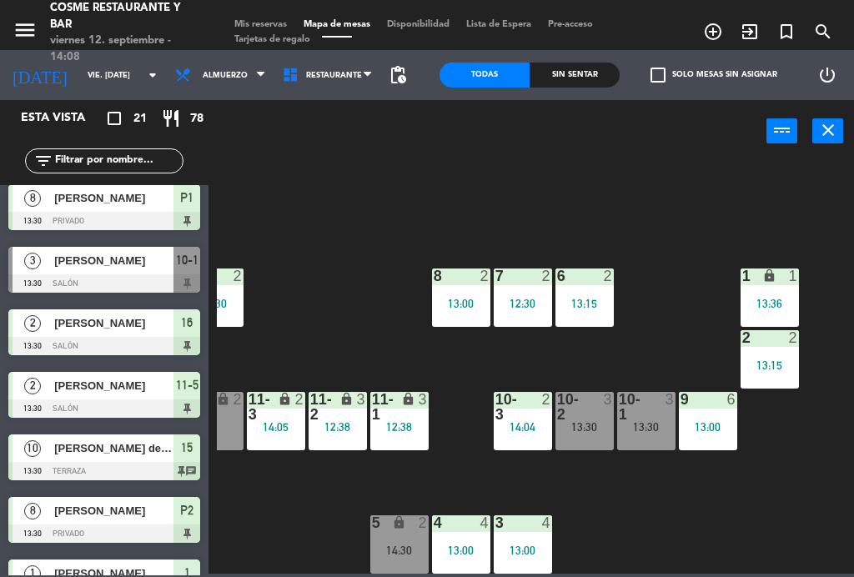
scroll to position [106, 220]
click at [583, 421] on div "13:30" at bounding box center [585, 427] width 58 height 12
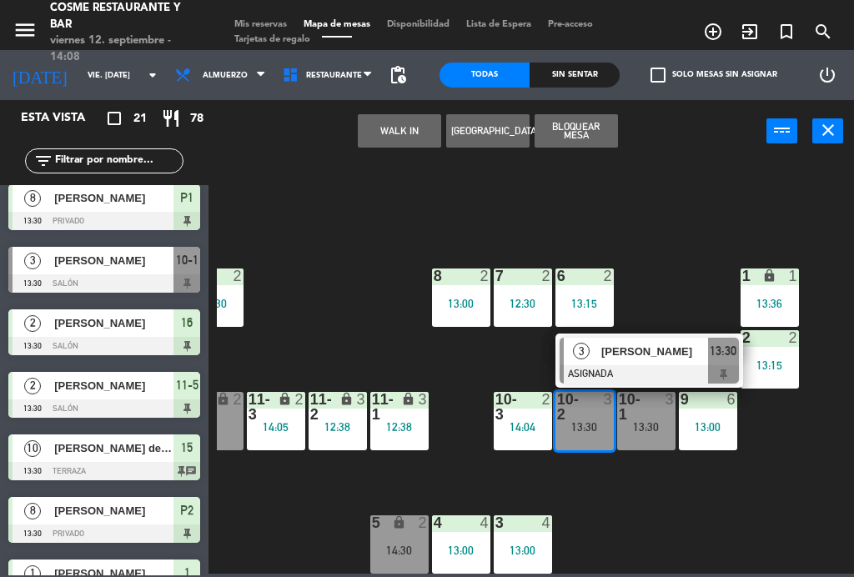
click at [640, 355] on span "[PERSON_NAME]" at bounding box center [655, 352] width 107 height 18
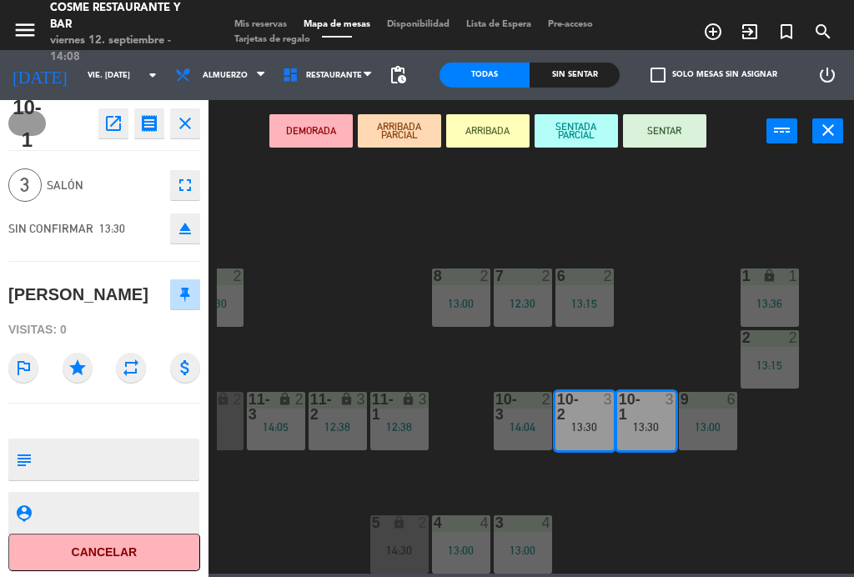
click at [680, 134] on button "SENTAR" at bounding box center [664, 130] width 83 height 33
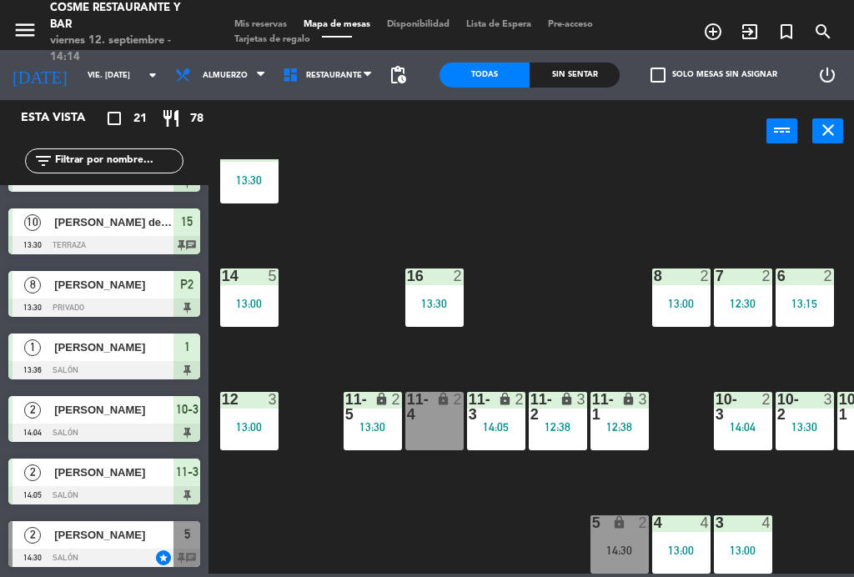
scroll to position [924, 0]
click at [500, 423] on div "14:05" at bounding box center [496, 427] width 58 height 12
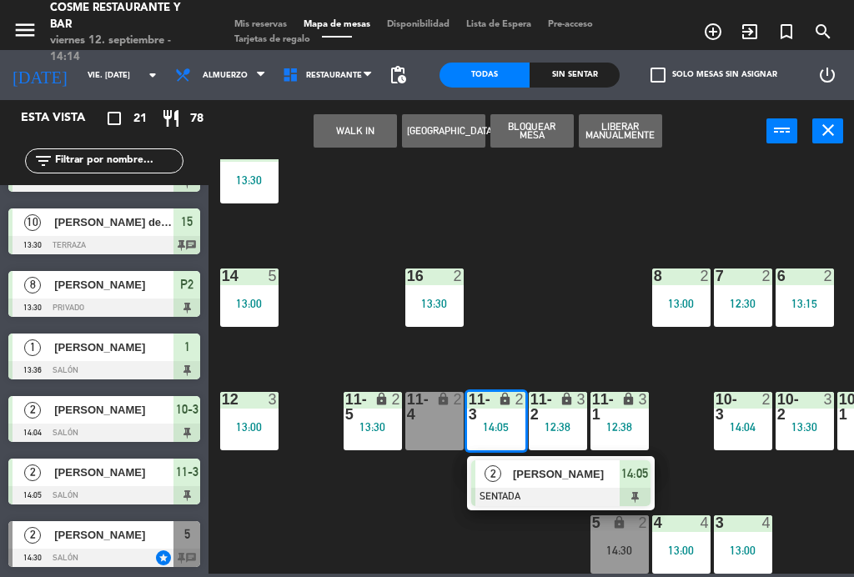
click at [425, 415] on div "lock" at bounding box center [435, 407] width 28 height 30
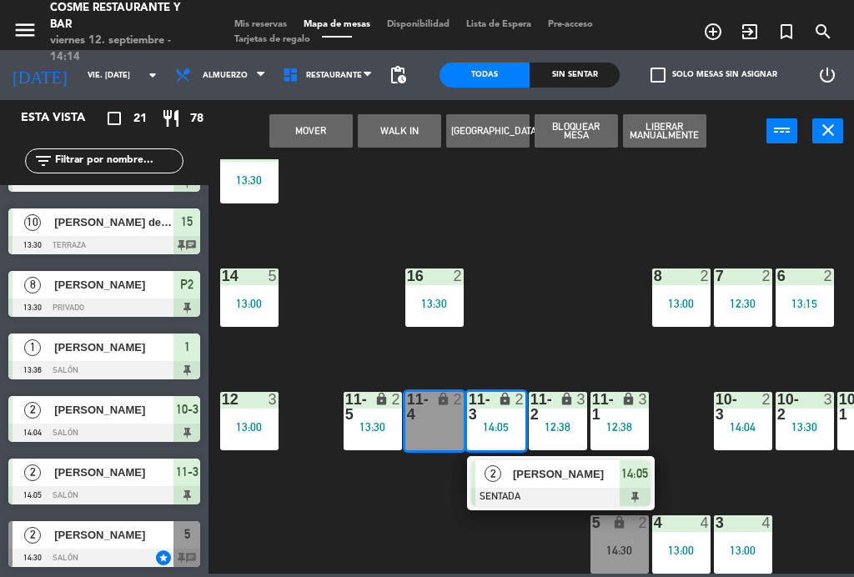
click at [324, 139] on button "Mover" at bounding box center [311, 130] width 83 height 33
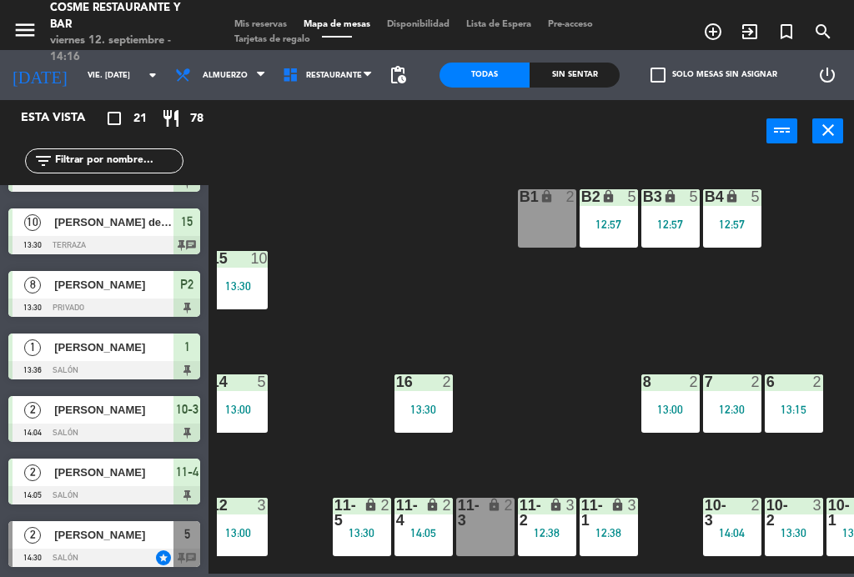
scroll to position [0, 11]
click at [542, 234] on div "B1 lock 2" at bounding box center [547, 218] width 58 height 58
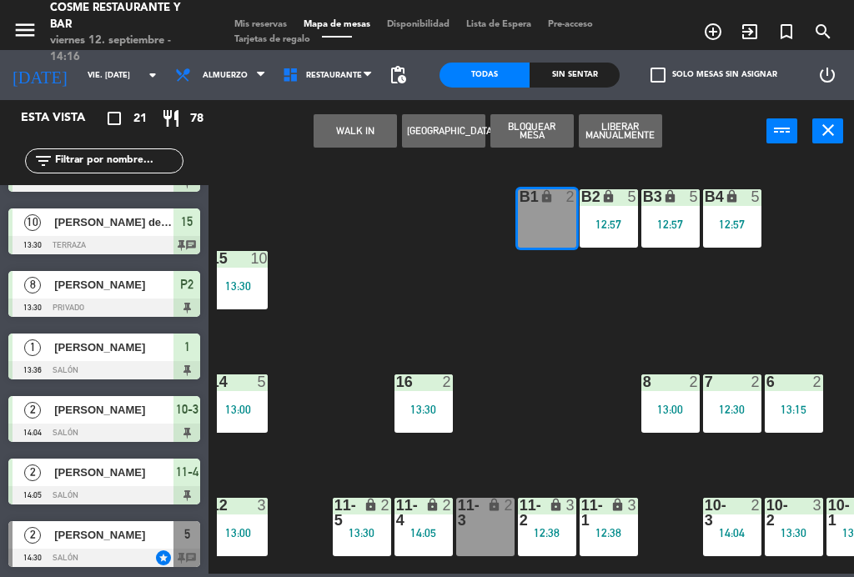
click at [335, 132] on button "WALK IN" at bounding box center [355, 130] width 83 height 33
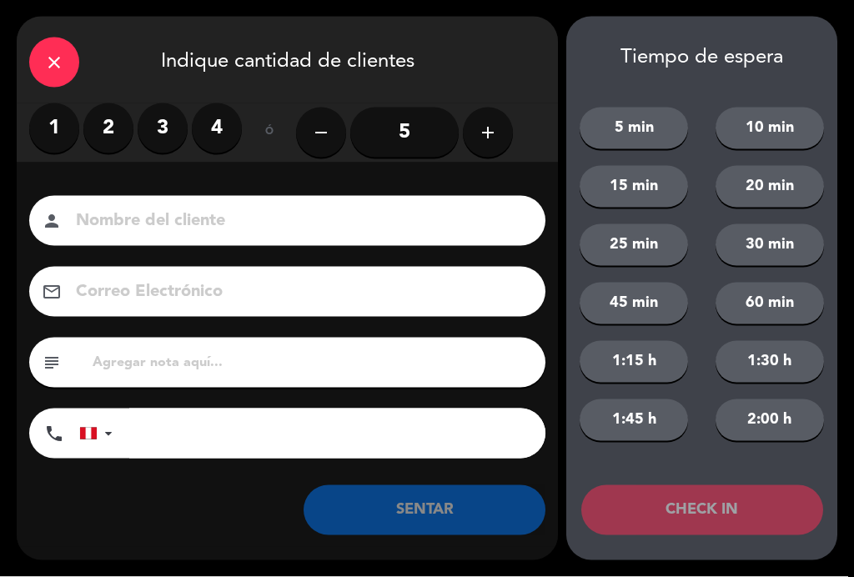
click at [127, 119] on label "2" at bounding box center [108, 128] width 50 height 50
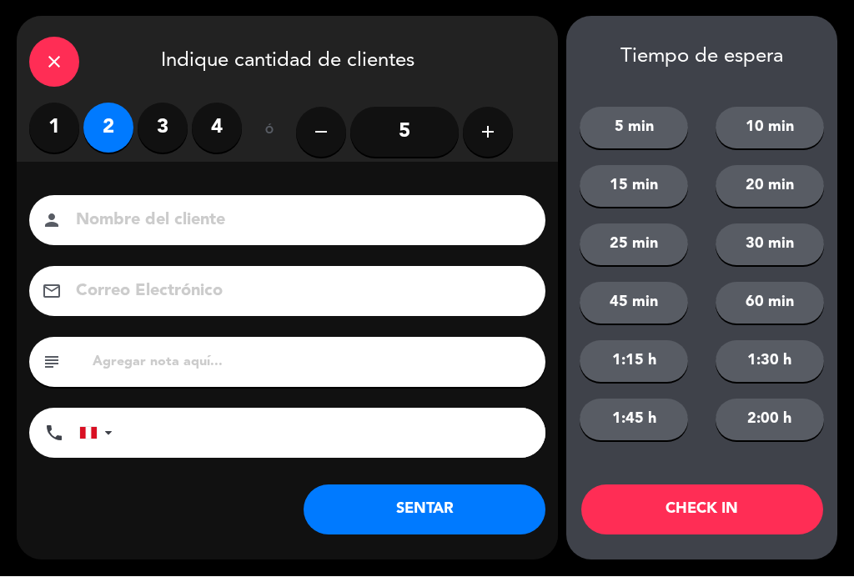
click at [317, 236] on input at bounding box center [299, 221] width 450 height 29
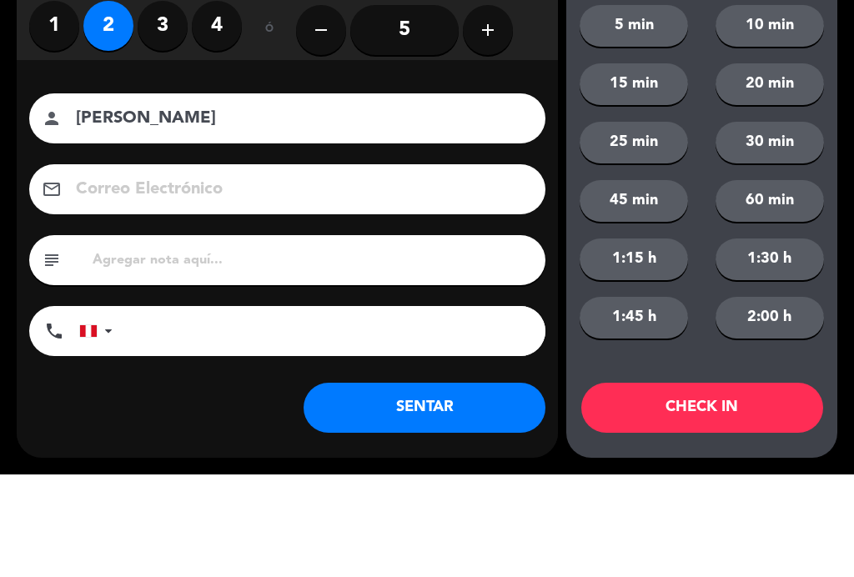
type input "[PERSON_NAME]"
click at [33, 196] on div "Nombre del cliente person [PERSON_NAME] Correo Electrónico email subject phone …" at bounding box center [288, 330] width 542 height 268
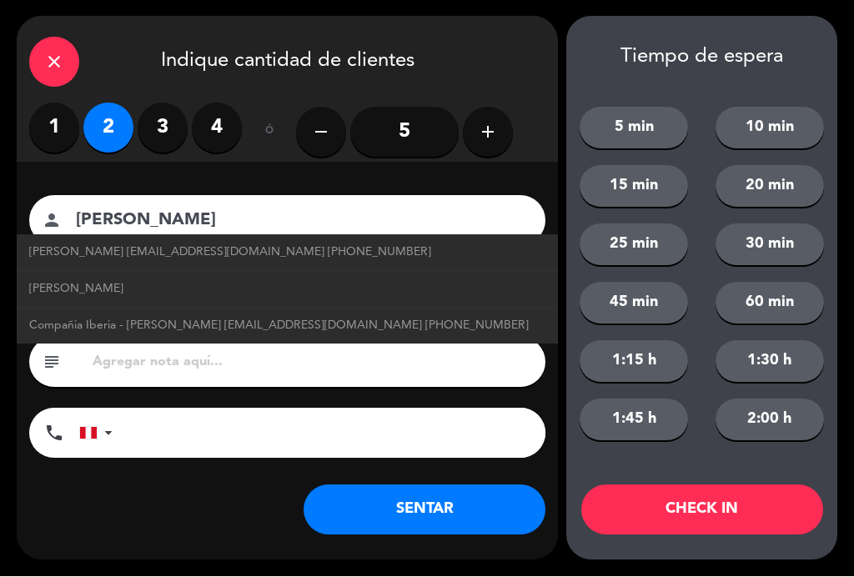
click at [431, 495] on button "SENTAR" at bounding box center [425, 511] width 242 height 50
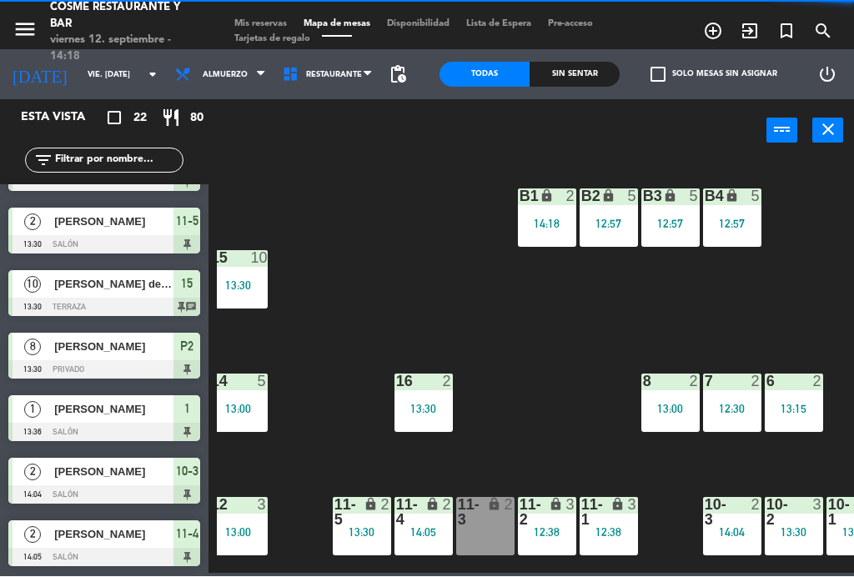
scroll to position [0, 0]
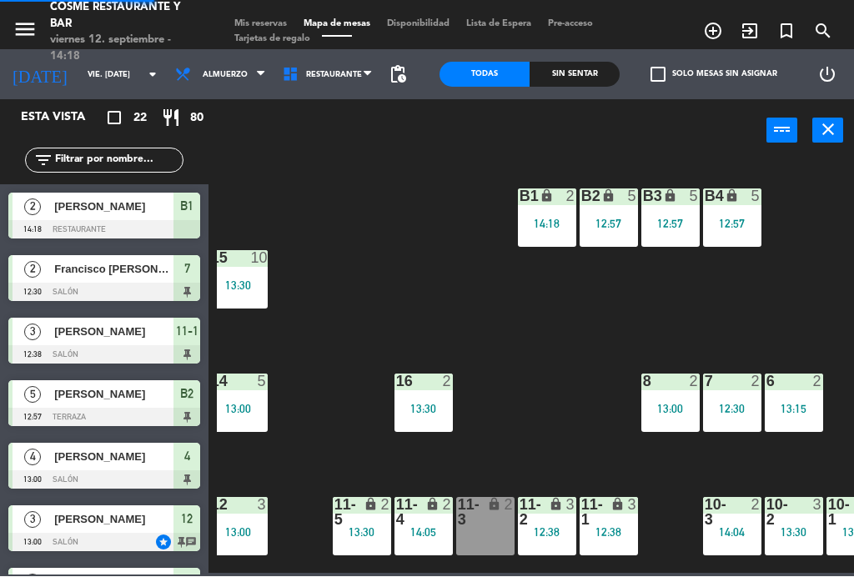
click at [759, 36] on icon "exit_to_app" at bounding box center [750, 32] width 20 height 20
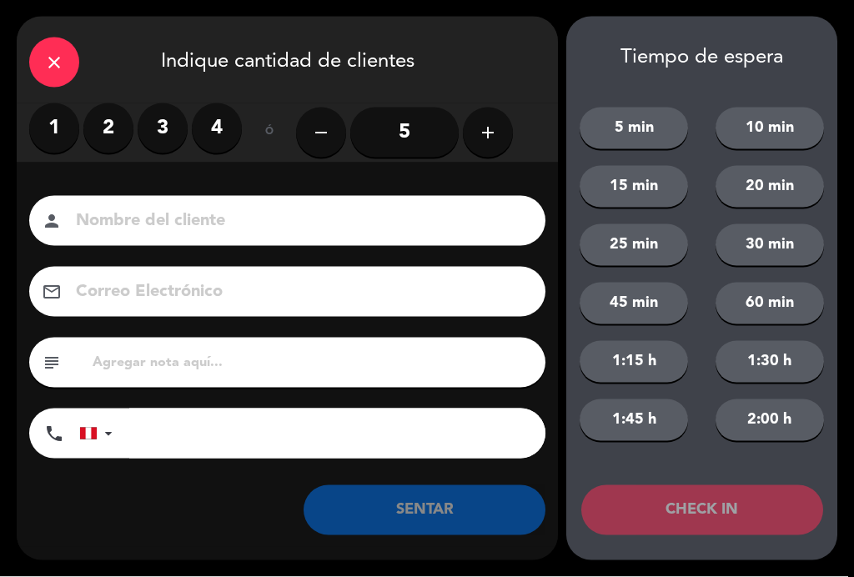
click at [113, 123] on label "2" at bounding box center [108, 128] width 50 height 50
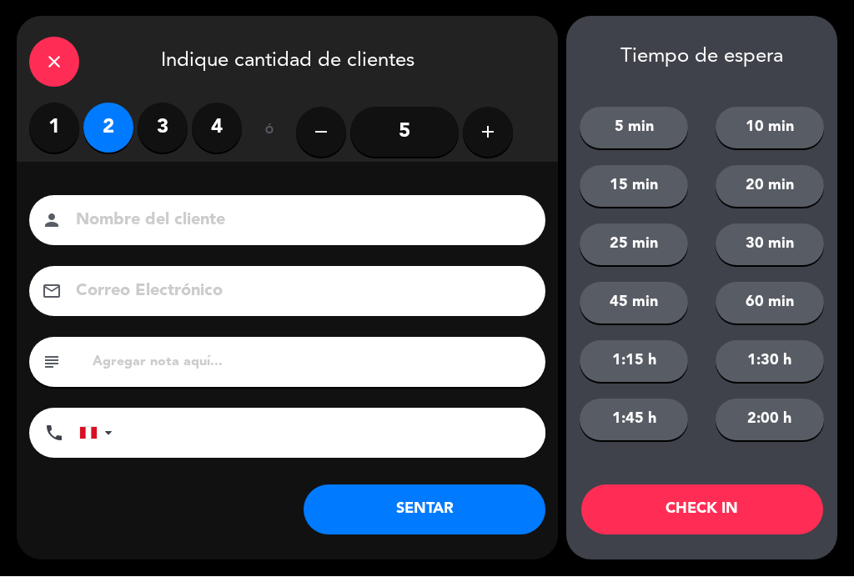
click at [194, 214] on input at bounding box center [299, 221] width 450 height 29
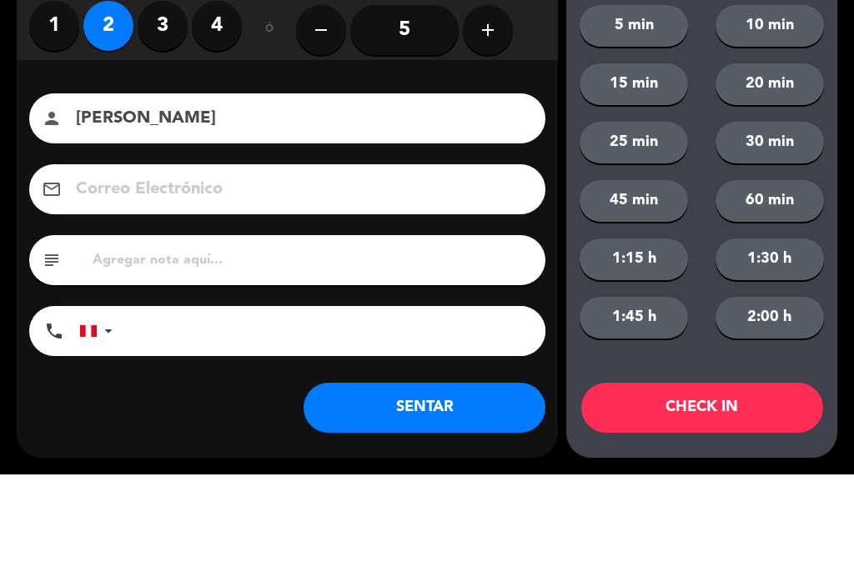
type input "[PERSON_NAME]"
click at [18, 196] on div "Nombre del cliente person [PERSON_NAME]" at bounding box center [288, 221] width 542 height 50
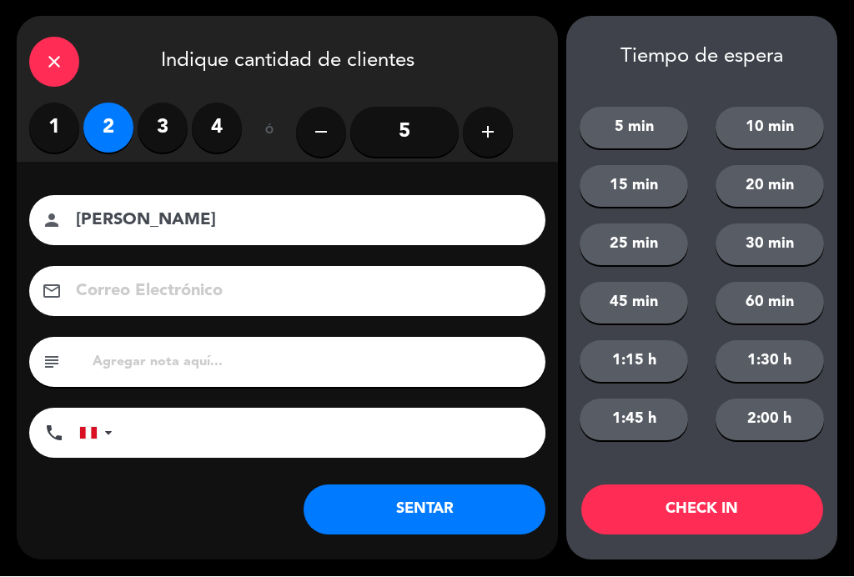
click at [413, 504] on button "SENTAR" at bounding box center [425, 511] width 242 height 50
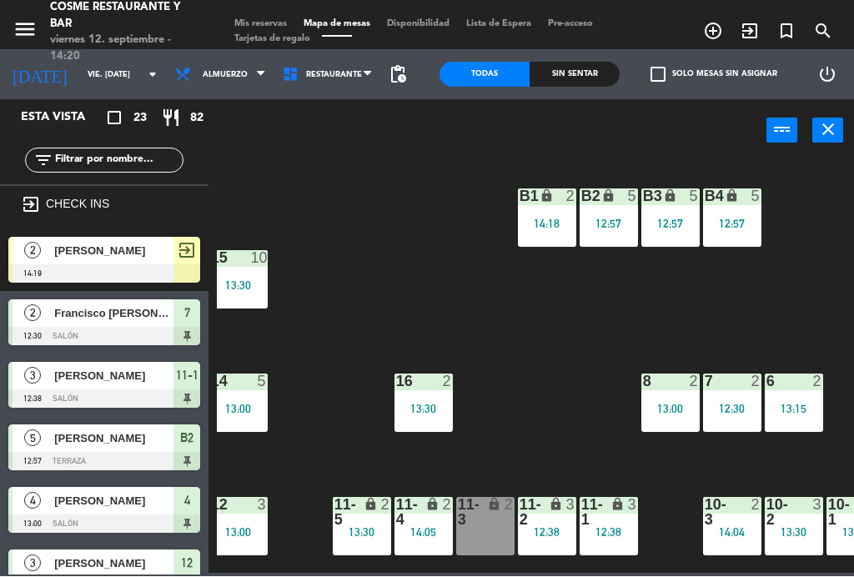
click at [442, 406] on div "13:30" at bounding box center [424, 410] width 58 height 12
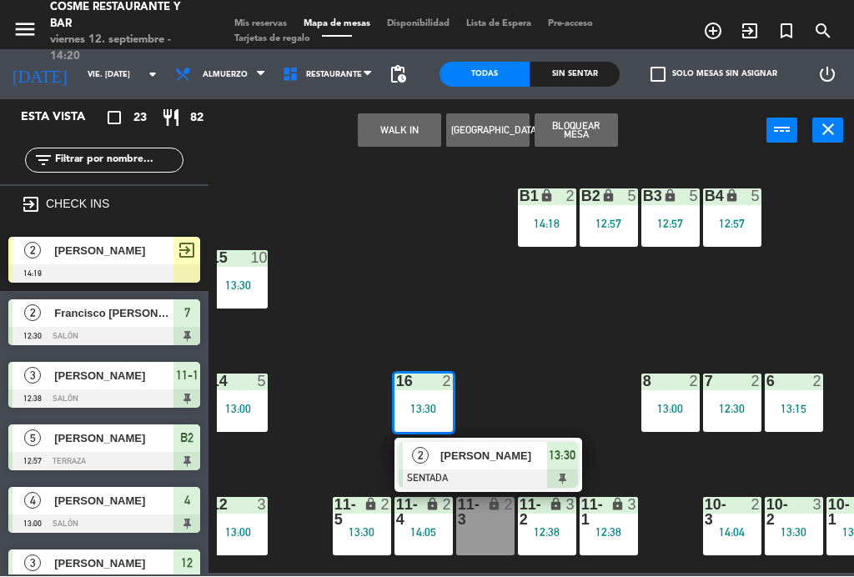
click at [525, 453] on span "[PERSON_NAME]" at bounding box center [494, 457] width 107 height 18
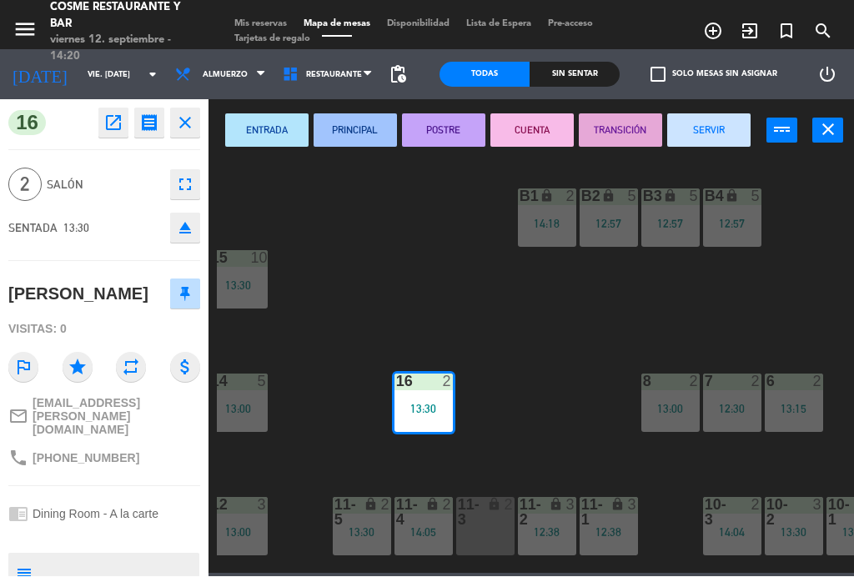
click at [728, 118] on button "SERVIR" at bounding box center [709, 130] width 83 height 33
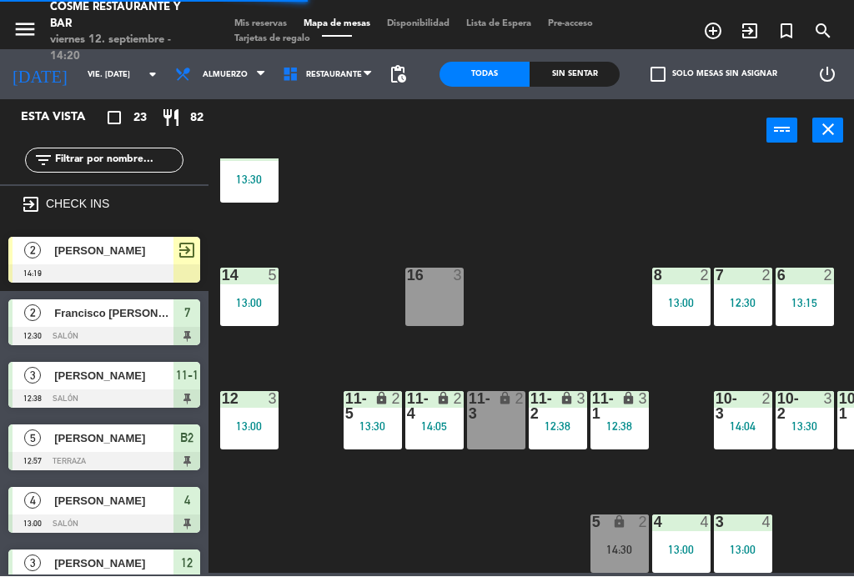
scroll to position [106, 0]
click at [629, 542] on div "5 lock 2 14:30" at bounding box center [620, 545] width 58 height 58
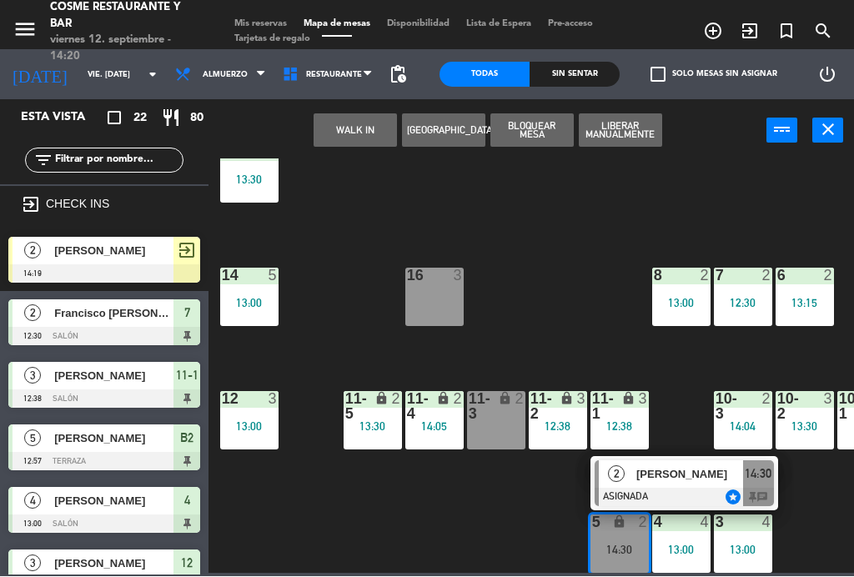
click at [451, 321] on div "16 3" at bounding box center [435, 298] width 58 height 58
click at [366, 130] on button "Mover" at bounding box center [355, 130] width 83 height 33
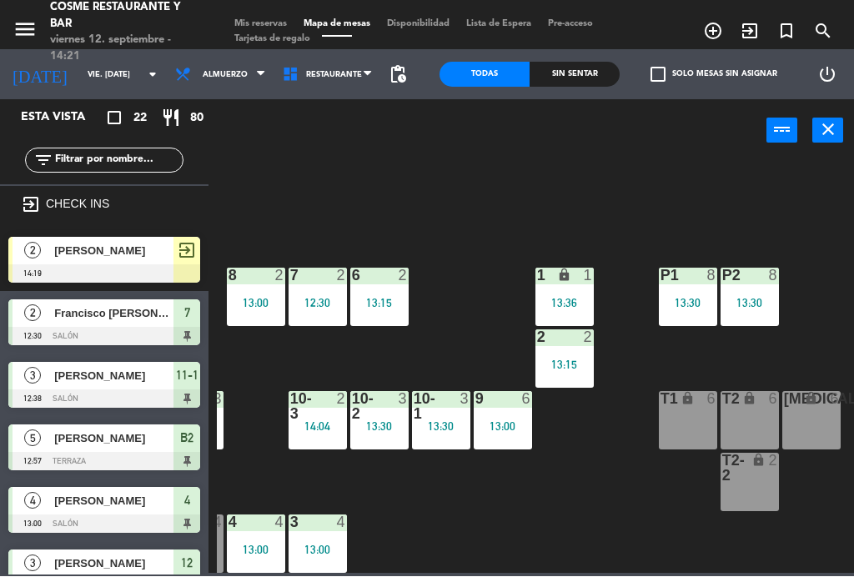
scroll to position [106, 425]
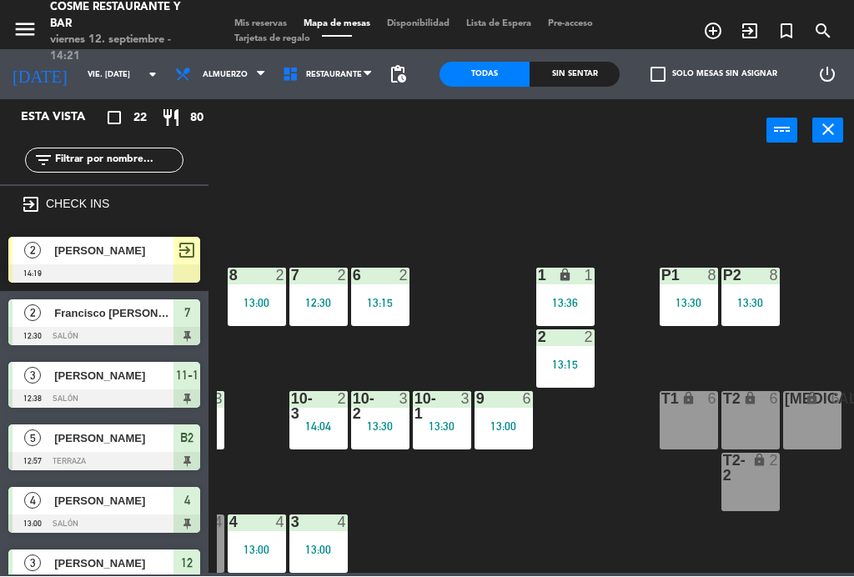
click at [577, 366] on div "13:15" at bounding box center [566, 366] width 58 height 12
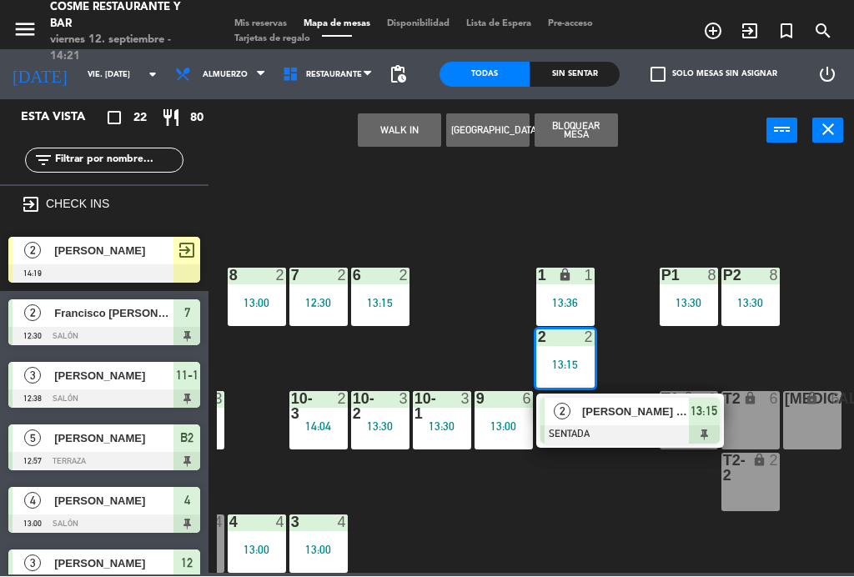
click at [589, 426] on div at bounding box center [630, 435] width 179 height 18
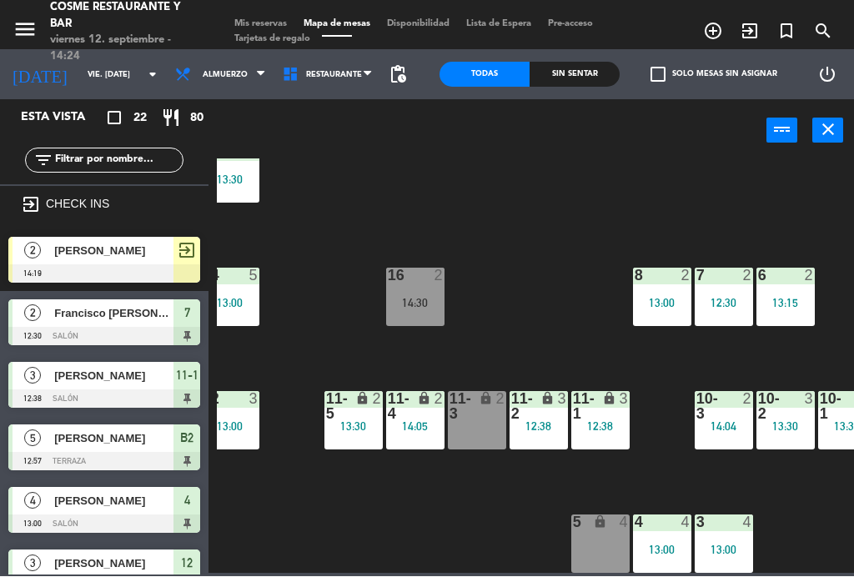
scroll to position [106, 19]
click at [128, 248] on span "[PERSON_NAME]" at bounding box center [113, 252] width 119 height 18
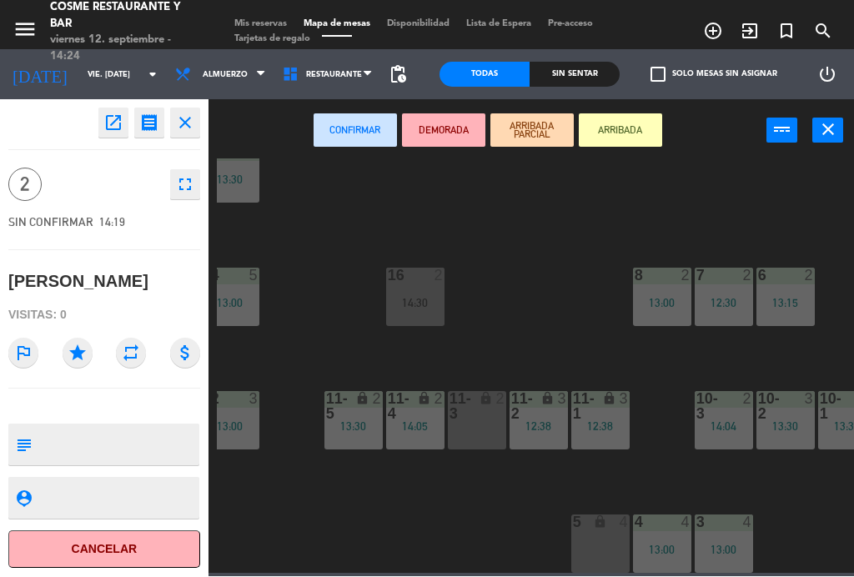
click at [482, 413] on div "lock" at bounding box center [477, 407] width 28 height 30
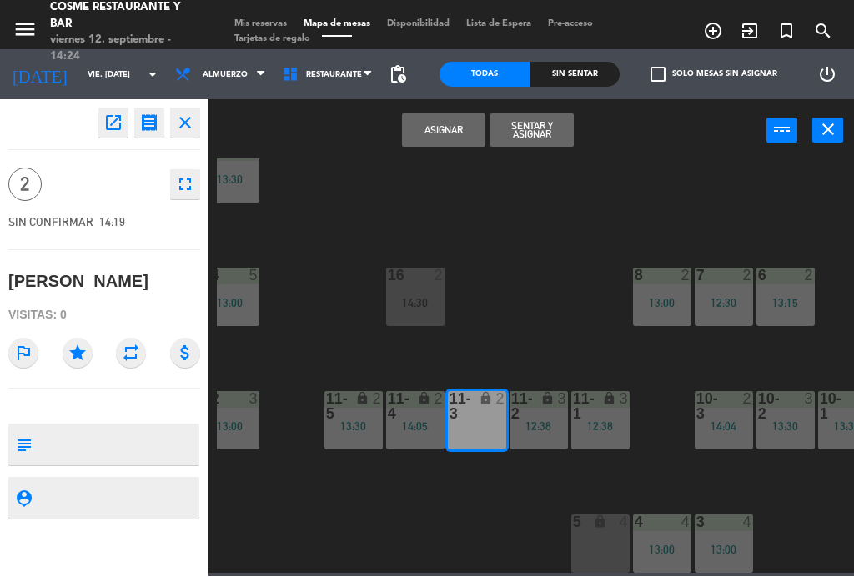
click at [542, 133] on button "Sentar y Asignar" at bounding box center [532, 130] width 83 height 33
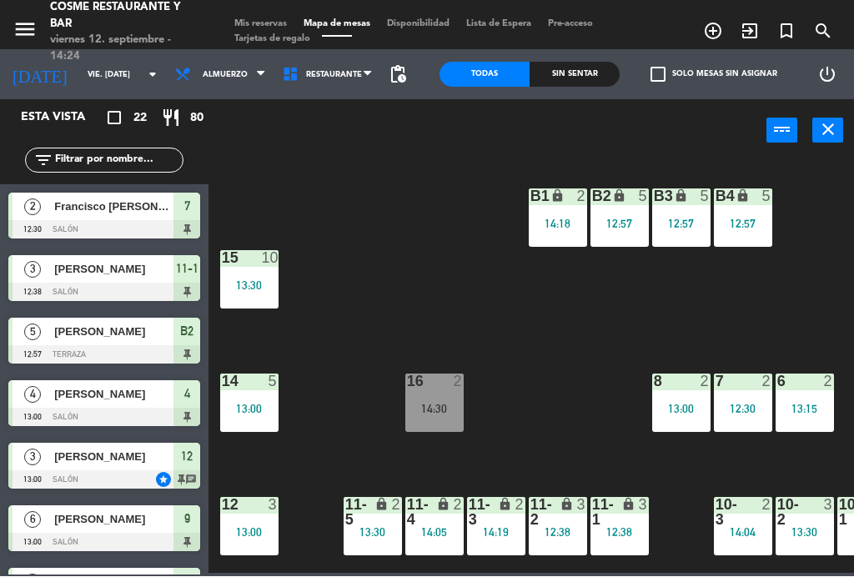
scroll to position [0, 0]
click at [600, 539] on div "11-1 lock 3 12:38" at bounding box center [620, 527] width 58 height 58
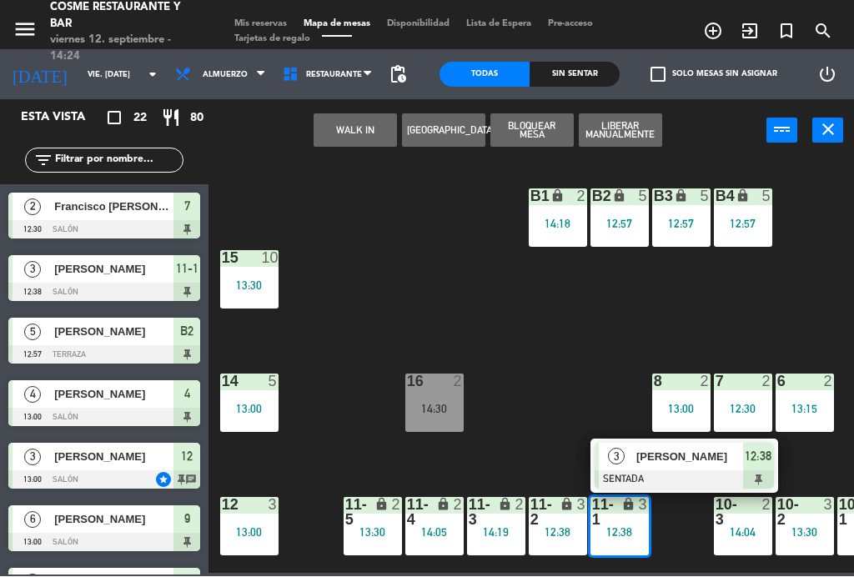
click at [657, 481] on div at bounding box center [684, 480] width 179 height 18
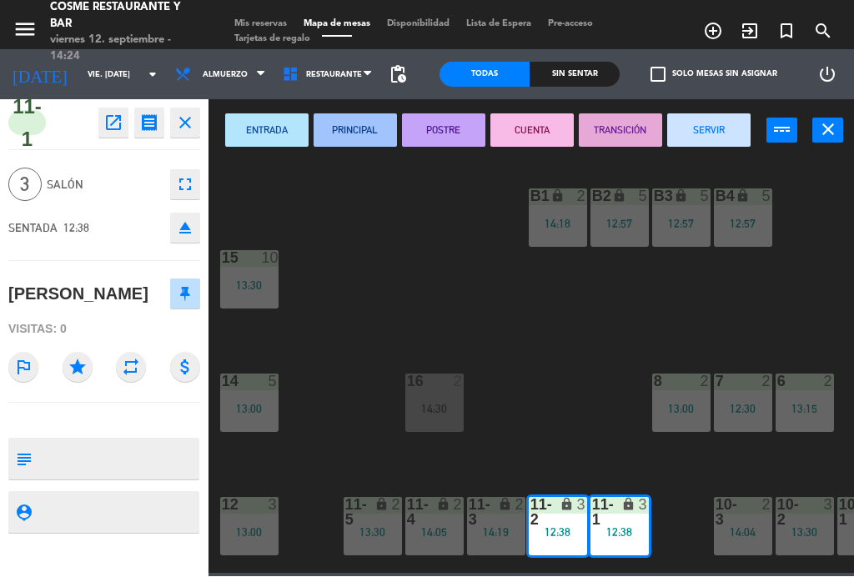
click at [719, 138] on button "SERVIR" at bounding box center [709, 130] width 83 height 33
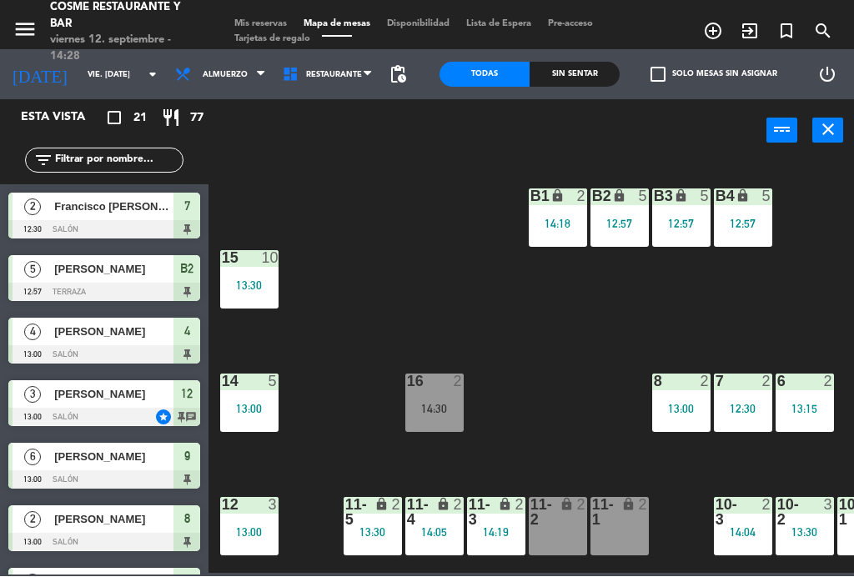
click at [624, 219] on div "12:57" at bounding box center [620, 225] width 58 height 12
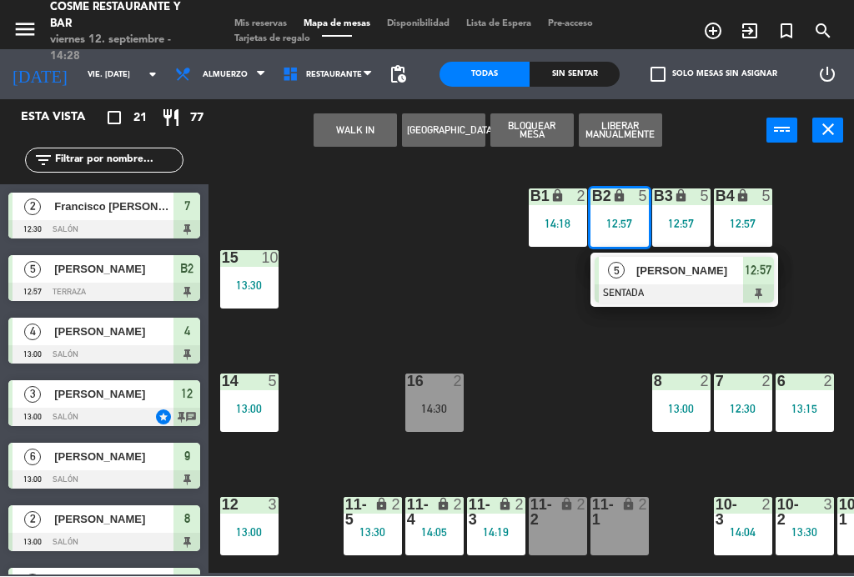
click at [703, 279] on span "[PERSON_NAME]" at bounding box center [690, 272] width 107 height 18
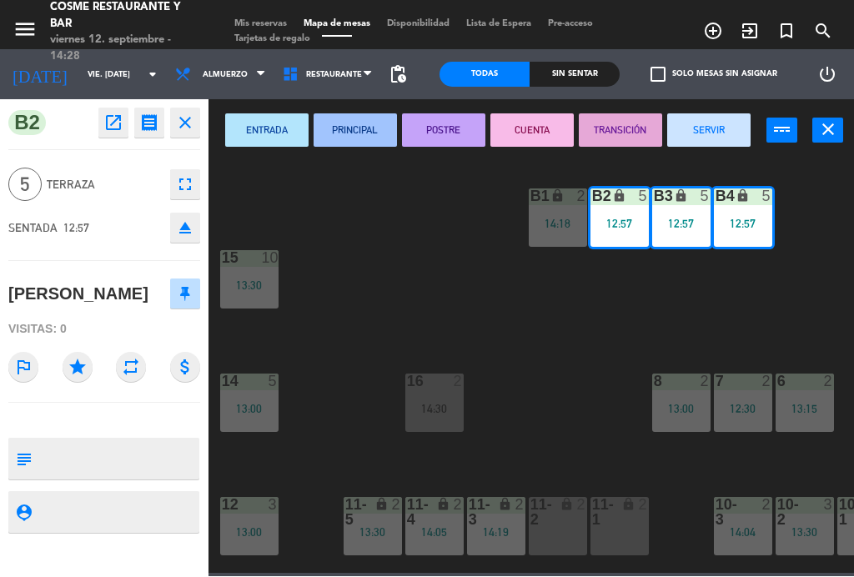
click at [717, 128] on button "SERVIR" at bounding box center [709, 130] width 83 height 33
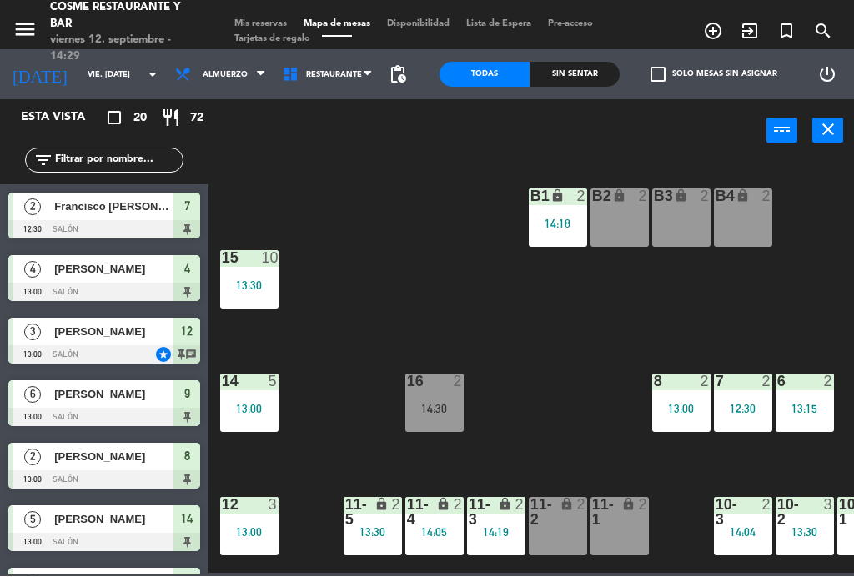
click at [742, 406] on div "12:30" at bounding box center [743, 410] width 58 height 12
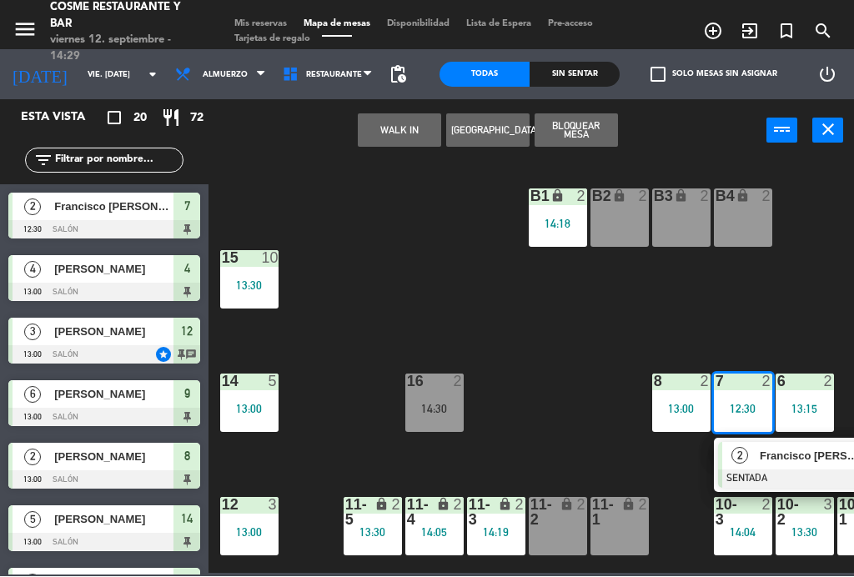
click at [784, 471] on div at bounding box center [807, 480] width 179 height 18
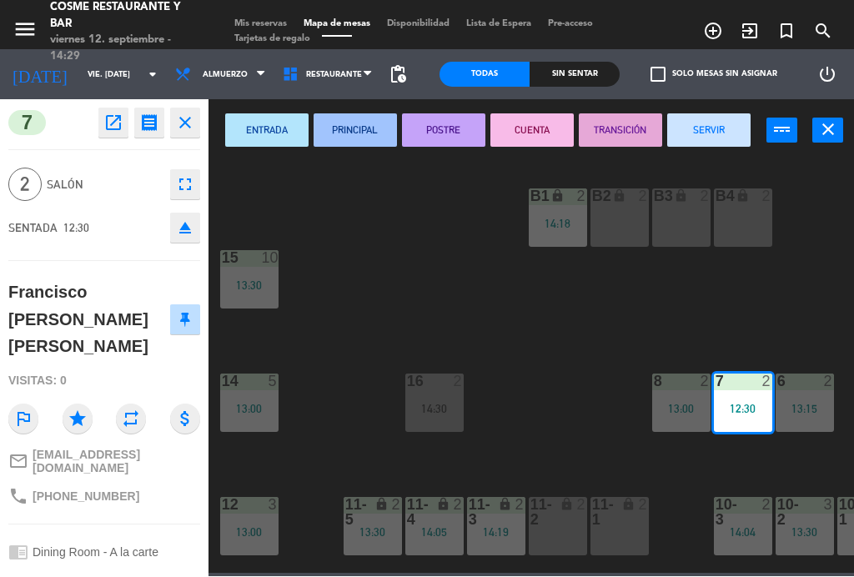
click at [713, 123] on button "SERVIR" at bounding box center [709, 130] width 83 height 33
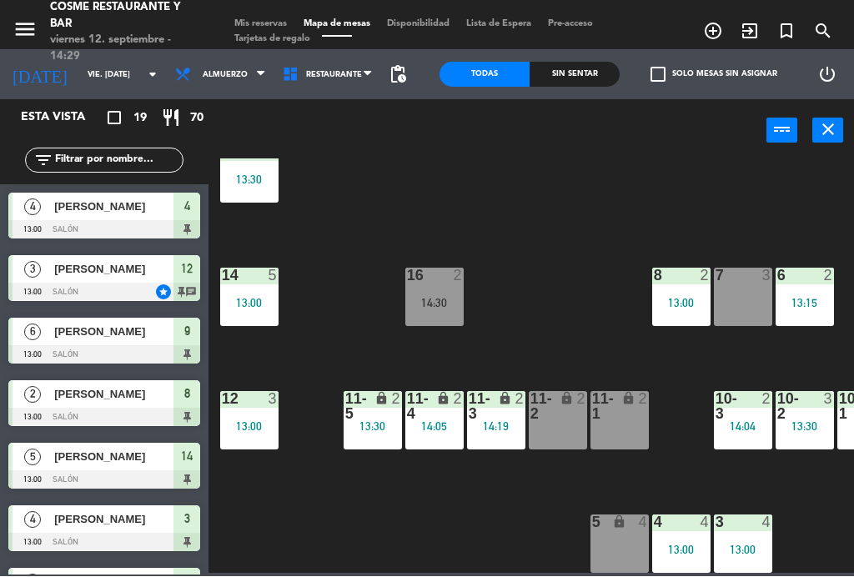
scroll to position [106, 0]
click at [439, 283] on div "16 2" at bounding box center [435, 277] width 58 height 17
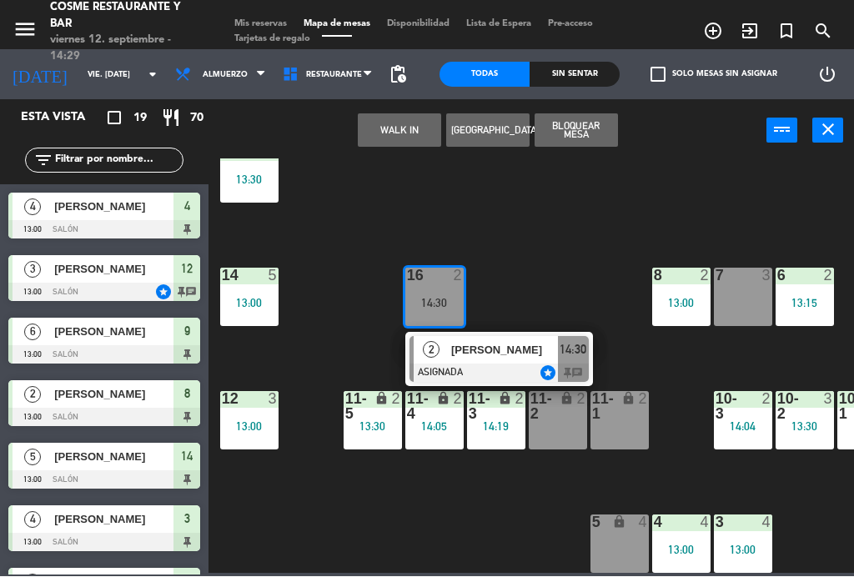
click at [735, 301] on div "7 3" at bounding box center [743, 298] width 58 height 58
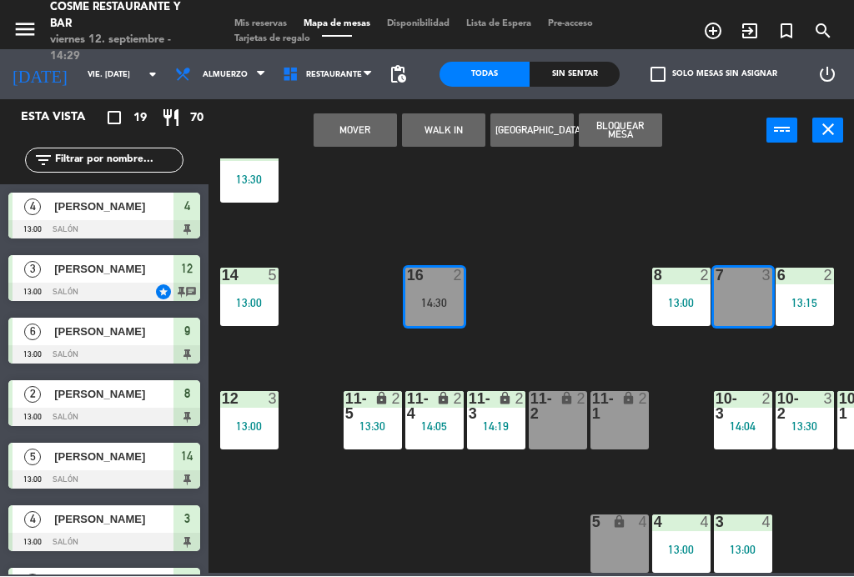
click at [360, 124] on button "Mover" at bounding box center [355, 130] width 83 height 33
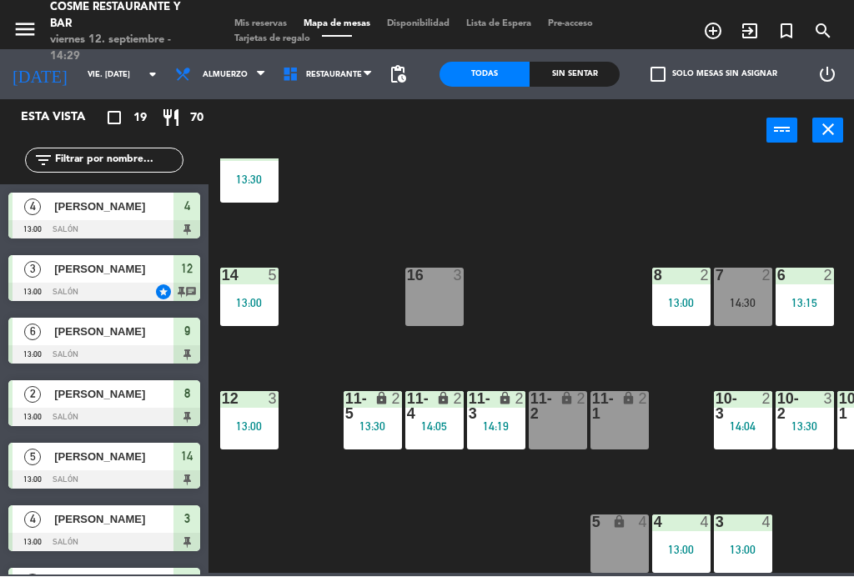
click at [749, 431] on div "14:04" at bounding box center [743, 427] width 58 height 12
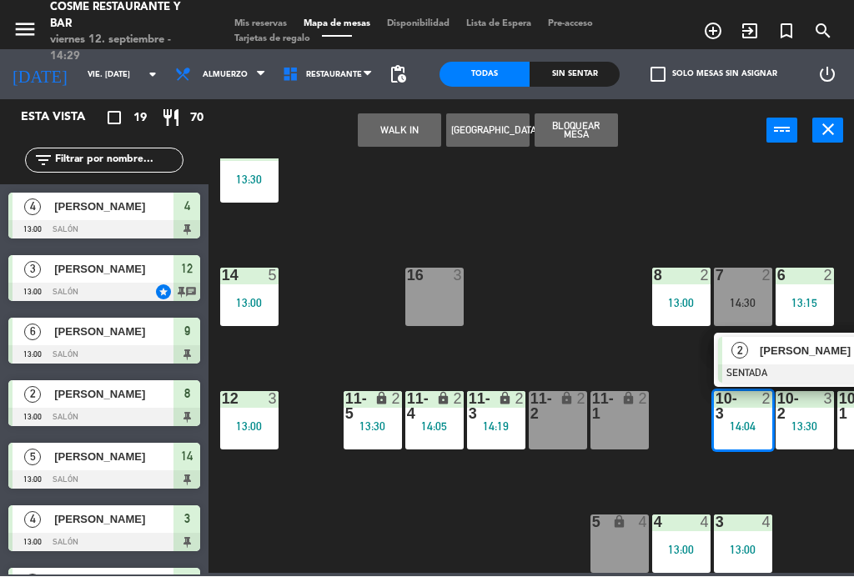
click at [436, 293] on div "16 3" at bounding box center [435, 298] width 58 height 58
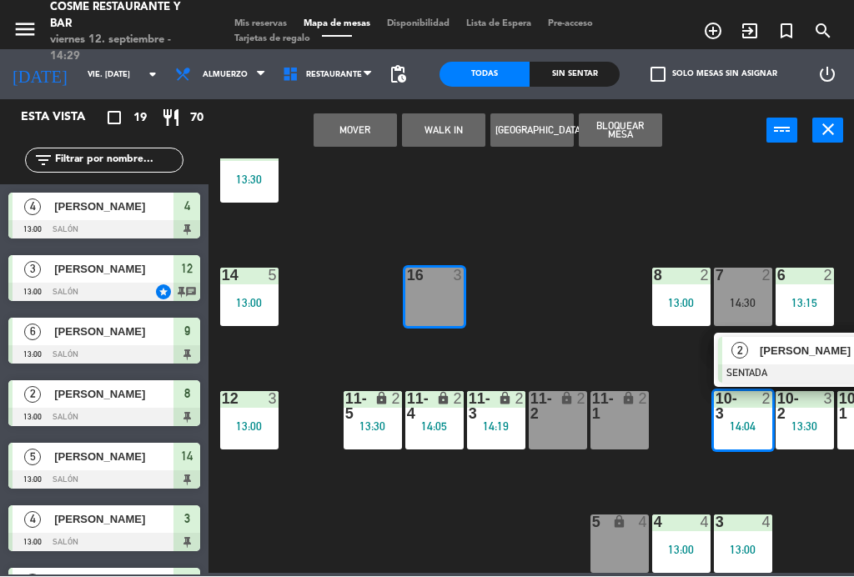
click at [348, 135] on button "Mover" at bounding box center [355, 130] width 83 height 33
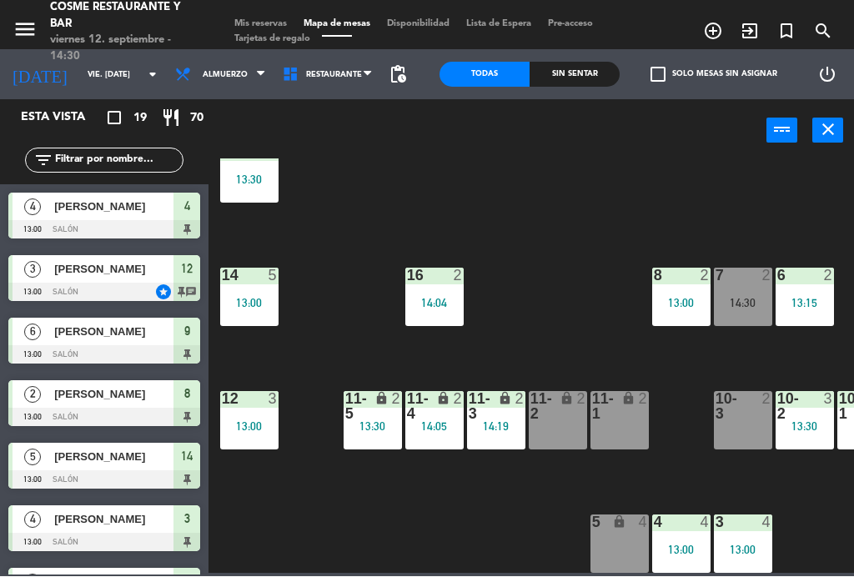
click at [259, 312] on div "14 5 13:00" at bounding box center [249, 298] width 58 height 58
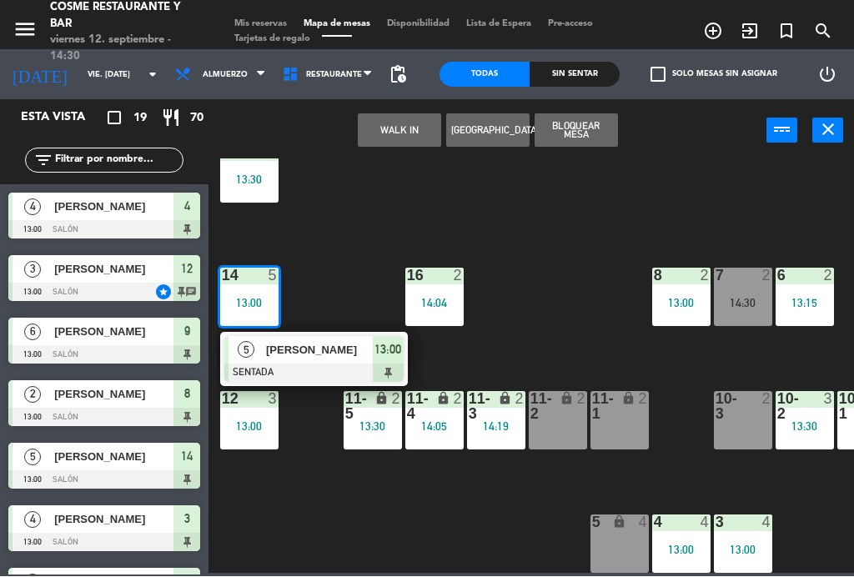
click at [344, 361] on div "[PERSON_NAME]" at bounding box center [319, 351] width 108 height 28
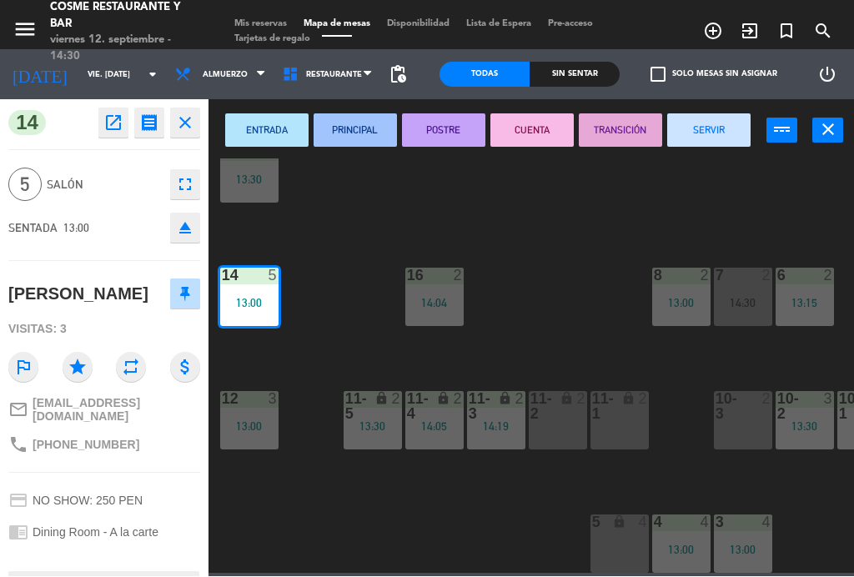
click at [710, 136] on button "SERVIR" at bounding box center [709, 130] width 83 height 33
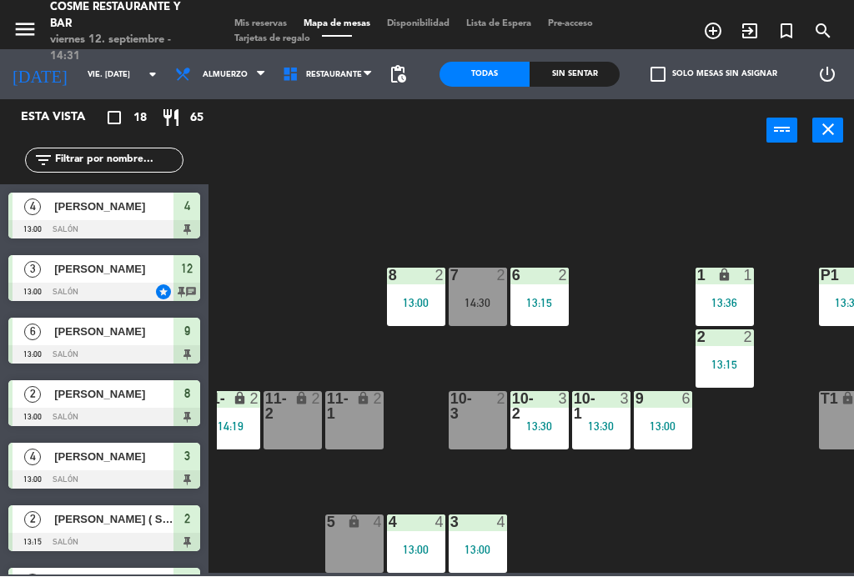
scroll to position [106, 265]
click at [542, 301] on div "13:15" at bounding box center [540, 304] width 58 height 12
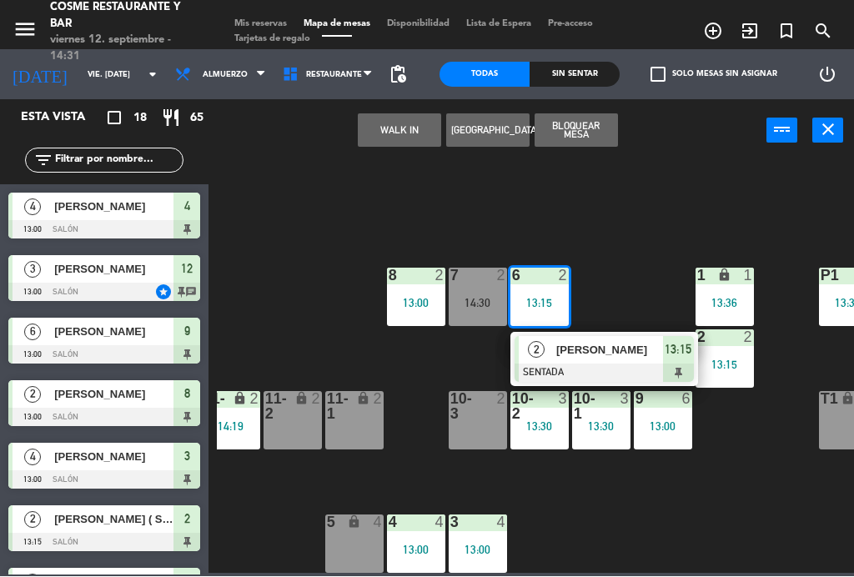
click at [622, 349] on span "[PERSON_NAME]" at bounding box center [610, 351] width 107 height 18
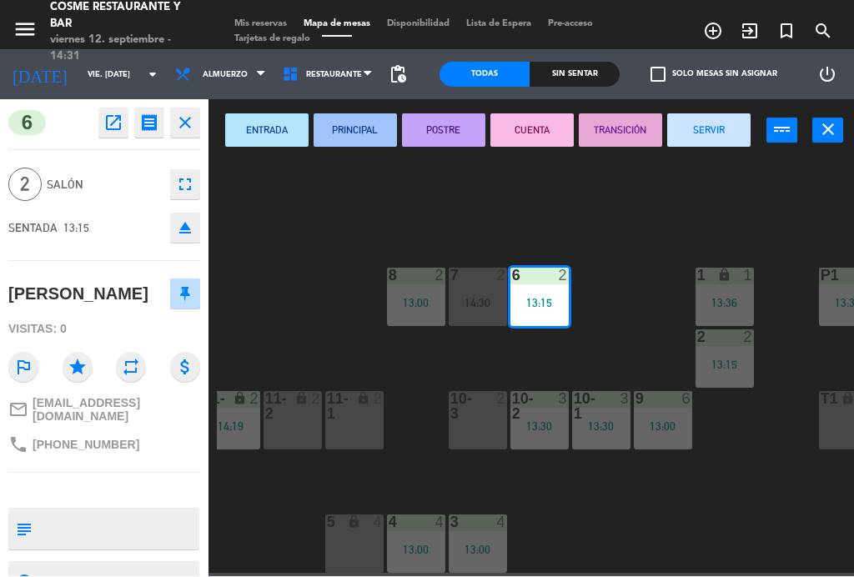
click at [723, 128] on button "SERVIR" at bounding box center [709, 130] width 83 height 33
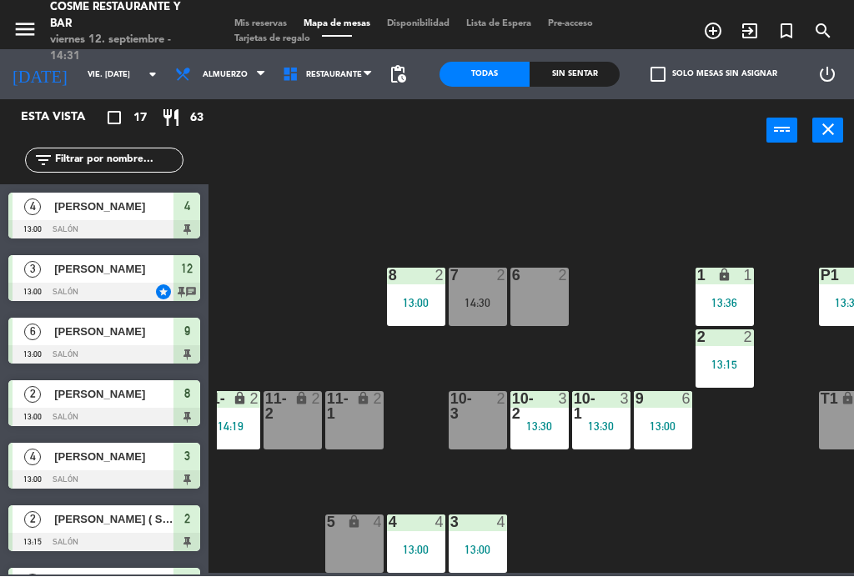
click at [485, 290] on div "7 2 14:30" at bounding box center [478, 298] width 58 height 58
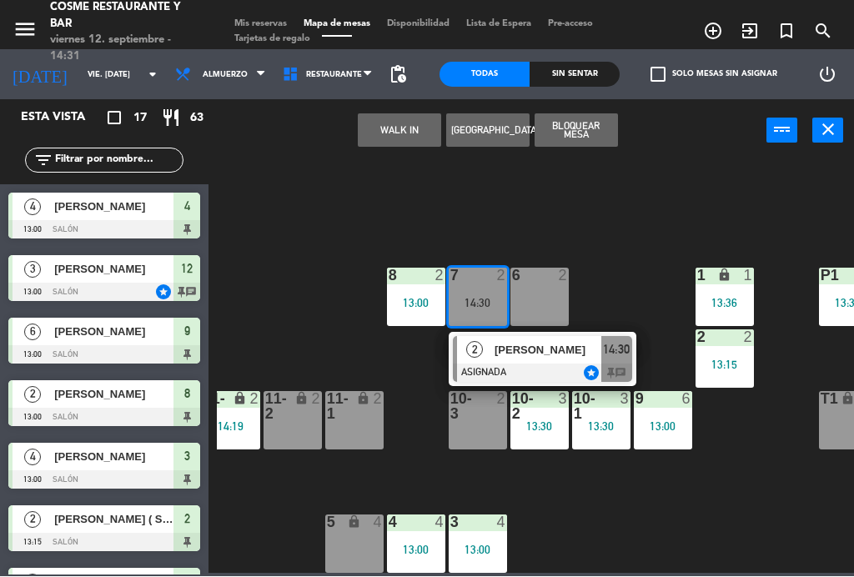
click at [555, 293] on div "6 2" at bounding box center [540, 298] width 58 height 58
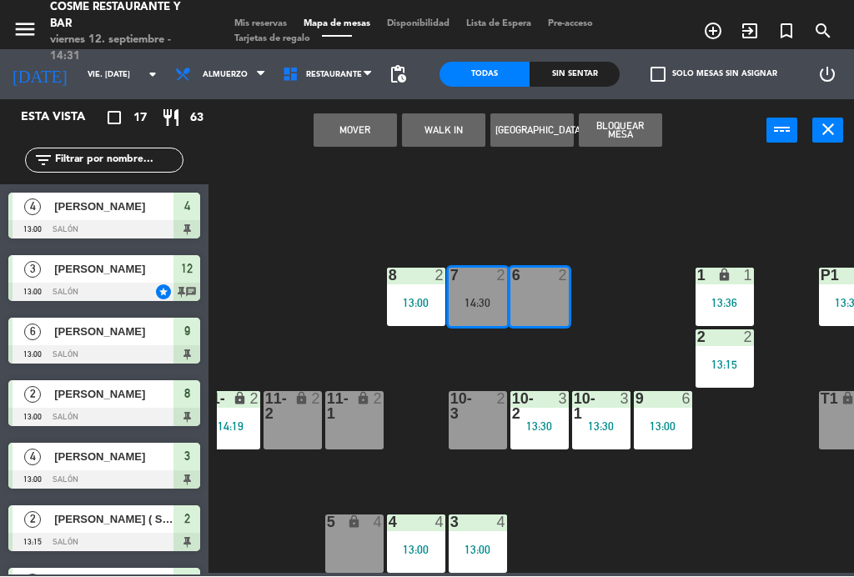
click at [360, 129] on button "Mover" at bounding box center [355, 130] width 83 height 33
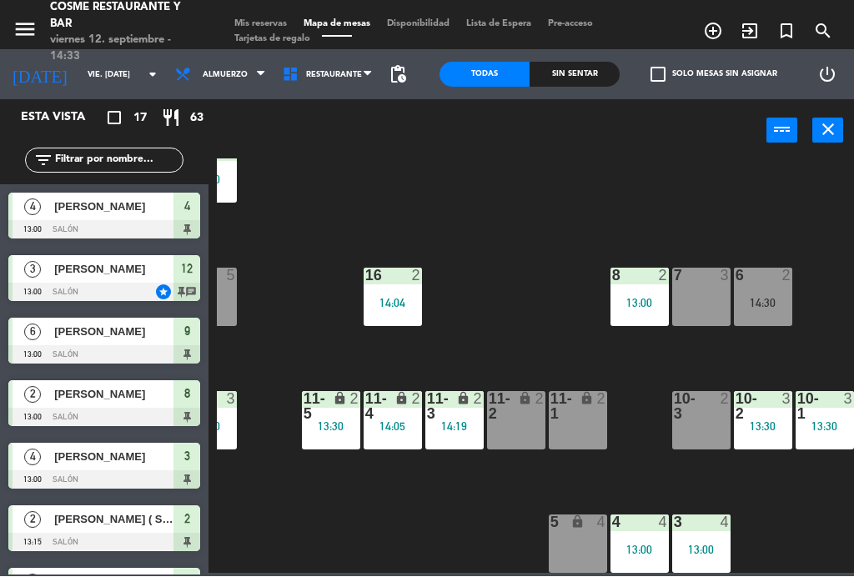
scroll to position [106, 42]
click at [393, 430] on div "14:05" at bounding box center [393, 427] width 58 height 12
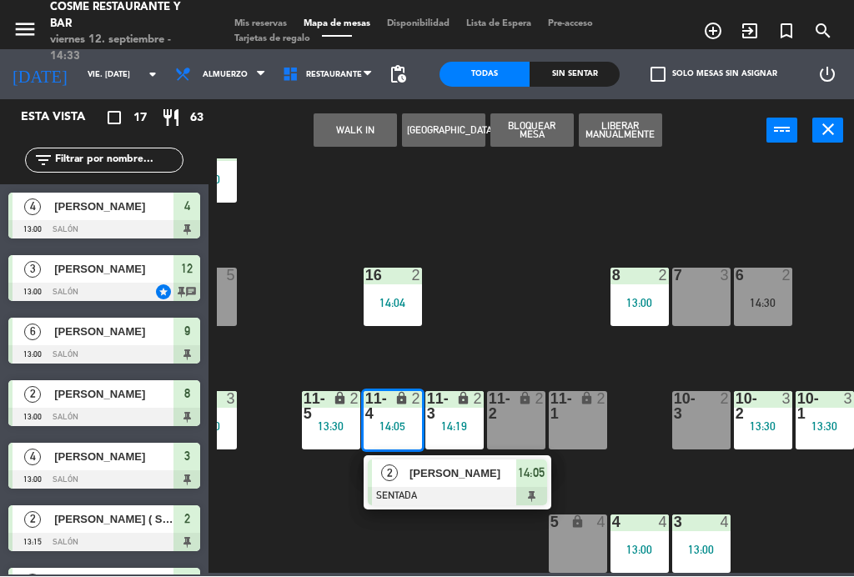
click at [709, 303] on div "7 3" at bounding box center [702, 298] width 58 height 58
click at [344, 124] on button "Mover" at bounding box center [355, 130] width 83 height 33
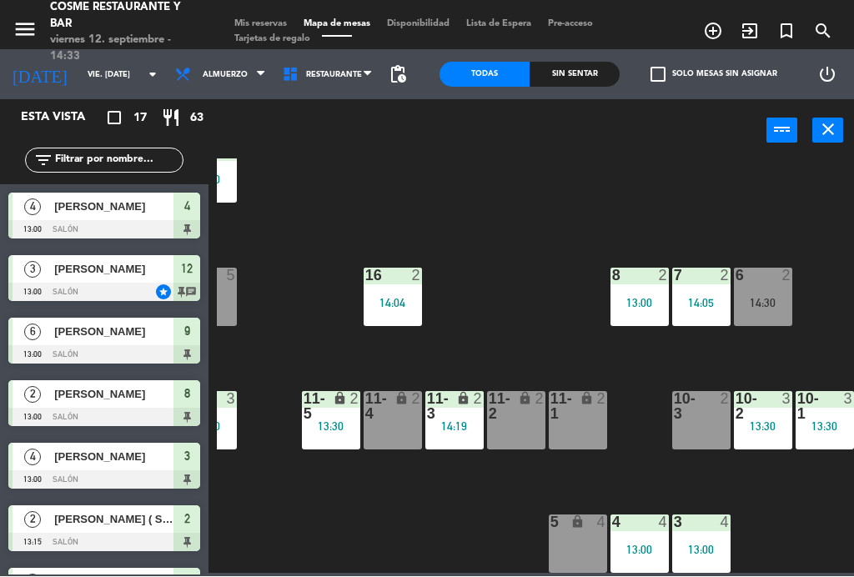
click at [463, 404] on icon "lock" at bounding box center [463, 399] width 14 height 14
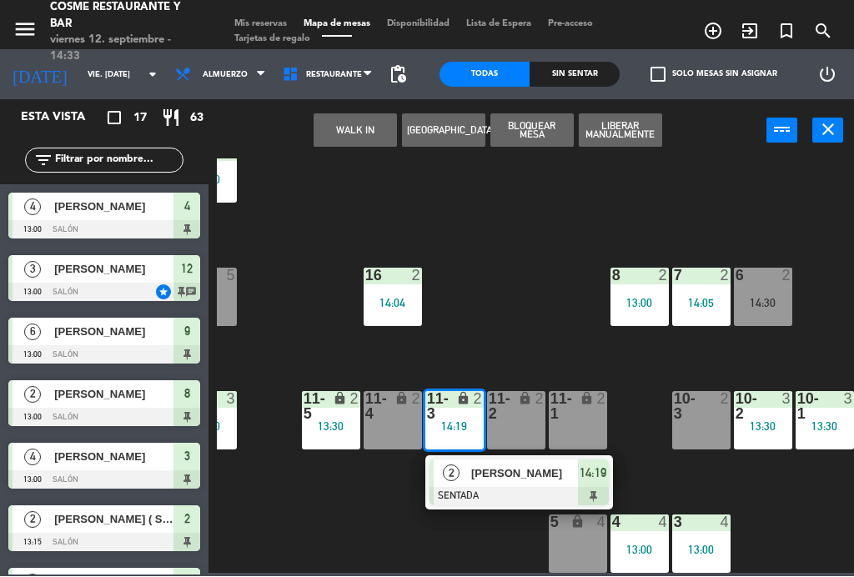
click at [519, 416] on div "lock" at bounding box center [516, 407] width 28 height 30
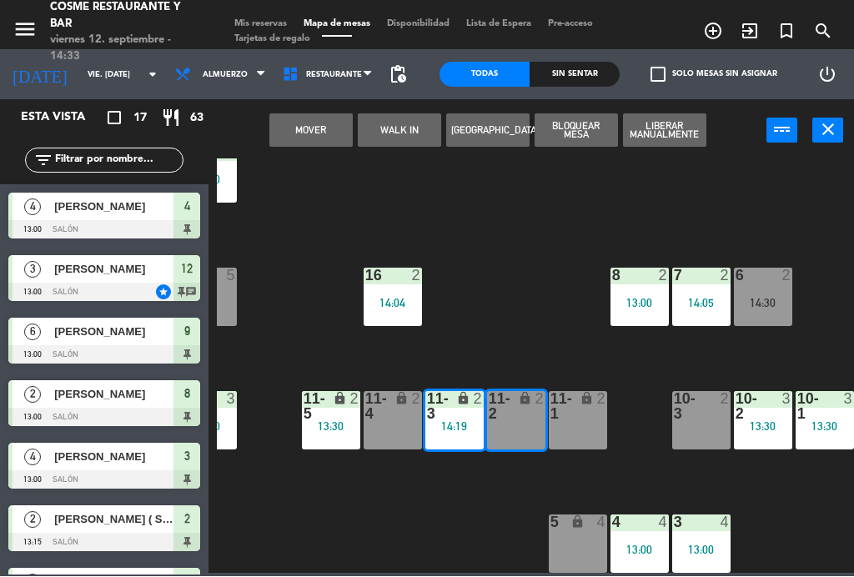
click at [317, 137] on button "Mover" at bounding box center [311, 130] width 83 height 33
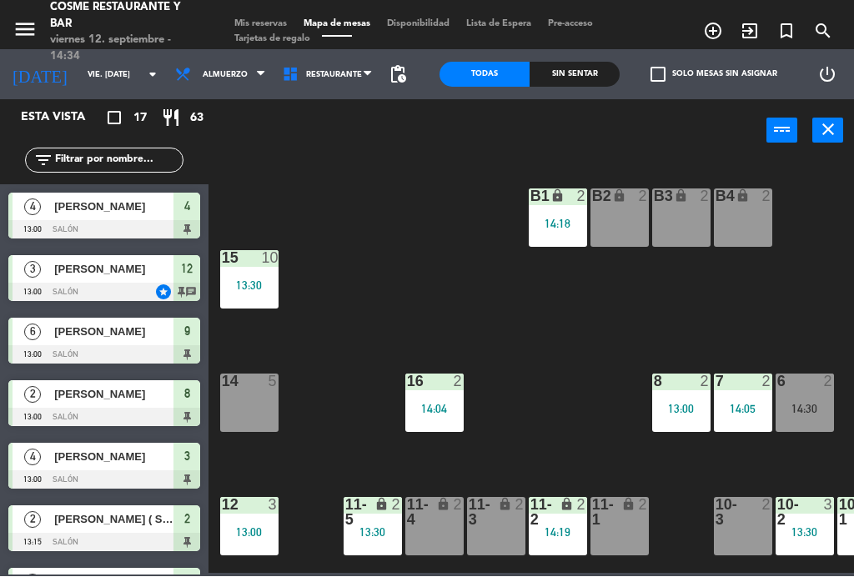
scroll to position [0, 0]
click at [813, 404] on div "14:30" at bounding box center [805, 410] width 58 height 12
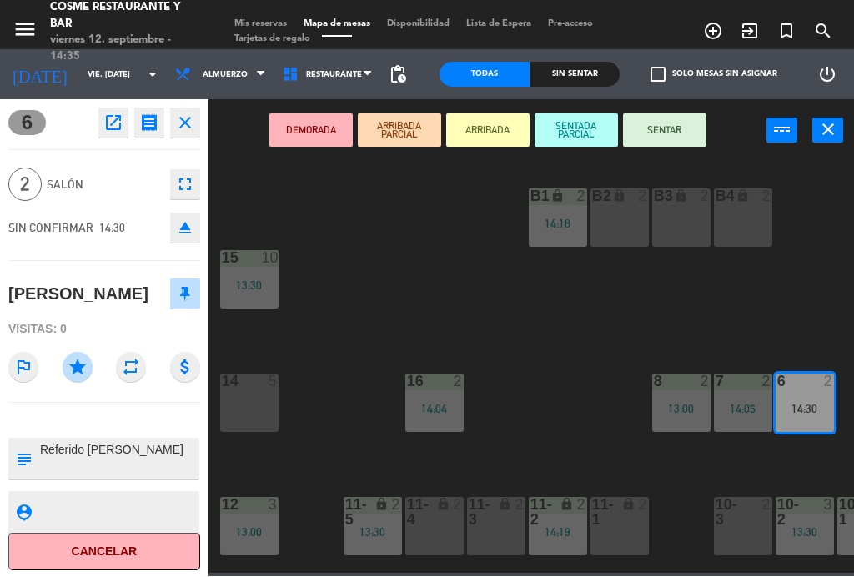
click at [678, 138] on button "SENTAR" at bounding box center [664, 130] width 83 height 33
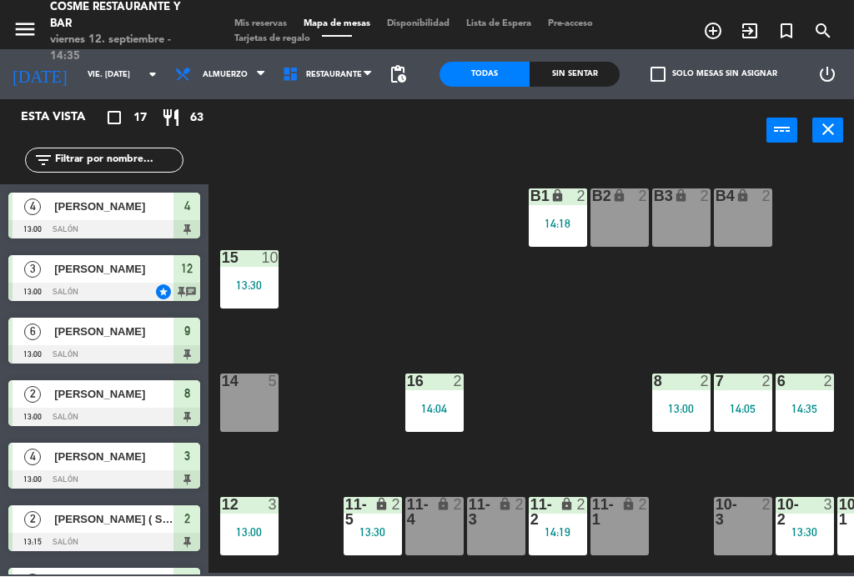
scroll to position [317, 0]
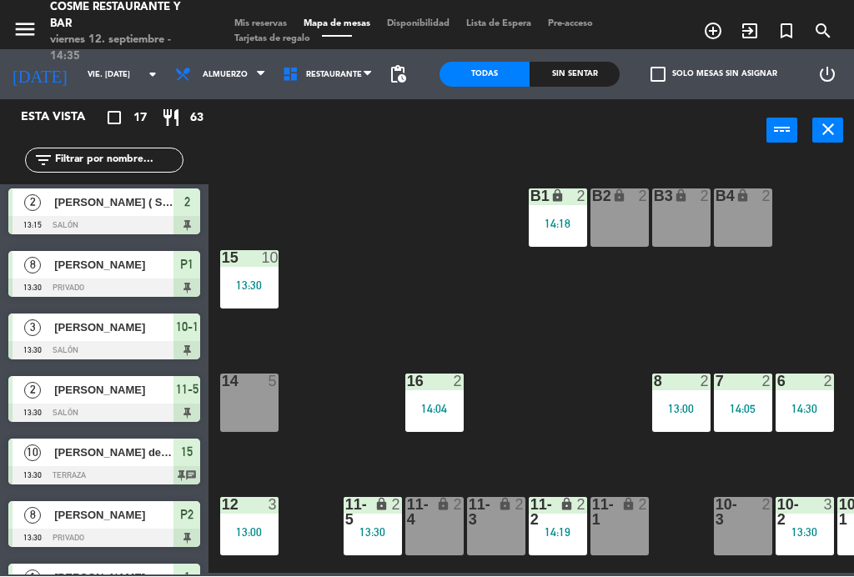
click at [740, 415] on div "14:05" at bounding box center [743, 410] width 58 height 12
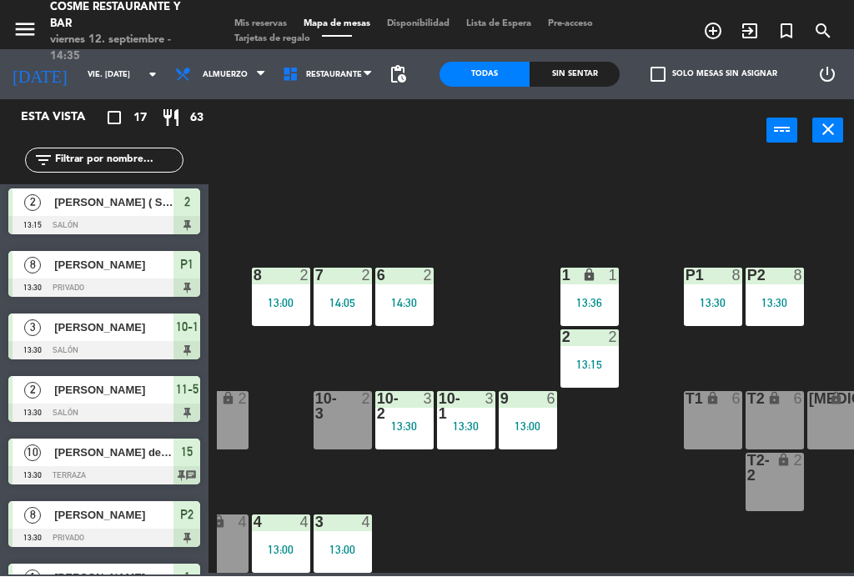
scroll to position [106, 401]
click at [491, 265] on div "B1 lock 2 14:18 B2 lock 2 B3 lock 2 B4 lock 2 15 10 13:30 14 5 8 2 13:00 7 2 14…" at bounding box center [535, 366] width 637 height 415
click at [412, 298] on div "14:30" at bounding box center [404, 304] width 58 height 12
click at [253, 179] on div "B1 lock 2 14:18 B2 lock 2 B3 lock 2 B4 lock 2 15 10 13:30 14 5 8 2 13:00 7 2 14…" at bounding box center [535, 366] width 637 height 415
click at [281, 298] on div "13:00" at bounding box center [281, 304] width 58 height 12
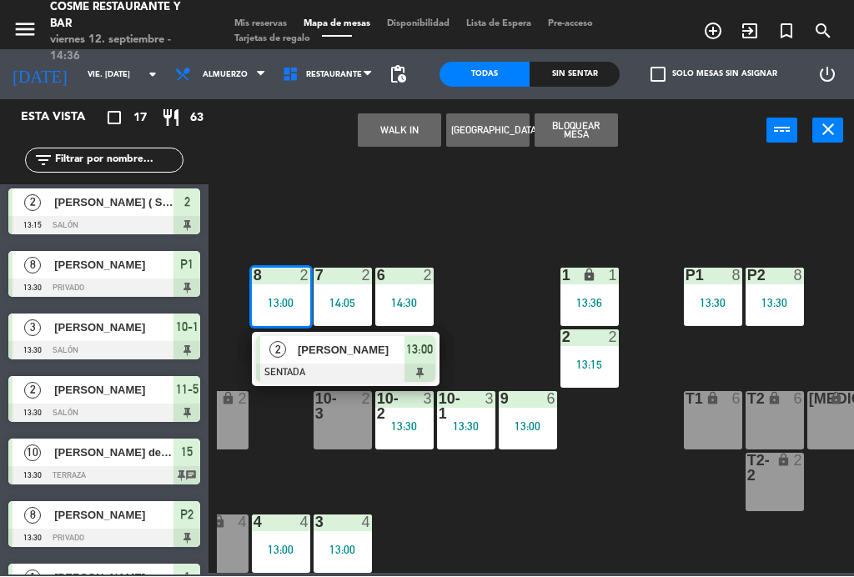
click at [304, 365] on div at bounding box center [345, 374] width 179 height 18
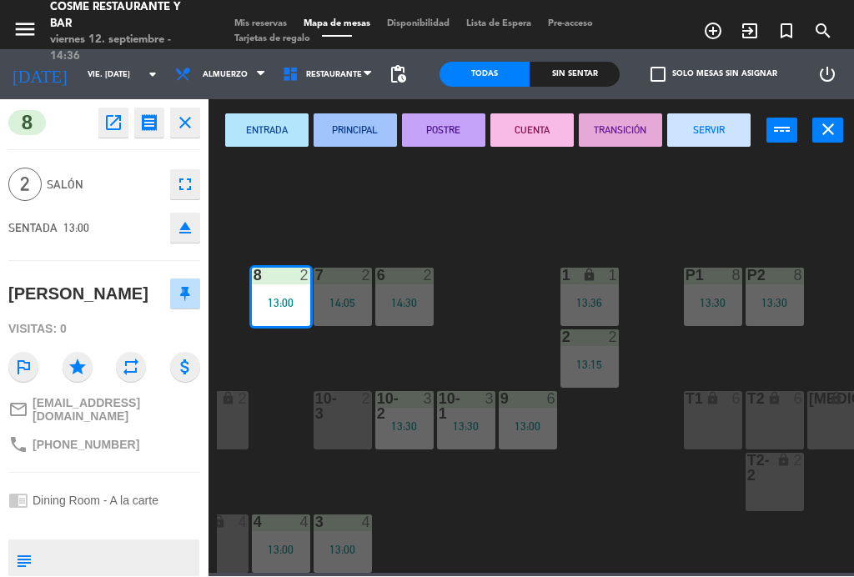
click at [104, 123] on icon "open_in_new" at bounding box center [113, 123] width 20 height 20
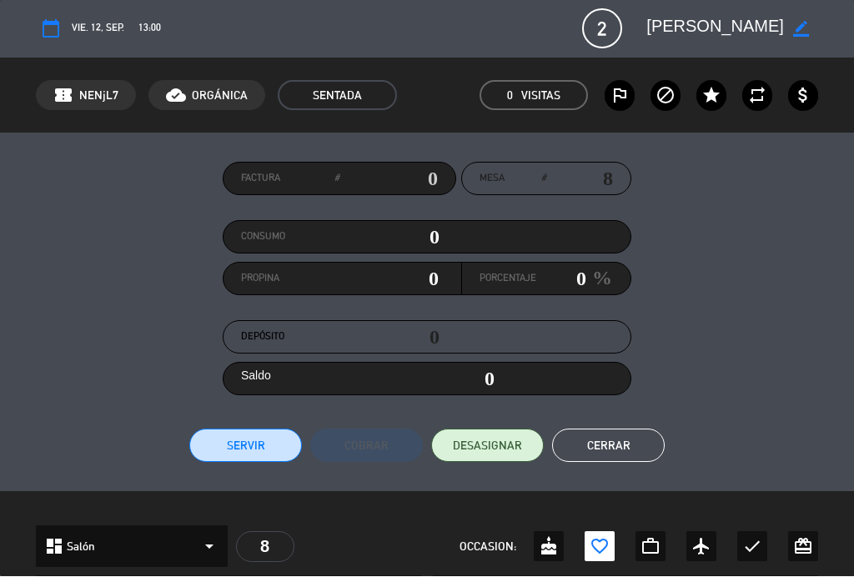
click at [618, 451] on button "Cerrar" at bounding box center [608, 446] width 113 height 33
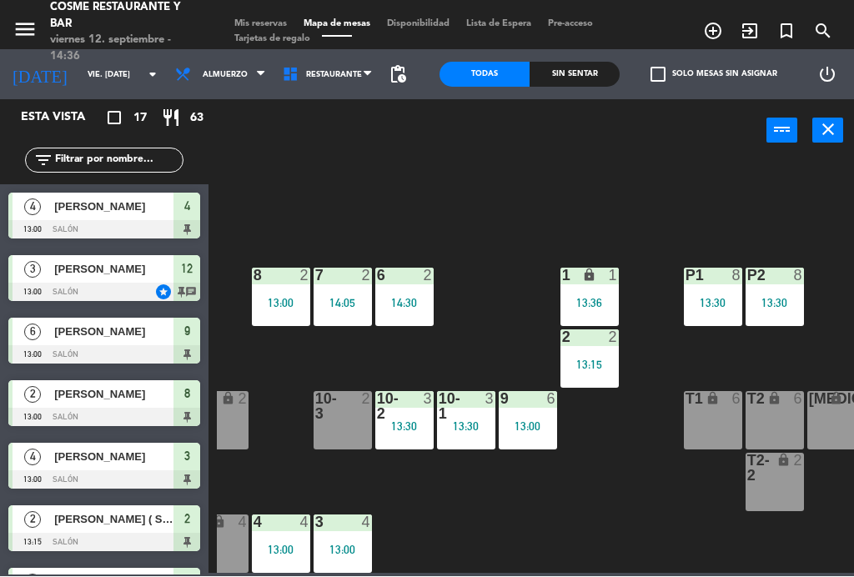
click at [613, 517] on div "B1 lock 2 14:18 B2 lock 2 B3 lock 2 B4 lock 2 15 10 13:30 14 5 8 2 13:00 7 2 14…" at bounding box center [535, 366] width 637 height 415
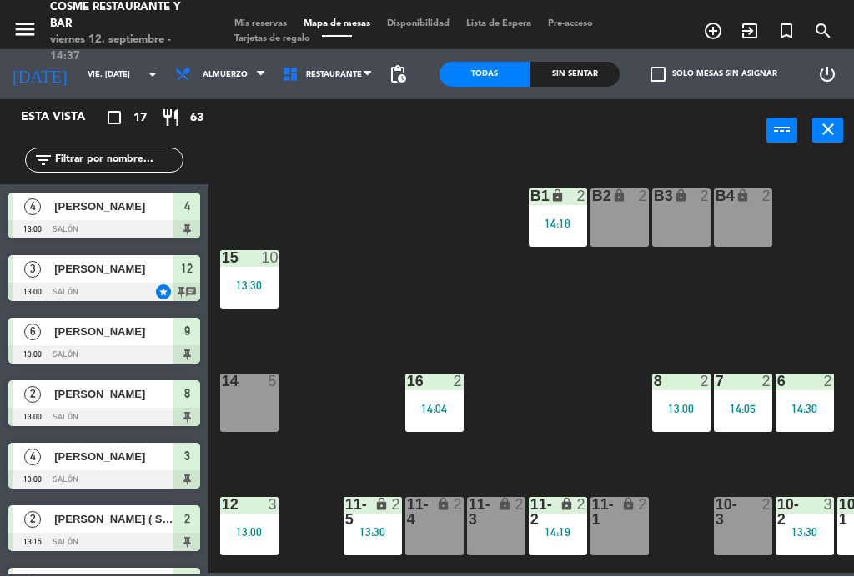
scroll to position [0, 0]
click at [198, 519] on div "2" at bounding box center [187, 520] width 27 height 28
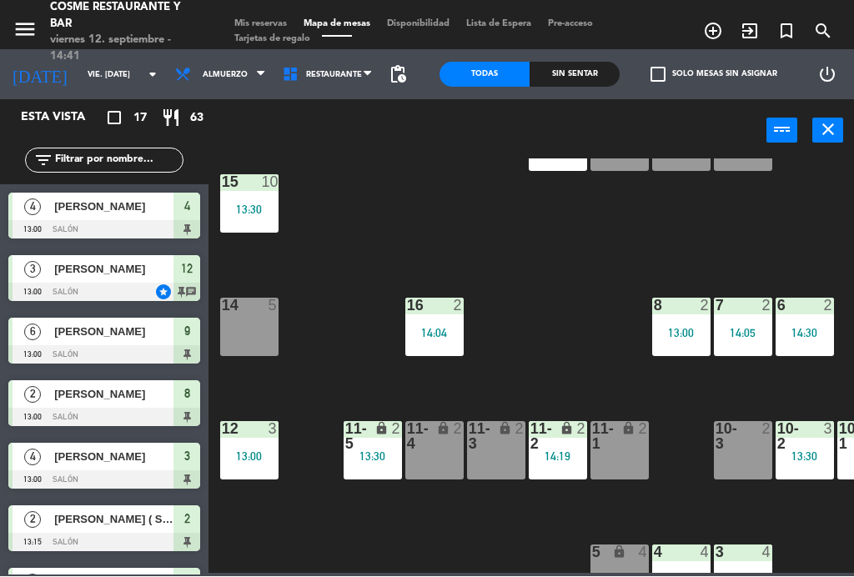
scroll to position [76, 0]
click at [561, 442] on div "lock" at bounding box center [558, 437] width 28 height 30
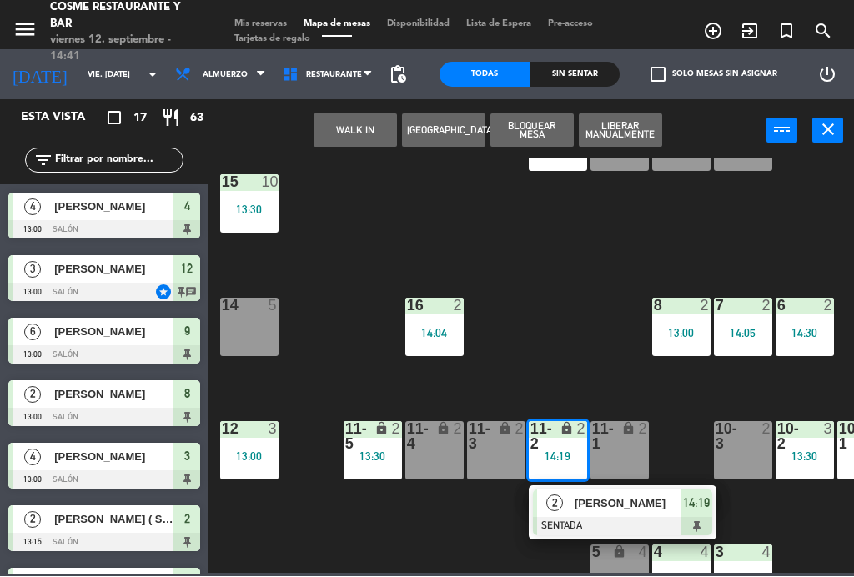
click at [256, 327] on div "14 5" at bounding box center [249, 328] width 58 height 58
click at [358, 138] on button "Mover" at bounding box center [355, 130] width 83 height 33
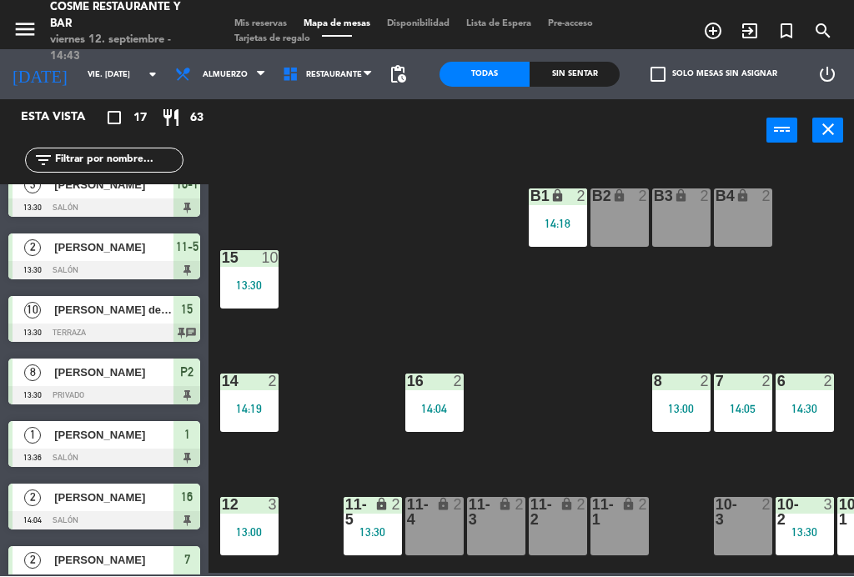
scroll to position [459, 0]
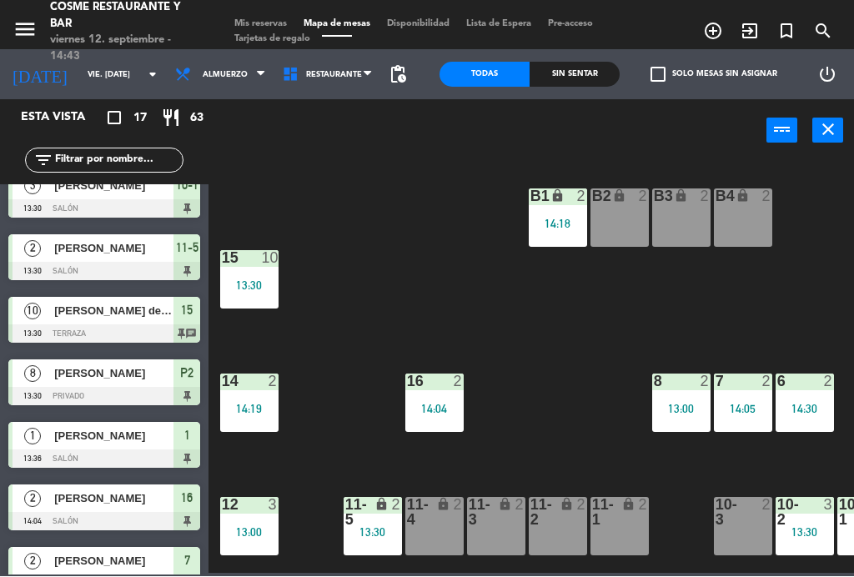
click at [107, 385] on div "[PERSON_NAME]" at bounding box center [113, 374] width 121 height 28
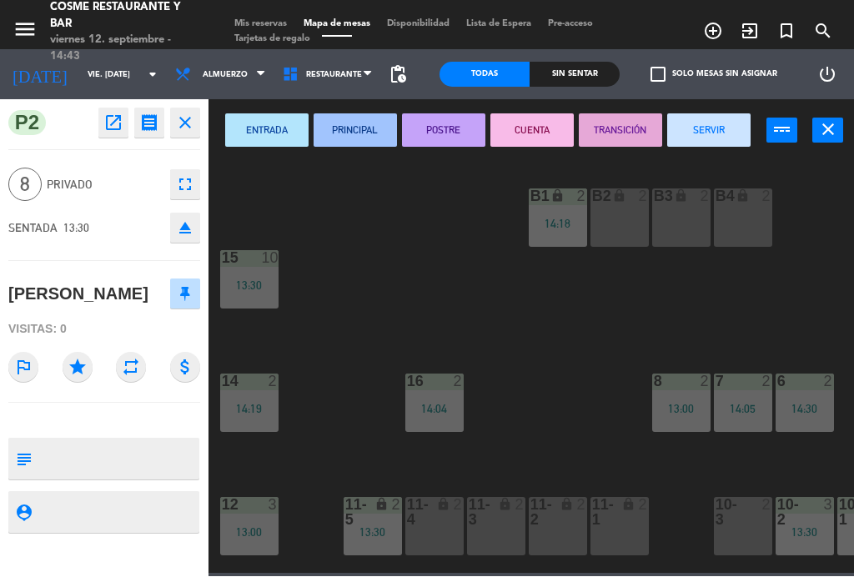
click at [74, 370] on icon "star" at bounding box center [78, 368] width 30 height 30
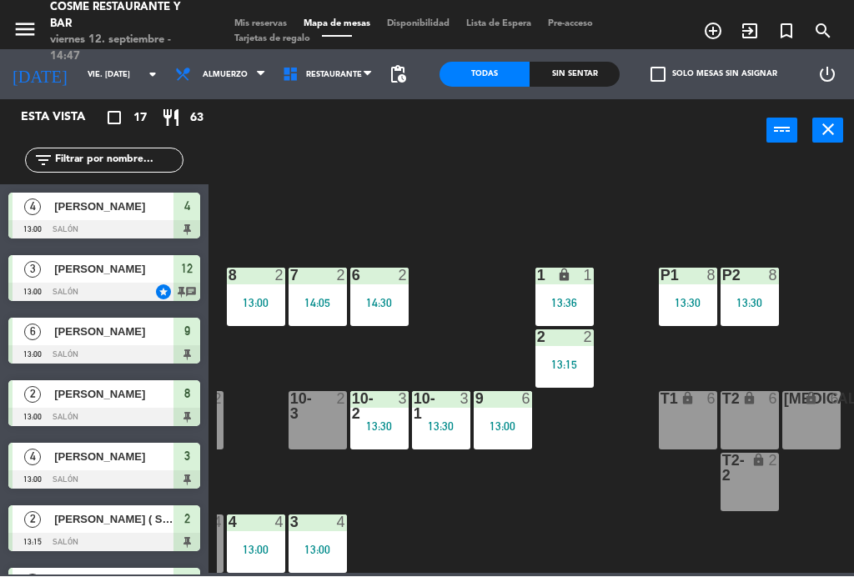
scroll to position [106, 425]
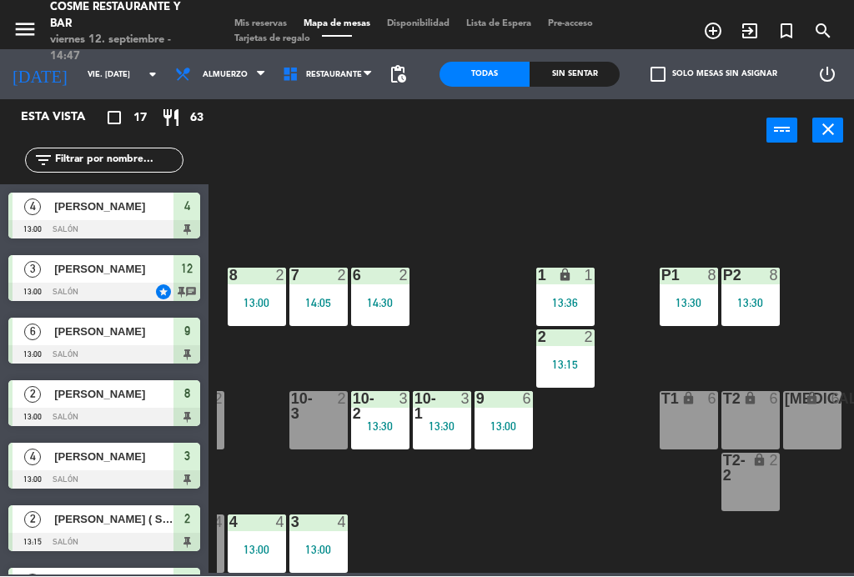
click at [576, 269] on div "lock" at bounding box center [566, 277] width 28 height 16
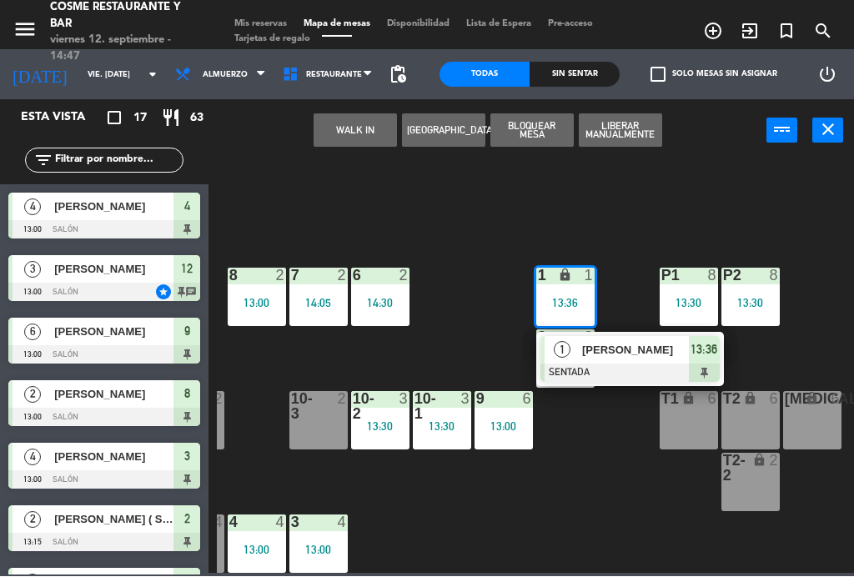
click at [646, 355] on span "[PERSON_NAME]" at bounding box center [635, 351] width 107 height 18
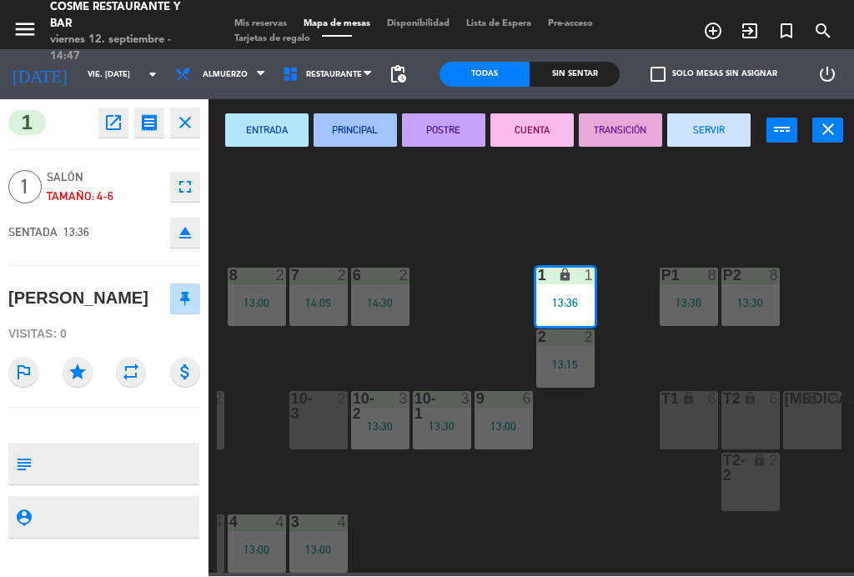
click at [733, 139] on button "SERVIR" at bounding box center [709, 130] width 83 height 33
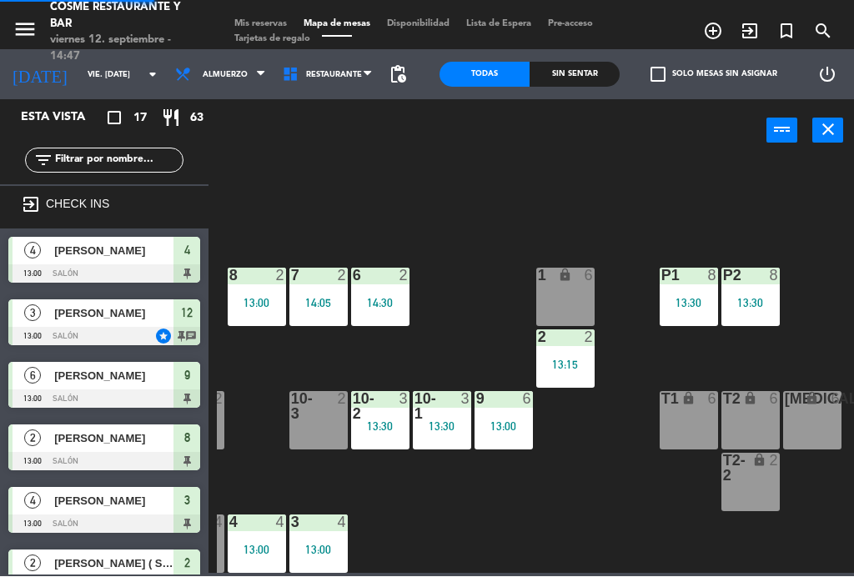
scroll to position [19, 0]
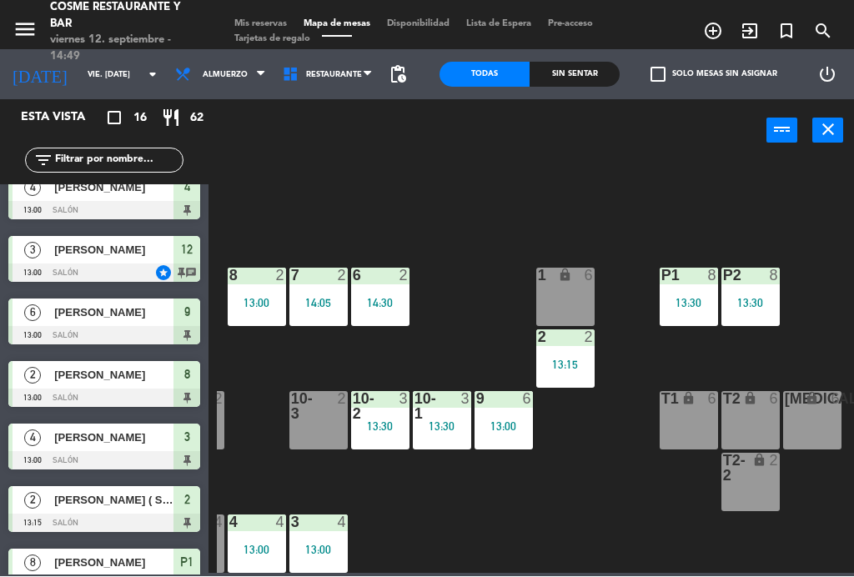
click at [253, 541] on div "4 4 13:00" at bounding box center [257, 545] width 58 height 58
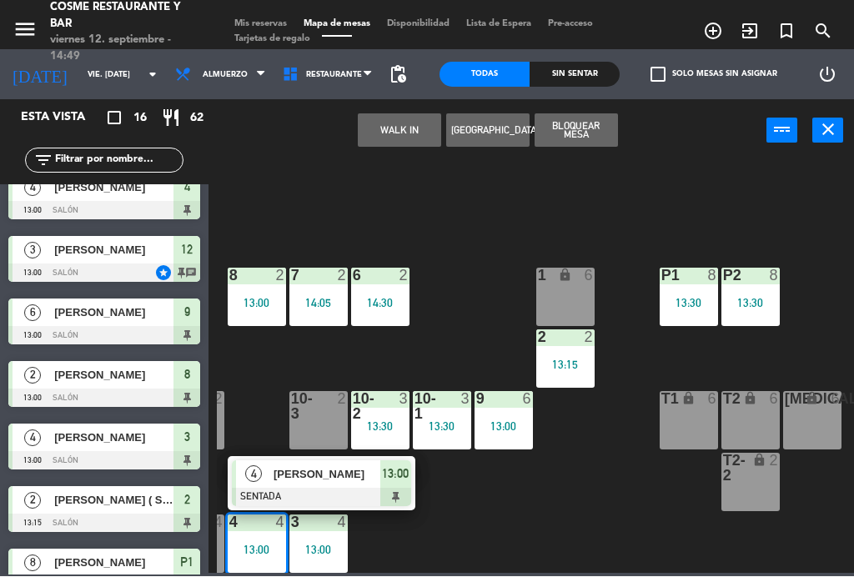
click at [321, 467] on span "[PERSON_NAME]" at bounding box center [327, 475] width 107 height 18
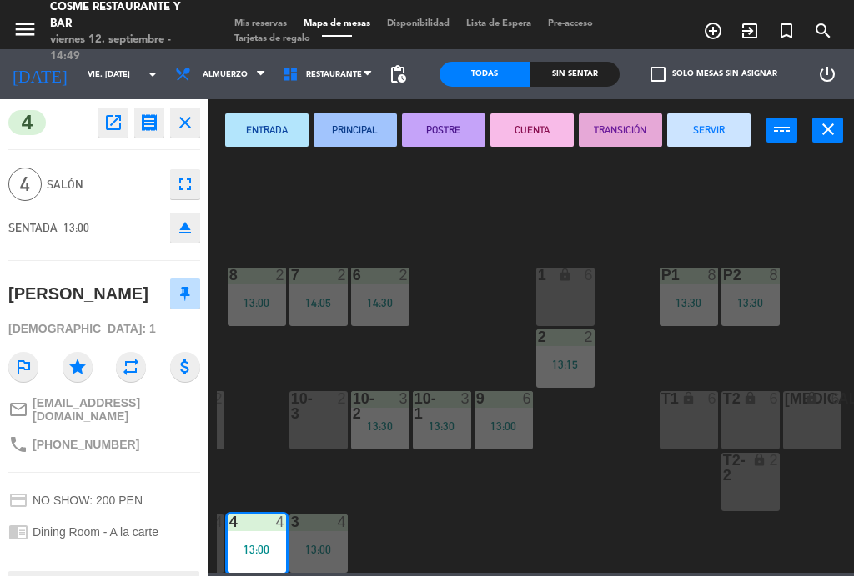
click at [718, 140] on button "SERVIR" at bounding box center [709, 130] width 83 height 33
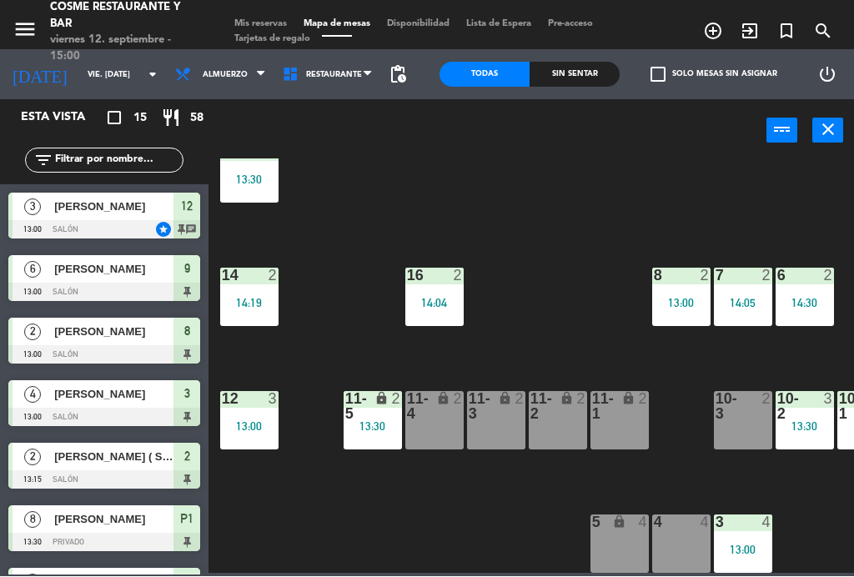
scroll to position [106, 0]
click at [678, 546] on div "4 4" at bounding box center [682, 545] width 58 height 58
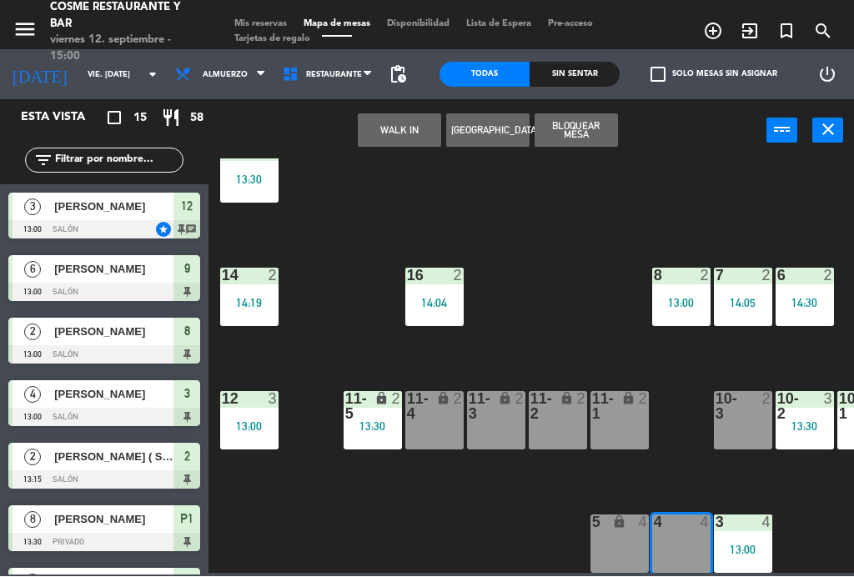
click at [391, 127] on button "WALK IN" at bounding box center [399, 130] width 83 height 33
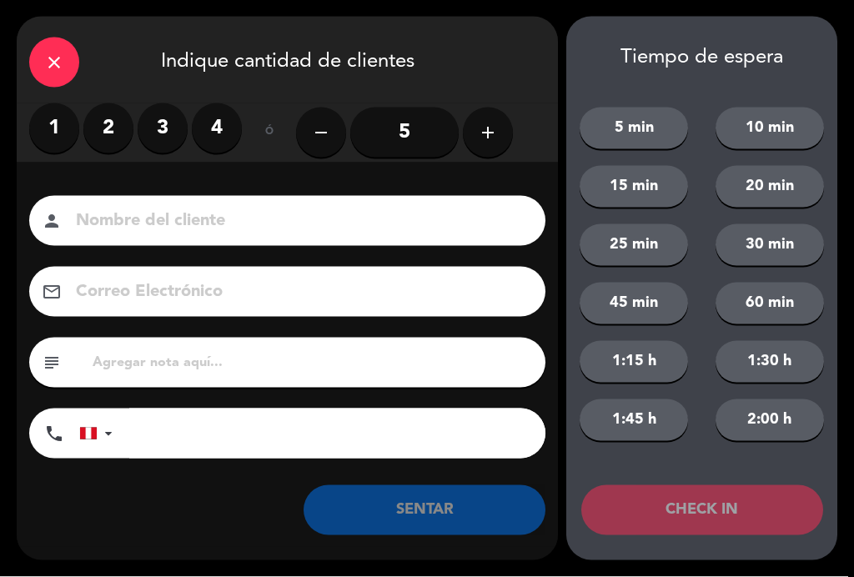
click at [149, 128] on label "3" at bounding box center [163, 128] width 50 height 50
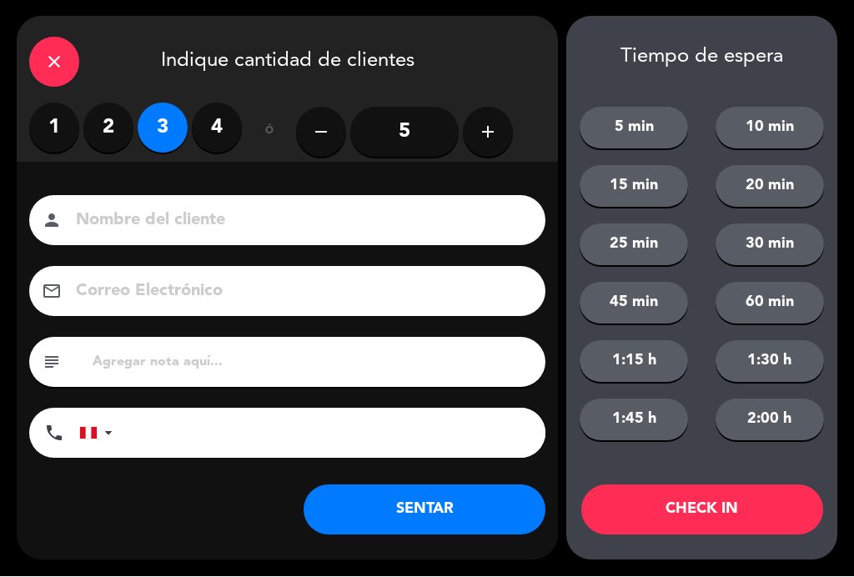
click at [147, 217] on input at bounding box center [299, 221] width 450 height 29
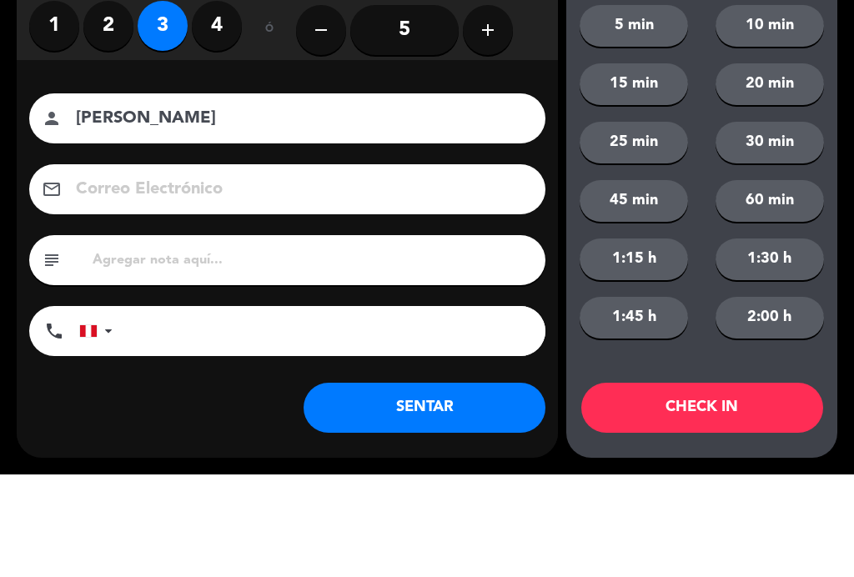
type input "[PERSON_NAME]"
click at [19, 196] on div "Nombre del cliente person [PERSON_NAME] Correo Electrónico email subject phone …" at bounding box center [288, 330] width 542 height 268
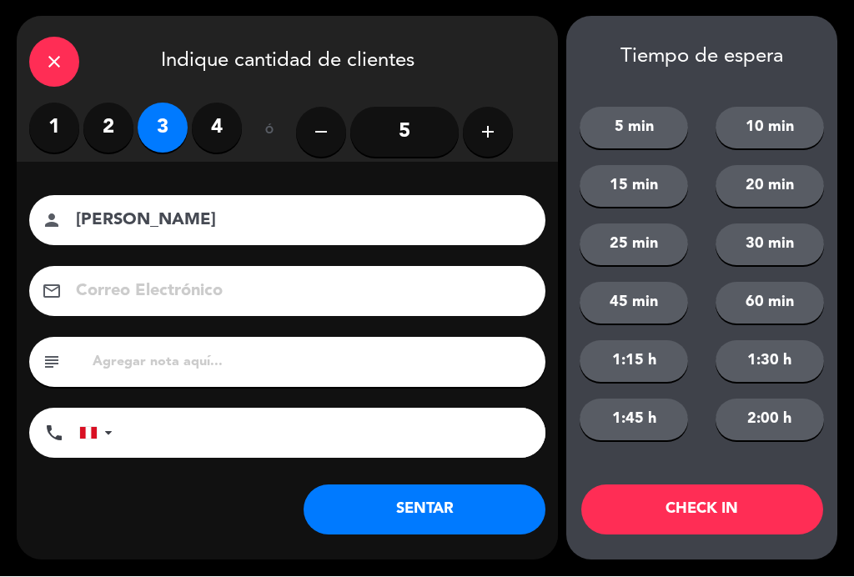
click at [421, 515] on button "SENTAR" at bounding box center [425, 511] width 242 height 50
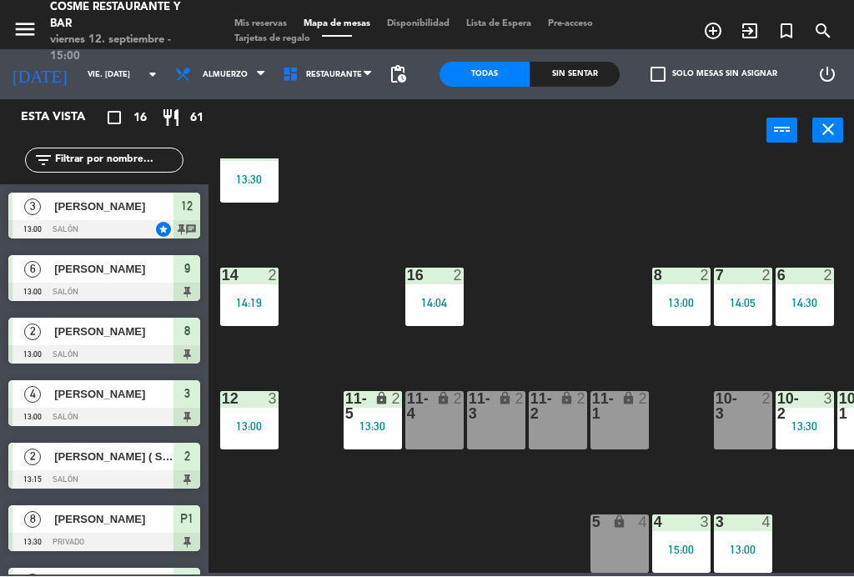
click at [612, 421] on div "lock" at bounding box center [620, 407] width 28 height 30
click at [584, 317] on div "B1 lock 2 14:18 B2 lock 2 B3 lock 2 B4 lock 2 15 10 13:30 14 2 14:19 8 2 13:00 …" at bounding box center [535, 366] width 637 height 415
click at [688, 545] on div "15:00" at bounding box center [682, 551] width 58 height 12
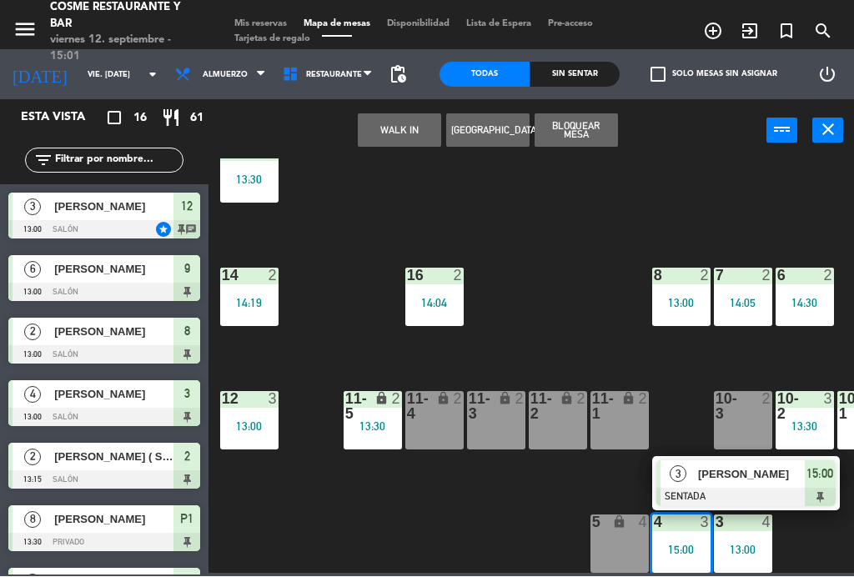
click at [718, 466] on span "[PERSON_NAME]" at bounding box center [751, 475] width 107 height 18
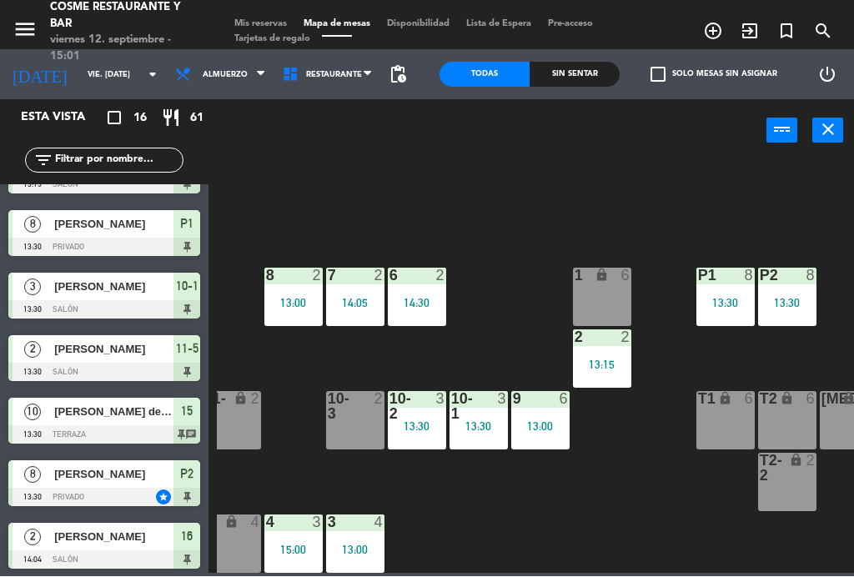
scroll to position [106, 388]
click at [293, 533] on div "4 3 15:00" at bounding box center [294, 545] width 58 height 58
click at [541, 520] on div "B1 lock 2 14:18 B2 lock 2 B3 lock 2 B4 lock 2 15 10 13:30 14 2 14:19 8 2 13:00 …" at bounding box center [535, 366] width 637 height 415
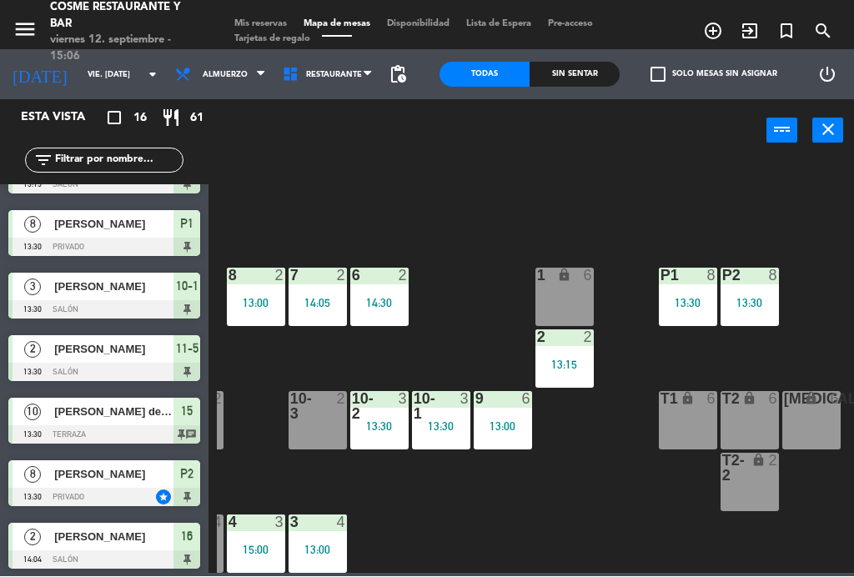
scroll to position [106, 425]
